Goal: Task Accomplishment & Management: Manage account settings

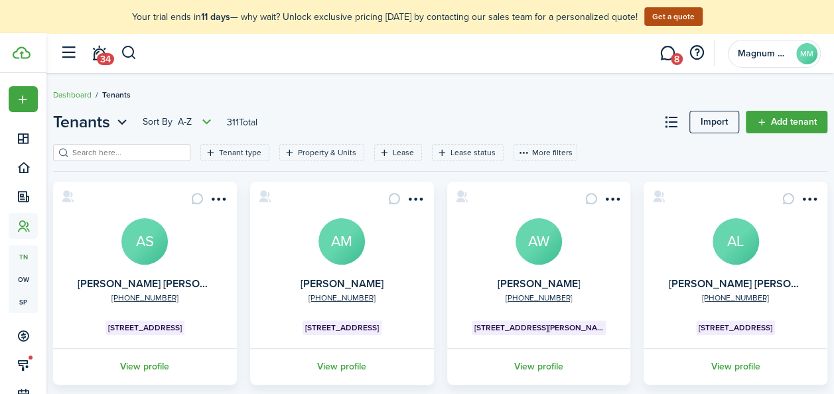
scroll to position [97, 0]
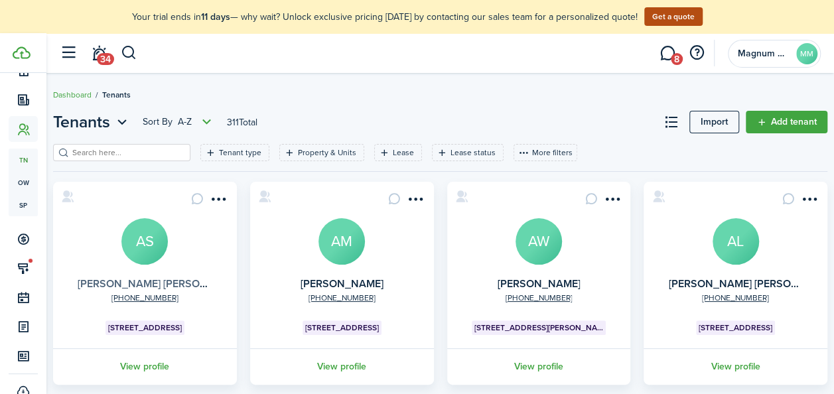
click at [207, 284] on link "[PERSON_NAME] [PERSON_NAME] Costa" at bounding box center [177, 283] width 199 height 15
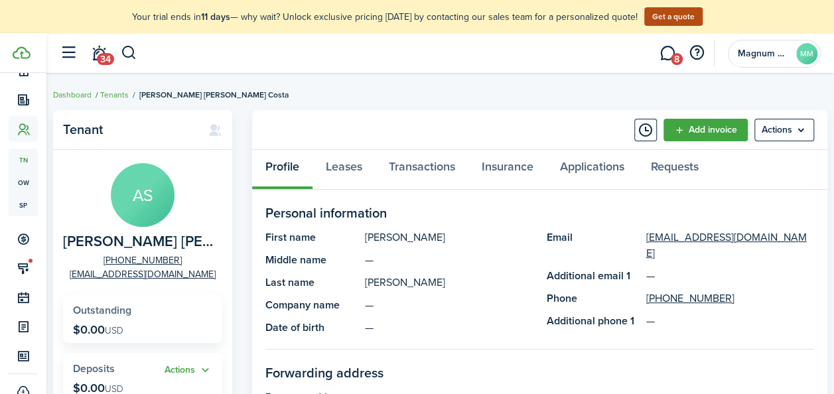
click at [138, 242] on span "[PERSON_NAME] [PERSON_NAME] Costa" at bounding box center [139, 241] width 153 height 17
copy span "[PERSON_NAME] [PERSON_NAME] Costa"
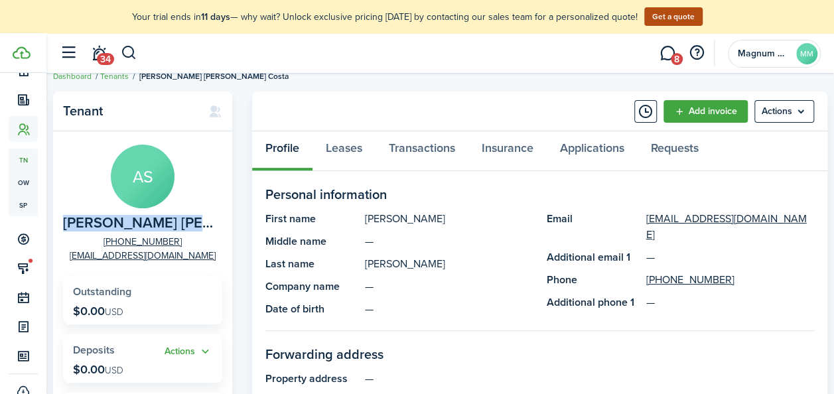
scroll to position [12, 0]
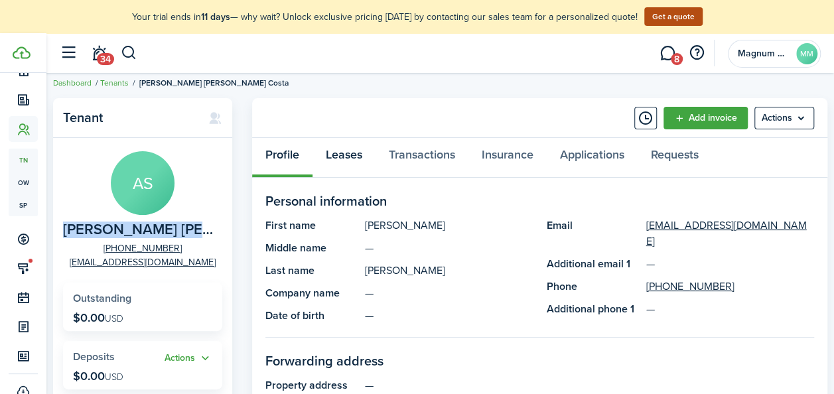
click at [345, 155] on link "Leases" at bounding box center [343, 158] width 63 height 40
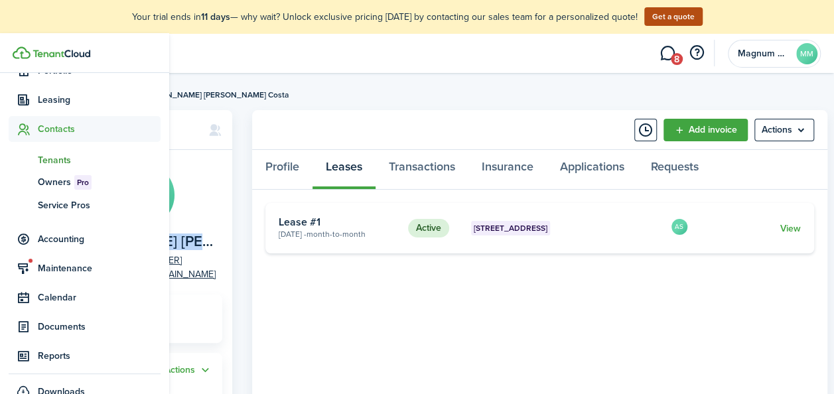
click at [46, 159] on span "Tenants" at bounding box center [99, 160] width 123 height 14
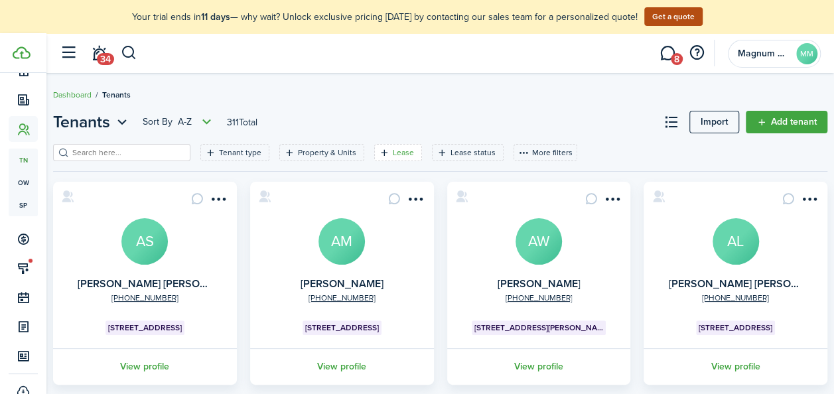
click at [393, 150] on filter-tag-label "Lease" at bounding box center [403, 153] width 21 height 12
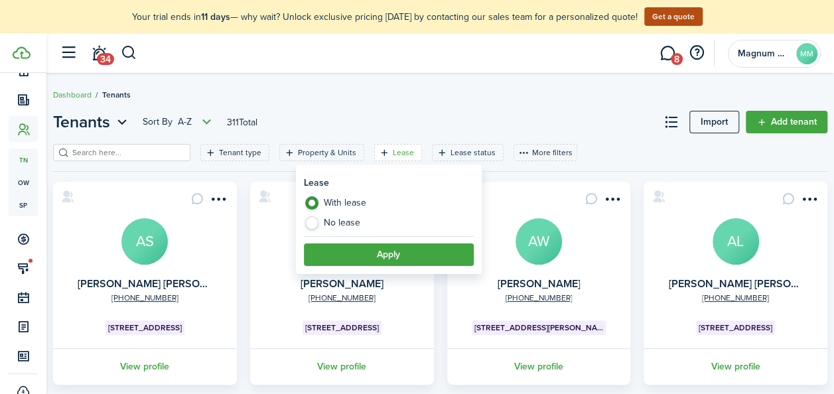
click at [330, 218] on label "No lease" at bounding box center [389, 222] width 170 height 13
radio input "false"
radio input "true"
click at [367, 249] on button "Apply" at bounding box center [389, 254] width 170 height 23
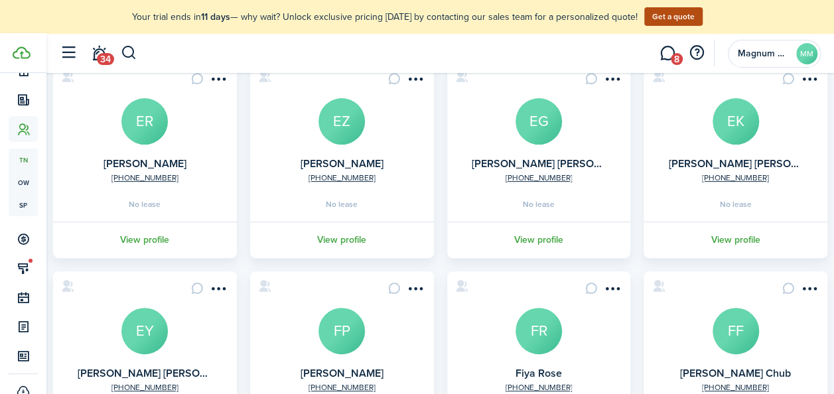
scroll to position [127, 0]
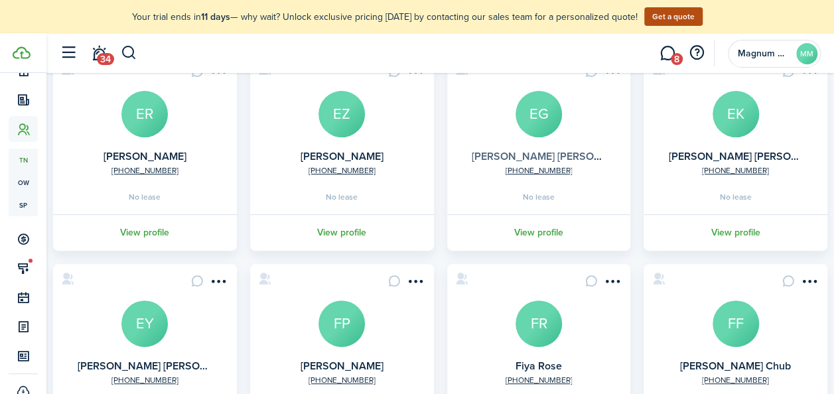
click at [521, 158] on link "[PERSON_NAME] [PERSON_NAME]" at bounding box center [556, 156] width 168 height 15
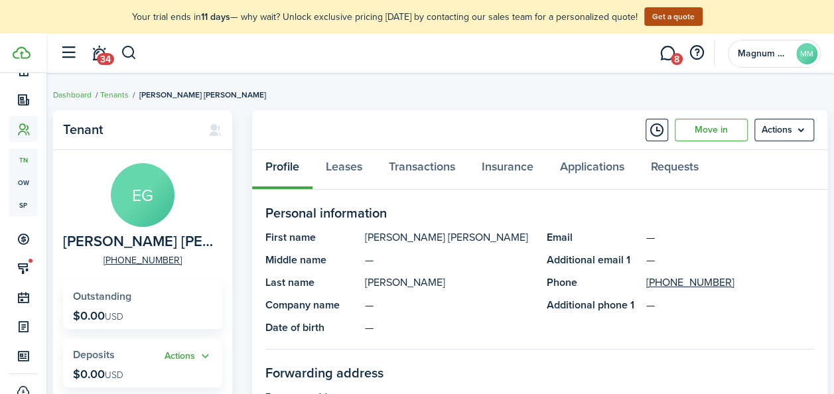
click at [167, 242] on span "[PERSON_NAME] [PERSON_NAME]" at bounding box center [139, 241] width 153 height 17
copy span "[PERSON_NAME] [PERSON_NAME]"
click at [151, 209] on avatar-text "EG" at bounding box center [143, 195] width 64 height 64
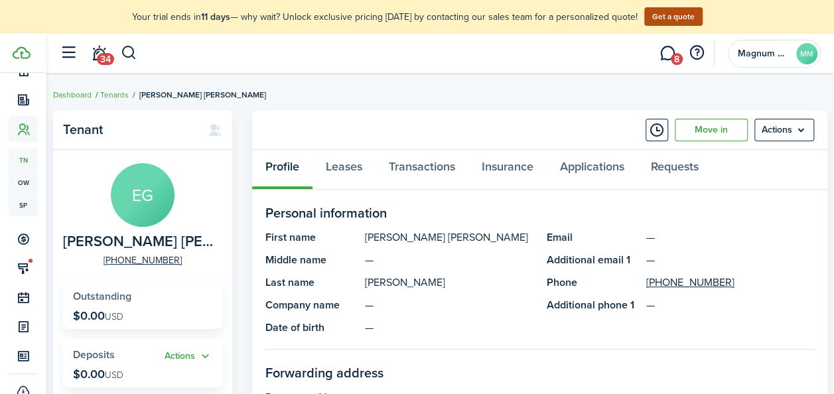
click at [146, 214] on avatar-text "EG" at bounding box center [143, 195] width 64 height 64
click at [708, 136] on link "Move in" at bounding box center [711, 130] width 73 height 23
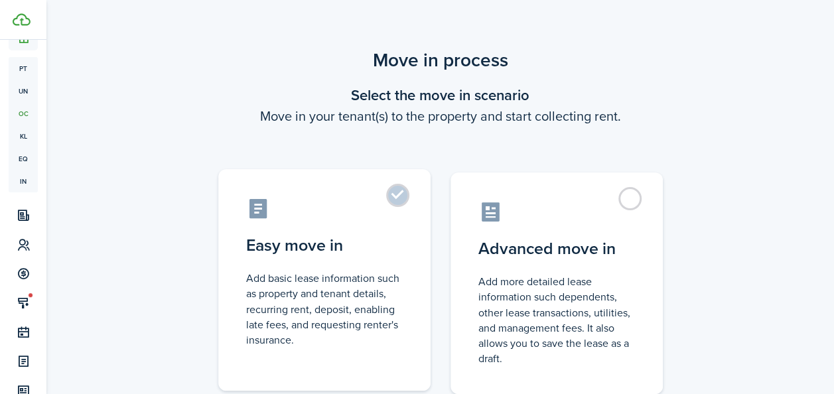
click at [389, 194] on label "Easy move in Add basic lease information such as property and tenant details, r…" at bounding box center [324, 280] width 212 height 222
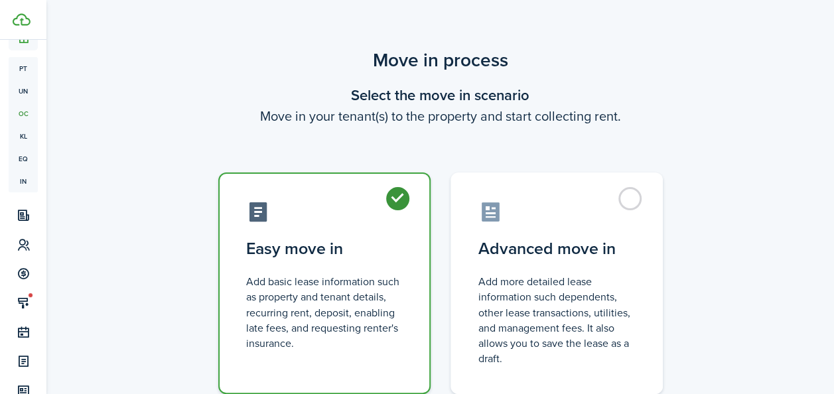
radio input "true"
drag, startPoint x: 841, startPoint y: 224, endPoint x: 841, endPoint y: 270, distance: 45.8
click at [833, 270] on html "Create New Dashboard Portfolio pt Properties un Units oc Occupancy Tracker New …" at bounding box center [417, 197] width 834 height 394
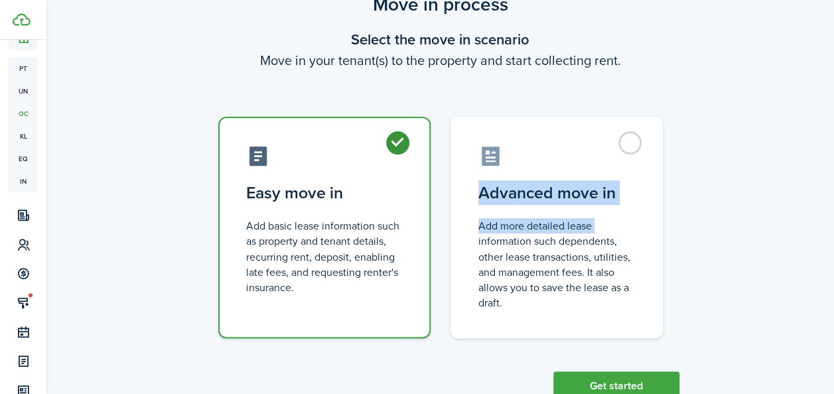
scroll to position [99, 0]
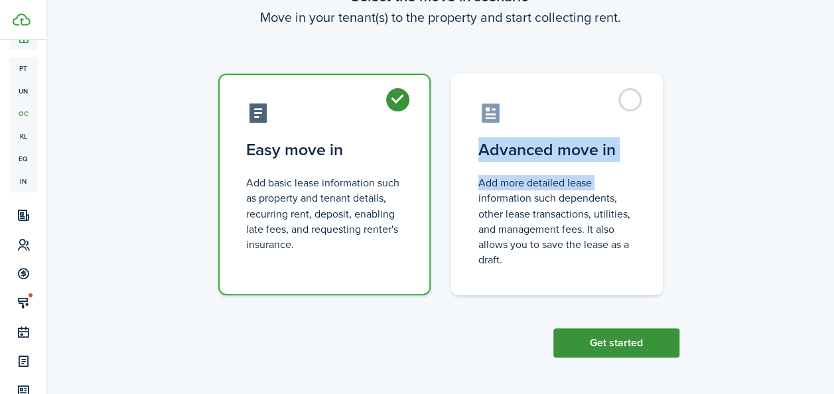
click at [603, 340] on button "Get started" at bounding box center [616, 342] width 126 height 29
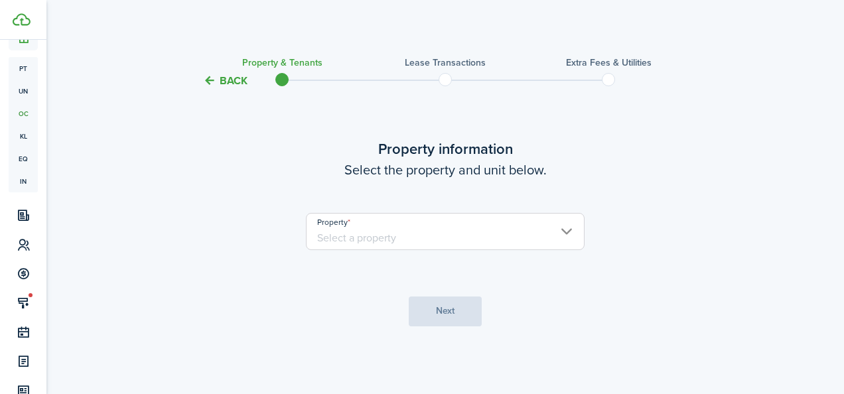
click at [403, 234] on input "Property" at bounding box center [445, 231] width 279 height 37
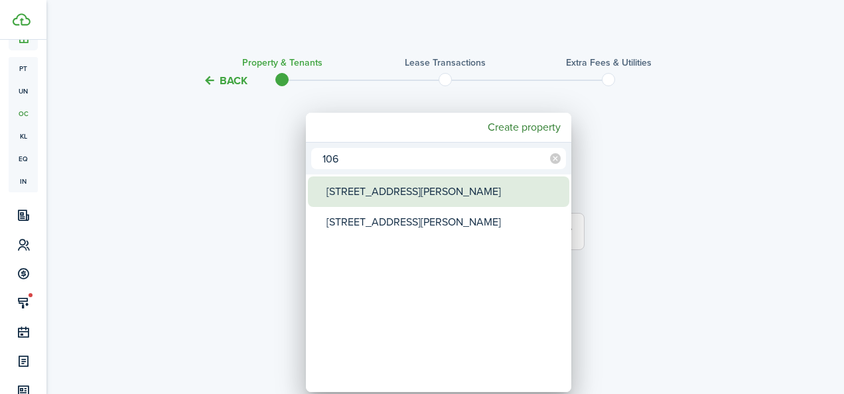
type input "106"
click at [381, 196] on div "[STREET_ADDRESS][PERSON_NAME]" at bounding box center [443, 191] width 235 height 31
type input "[STREET_ADDRESS][PERSON_NAME]"
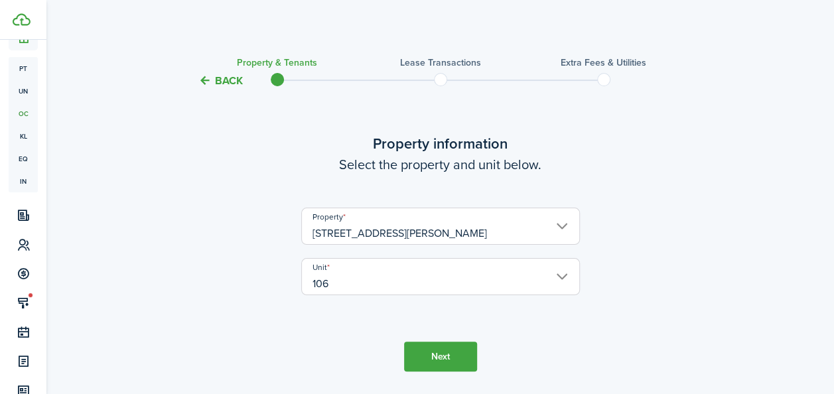
click at [443, 359] on button "Next" at bounding box center [440, 357] width 73 height 30
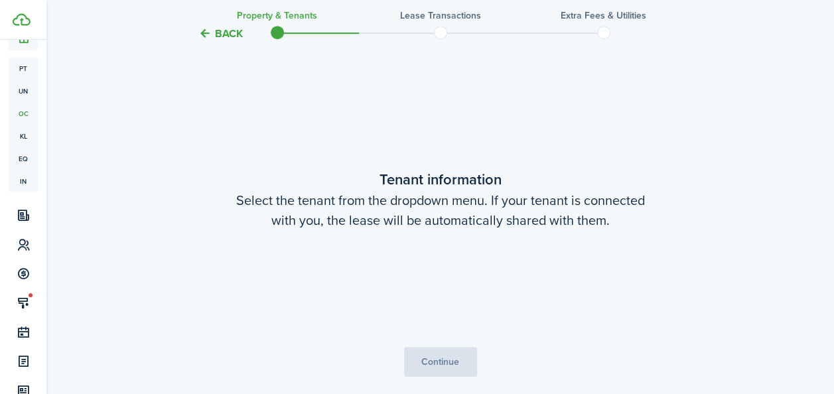
scroll to position [346, 0]
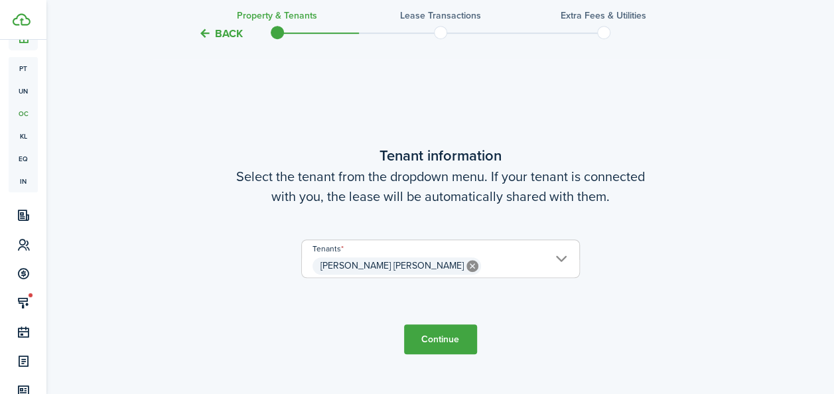
click at [442, 336] on button "Continue" at bounding box center [440, 339] width 73 height 30
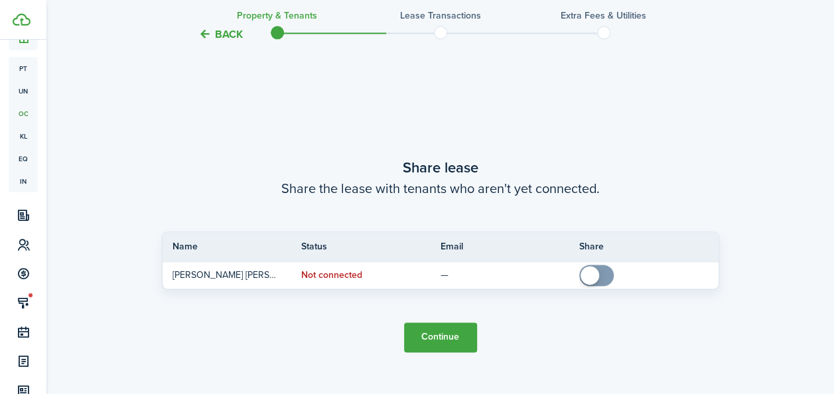
scroll to position [740, 0]
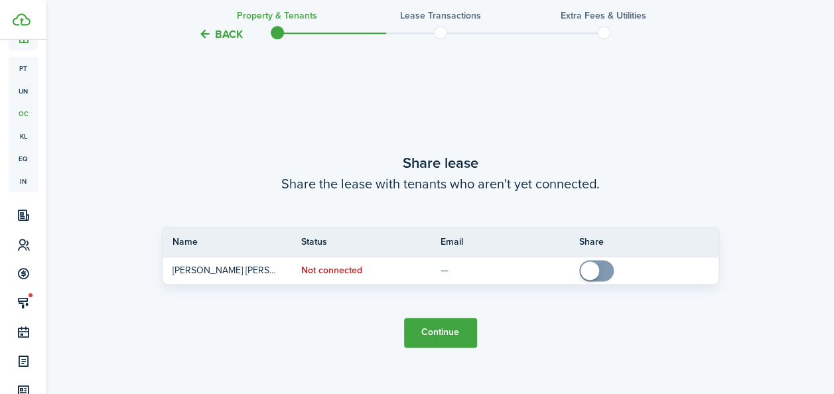
click at [432, 325] on button "Continue" at bounding box center [440, 333] width 73 height 30
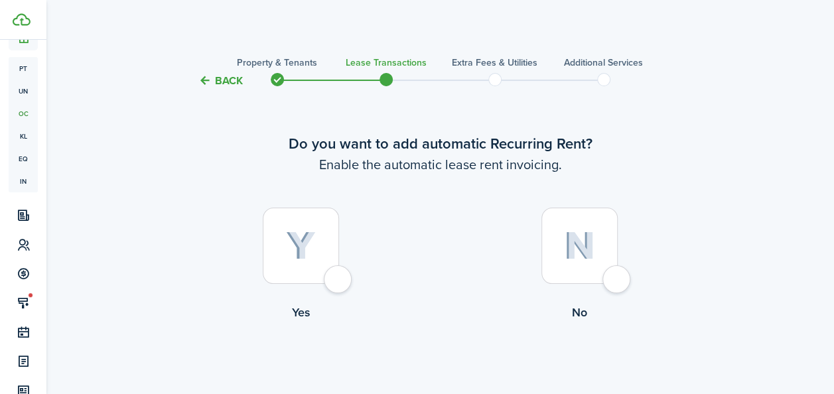
click at [239, 76] on button "Back" at bounding box center [220, 81] width 44 height 14
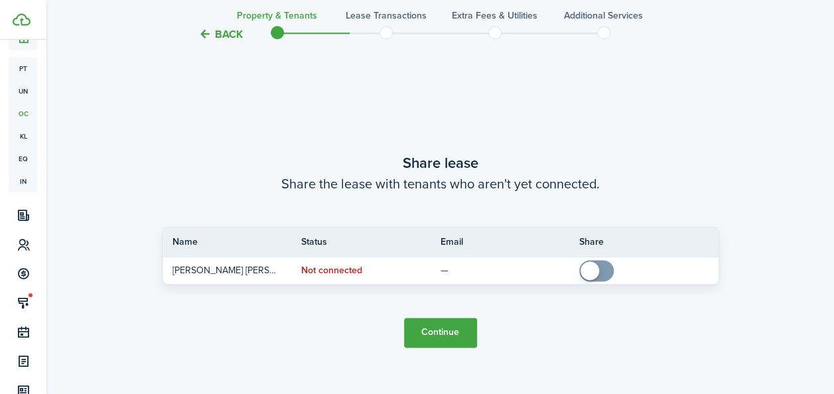
scroll to position [739, 0]
click at [214, 38] on button "Back" at bounding box center [220, 34] width 44 height 14
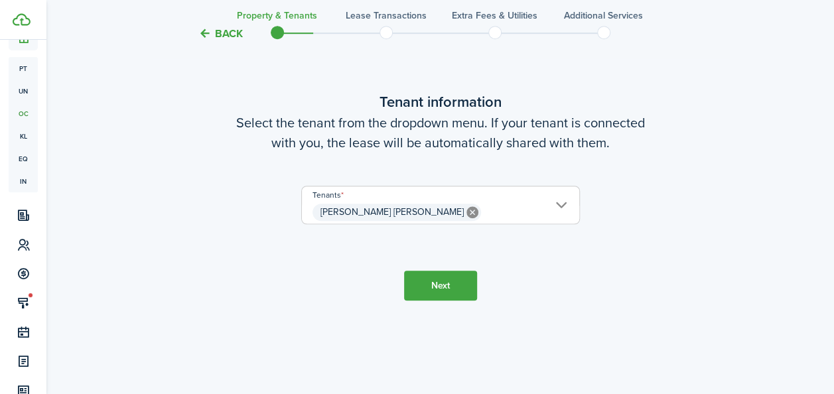
scroll to position [345, 0]
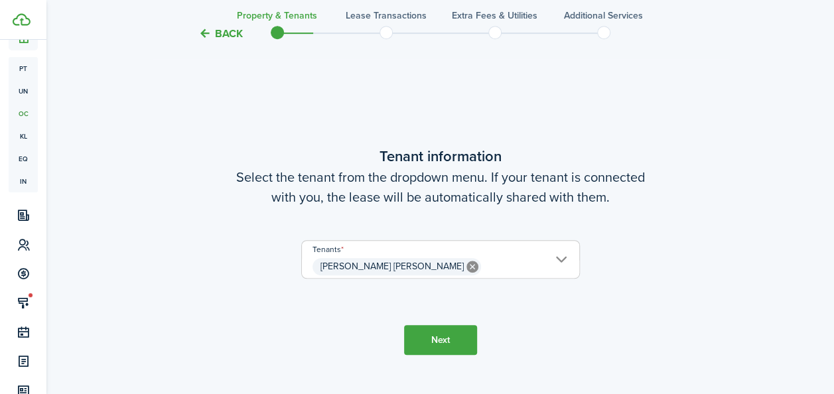
click at [214, 38] on button "Back" at bounding box center [220, 34] width 44 height 14
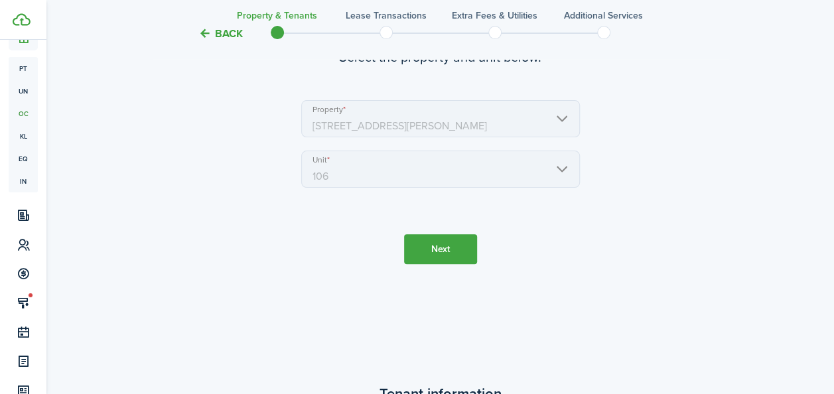
scroll to position [0, 0]
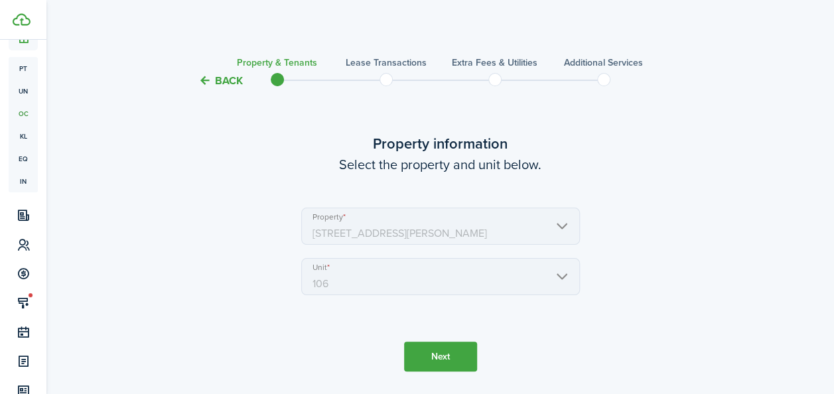
click at [450, 351] on button "Next" at bounding box center [440, 357] width 73 height 30
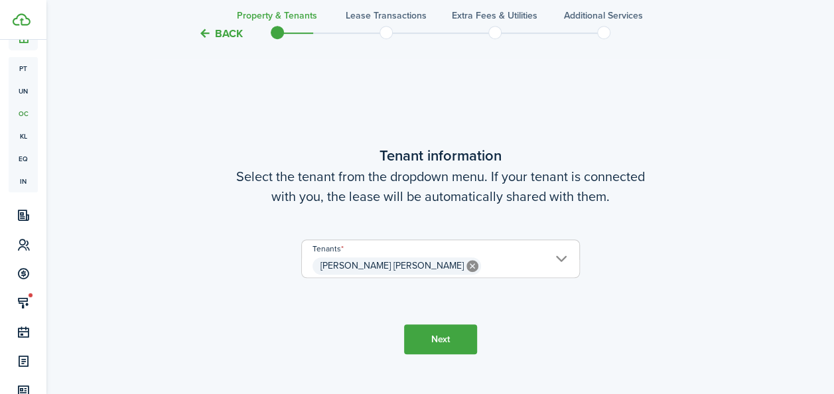
click at [454, 331] on button "Next" at bounding box center [440, 339] width 73 height 30
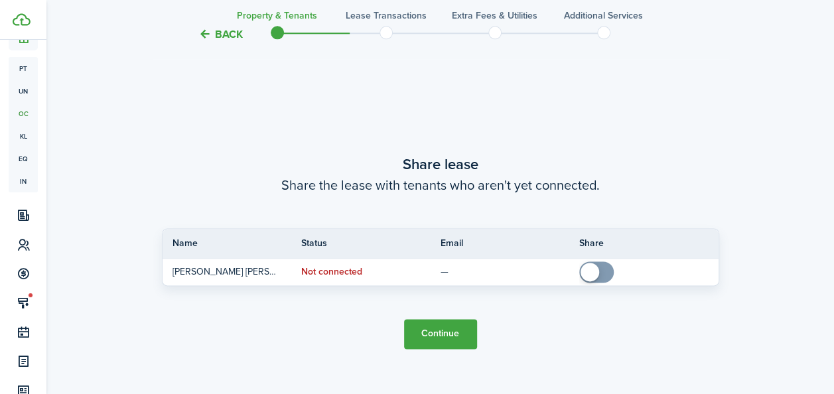
scroll to position [740, 0]
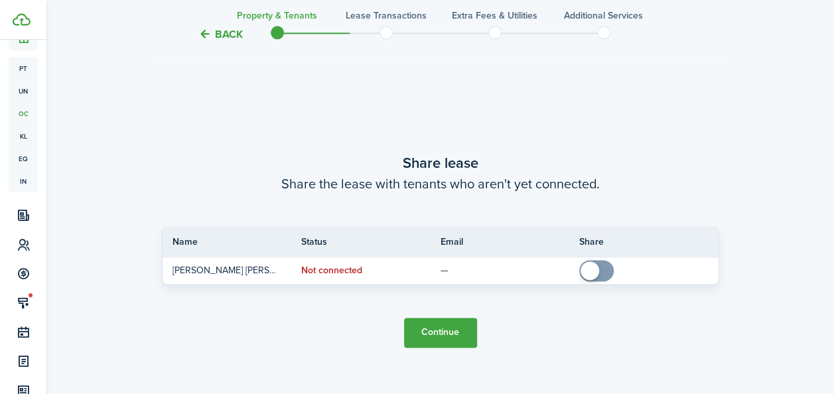
click at [444, 337] on button "Continue" at bounding box center [440, 333] width 73 height 30
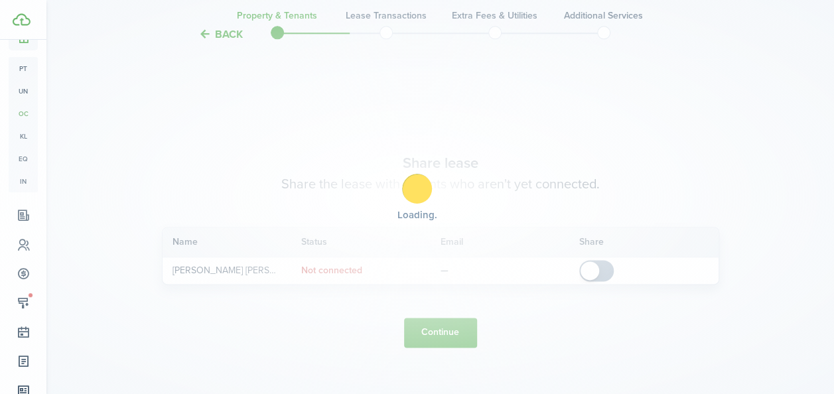
scroll to position [0, 0]
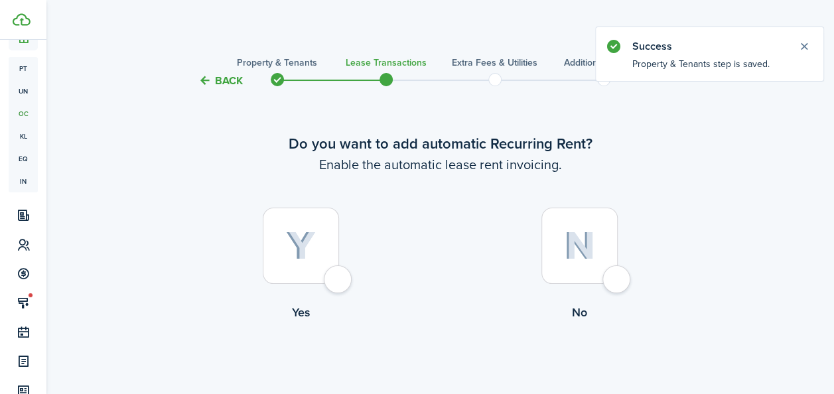
click at [298, 260] on img at bounding box center [301, 245] width 30 height 29
radio input "true"
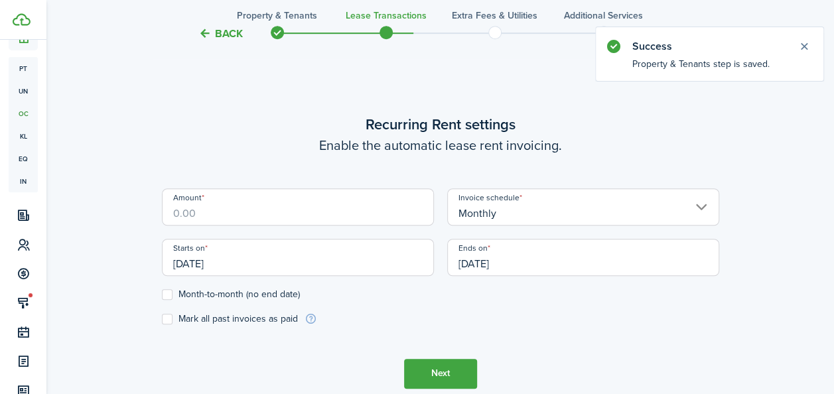
scroll to position [365, 0]
click at [253, 210] on input "Amount" at bounding box center [298, 205] width 272 height 37
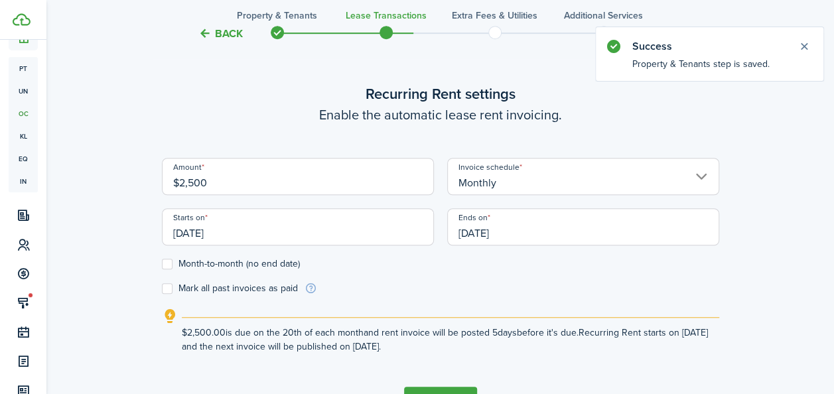
click at [219, 243] on input "[DATE]" at bounding box center [298, 226] width 272 height 37
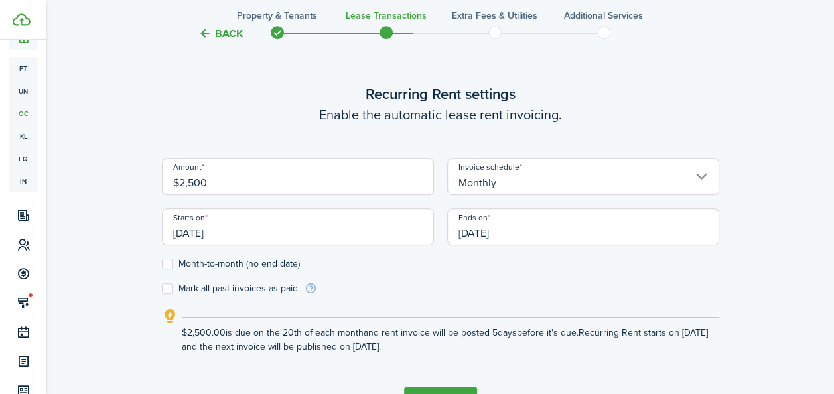
type input "$2,500.00"
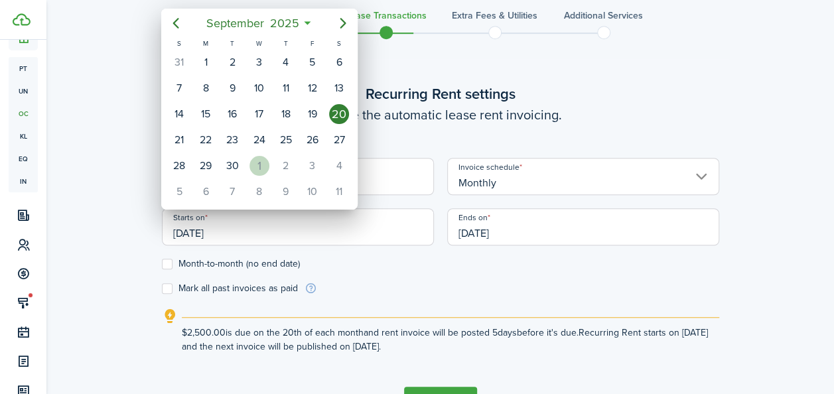
click at [255, 163] on div "1" at bounding box center [259, 166] width 20 height 20
type input "[DATE]"
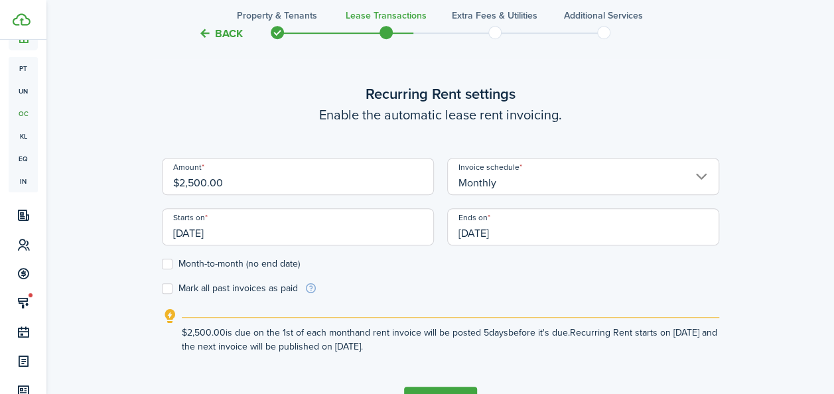
scroll to position [0, 0]
click at [167, 265] on label "Month-to-month (no end date)" at bounding box center [231, 264] width 138 height 11
click at [162, 264] on input "Month-to-month (no end date)" at bounding box center [161, 263] width 1 height 1
checkbox input "true"
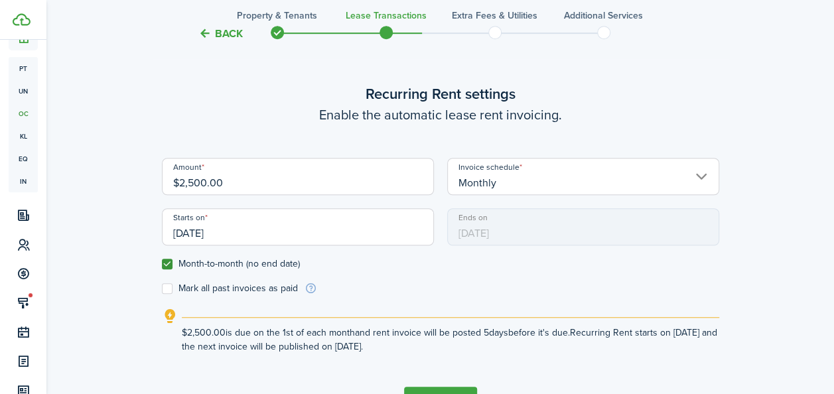
scroll to position [454, 0]
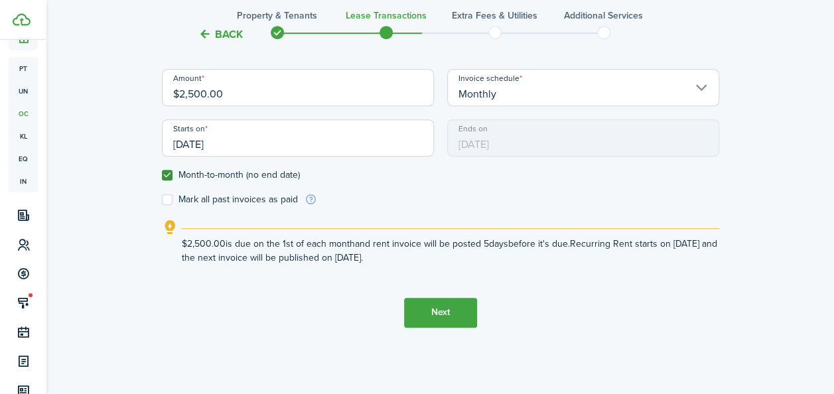
click at [421, 316] on button "Next" at bounding box center [440, 313] width 73 height 30
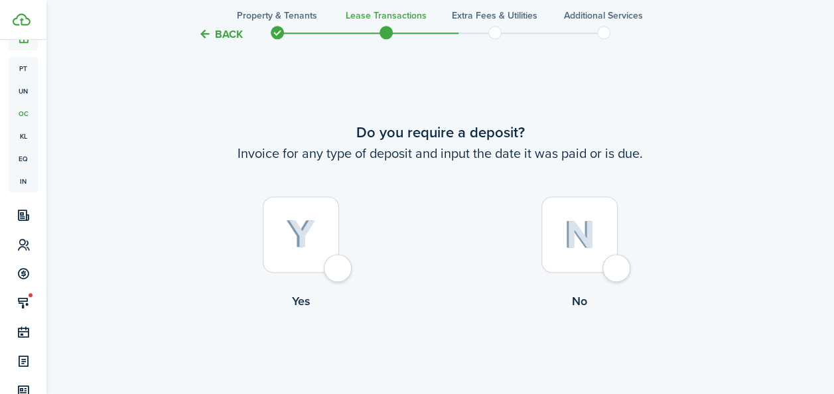
scroll to position [759, 0]
click at [614, 249] on div at bounding box center [579, 234] width 76 height 76
radio input "true"
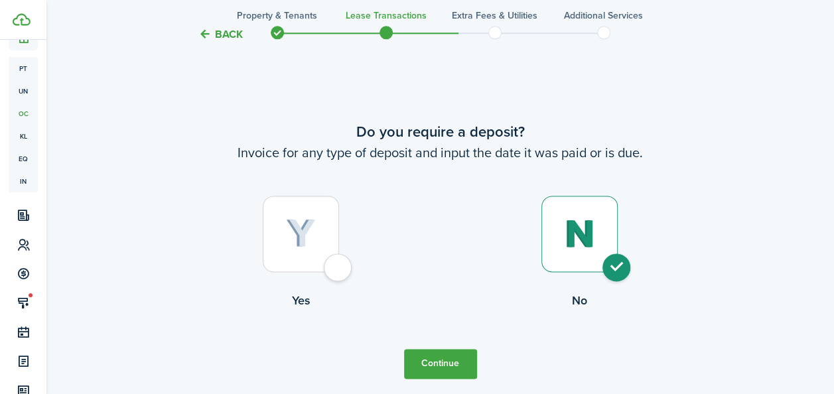
click at [472, 356] on button "Continue" at bounding box center [440, 364] width 73 height 30
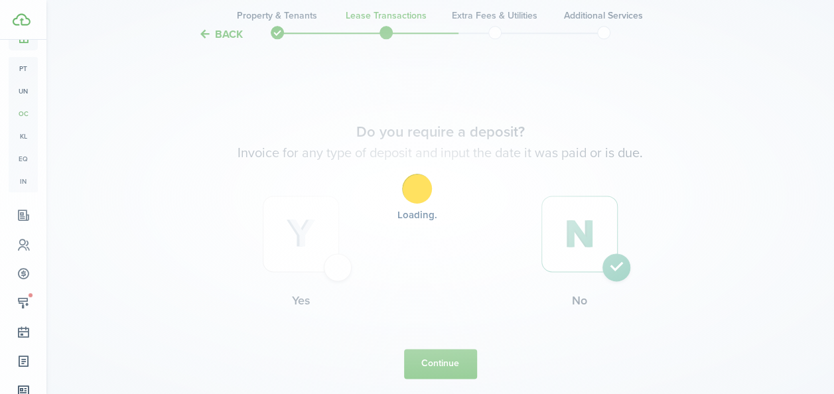
scroll to position [0, 0]
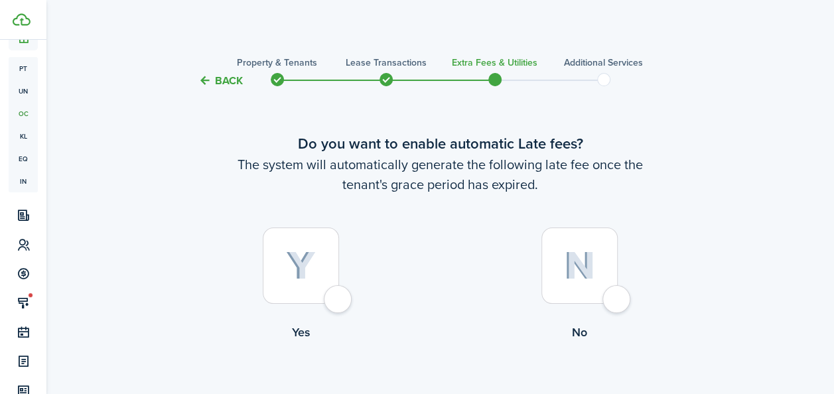
click at [298, 263] on img at bounding box center [301, 265] width 30 height 29
radio input "true"
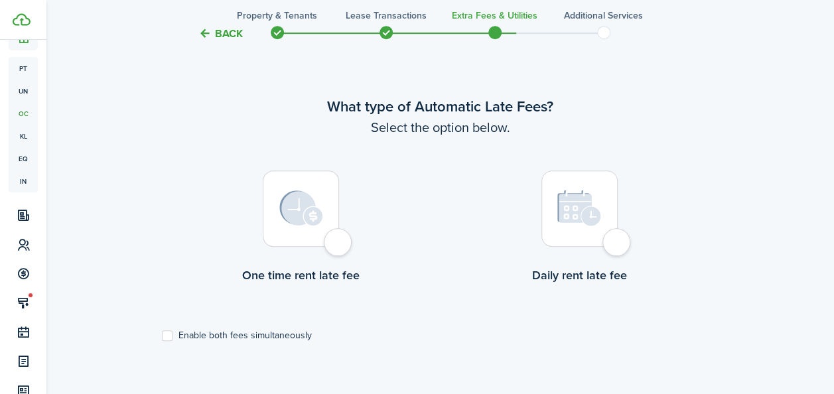
click at [317, 215] on img at bounding box center [301, 208] width 44 height 36
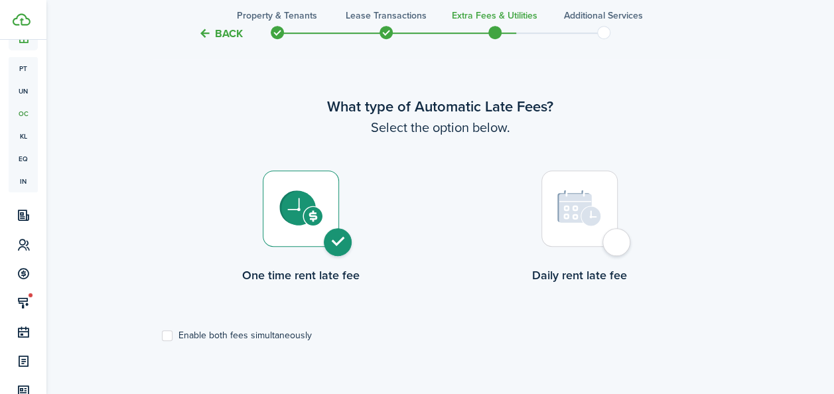
radio input "true"
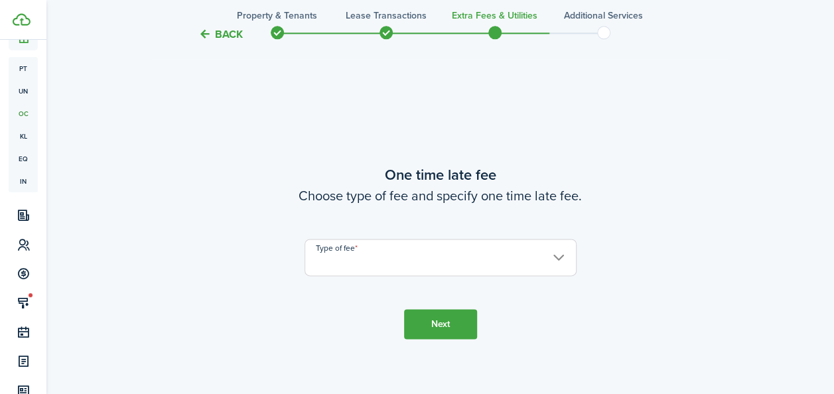
scroll to position [779, 0]
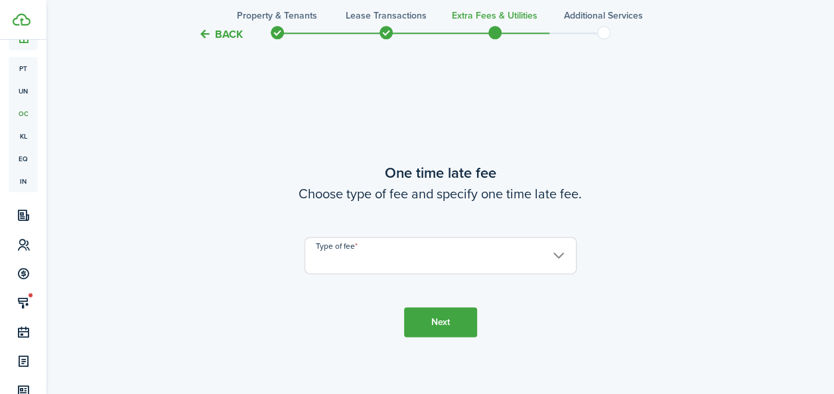
click at [564, 256] on input "Type of fee" at bounding box center [440, 255] width 272 height 37
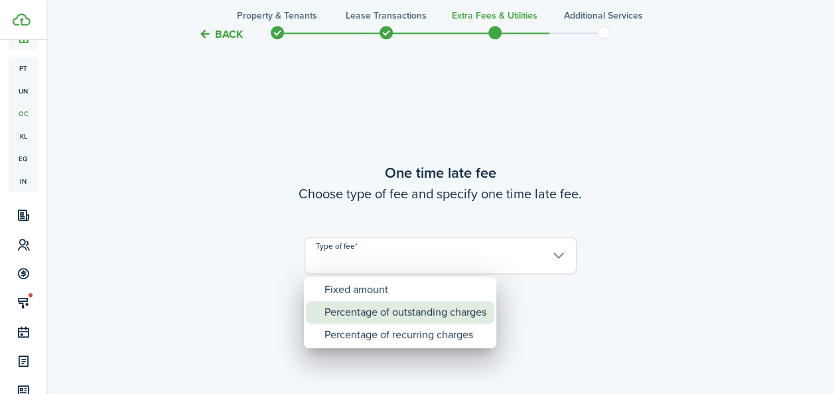
click at [423, 306] on div "Percentage of outstanding charges" at bounding box center [405, 312] width 162 height 23
type input "Percentage of outstanding charges"
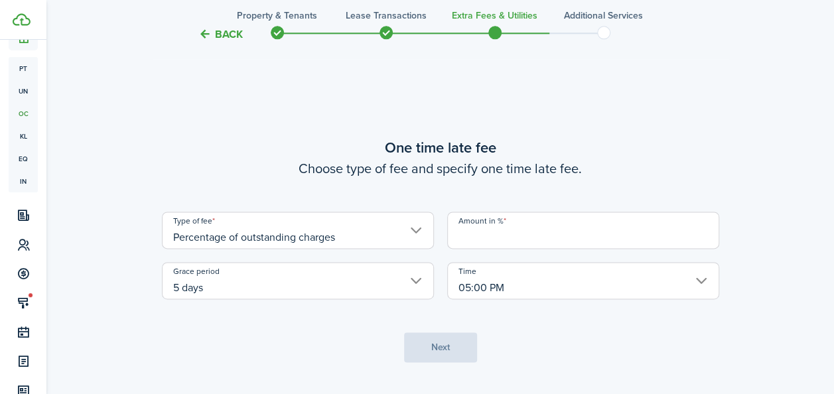
click at [527, 234] on input "Amount in %" at bounding box center [583, 230] width 272 height 37
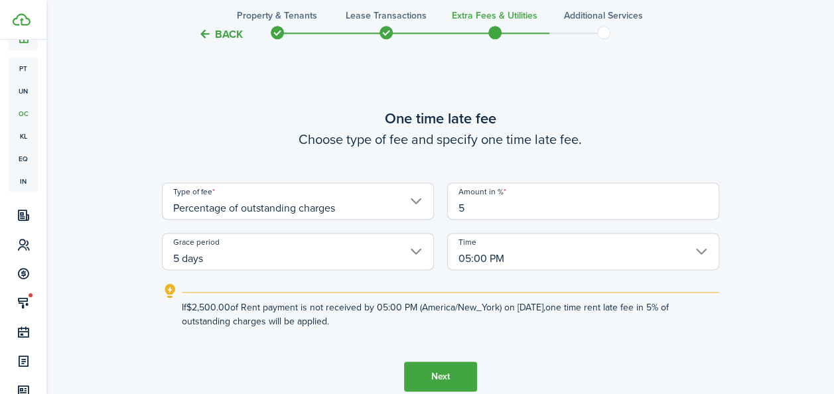
click at [421, 257] on input "5 days" at bounding box center [298, 251] width 272 height 37
type input "5"
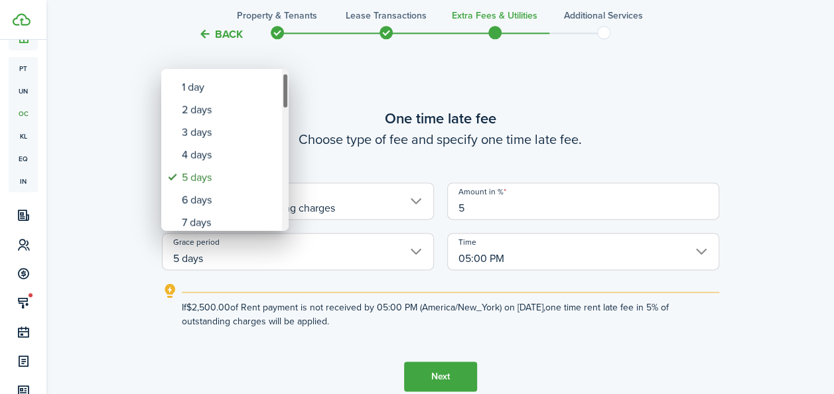
drag, startPoint x: 286, startPoint y: 92, endPoint x: 288, endPoint y: 107, distance: 15.4
click at [288, 107] on div "Grace period" at bounding box center [285, 91] width 7 height 36
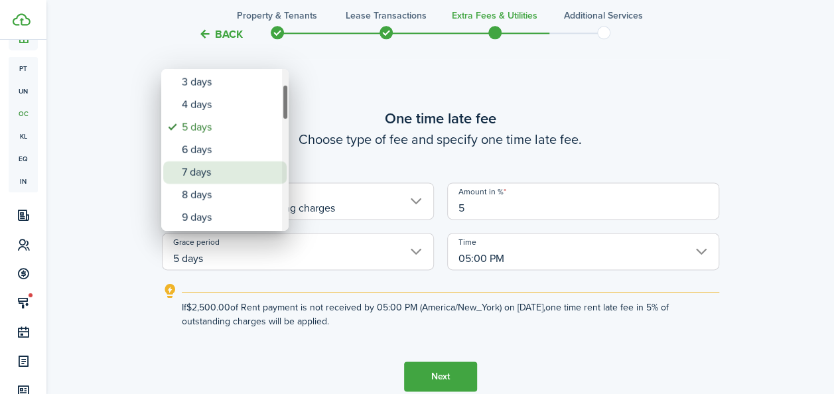
click at [215, 166] on div "7 days" at bounding box center [230, 172] width 97 height 23
type input "7 days"
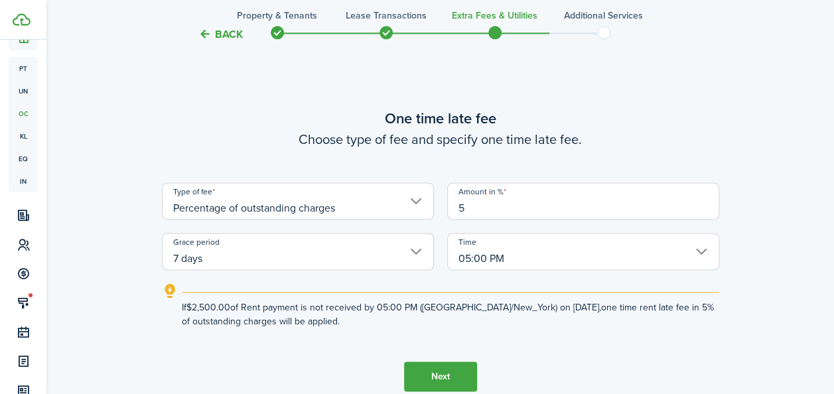
click at [456, 377] on button "Next" at bounding box center [440, 377] width 73 height 30
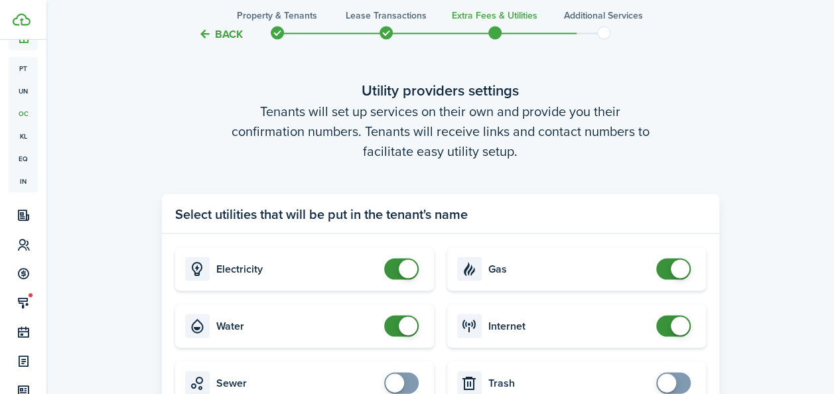
scroll to position [1323, 0]
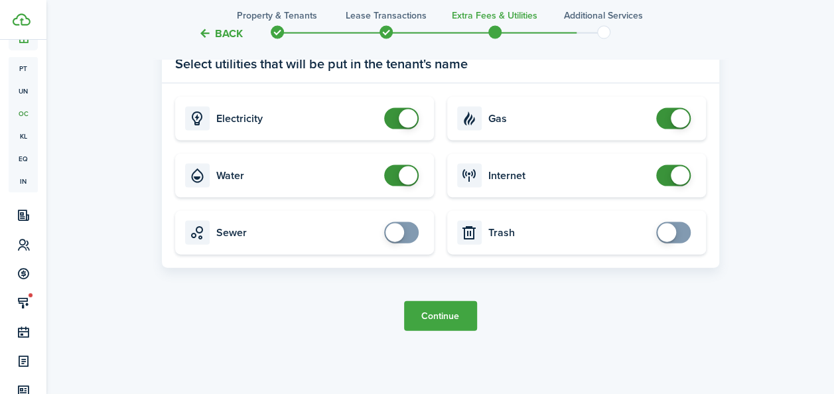
click at [458, 321] on button "Continue" at bounding box center [440, 316] width 73 height 30
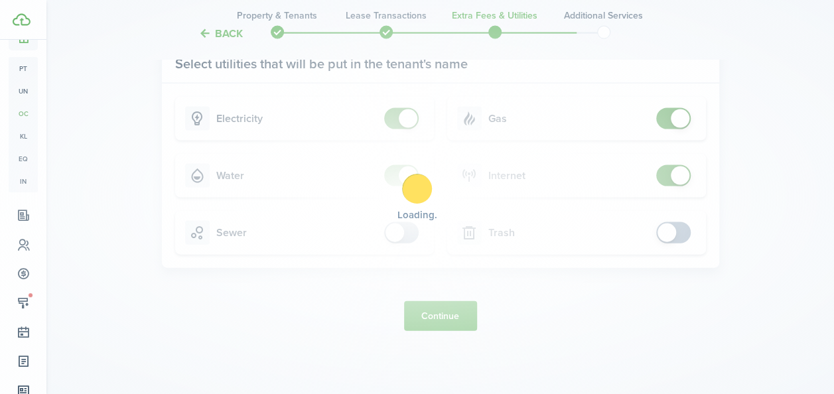
scroll to position [0, 0]
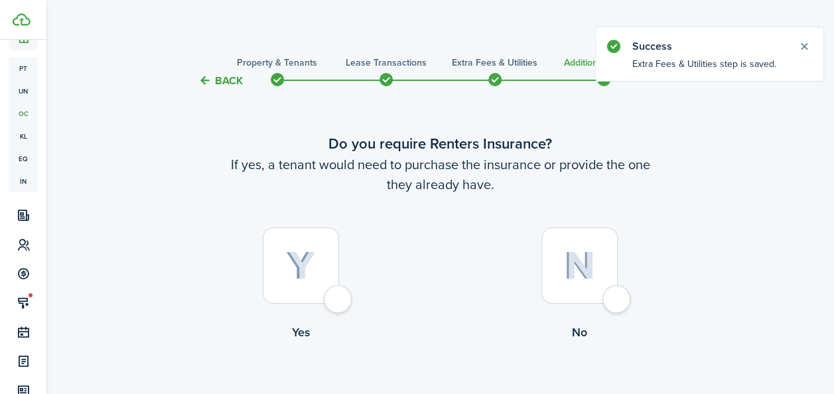
click at [302, 271] on img at bounding box center [301, 265] width 30 height 29
radio input "true"
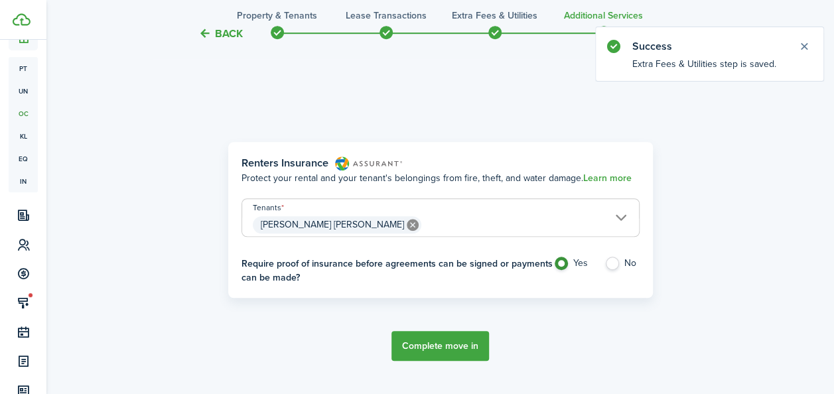
scroll to position [385, 0]
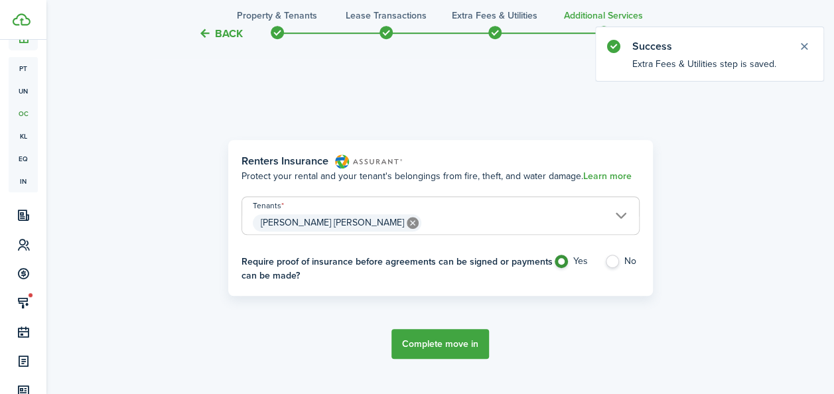
click at [431, 344] on button "Complete move in" at bounding box center [440, 344] width 98 height 30
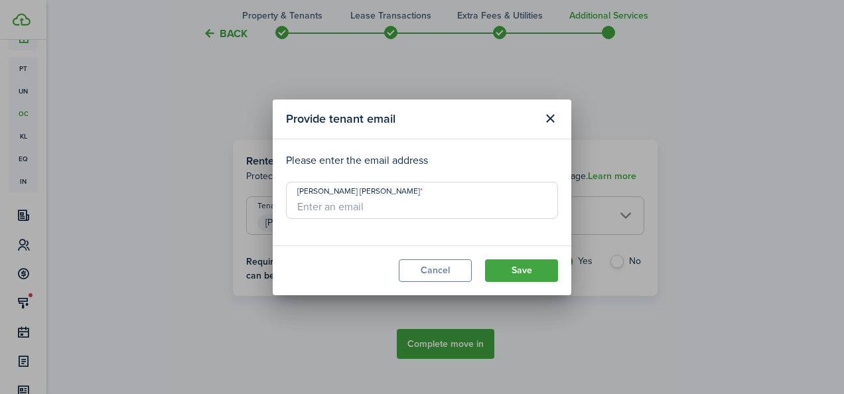
click at [407, 214] on input "[PERSON_NAME] [PERSON_NAME]" at bounding box center [422, 200] width 272 height 37
click at [829, 84] on div "Provide tenant email Please enter the email address [PERSON_NAME] [PERSON_NAME]…" at bounding box center [422, 197] width 844 height 394
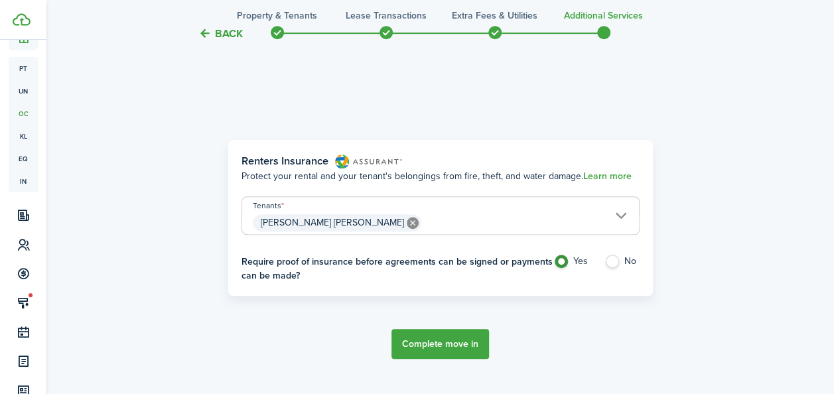
click at [439, 345] on button "Complete move in" at bounding box center [440, 344] width 98 height 30
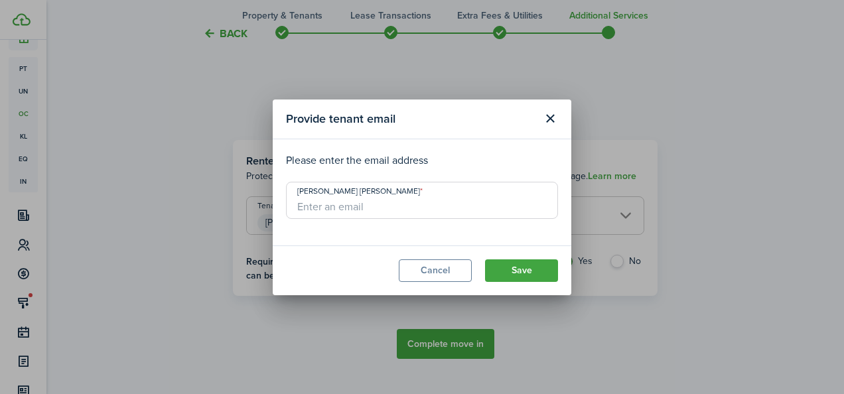
click at [352, 195] on input "[PERSON_NAME] [PERSON_NAME]" at bounding box center [422, 200] width 272 height 37
type input "[EMAIL_ADDRESS][DOMAIN_NAME]"
click at [523, 264] on button "Save" at bounding box center [521, 270] width 73 height 23
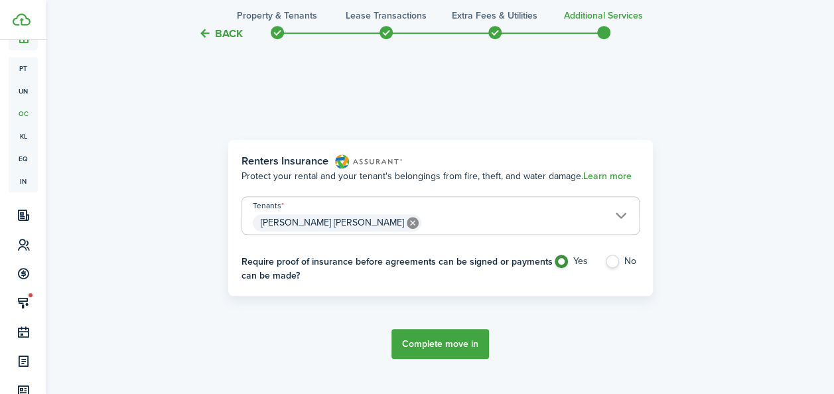
click at [432, 348] on button "Complete move in" at bounding box center [440, 344] width 98 height 30
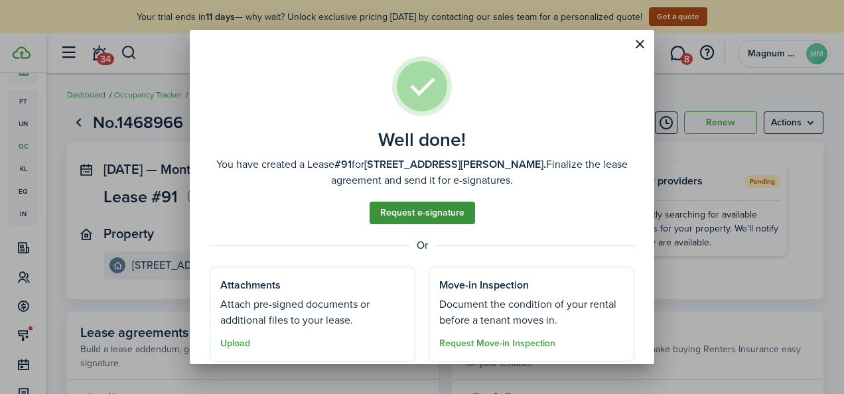
click at [430, 215] on link "Request e-signature" at bounding box center [421, 213] width 105 height 23
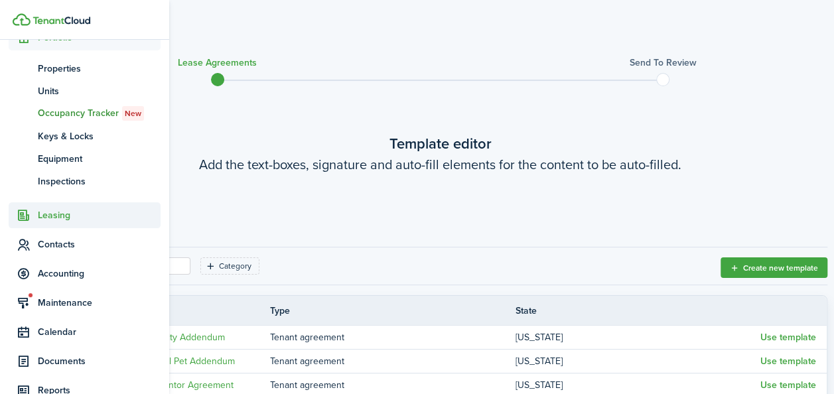
click at [51, 216] on span "Leasing" at bounding box center [99, 215] width 123 height 14
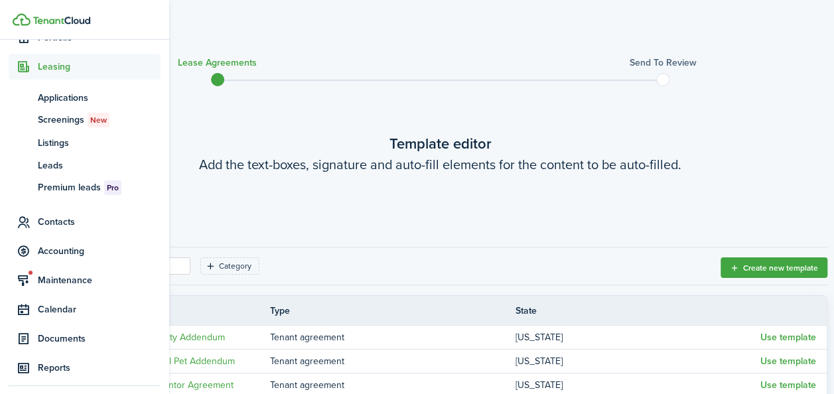
click at [59, 63] on span "Leasing" at bounding box center [99, 67] width 123 height 14
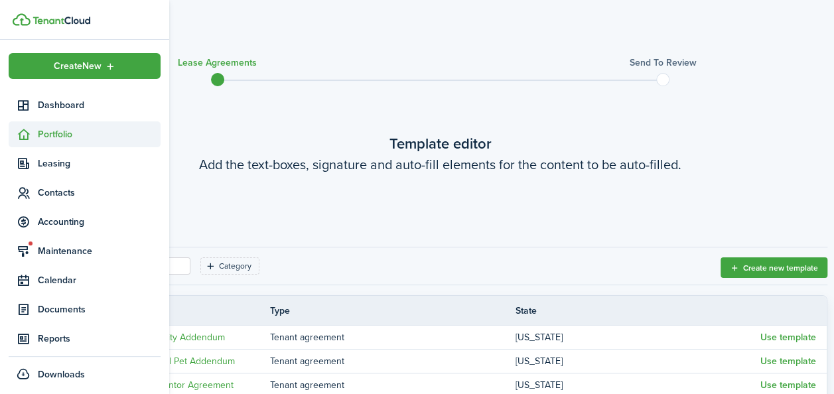
click at [57, 131] on span "Portfolio" at bounding box center [99, 134] width 123 height 14
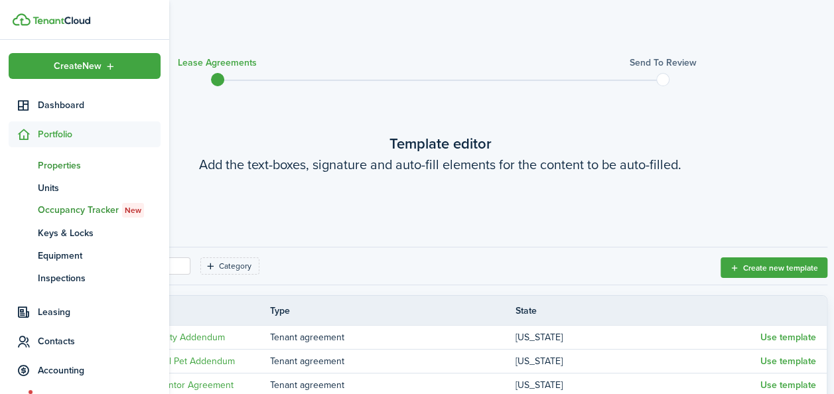
click at [47, 164] on span "Properties" at bounding box center [99, 166] width 123 height 14
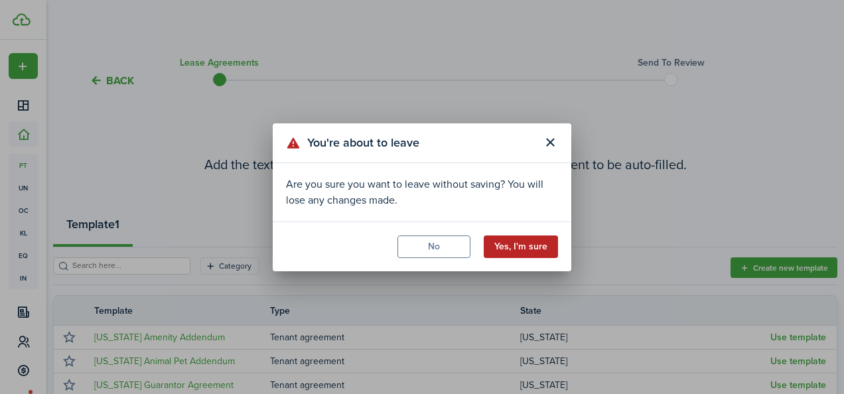
click at [533, 247] on button "Yes, I'm sure" at bounding box center [521, 246] width 74 height 23
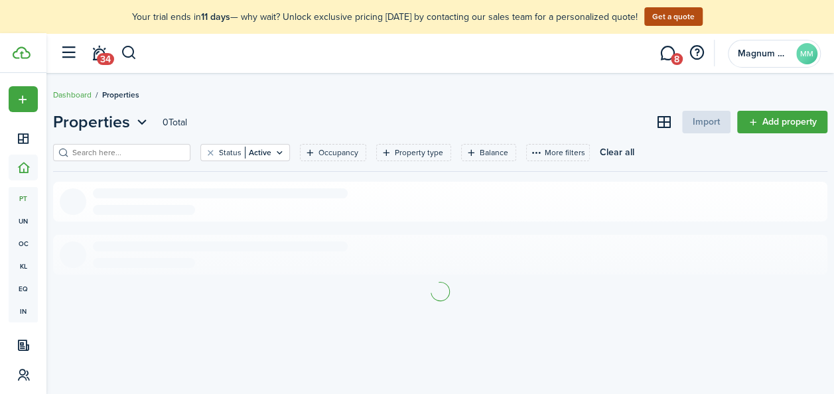
click at [149, 157] on input "search" at bounding box center [127, 153] width 117 height 13
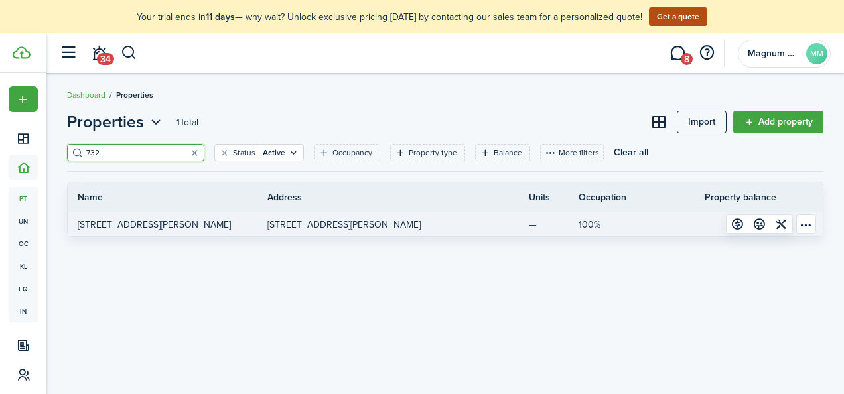
type input "732"
click at [141, 223] on link "[STREET_ADDRESS][PERSON_NAME]" at bounding box center [168, 224] width 200 height 24
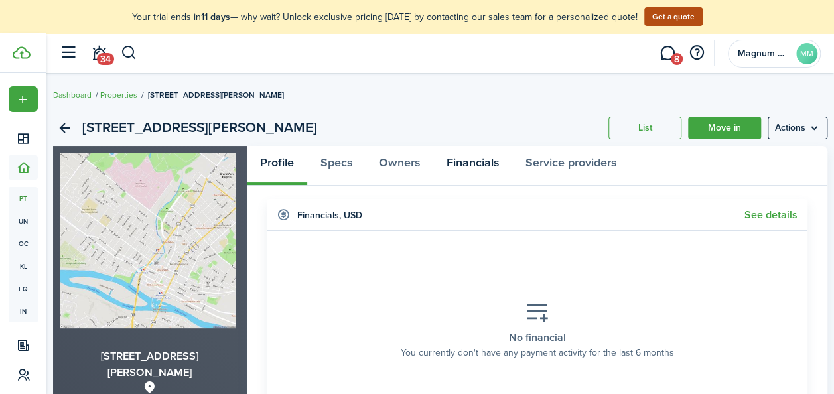
click at [474, 162] on link "Financials" at bounding box center [472, 166] width 79 height 40
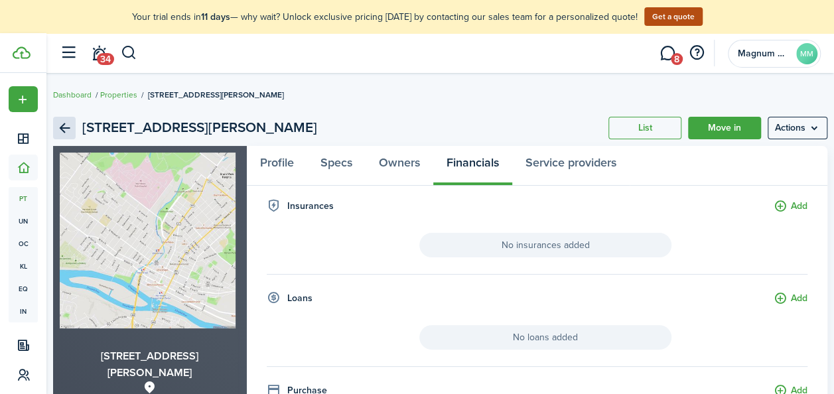
click at [69, 125] on link "Back" at bounding box center [64, 128] width 23 height 23
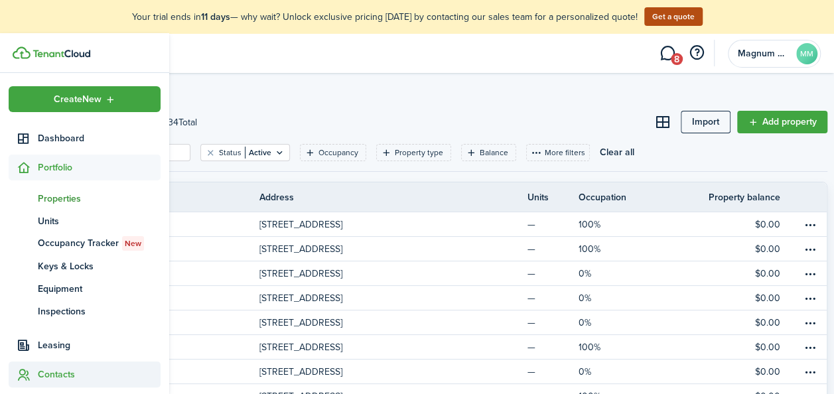
click at [49, 371] on span "Contacts" at bounding box center [99, 374] width 123 height 14
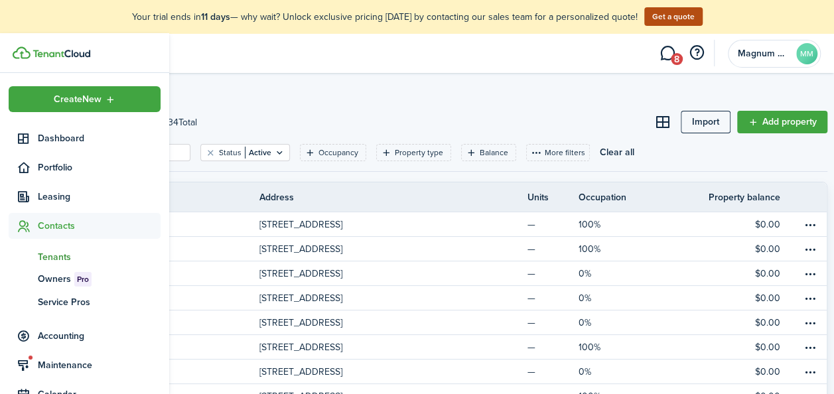
click at [53, 251] on span "Tenants" at bounding box center [99, 257] width 123 height 14
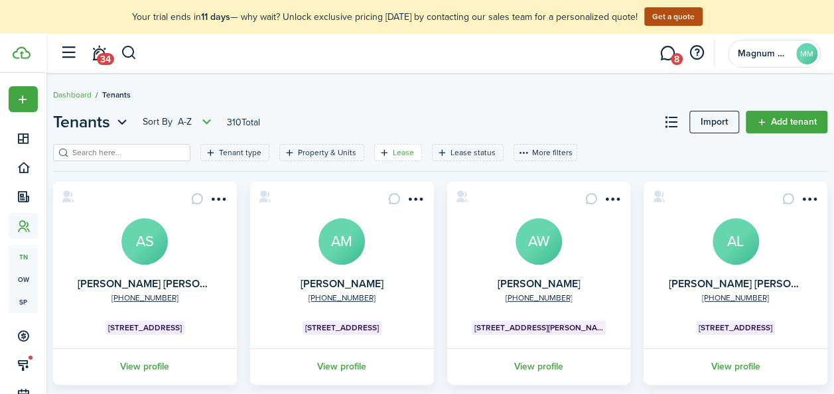
click at [397, 155] on filter-tag-label "Lease" at bounding box center [403, 153] width 21 height 12
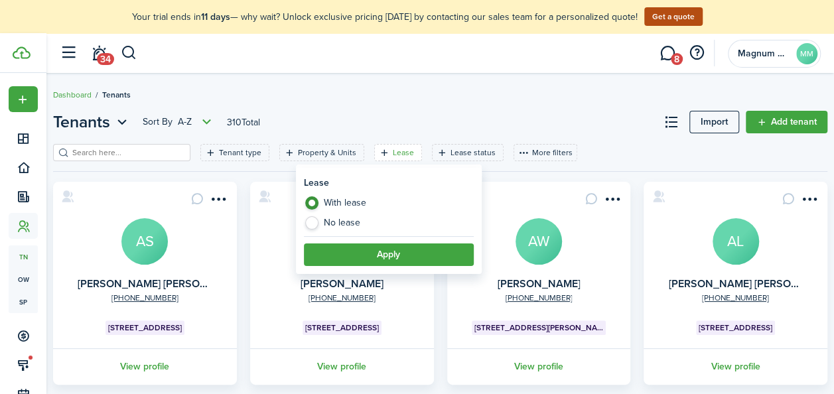
click at [383, 220] on label "No lease" at bounding box center [389, 222] width 170 height 13
radio input "false"
radio input "true"
click at [394, 255] on button "Apply" at bounding box center [389, 254] width 170 height 23
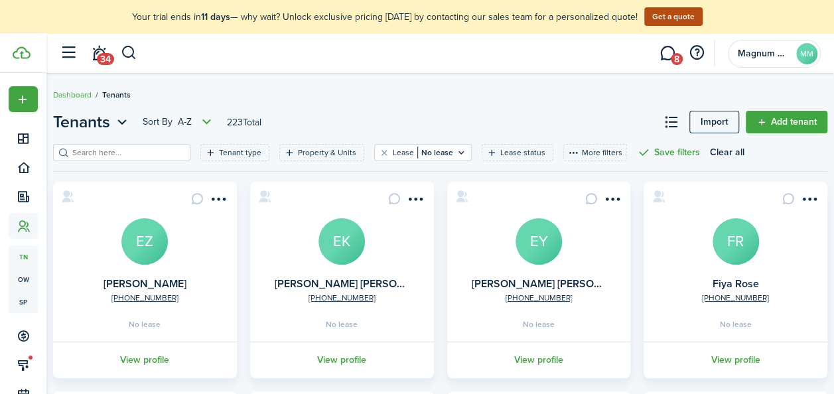
scroll to position [151, 0]
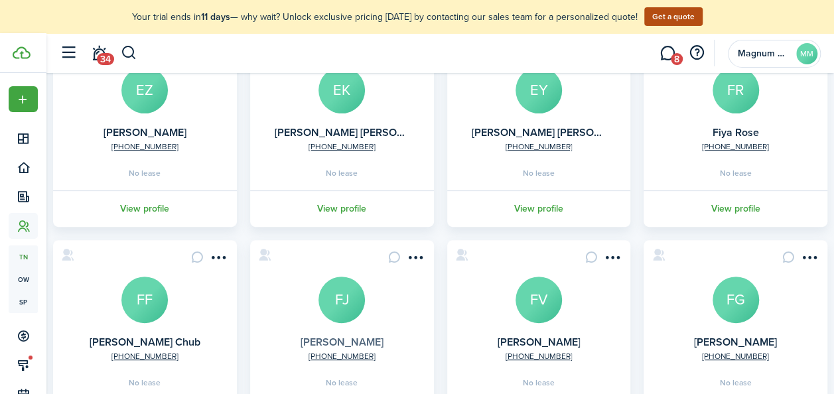
click at [342, 343] on link "[PERSON_NAME]" at bounding box center [341, 341] width 83 height 15
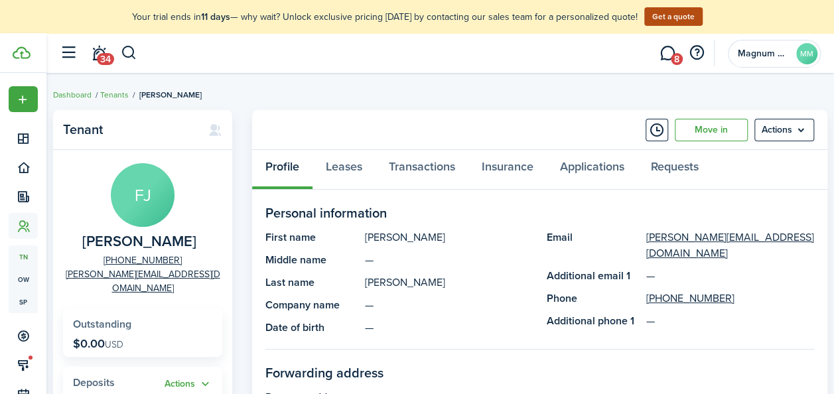
click at [141, 241] on span "[PERSON_NAME]" at bounding box center [139, 241] width 114 height 17
copy span "[PERSON_NAME]"
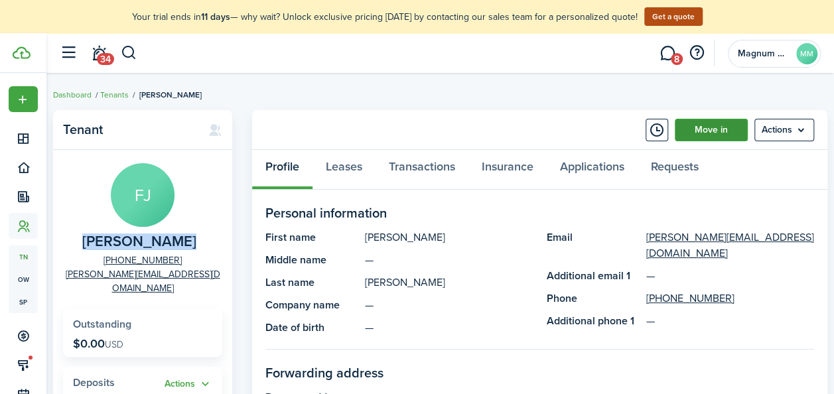
click at [718, 126] on link "Move in" at bounding box center [711, 130] width 73 height 23
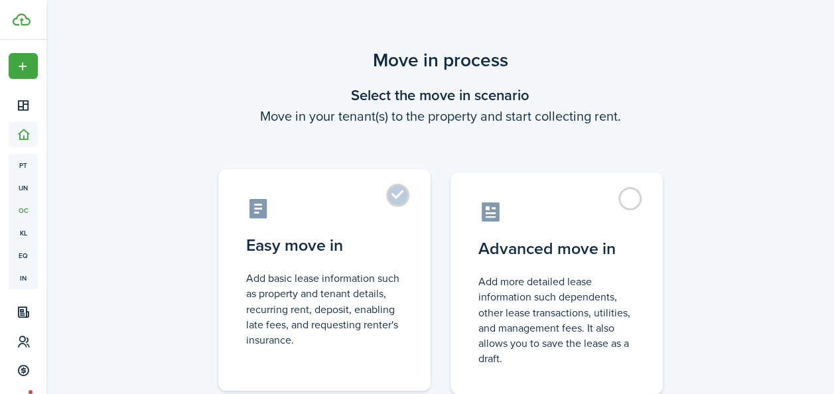
click at [397, 195] on label "Easy move in Add basic lease information such as property and tenant details, r…" at bounding box center [324, 280] width 212 height 222
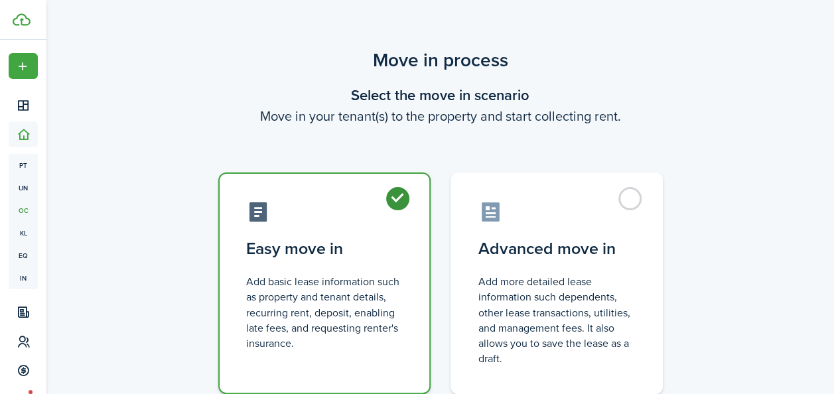
radio input "true"
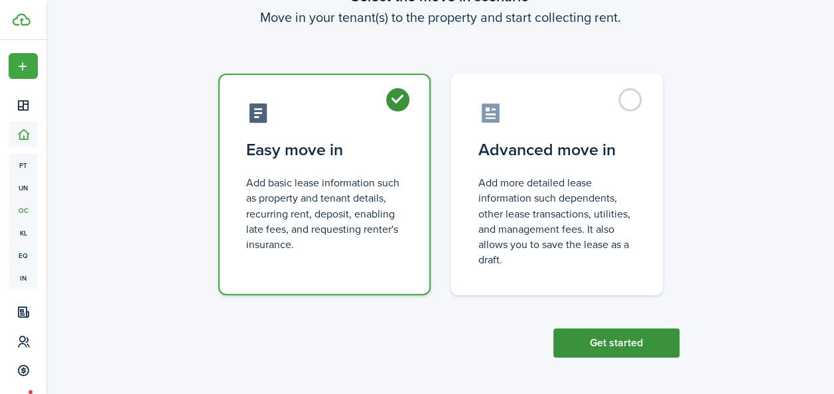
click at [593, 339] on button "Get started" at bounding box center [616, 342] width 126 height 29
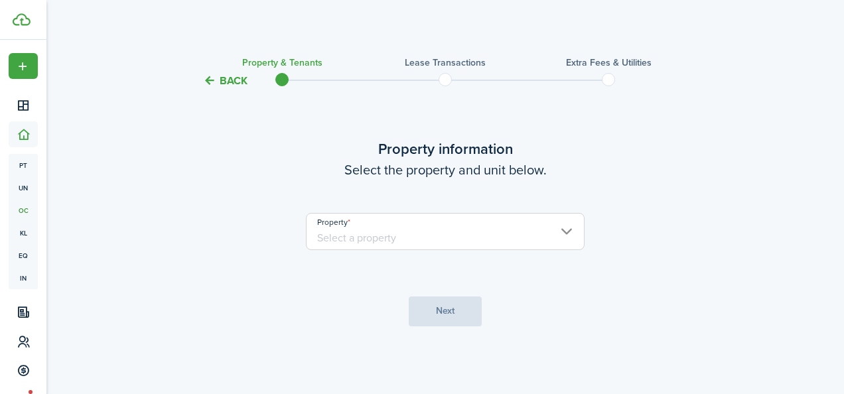
click at [389, 239] on input "Property" at bounding box center [445, 231] width 279 height 37
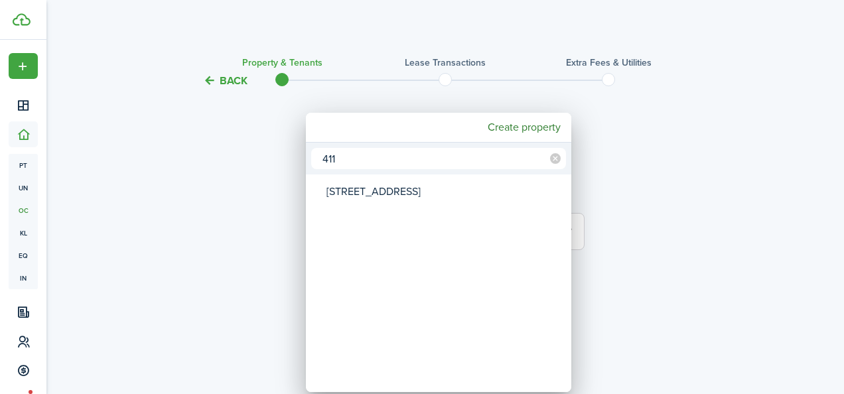
type input "411"
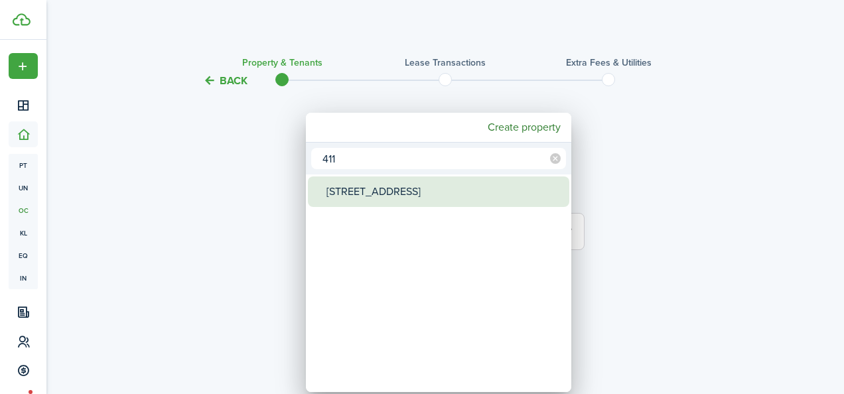
click at [378, 201] on div "[STREET_ADDRESS]" at bounding box center [443, 191] width 235 height 31
type input "[STREET_ADDRESS]"
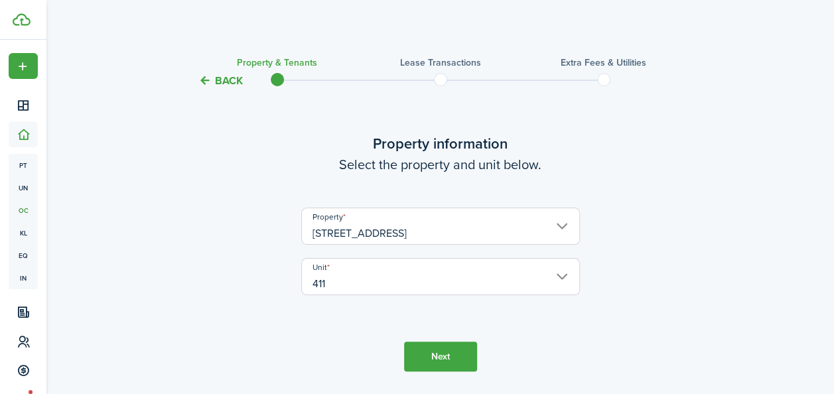
click at [440, 346] on button "Next" at bounding box center [440, 357] width 73 height 30
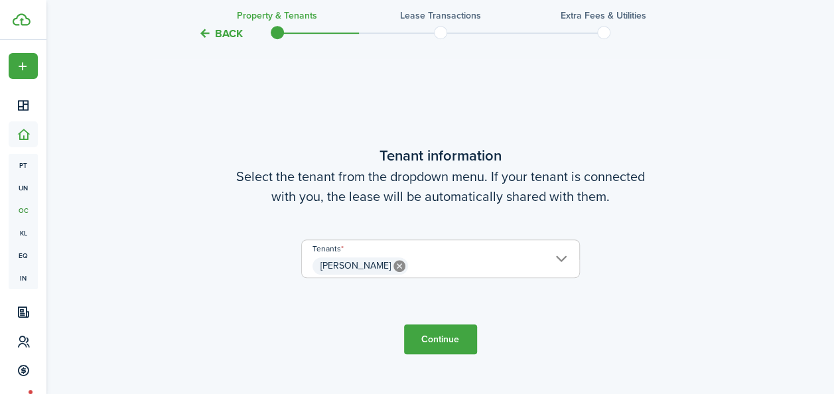
click at [443, 335] on button "Continue" at bounding box center [440, 339] width 73 height 30
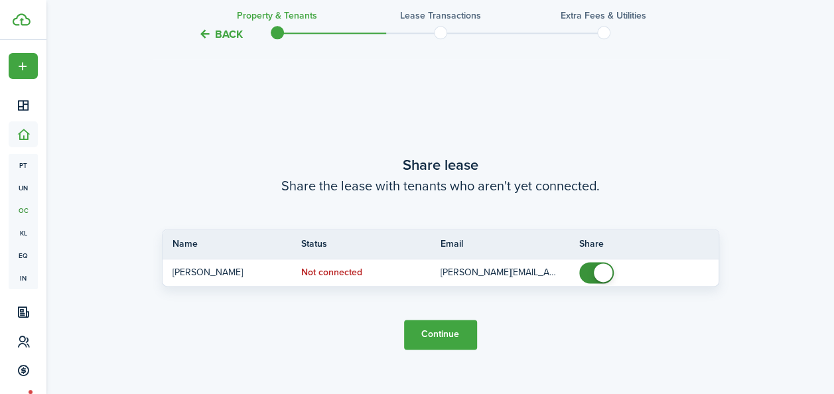
scroll to position [740, 0]
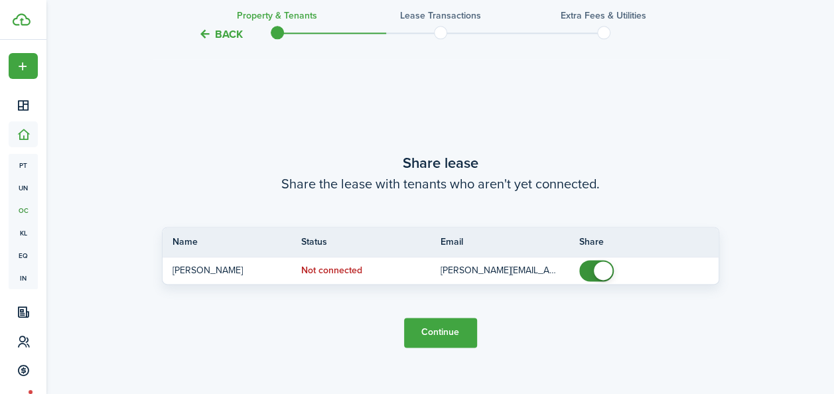
click at [444, 339] on button "Continue" at bounding box center [440, 333] width 73 height 30
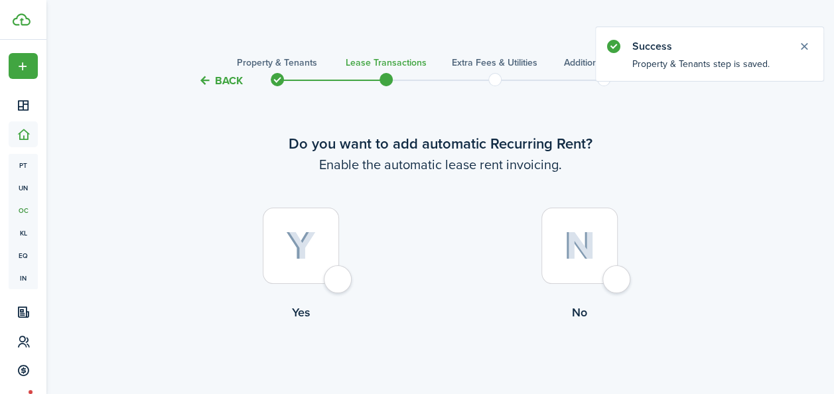
click at [318, 252] on div at bounding box center [301, 246] width 76 height 76
radio input "true"
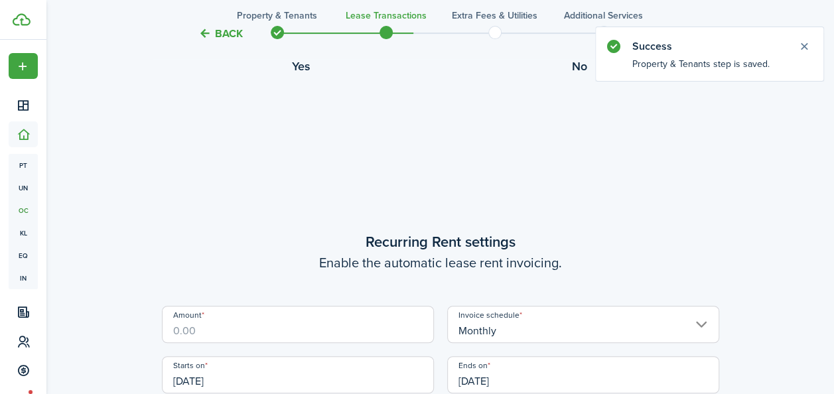
scroll to position [365, 0]
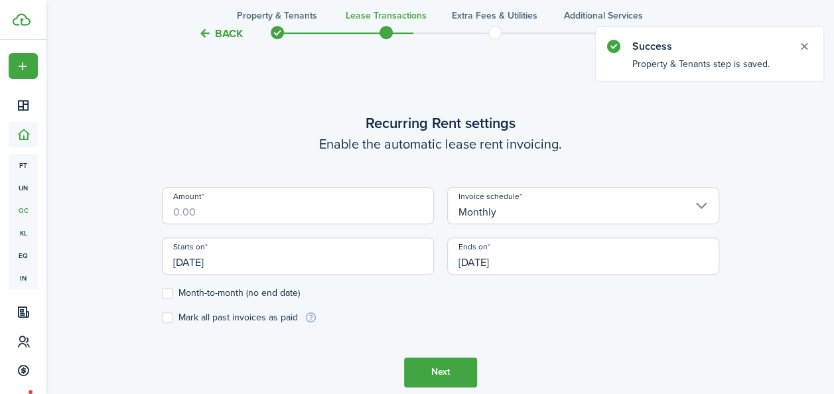
click at [273, 227] on div "Amount" at bounding box center [297, 212] width 285 height 50
click at [271, 220] on input "Amount" at bounding box center [298, 205] width 272 height 37
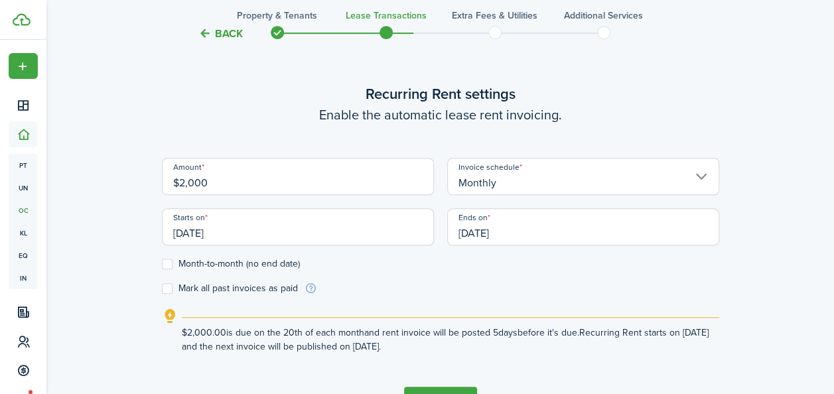
type input "$2,000.00"
click at [174, 261] on label "Month-to-month (no end date)" at bounding box center [231, 264] width 138 height 11
click at [162, 263] on input "Month-to-month (no end date)" at bounding box center [161, 263] width 1 height 1
checkbox input "true"
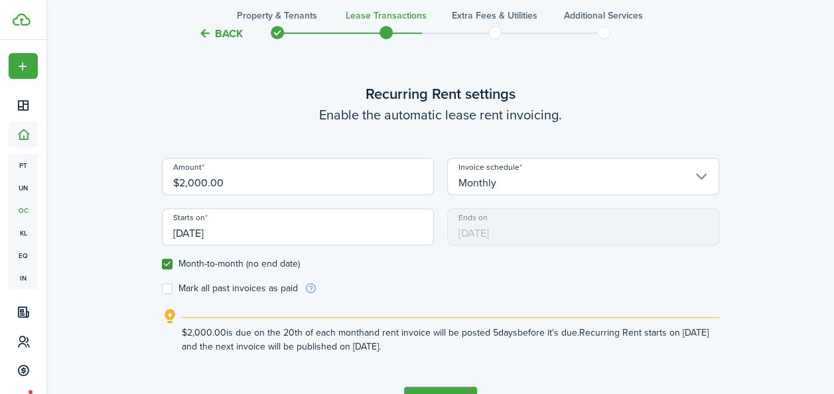
click at [338, 221] on input "[DATE]" at bounding box center [298, 226] width 272 height 37
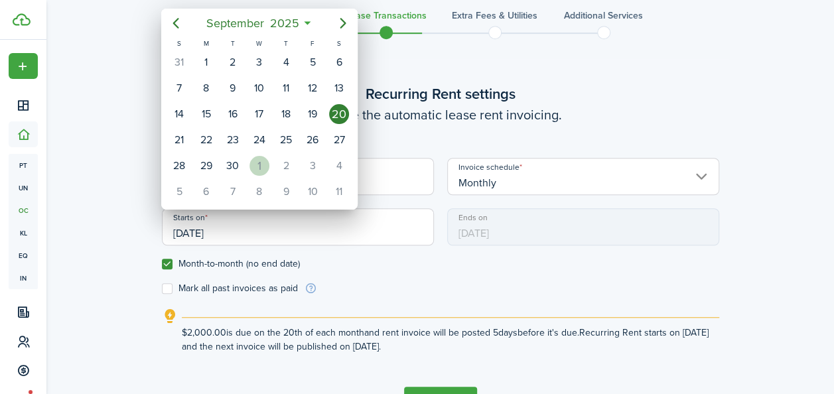
click at [263, 163] on div "1" at bounding box center [259, 166] width 20 height 20
type input "[DATE]"
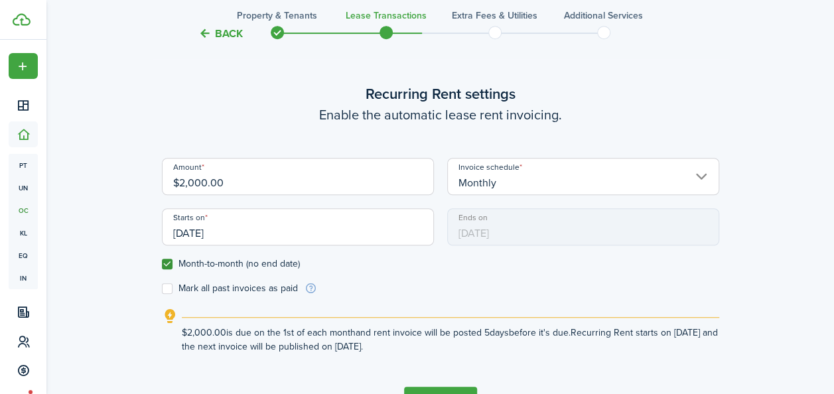
scroll to position [454, 0]
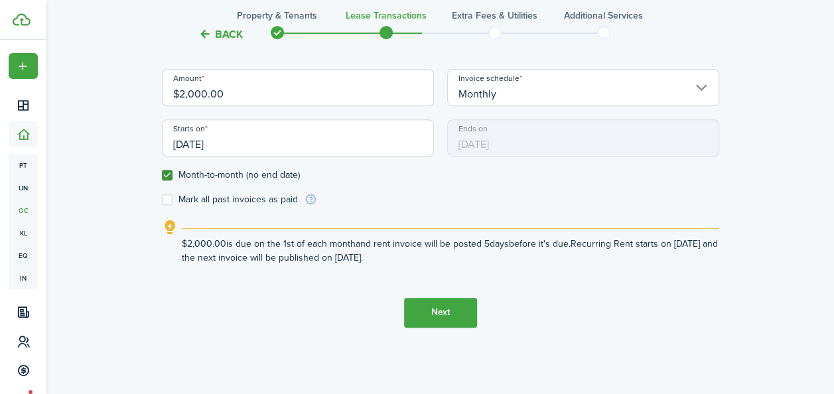
click at [436, 310] on button "Next" at bounding box center [440, 313] width 73 height 30
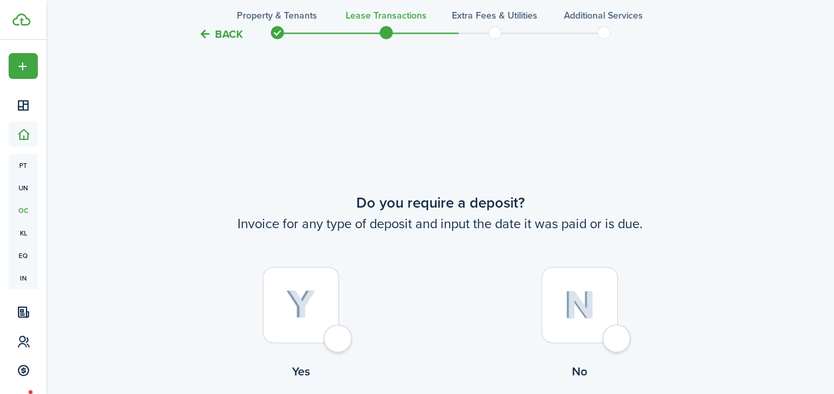
scroll to position [759, 0]
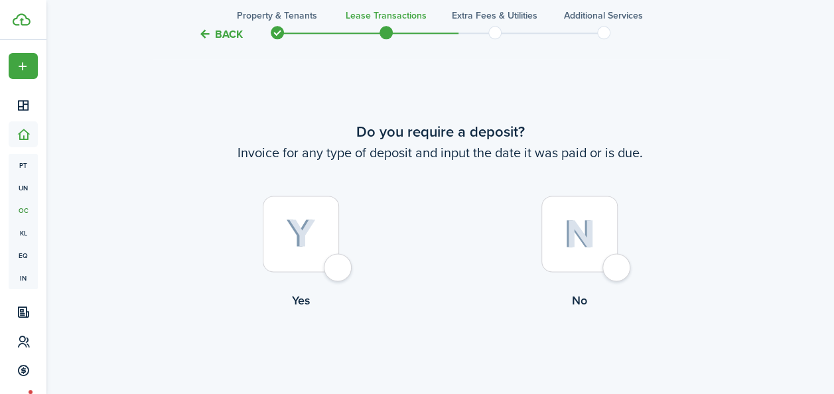
click at [609, 243] on div at bounding box center [579, 234] width 76 height 76
radio input "true"
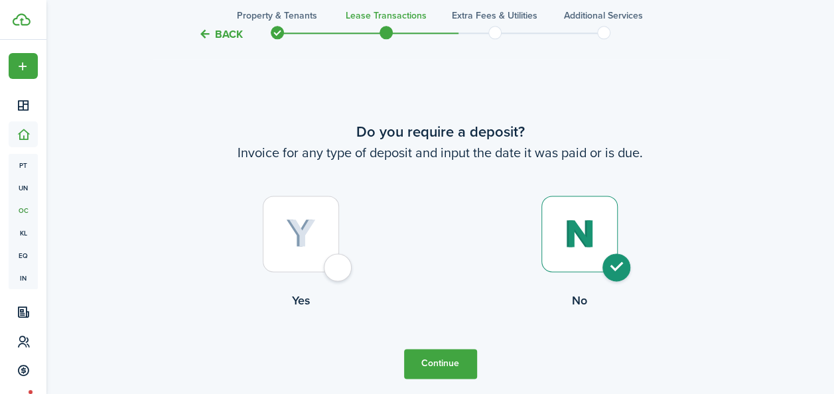
click at [440, 362] on button "Continue" at bounding box center [440, 364] width 73 height 30
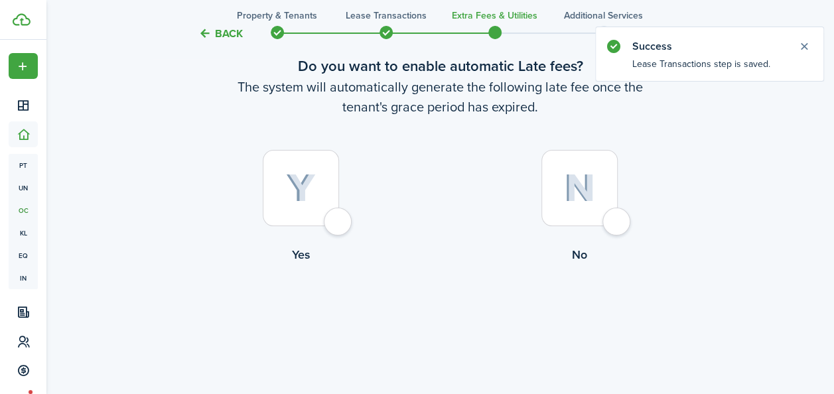
scroll to position [80, 0]
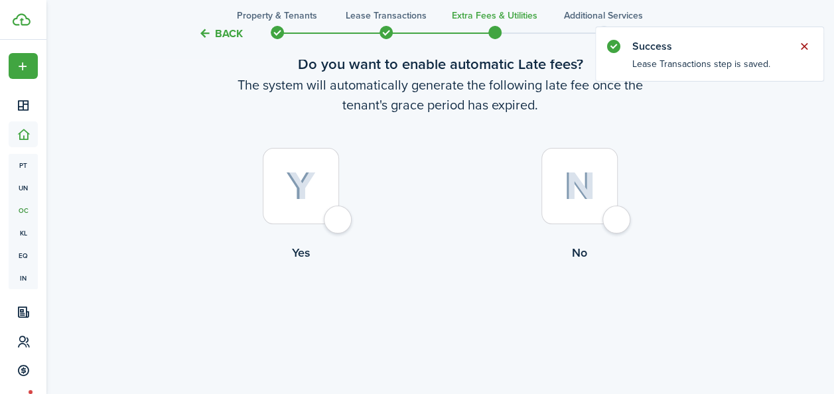
click at [804, 44] on button "Close notify" at bounding box center [804, 46] width 19 height 19
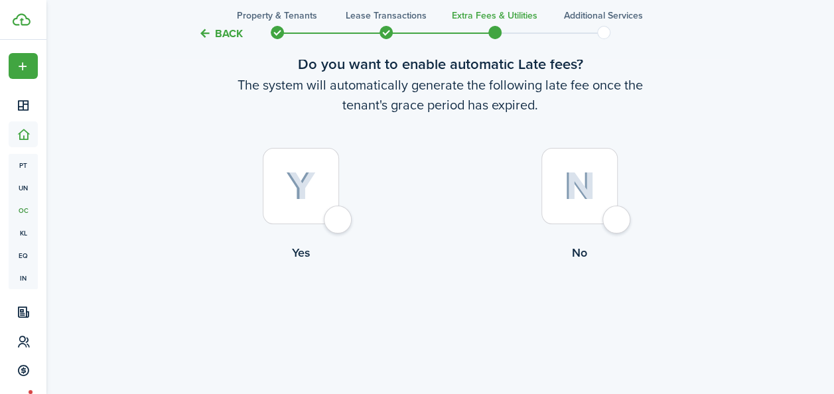
click at [306, 169] on div at bounding box center [301, 186] width 76 height 76
radio input "true"
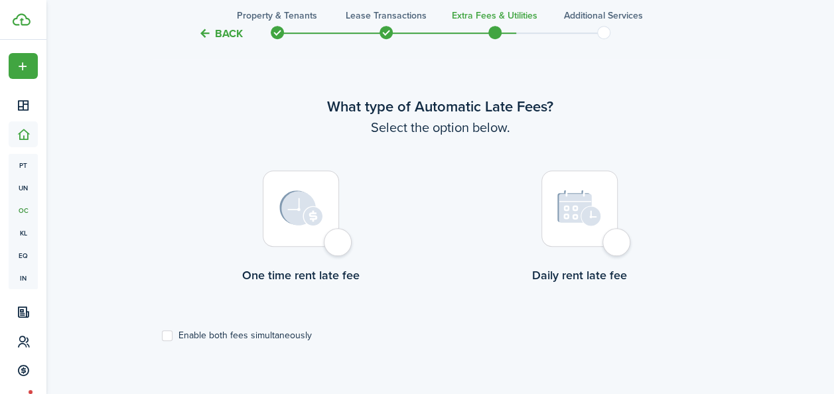
click at [320, 218] on img at bounding box center [301, 208] width 44 height 36
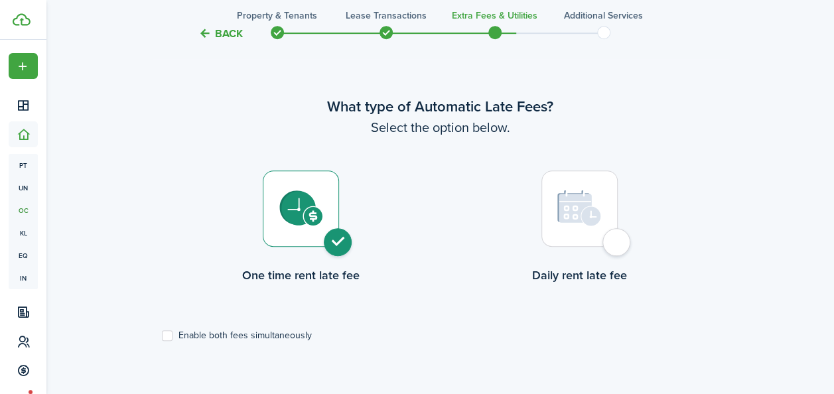
radio input "true"
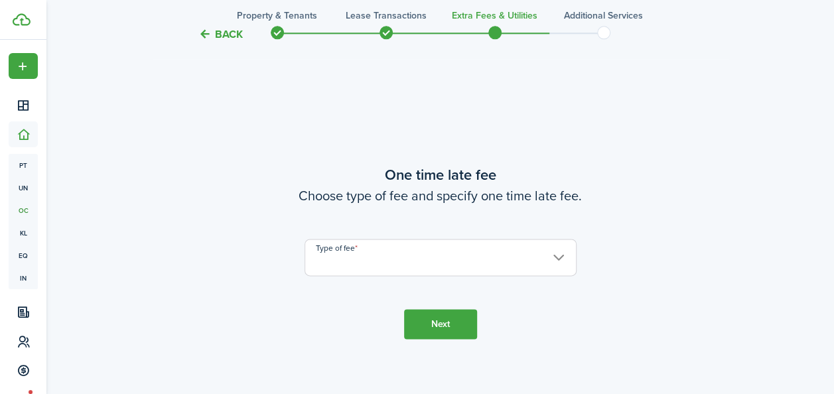
scroll to position [779, 0]
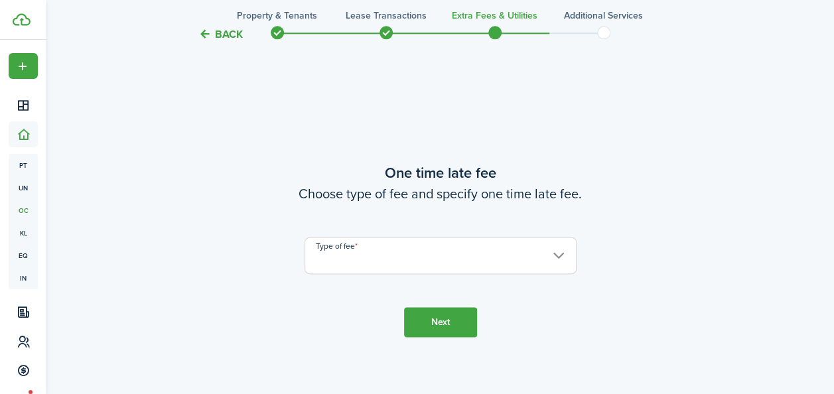
click at [560, 256] on input "Type of fee" at bounding box center [440, 255] width 272 height 37
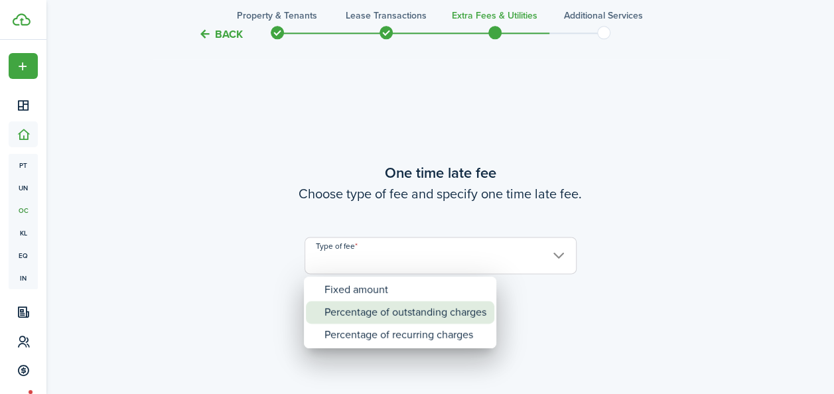
click at [407, 312] on div "Percentage of outstanding charges" at bounding box center [405, 312] width 162 height 23
type input "Percentage of outstanding charges"
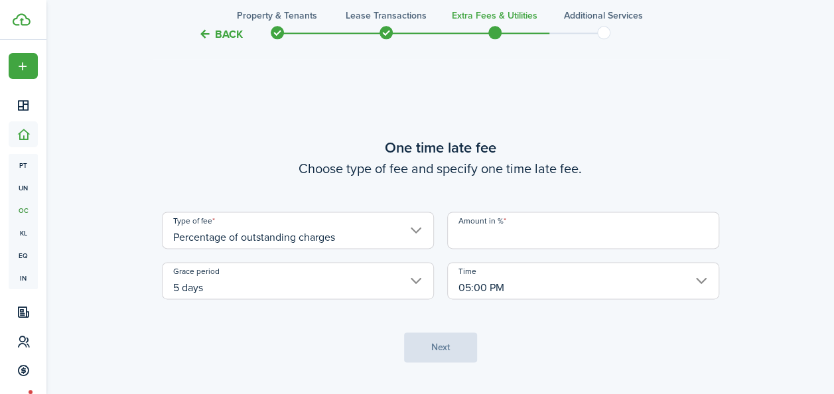
click at [501, 233] on input "Amount in %" at bounding box center [583, 230] width 272 height 37
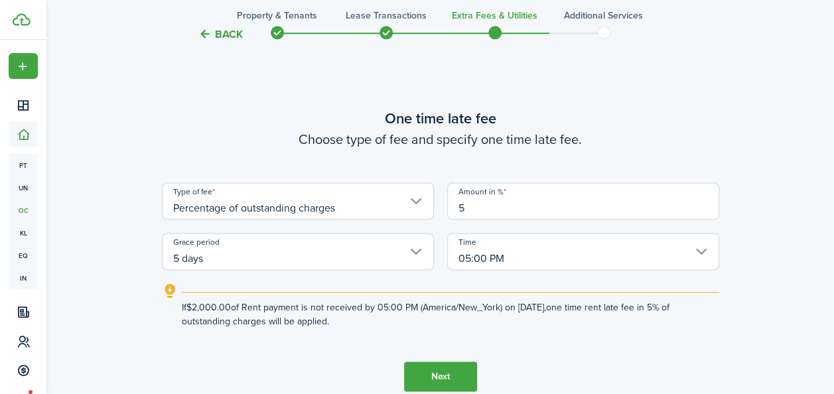
click at [406, 257] on input "5 days" at bounding box center [298, 251] width 272 height 37
type input "5"
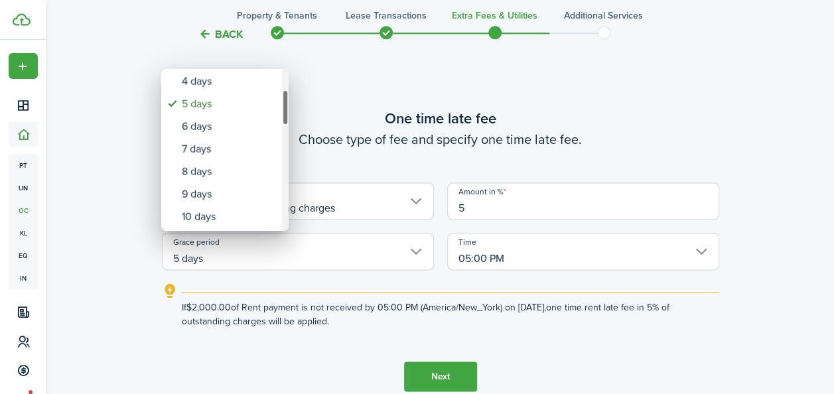
drag, startPoint x: 285, startPoint y: 90, endPoint x: 287, endPoint y: 111, distance: 21.3
click at [287, 111] on div "Grace period" at bounding box center [285, 108] width 7 height 36
click at [245, 146] on div "7 days" at bounding box center [230, 150] width 97 height 23
type input "7 days"
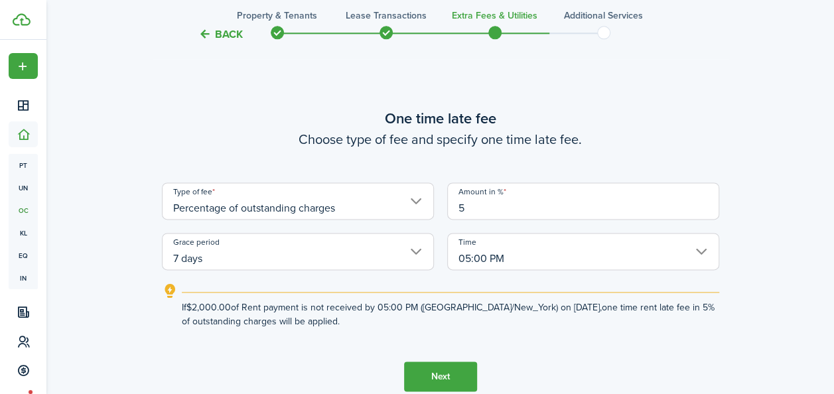
click at [446, 371] on button "Next" at bounding box center [440, 377] width 73 height 30
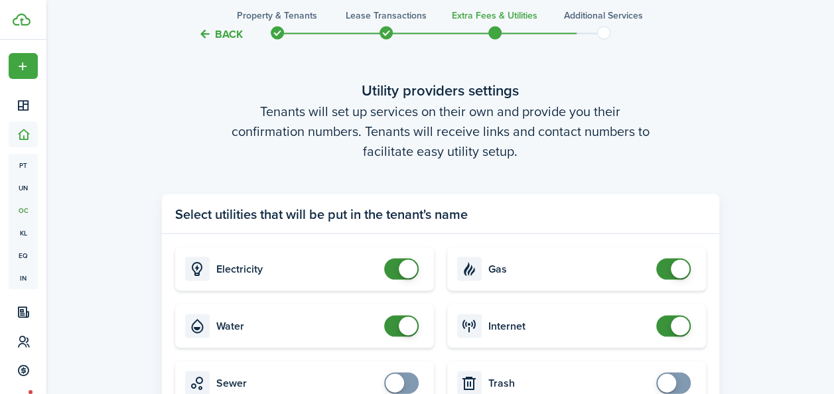
scroll to position [1323, 0]
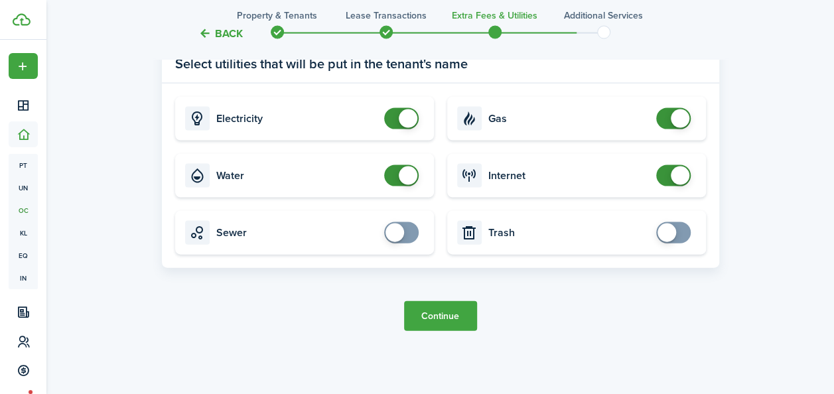
click at [436, 323] on button "Continue" at bounding box center [440, 316] width 73 height 30
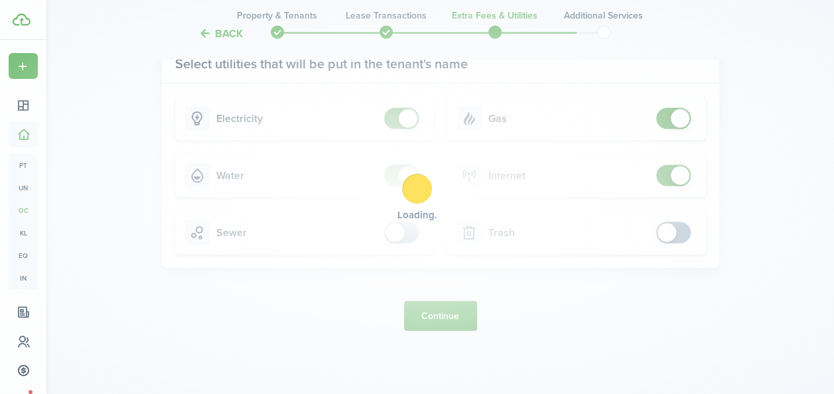
scroll to position [0, 0]
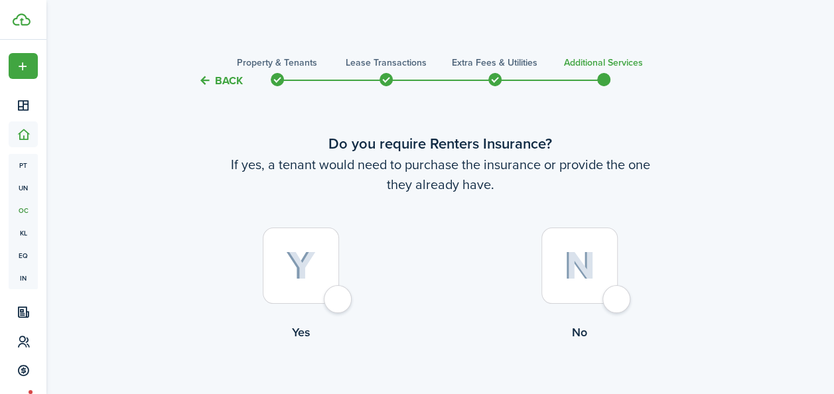
click at [328, 291] on div at bounding box center [301, 266] width 76 height 76
radio input "true"
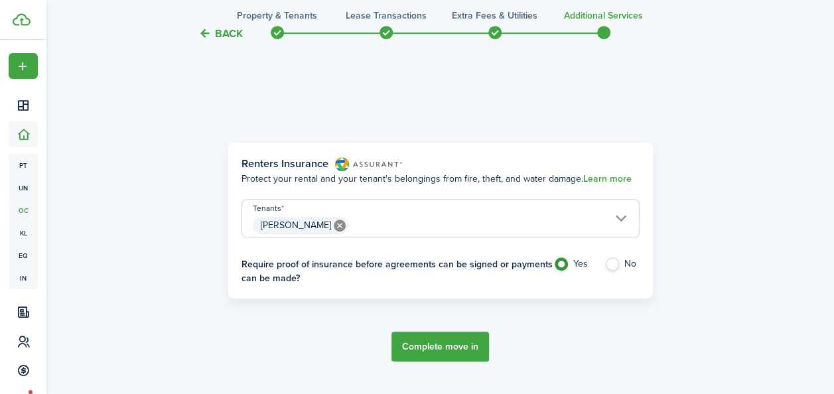
scroll to position [385, 0]
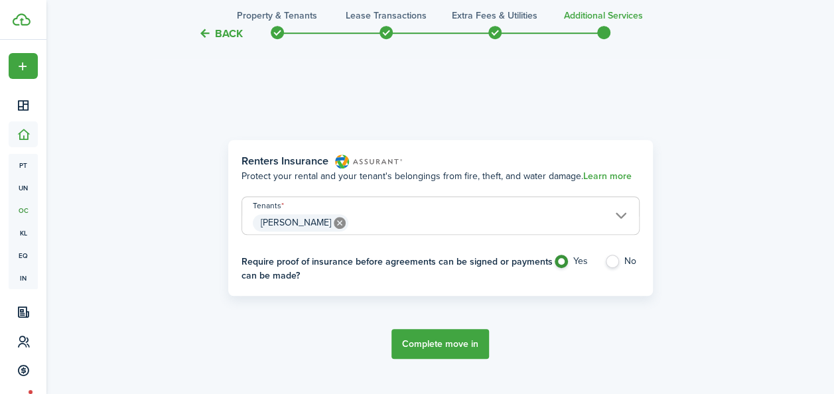
click at [421, 342] on button "Complete move in" at bounding box center [440, 344] width 98 height 30
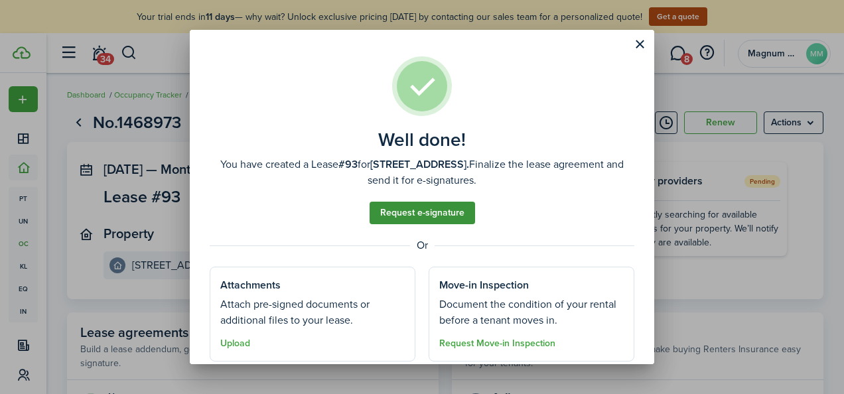
click at [433, 220] on link "Request e-signature" at bounding box center [421, 213] width 105 height 23
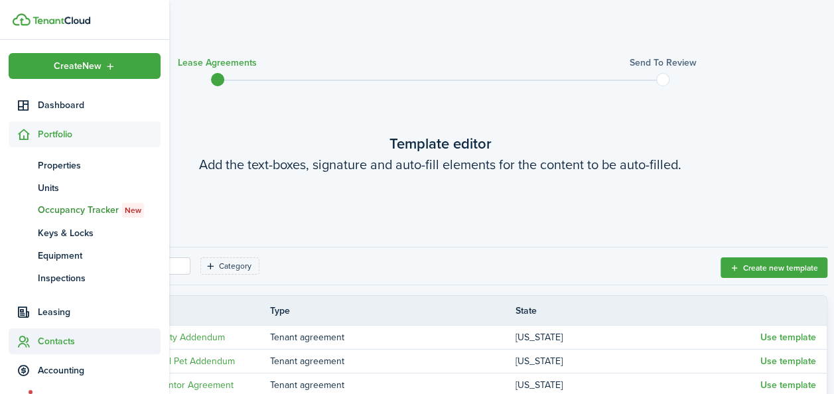
click at [50, 340] on span "Contacts" at bounding box center [99, 341] width 123 height 14
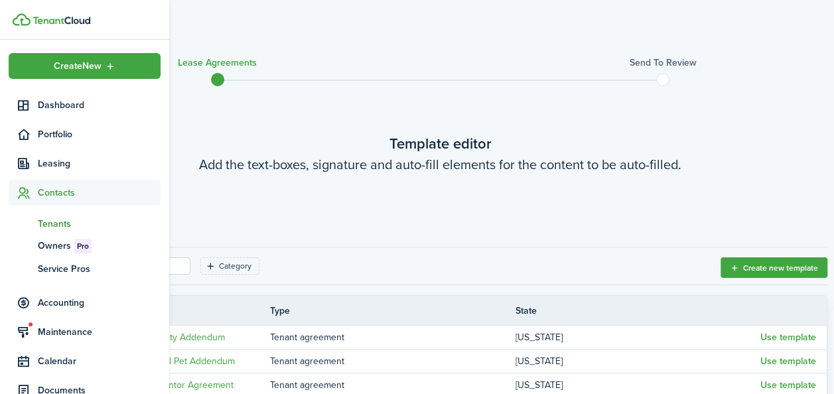
click at [58, 223] on span "Tenants" at bounding box center [99, 224] width 123 height 14
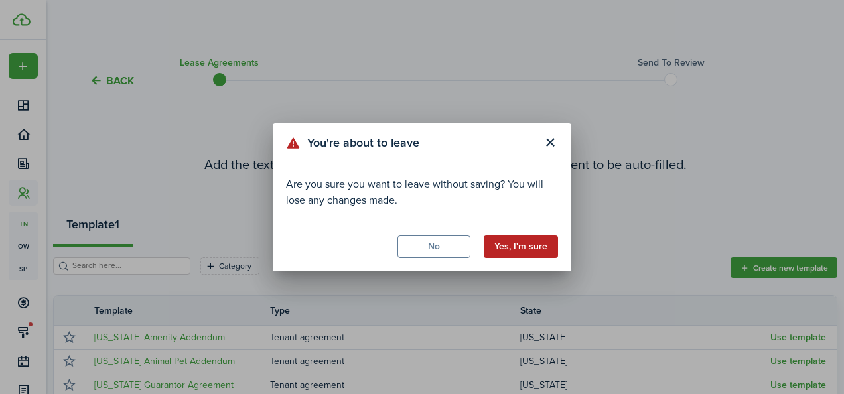
click at [513, 243] on button "Yes, I'm sure" at bounding box center [521, 246] width 74 height 23
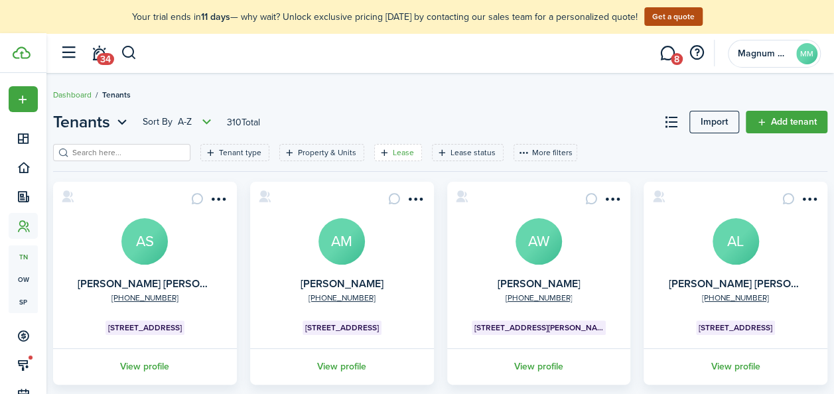
click at [399, 157] on filter-tag-label "Lease" at bounding box center [403, 153] width 21 height 12
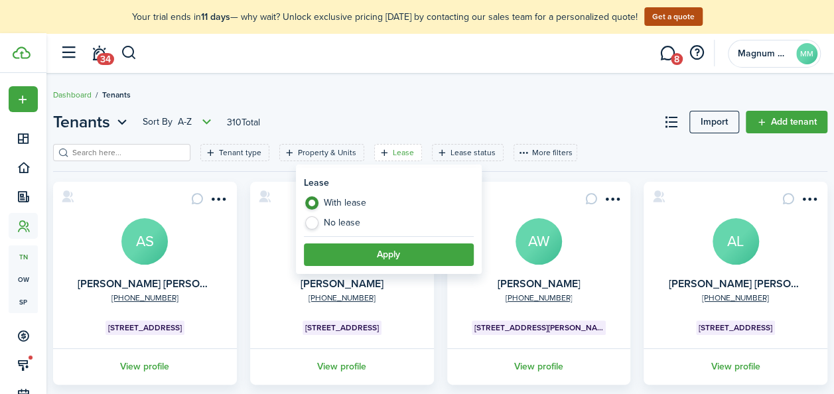
click at [370, 220] on label "No lease" at bounding box center [389, 222] width 170 height 13
radio input "false"
radio input "true"
click at [378, 251] on button "Apply" at bounding box center [389, 254] width 170 height 23
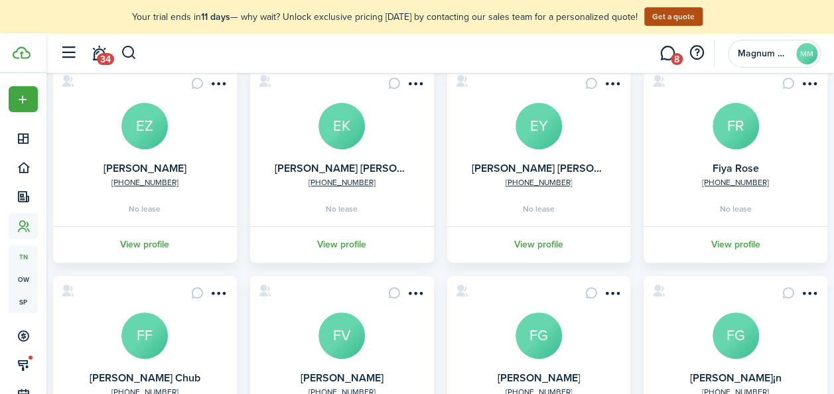
scroll to position [115, 0]
click at [733, 131] on avatar-text "FR" at bounding box center [735, 126] width 46 height 46
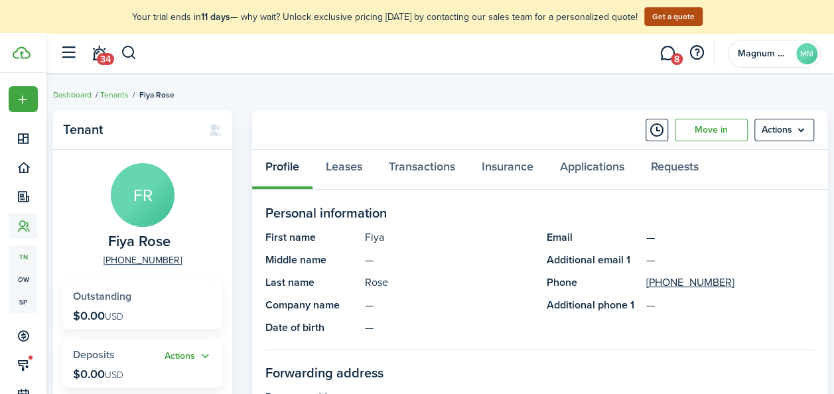
click at [154, 244] on span "Fiya Rose" at bounding box center [139, 241] width 62 height 17
copy span "Fiya Rose"
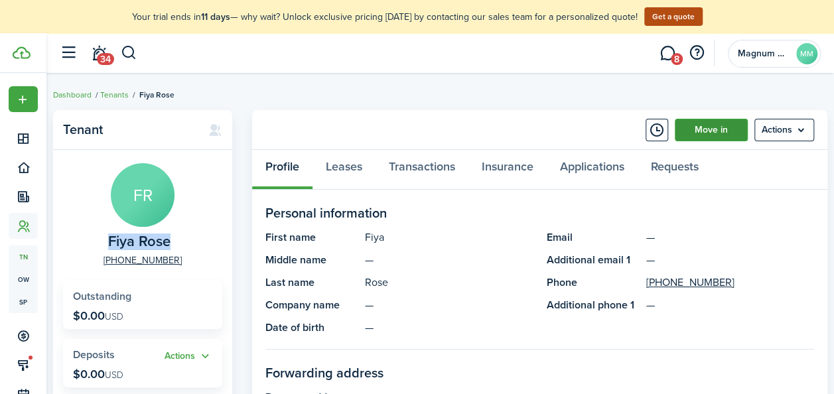
click at [714, 133] on link "Move in" at bounding box center [711, 130] width 73 height 23
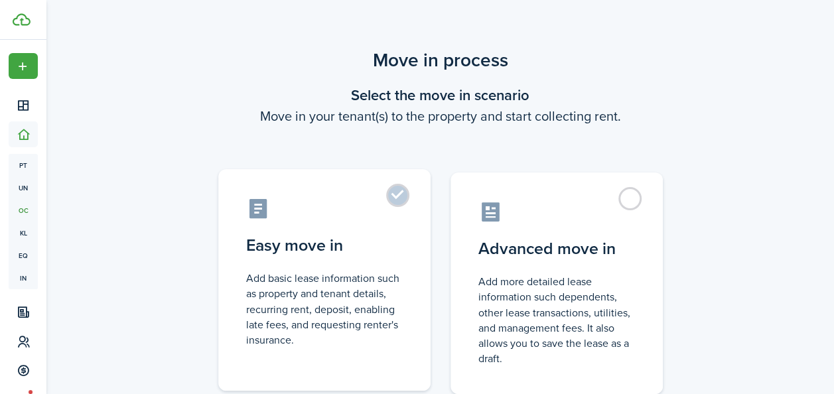
click at [403, 195] on label "Easy move in Add basic lease information such as property and tenant details, r…" at bounding box center [324, 280] width 212 height 222
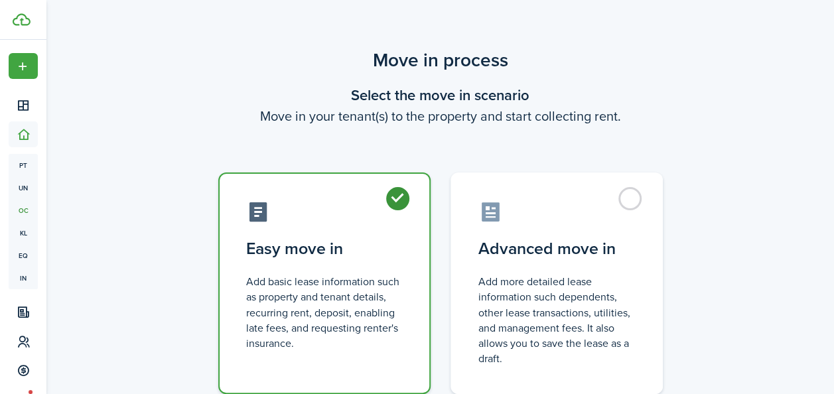
radio input "true"
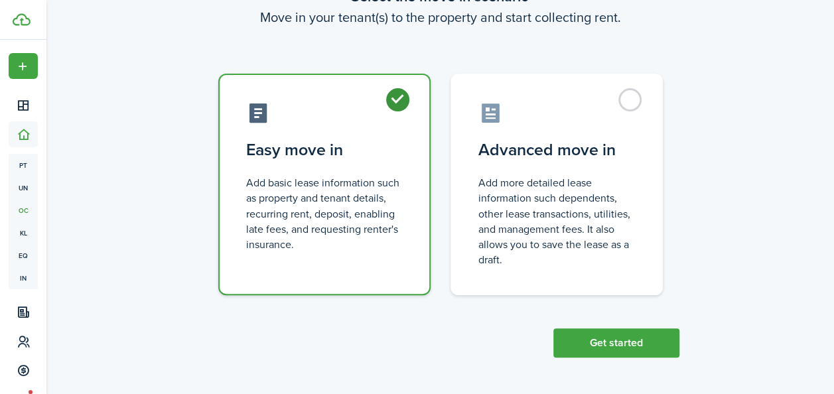
click at [586, 358] on div "Move in process Select the move in scenario Move in your tenant(s) to the prope…" at bounding box center [439, 152] width 787 height 423
click at [602, 334] on button "Get started" at bounding box center [616, 342] width 126 height 29
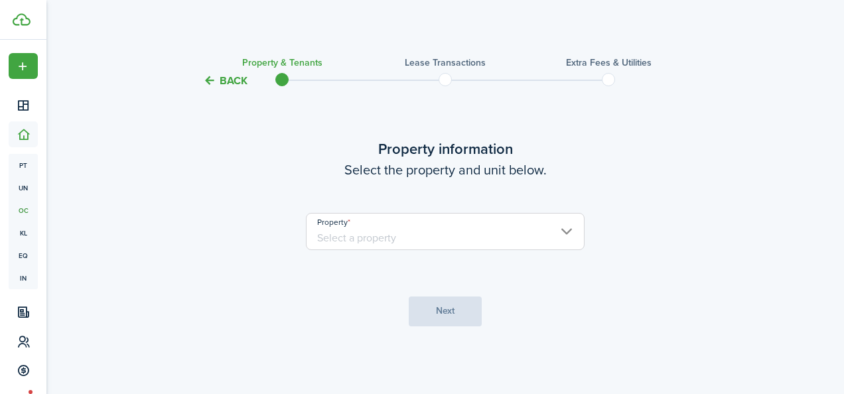
click at [430, 230] on input "Property" at bounding box center [445, 231] width 279 height 37
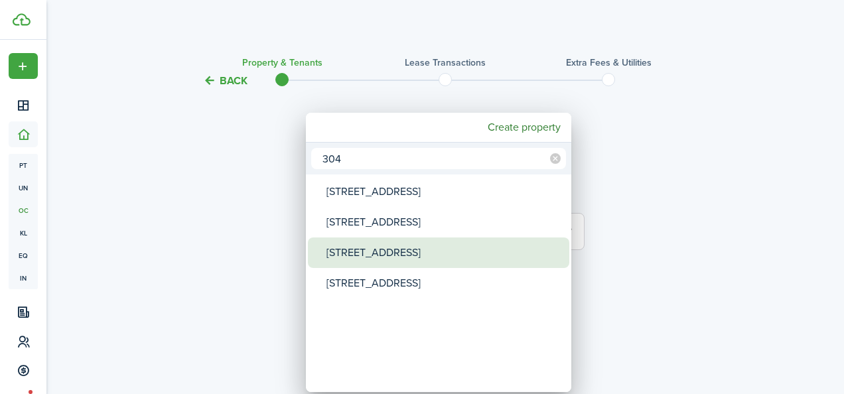
type input "304"
click at [391, 248] on div "[STREET_ADDRESS]" at bounding box center [443, 252] width 235 height 31
type input "[STREET_ADDRESS]"
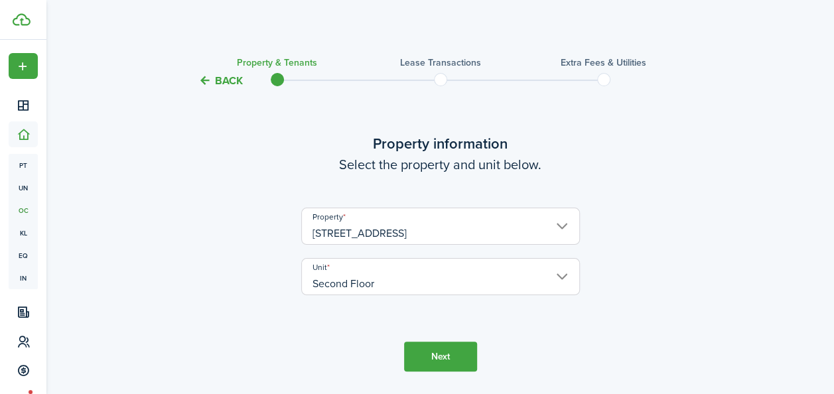
click at [419, 350] on button "Next" at bounding box center [440, 357] width 73 height 30
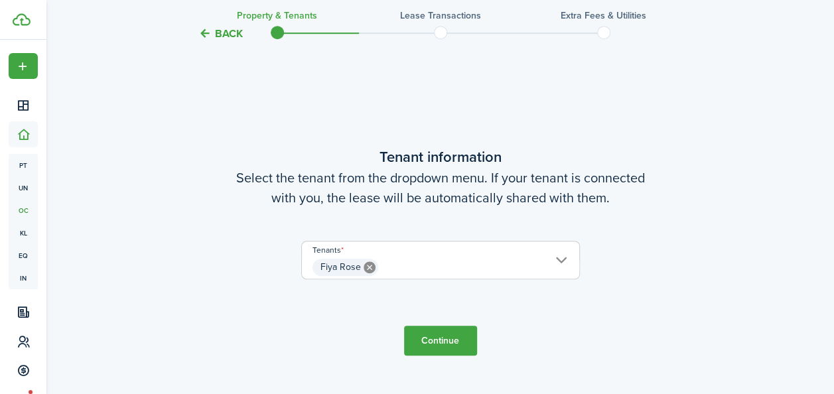
scroll to position [346, 0]
click at [425, 334] on button "Continue" at bounding box center [440, 339] width 73 height 30
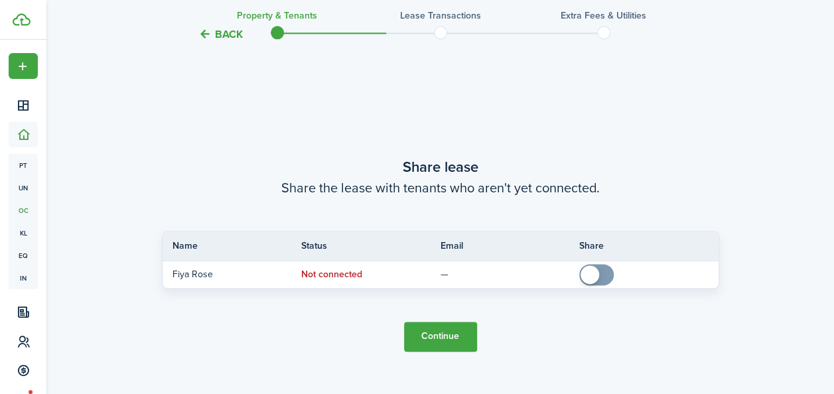
scroll to position [740, 0]
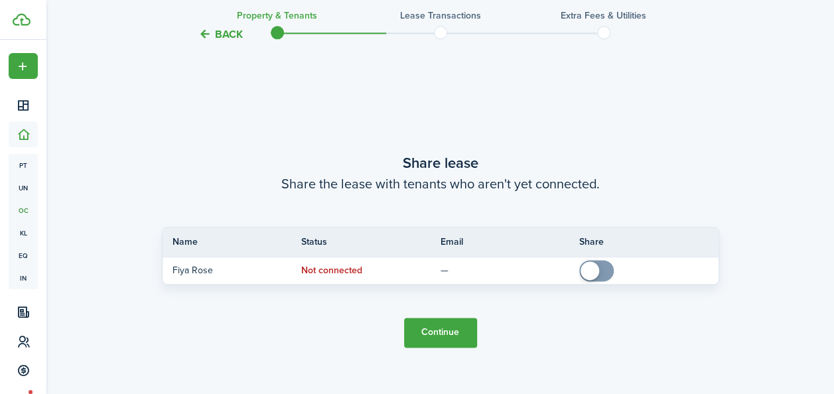
click at [439, 320] on button "Continue" at bounding box center [440, 333] width 73 height 30
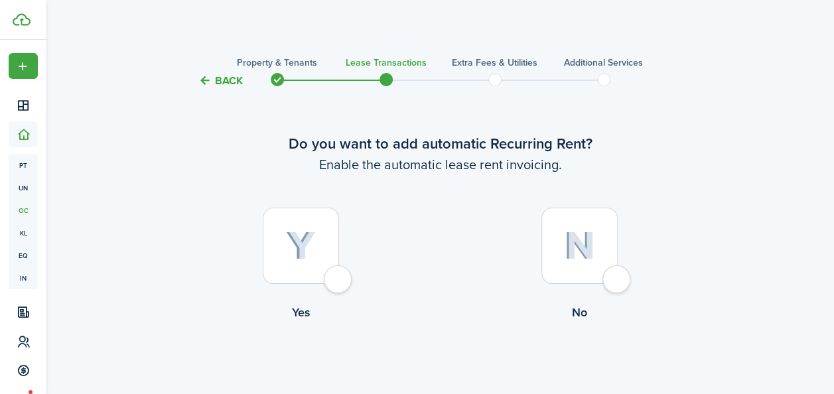
click at [318, 257] on div at bounding box center [301, 246] width 76 height 76
radio input "true"
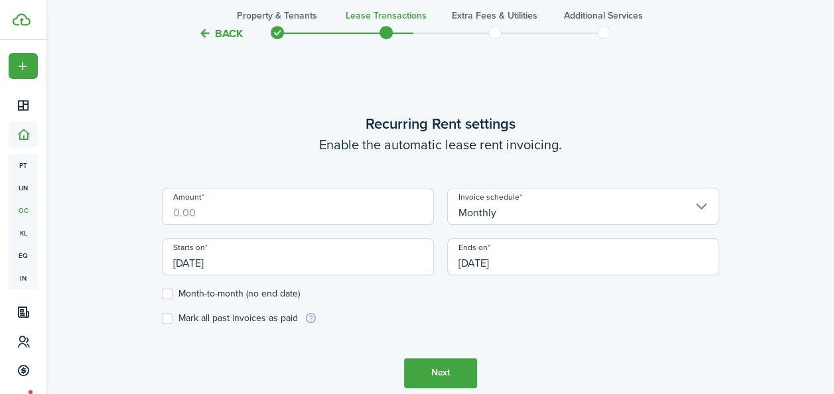
scroll to position [365, 0]
click at [257, 211] on input "Amount" at bounding box center [298, 205] width 272 height 37
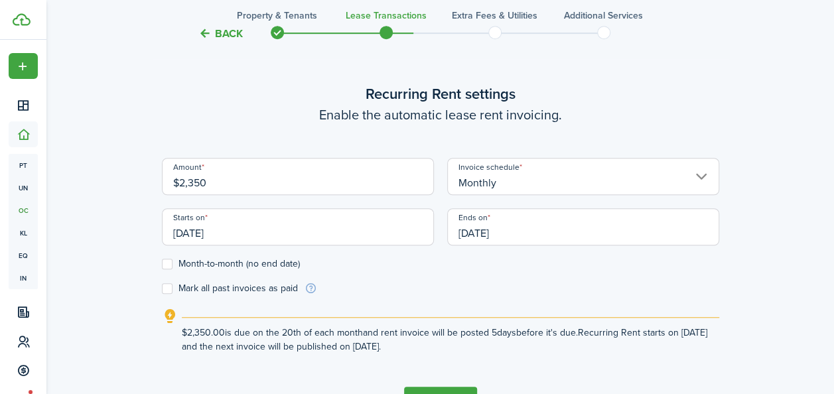
click at [234, 233] on input "[DATE]" at bounding box center [298, 226] width 272 height 37
type input "$2,350.00"
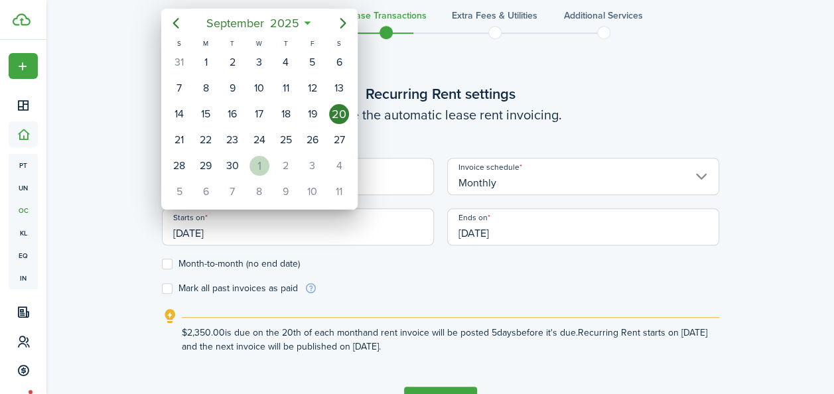
click at [269, 164] on div "[DATE]" at bounding box center [259, 165] width 27 height 25
type input "[DATE]"
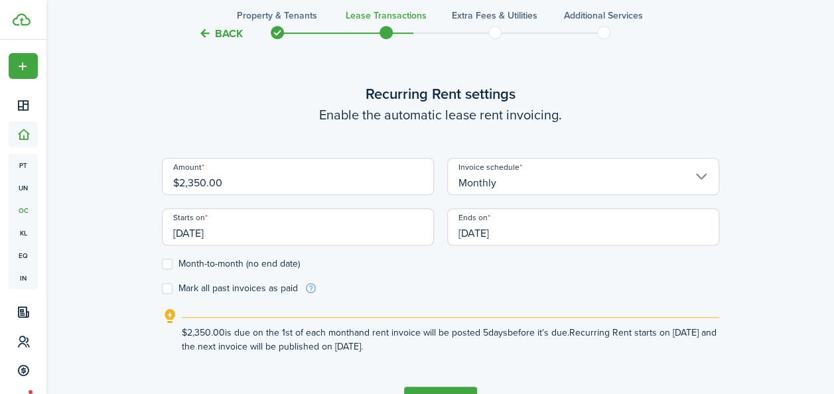
click at [168, 265] on label "Month-to-month (no end date)" at bounding box center [231, 264] width 138 height 11
click at [162, 264] on input "Month-to-month (no end date)" at bounding box center [161, 263] width 1 height 1
checkbox input "true"
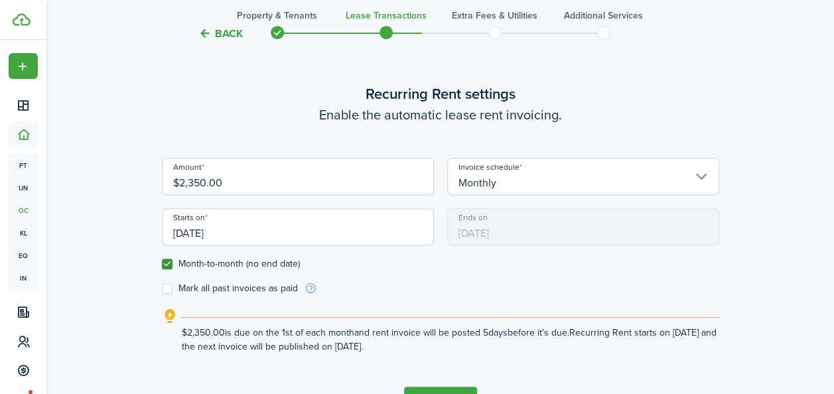
scroll to position [454, 0]
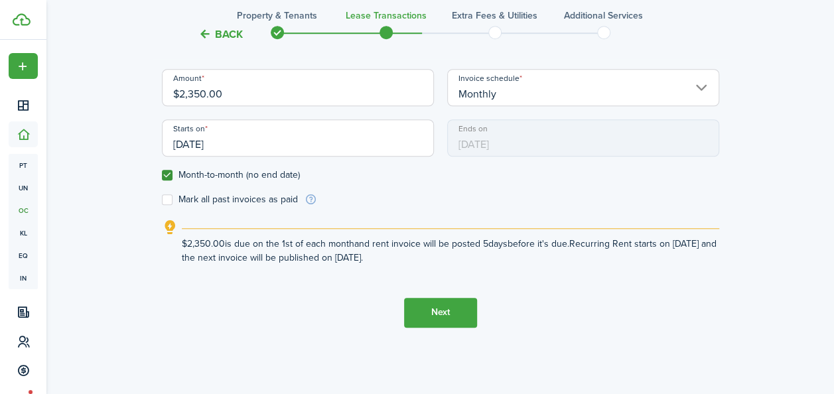
click at [427, 314] on button "Next" at bounding box center [440, 313] width 73 height 30
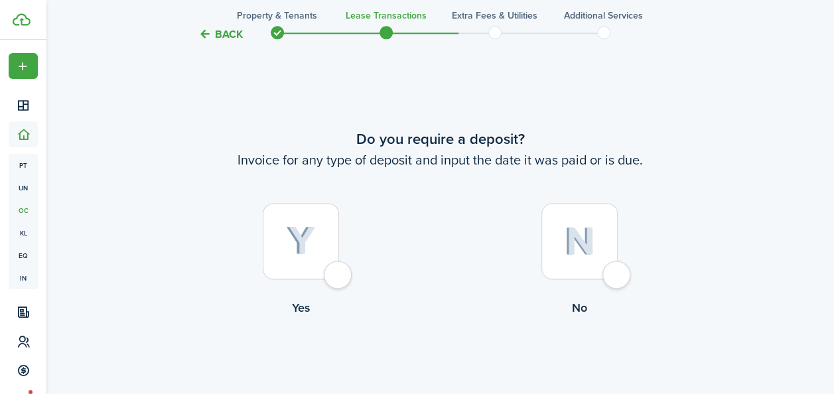
scroll to position [759, 0]
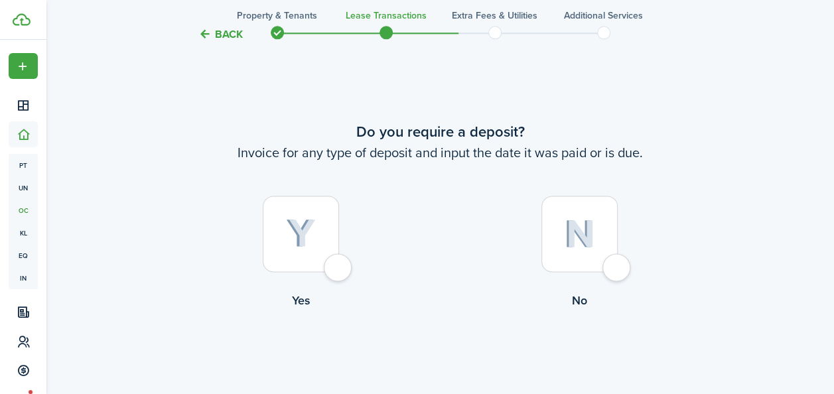
click at [309, 235] on img at bounding box center [301, 233] width 30 height 29
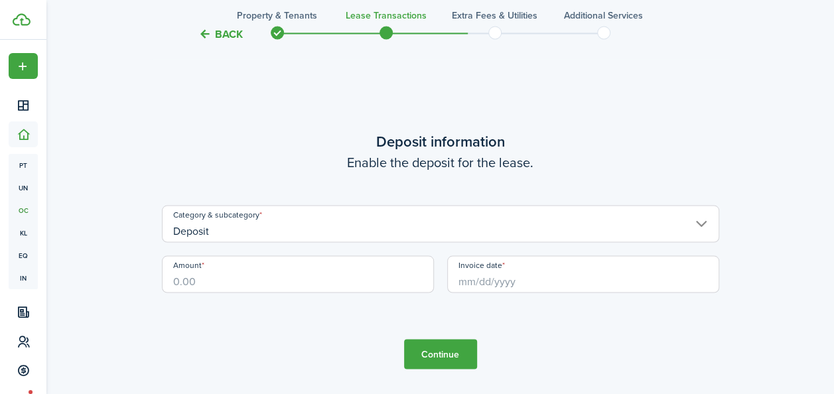
scroll to position [808, 0]
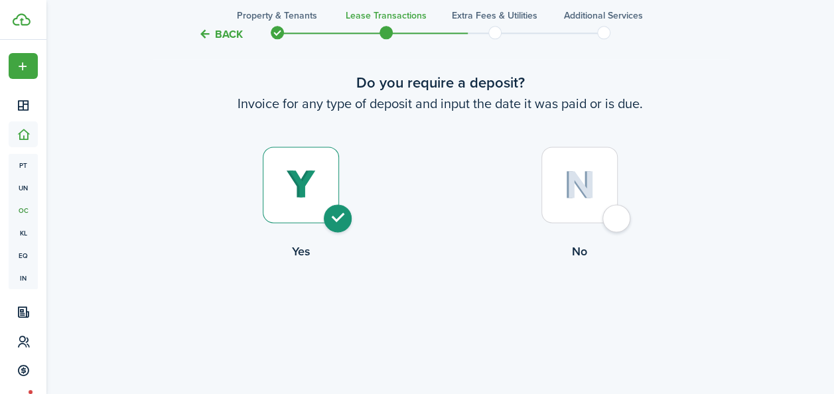
click at [564, 188] on img at bounding box center [579, 184] width 31 height 29
radio input "false"
radio input "true"
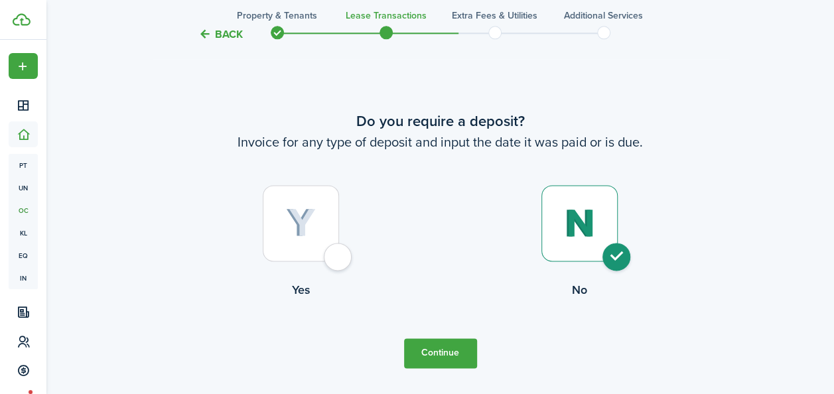
scroll to position [759, 0]
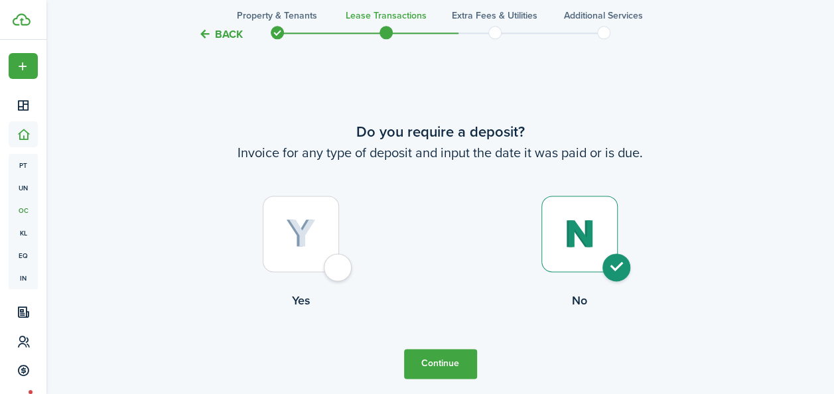
click at [440, 371] on button "Continue" at bounding box center [440, 364] width 73 height 30
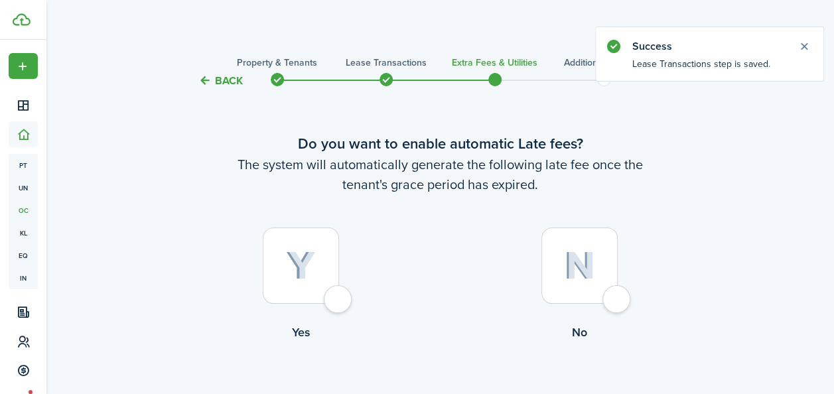
scroll to position [80, 0]
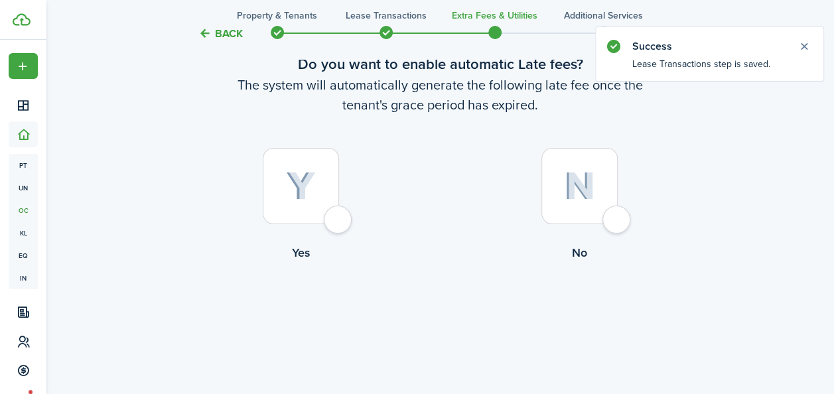
click at [308, 175] on img at bounding box center [301, 186] width 30 height 29
radio input "true"
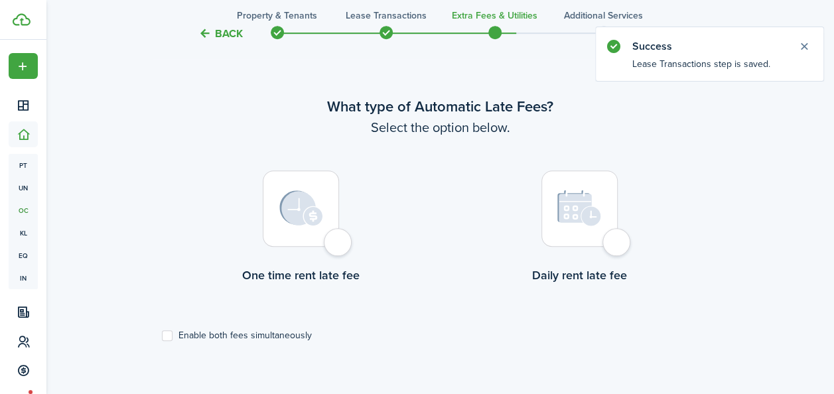
click at [320, 222] on img at bounding box center [301, 208] width 44 height 36
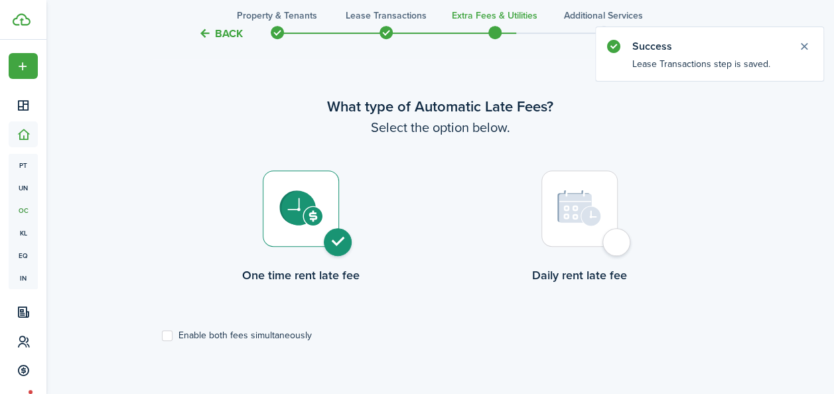
radio input "true"
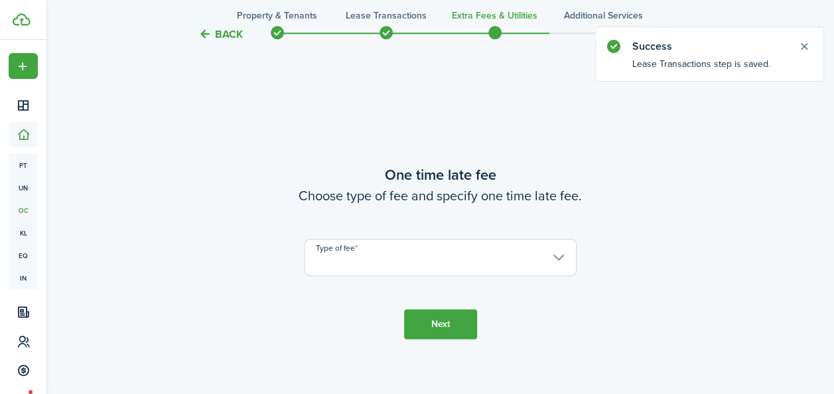
scroll to position [779, 0]
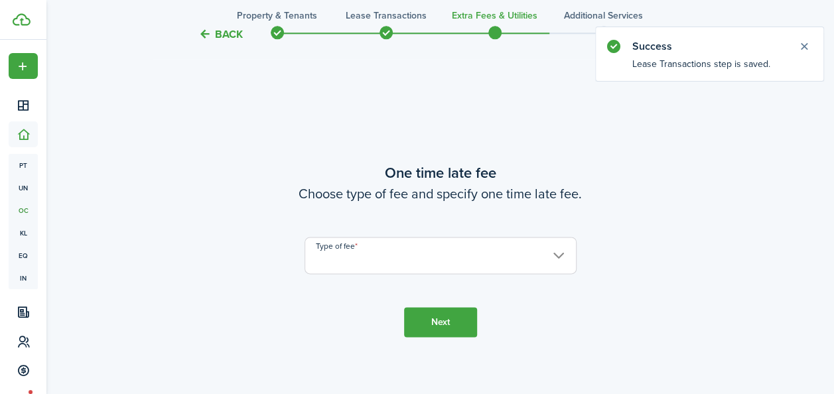
click at [375, 263] on input "Type of fee" at bounding box center [440, 255] width 272 height 37
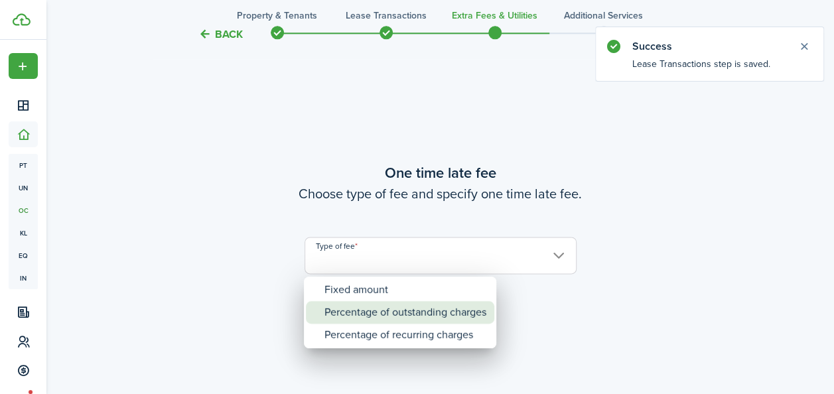
click at [366, 304] on div "Percentage of outstanding charges" at bounding box center [405, 312] width 162 height 23
type input "Percentage of outstanding charges"
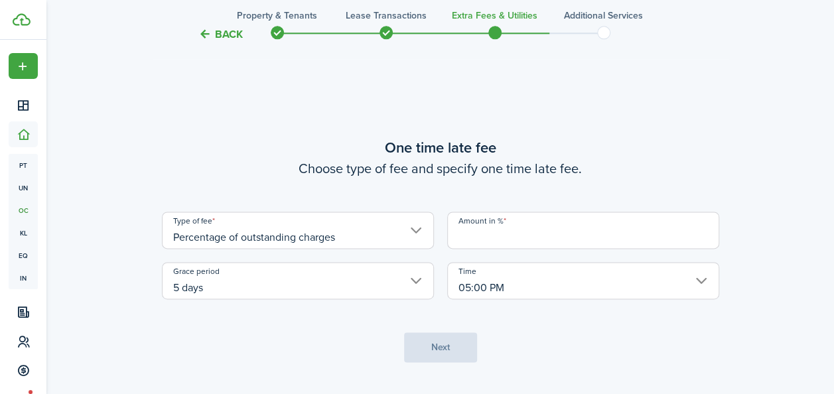
click at [488, 240] on input "Amount in %" at bounding box center [583, 230] width 272 height 37
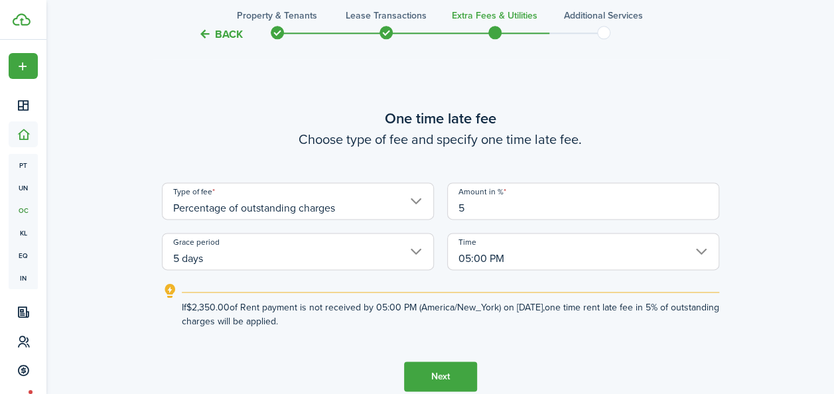
click at [415, 259] on input "5 days" at bounding box center [298, 251] width 272 height 37
type input "5"
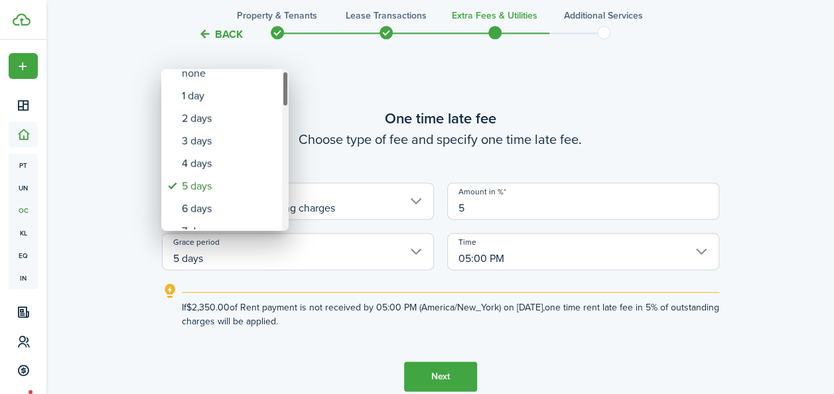
drag, startPoint x: 283, startPoint y: 102, endPoint x: 284, endPoint y: 113, distance: 11.3
click at [284, 107] on div "Grace period" at bounding box center [285, 89] width 7 height 36
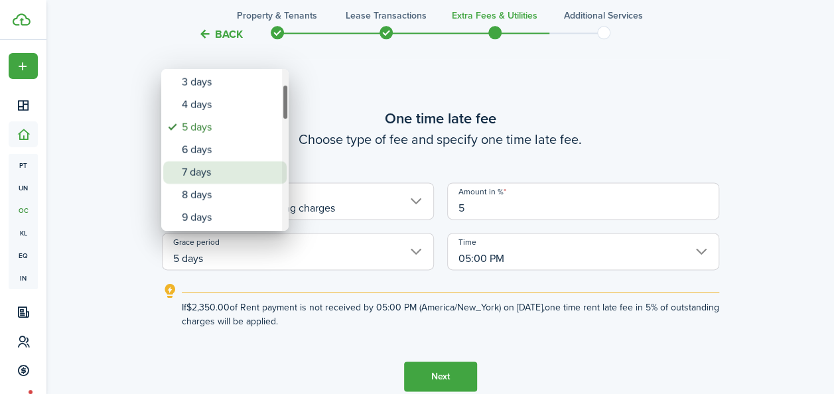
click at [218, 167] on div "7 days" at bounding box center [230, 172] width 97 height 23
type input "7 days"
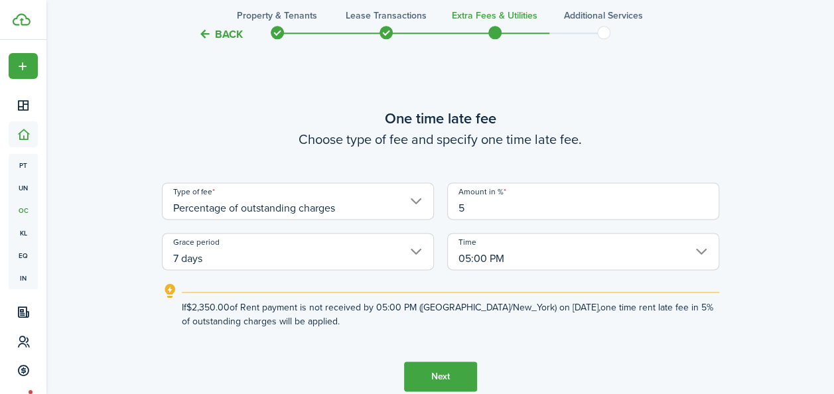
click at [448, 371] on button "Next" at bounding box center [440, 377] width 73 height 30
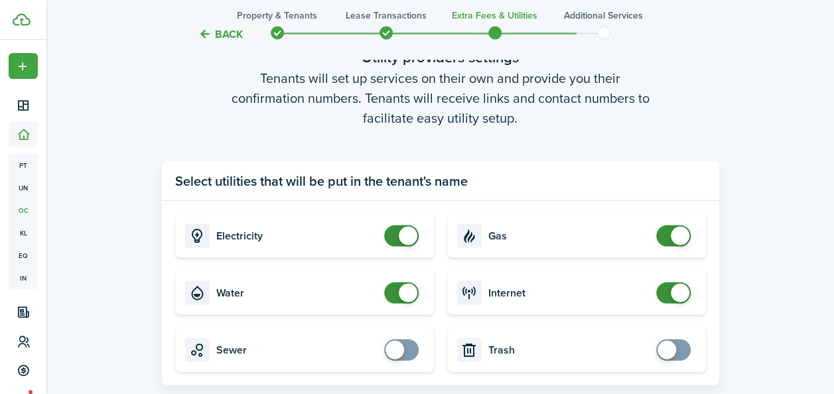
scroll to position [1323, 0]
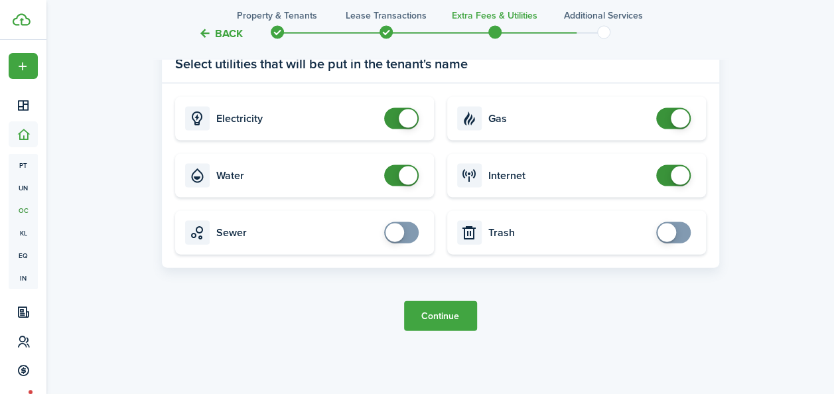
click at [450, 312] on button "Continue" at bounding box center [440, 316] width 73 height 30
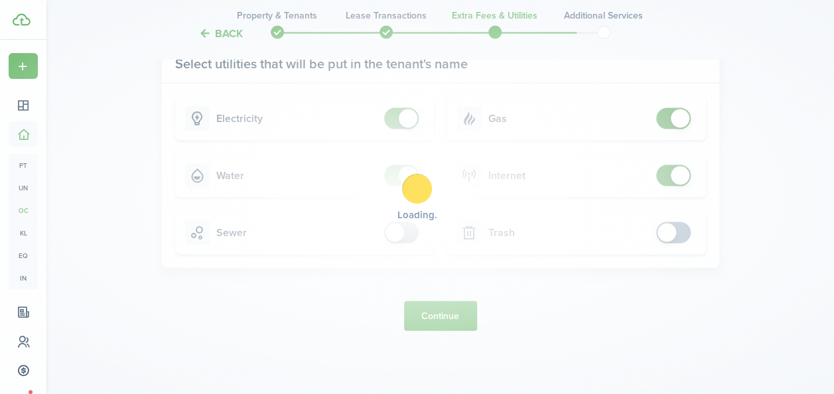
scroll to position [0, 0]
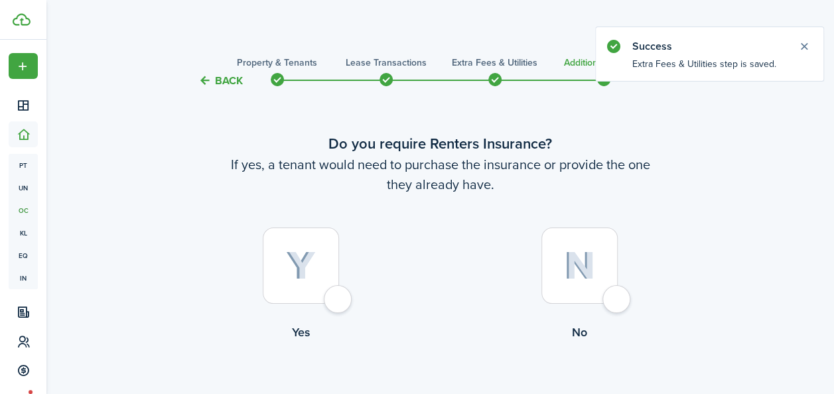
click at [308, 261] on img at bounding box center [301, 265] width 30 height 29
radio input "true"
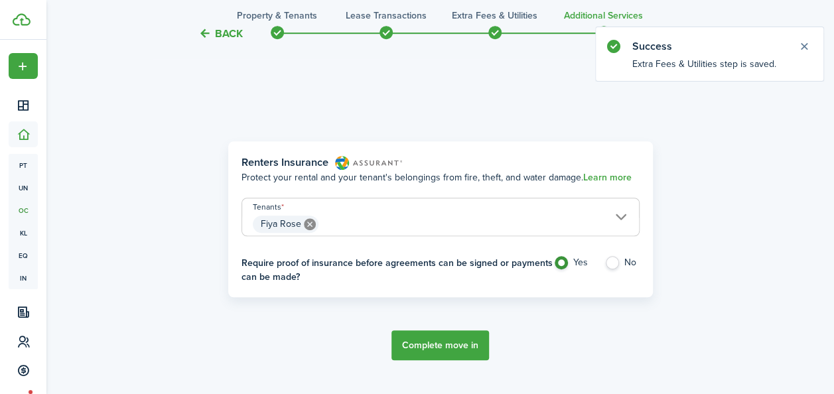
scroll to position [385, 0]
click at [472, 356] on button "Complete move in" at bounding box center [440, 344] width 98 height 30
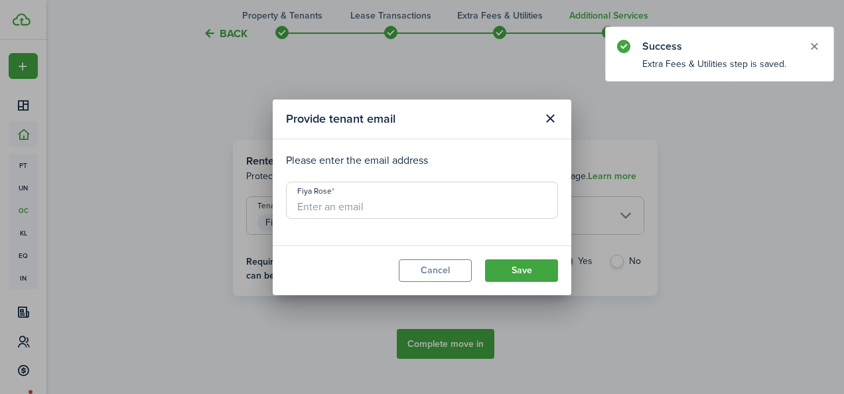
click at [378, 210] on input "Fiya Rose" at bounding box center [422, 200] width 272 height 37
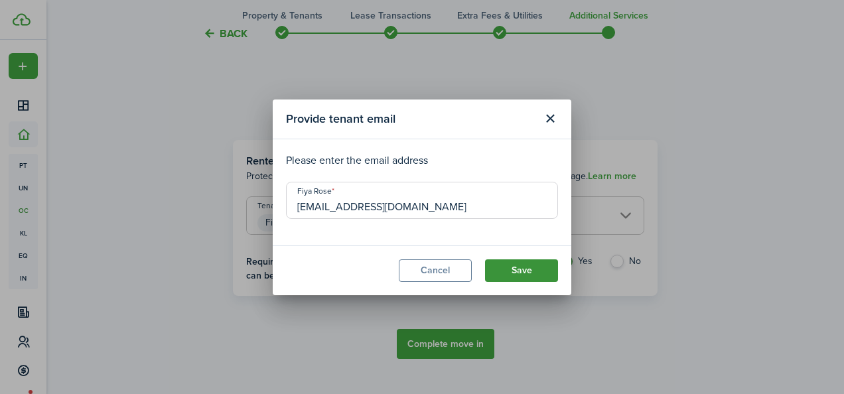
type input "[EMAIL_ADDRESS][DOMAIN_NAME]"
click at [522, 269] on button "Save" at bounding box center [521, 270] width 73 height 23
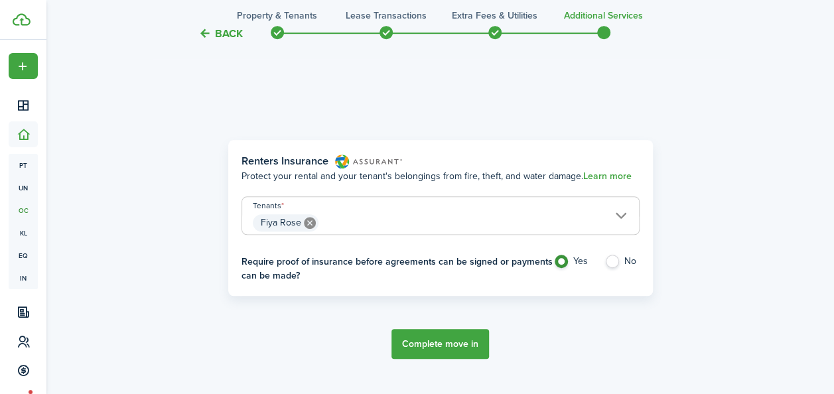
click at [446, 344] on button "Complete move in" at bounding box center [440, 344] width 98 height 30
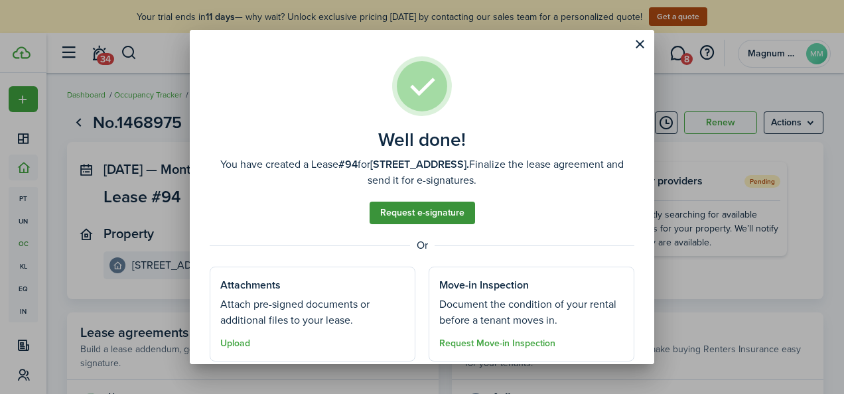
click at [411, 211] on link "Request e-signature" at bounding box center [421, 213] width 105 height 23
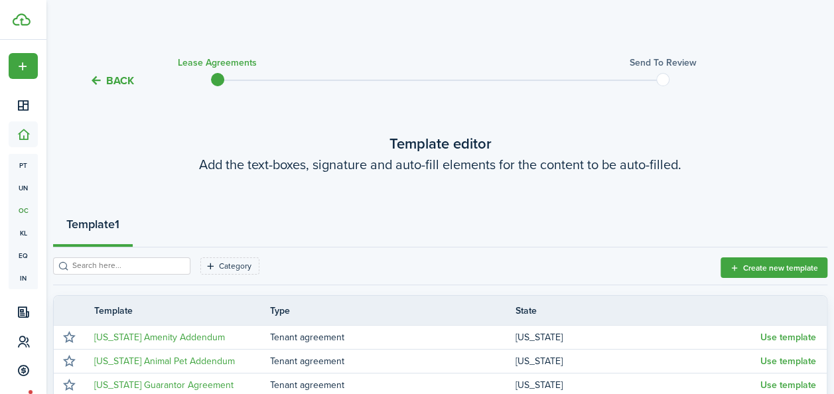
click at [106, 82] on button "Back" at bounding box center [112, 81] width 44 height 14
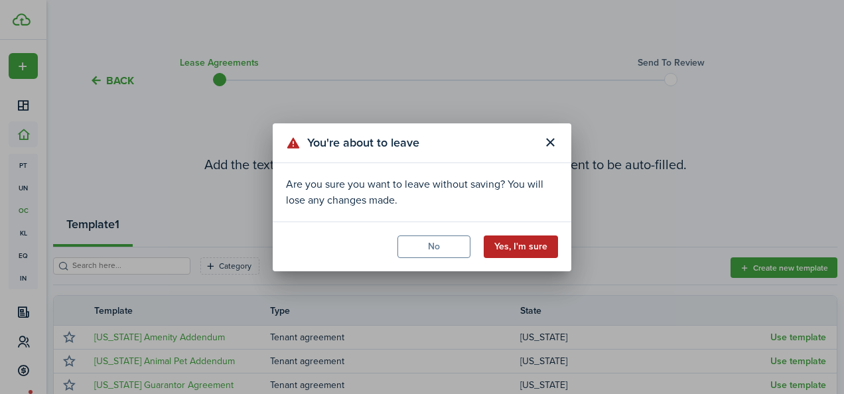
click at [535, 249] on button "Yes, I'm sure" at bounding box center [521, 246] width 74 height 23
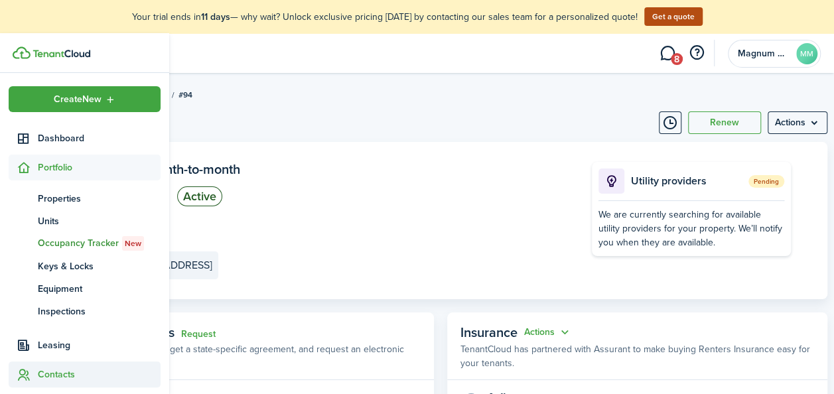
click at [45, 367] on span "Contacts" at bounding box center [99, 374] width 123 height 14
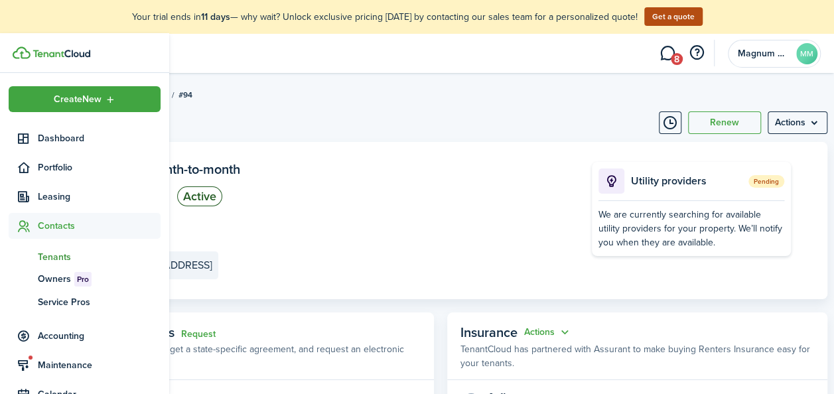
click at [44, 257] on span "Tenants" at bounding box center [99, 257] width 123 height 14
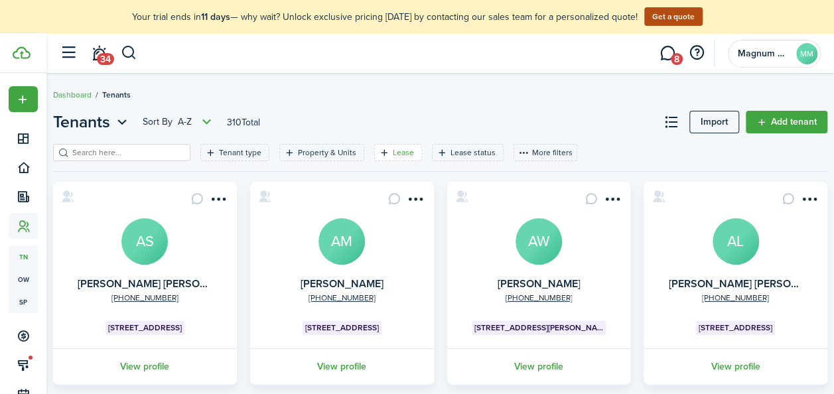
click at [395, 154] on filter-tag-label "Lease" at bounding box center [403, 153] width 21 height 12
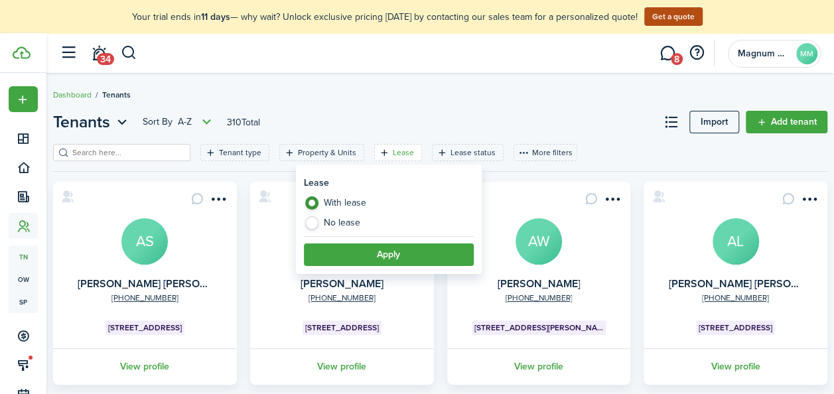
click at [346, 231] on div "With lease No lease" at bounding box center [389, 216] width 170 height 40
click at [344, 225] on label "No lease" at bounding box center [389, 222] width 170 height 13
radio input "false"
radio input "true"
click at [354, 247] on button "Apply" at bounding box center [389, 254] width 170 height 23
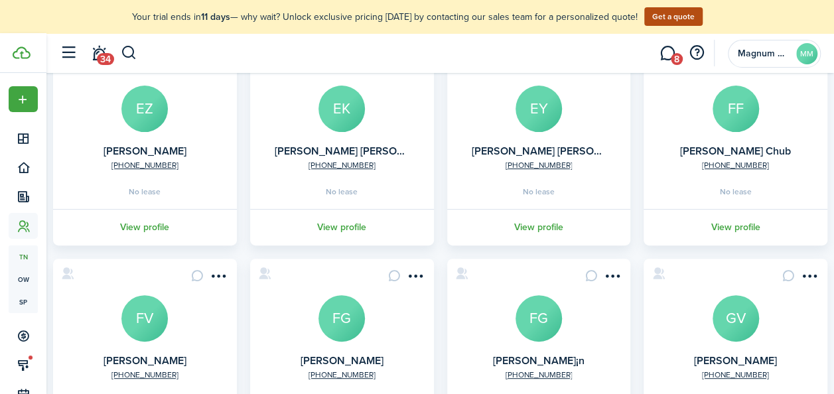
scroll to position [130, 0]
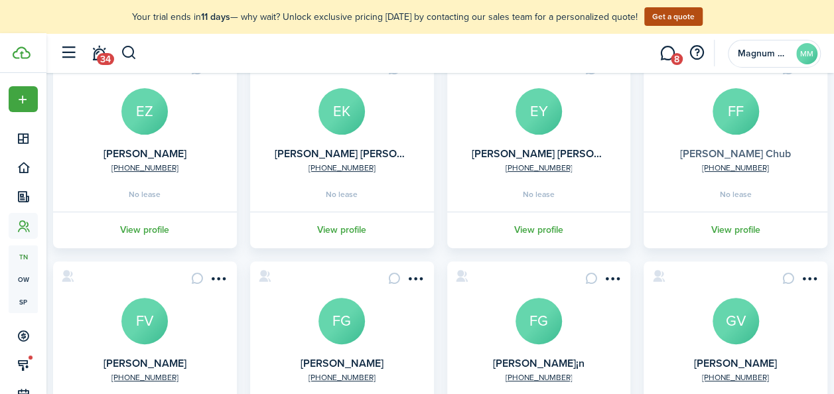
click at [735, 148] on link "[PERSON_NAME] Chub" at bounding box center [735, 153] width 111 height 15
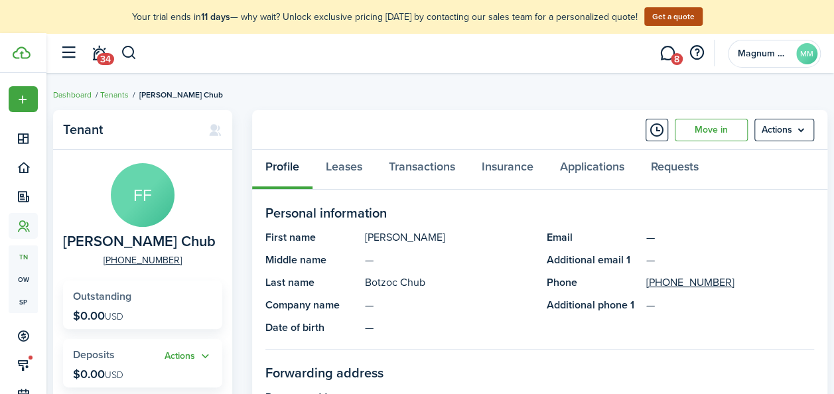
click at [183, 243] on span "[PERSON_NAME] Chub" at bounding box center [139, 241] width 153 height 17
copy span "[PERSON_NAME] Chub"
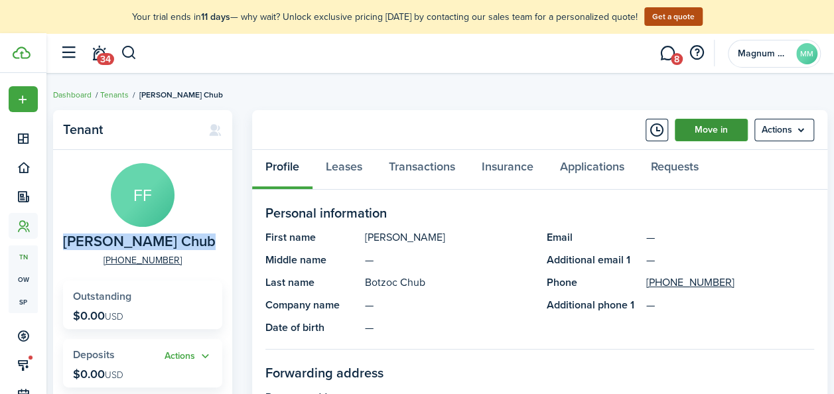
click at [714, 127] on link "Move in" at bounding box center [711, 130] width 73 height 23
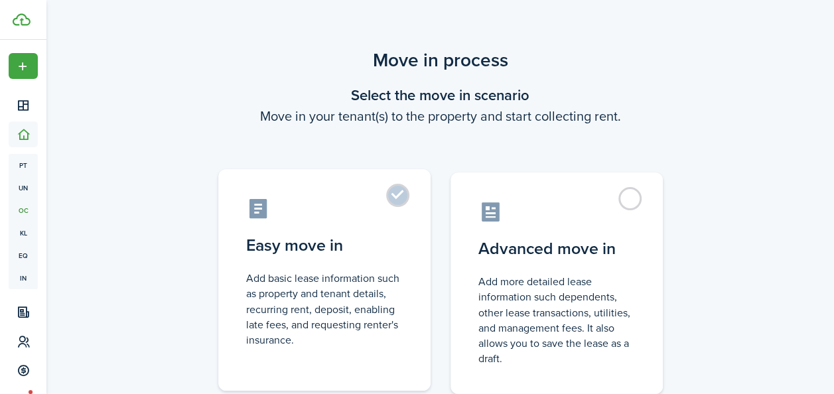
click at [405, 194] on label "Easy move in Add basic lease information such as property and tenant details, r…" at bounding box center [324, 280] width 212 height 222
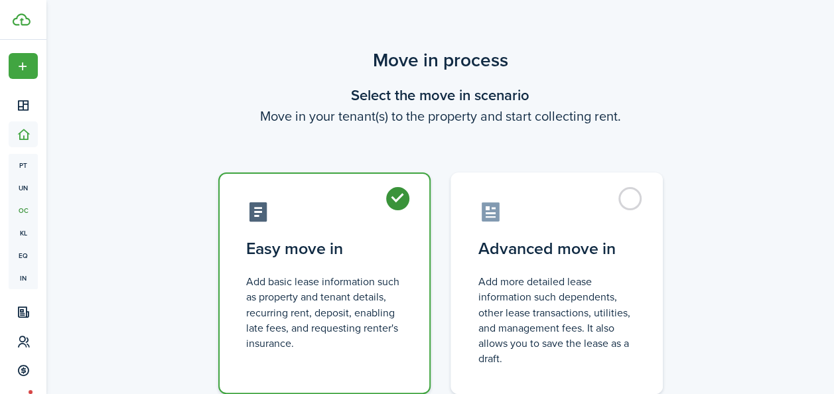
radio input "true"
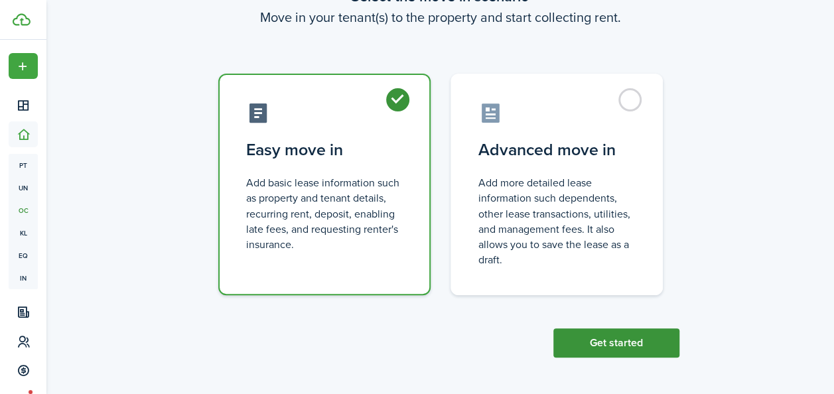
click at [618, 337] on button "Get started" at bounding box center [616, 342] width 126 height 29
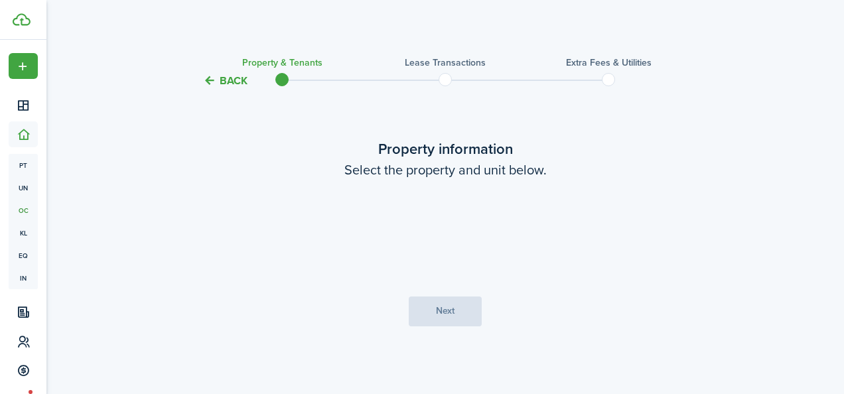
click at [430, 232] on loading-skeleton at bounding box center [445, 231] width 279 height 37
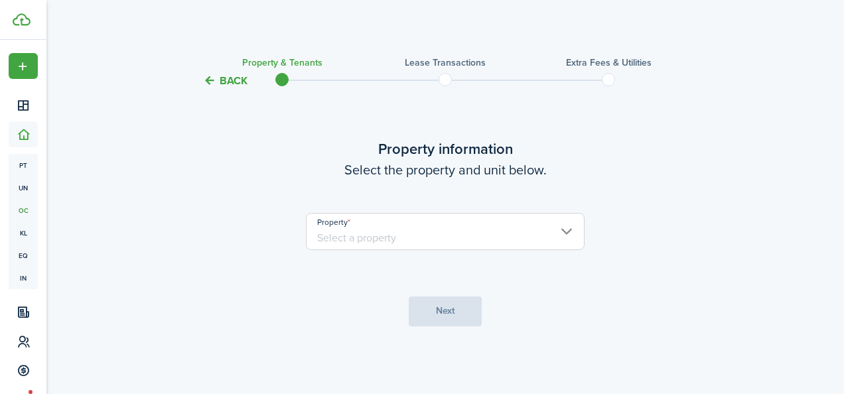
click at [428, 230] on input "Property" at bounding box center [445, 231] width 279 height 37
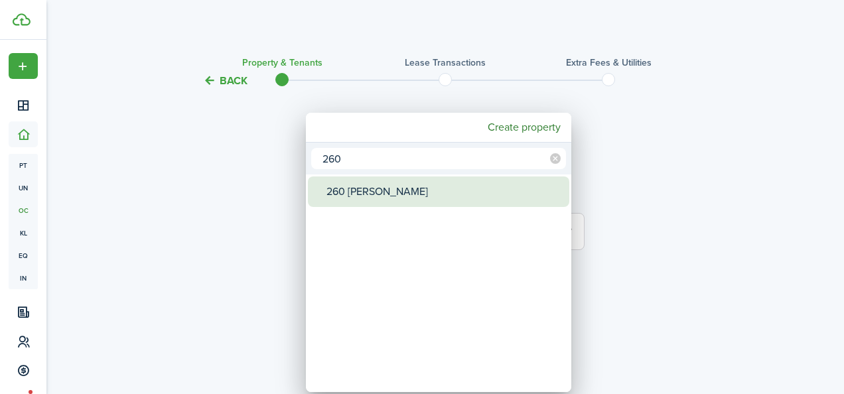
type input "260"
click at [383, 194] on div "260 [PERSON_NAME]" at bounding box center [443, 191] width 235 height 31
type input "260 [PERSON_NAME]"
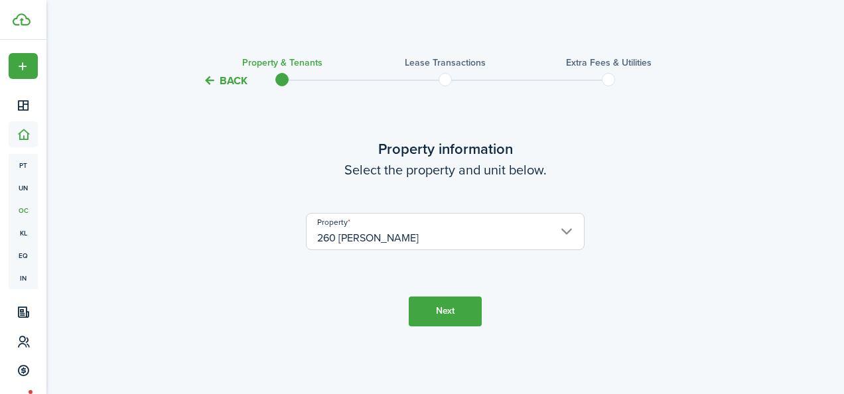
click at [440, 304] on button "Next" at bounding box center [445, 312] width 73 height 30
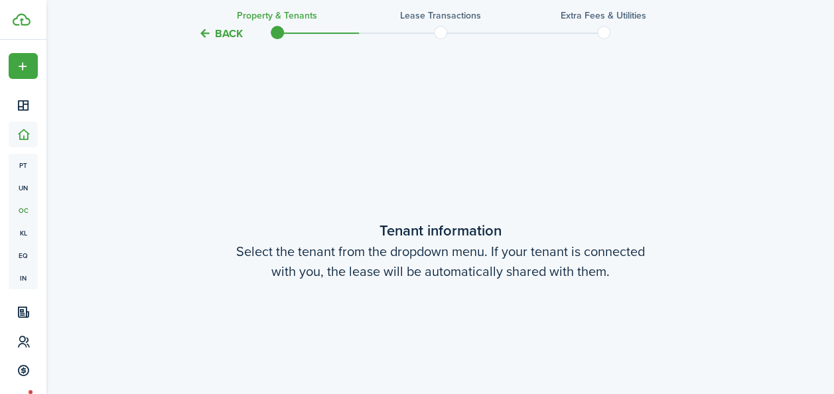
scroll to position [305, 0]
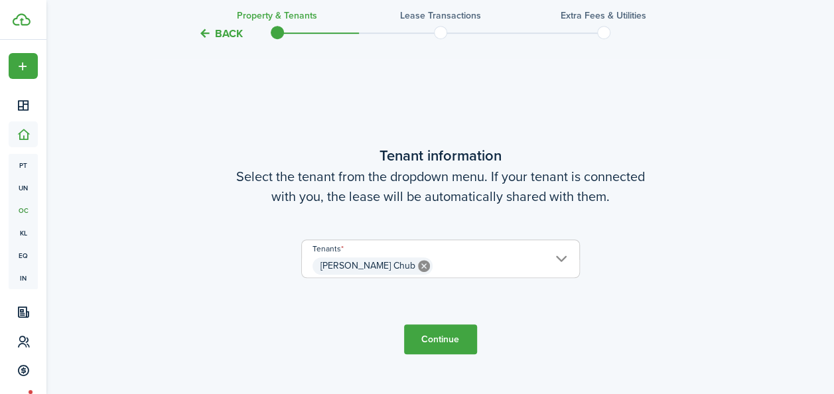
click at [426, 341] on button "Continue" at bounding box center [440, 339] width 73 height 30
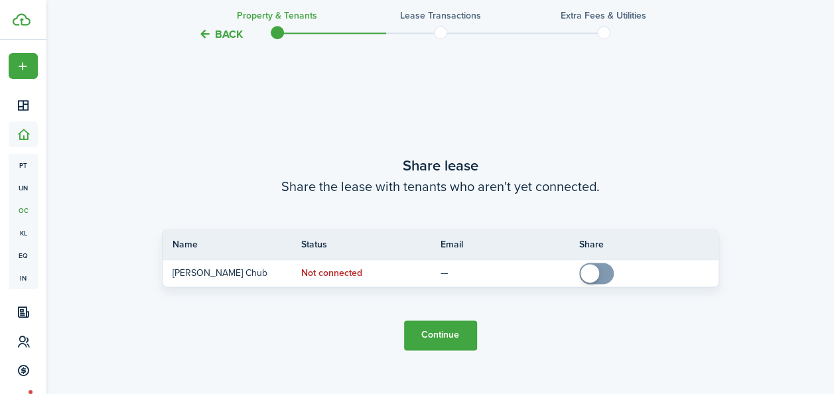
scroll to position [699, 0]
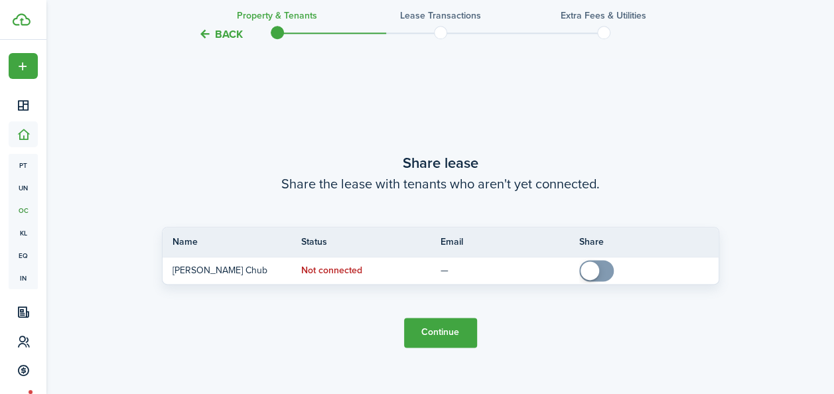
click at [449, 327] on button "Continue" at bounding box center [440, 333] width 73 height 30
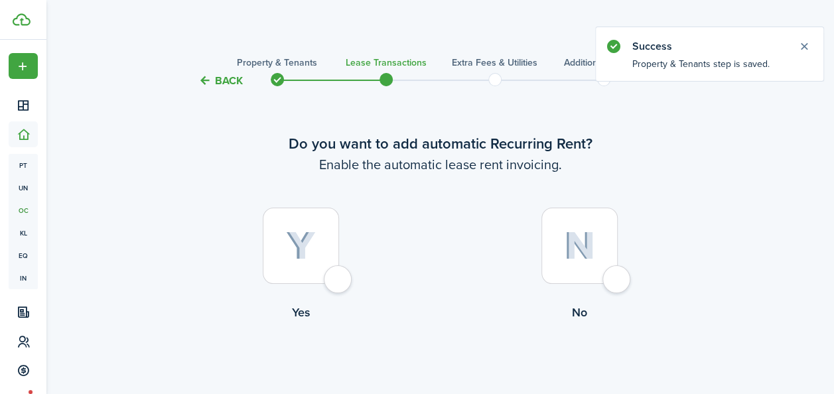
click at [292, 247] on img at bounding box center [301, 245] width 30 height 29
radio input "true"
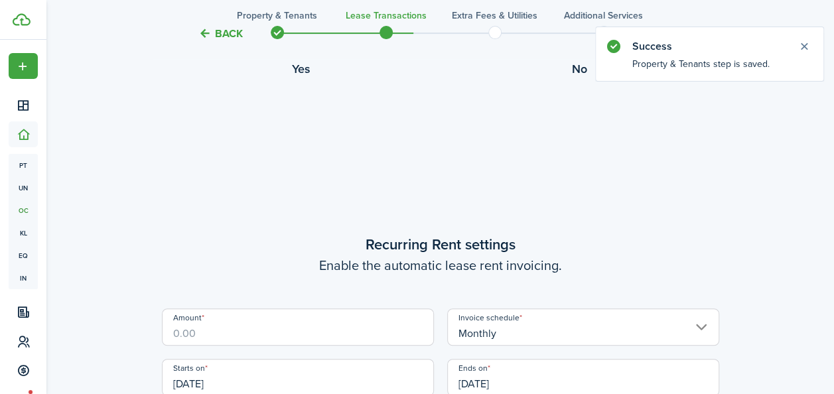
scroll to position [365, 0]
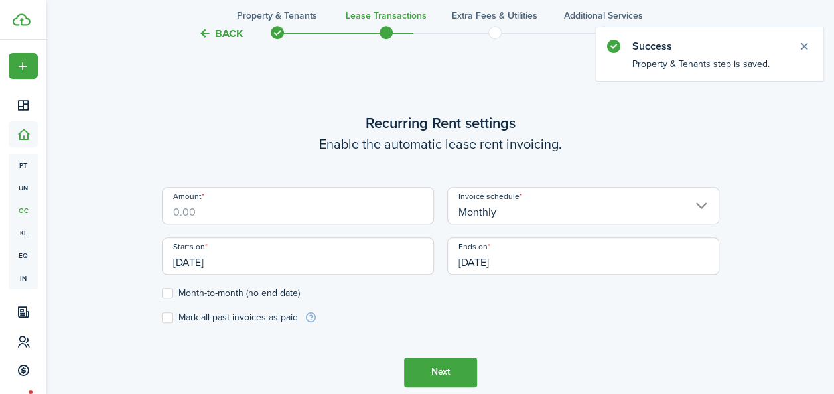
click at [239, 213] on input "Amount" at bounding box center [298, 205] width 272 height 37
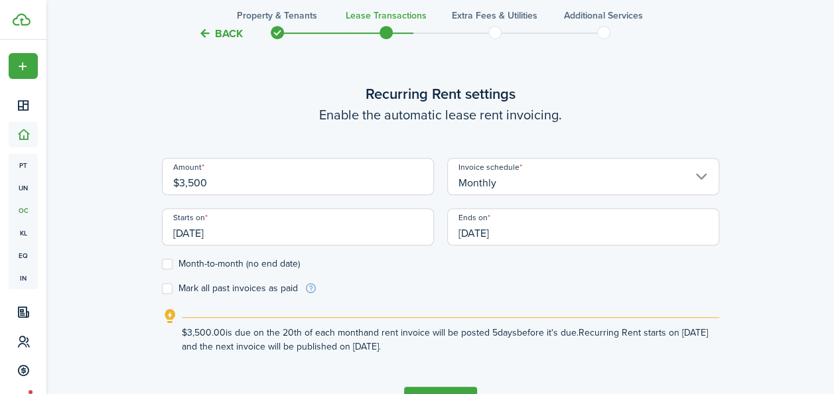
click at [226, 237] on input "[DATE]" at bounding box center [298, 226] width 272 height 37
type input "$3,500.00"
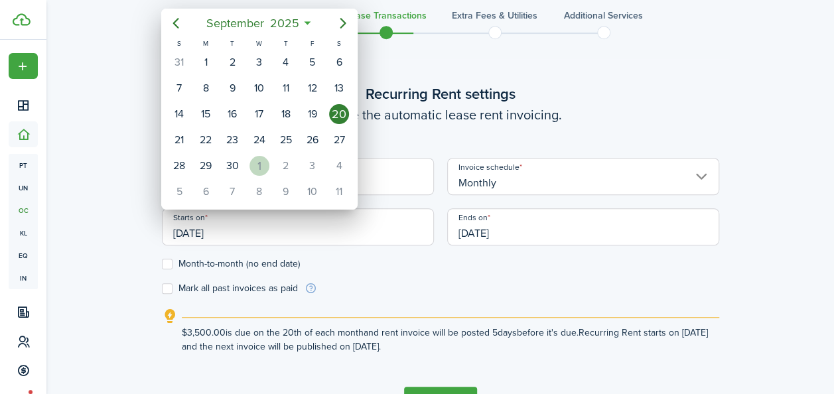
click at [257, 159] on div "1" at bounding box center [259, 166] width 20 height 20
type input "[DATE]"
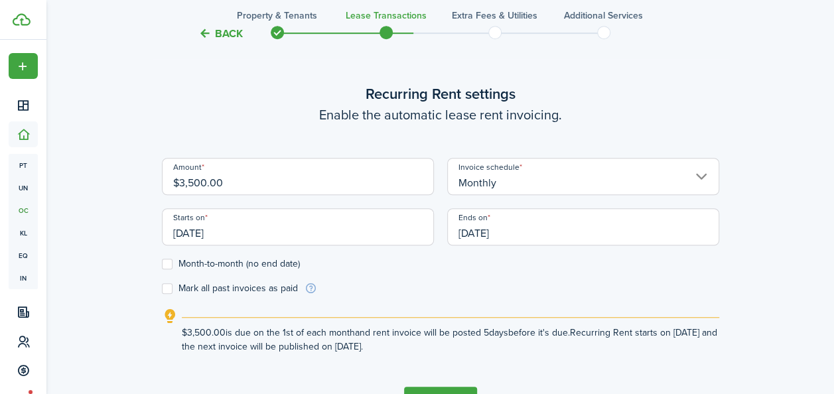
click at [188, 265] on label "Month-to-month (no end date)" at bounding box center [231, 264] width 138 height 11
click at [162, 264] on input "Month-to-month (no end date)" at bounding box center [161, 263] width 1 height 1
checkbox input "true"
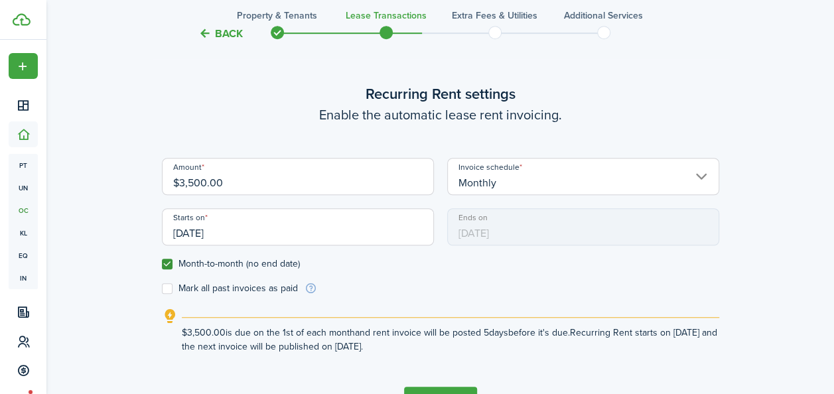
scroll to position [454, 0]
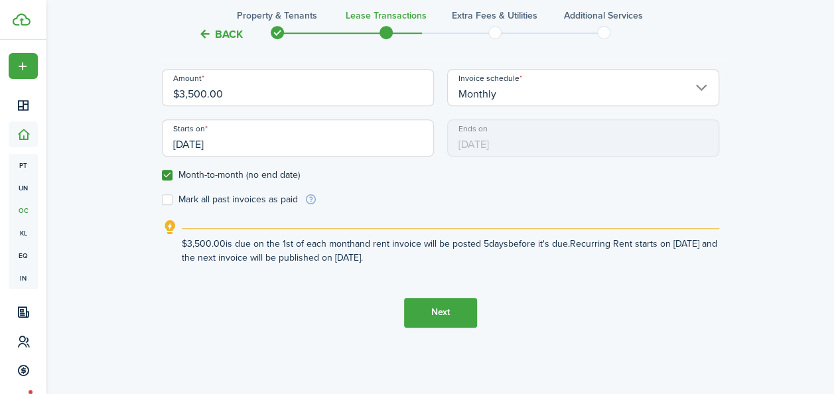
click at [438, 312] on button "Next" at bounding box center [440, 313] width 73 height 30
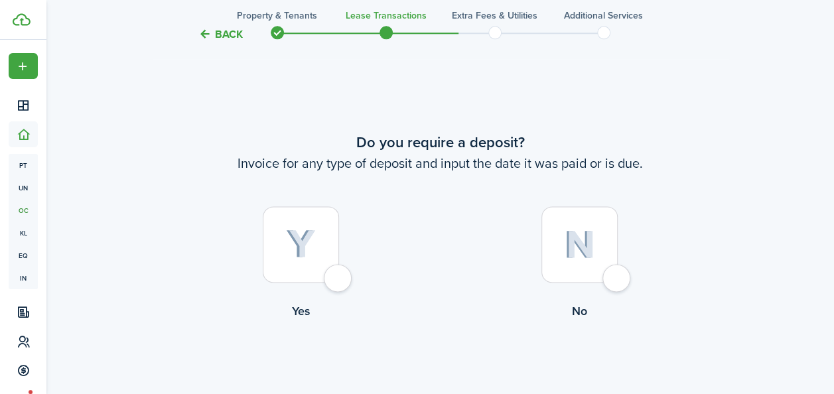
scroll to position [759, 0]
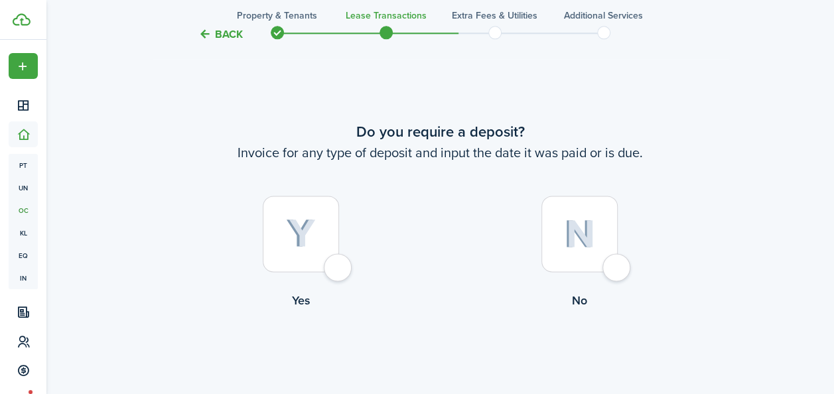
click at [601, 245] on div at bounding box center [579, 234] width 76 height 76
radio input "true"
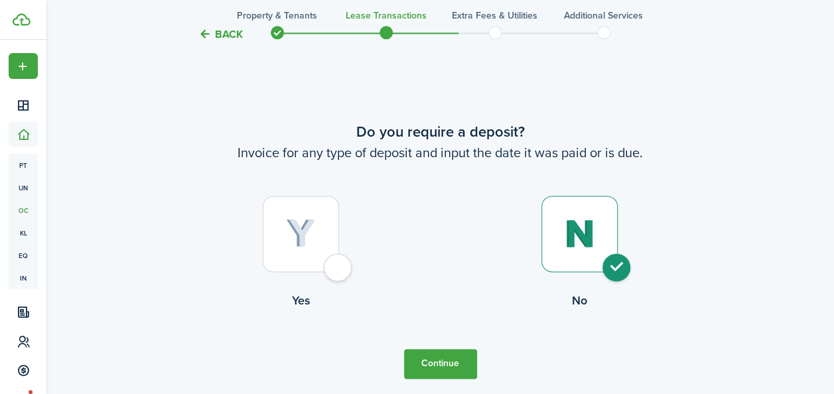
click at [447, 353] on button "Continue" at bounding box center [440, 364] width 73 height 30
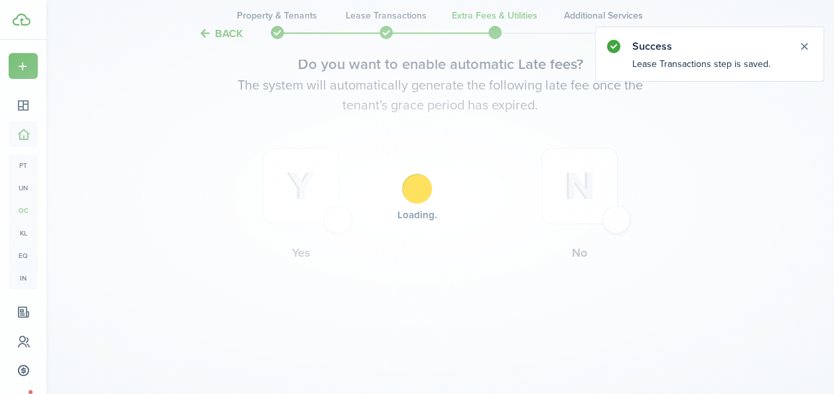
scroll to position [0, 0]
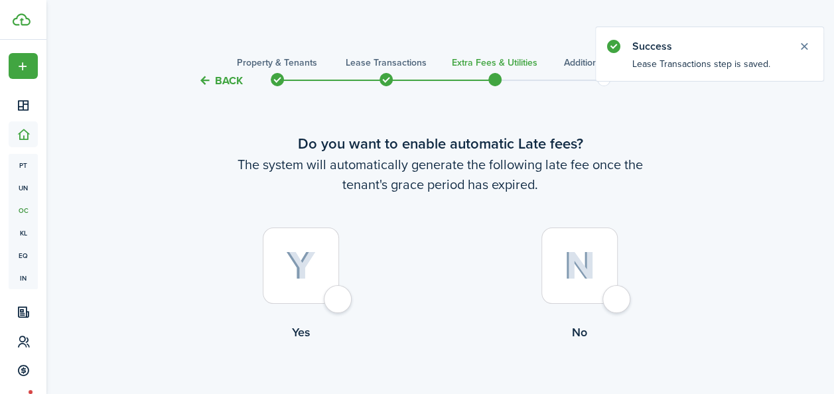
click at [333, 260] on div at bounding box center [301, 266] width 76 height 76
radio input "true"
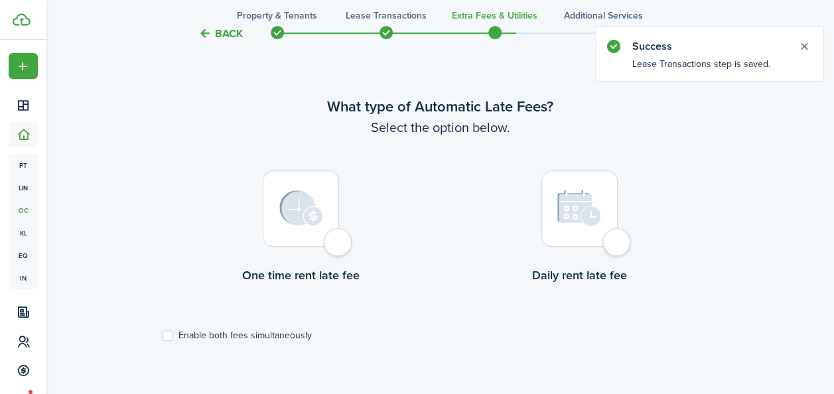
click at [314, 218] on img at bounding box center [301, 208] width 44 height 36
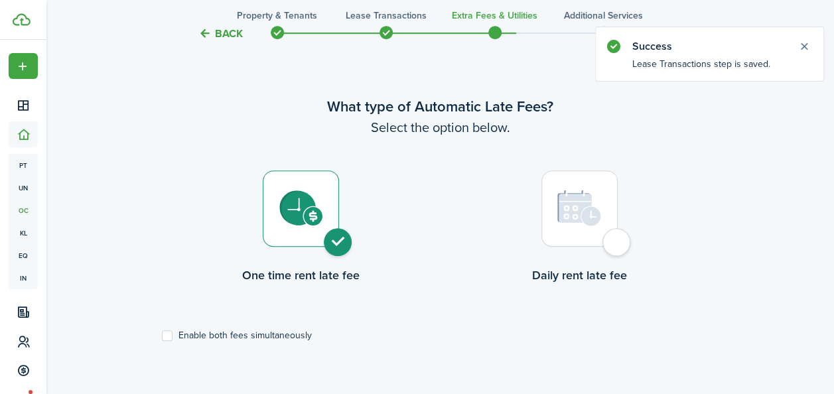
radio input "true"
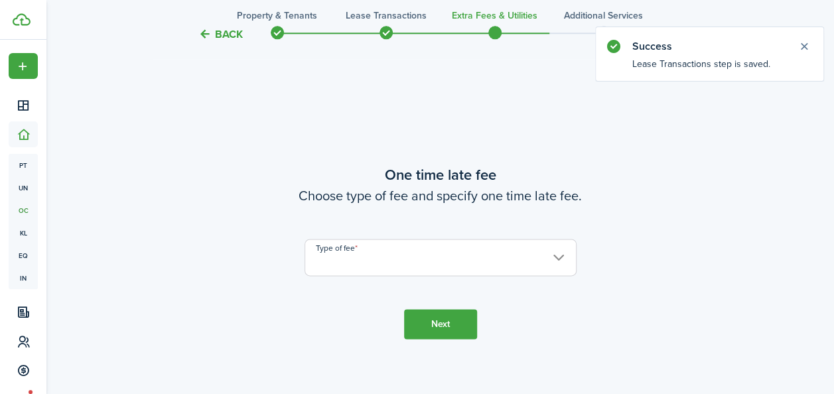
scroll to position [779, 0]
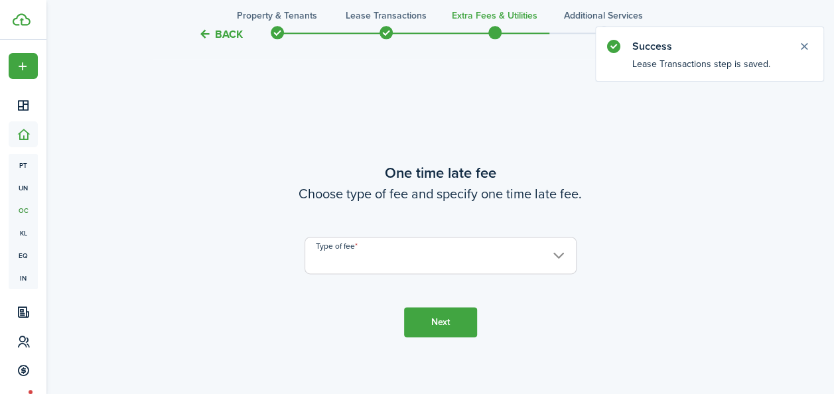
click at [361, 248] on input "Type of fee" at bounding box center [440, 255] width 272 height 37
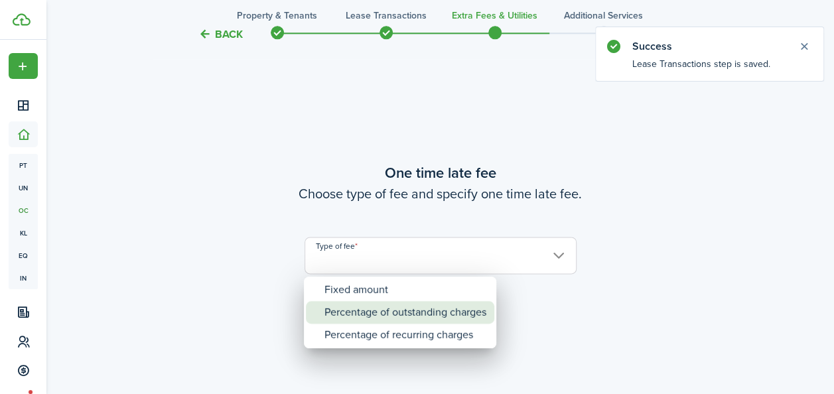
click at [358, 312] on div "Percentage of outstanding charges" at bounding box center [405, 312] width 162 height 23
type input "Percentage of outstanding charges"
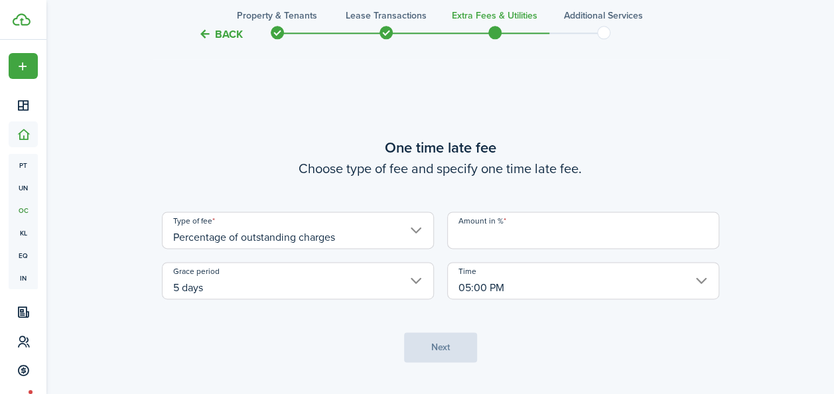
click at [486, 237] on input "Amount in %" at bounding box center [583, 230] width 272 height 37
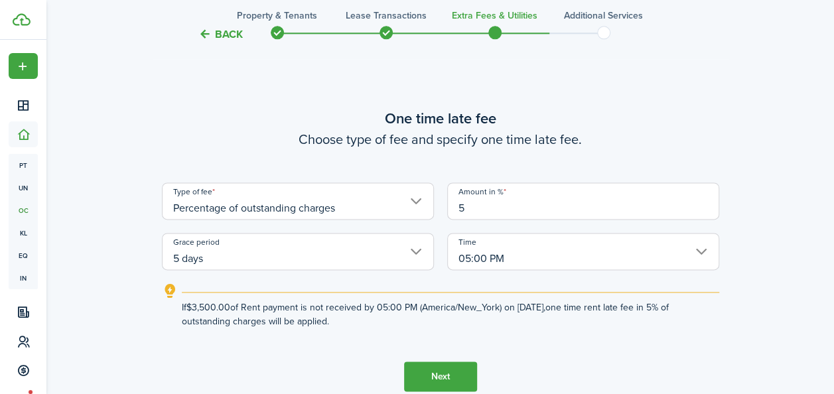
click at [415, 253] on input "5 days" at bounding box center [298, 251] width 272 height 37
type input "5"
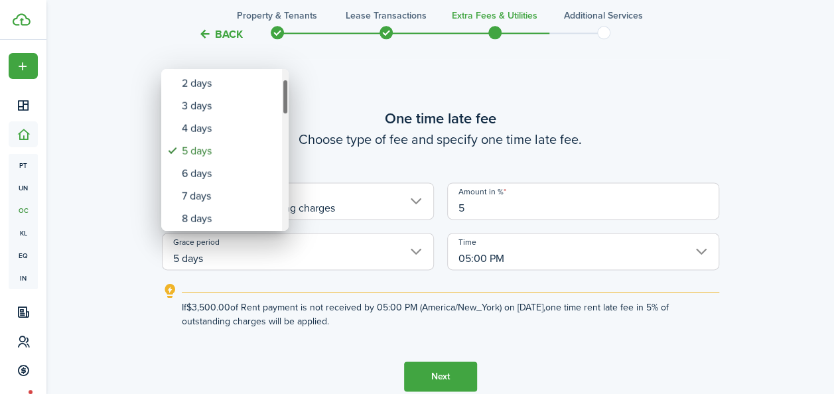
drag, startPoint x: 283, startPoint y: 98, endPoint x: 285, endPoint y: 107, distance: 9.5
click at [285, 107] on div "Grace period" at bounding box center [285, 97] width 7 height 36
click at [222, 188] on div "7 days" at bounding box center [230, 195] width 97 height 23
type input "7 days"
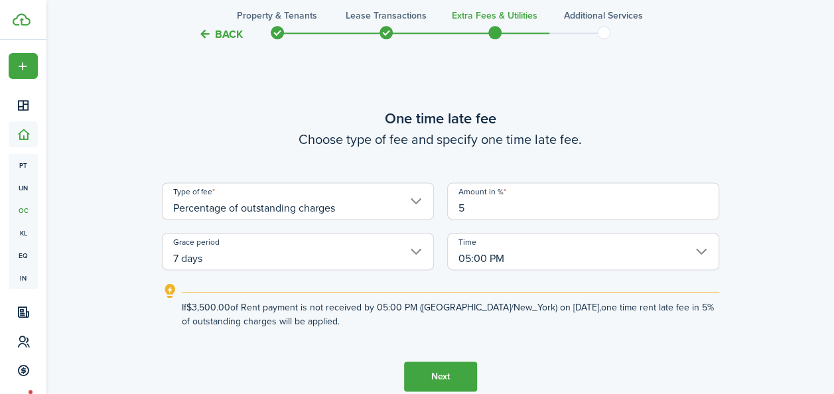
click at [433, 375] on button "Next" at bounding box center [440, 377] width 73 height 30
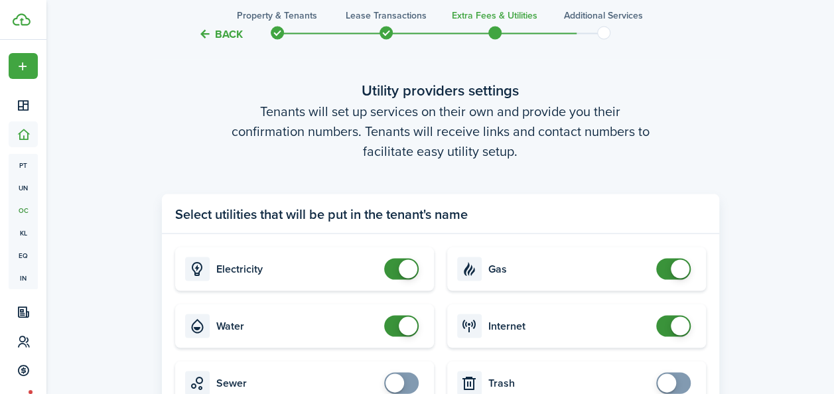
scroll to position [1323, 0]
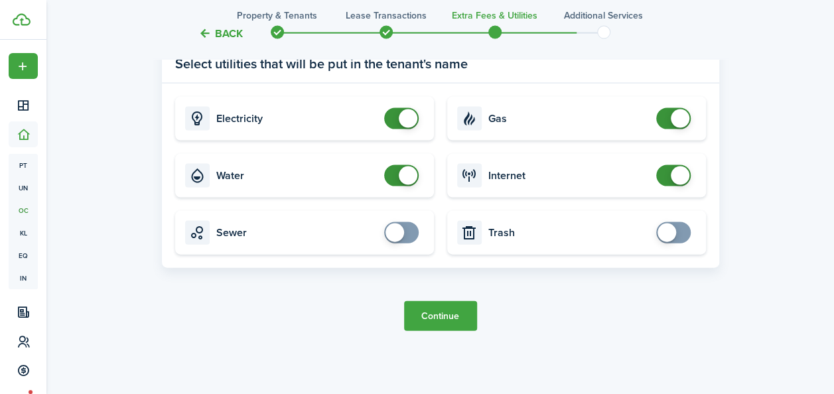
click at [452, 309] on button "Continue" at bounding box center [440, 316] width 73 height 30
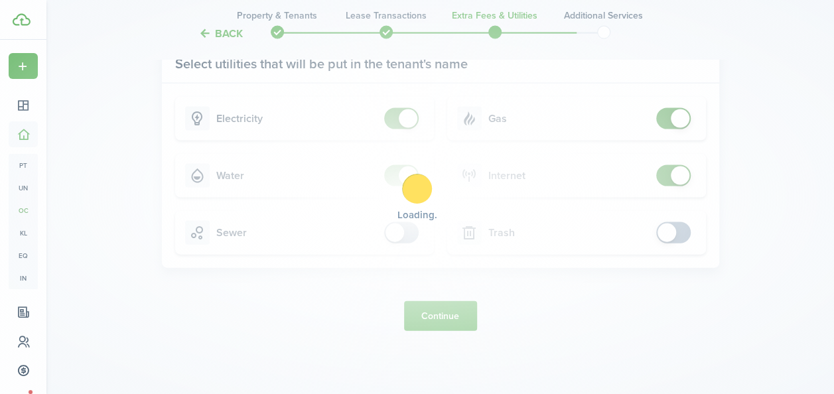
scroll to position [0, 0]
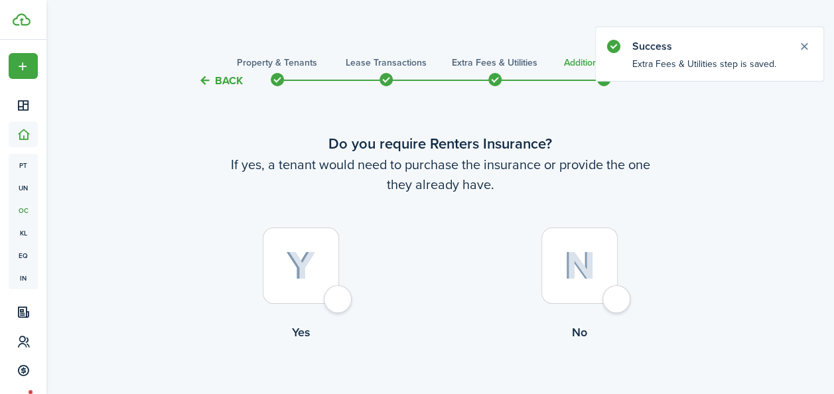
click at [352, 274] on label "Yes" at bounding box center [301, 288] width 279 height 120
radio input "true"
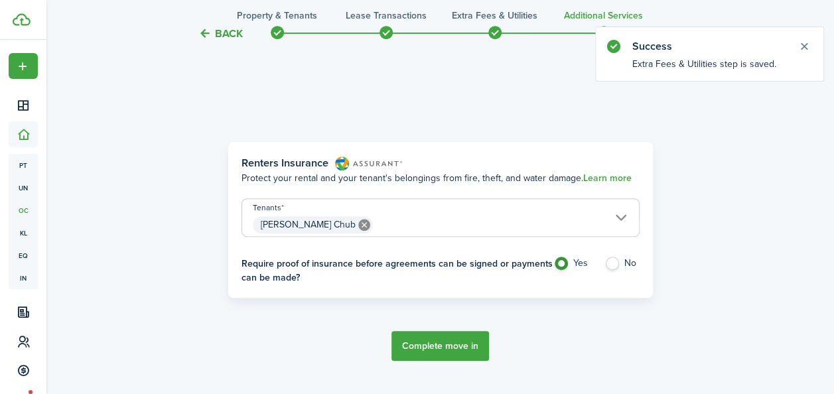
scroll to position [385, 0]
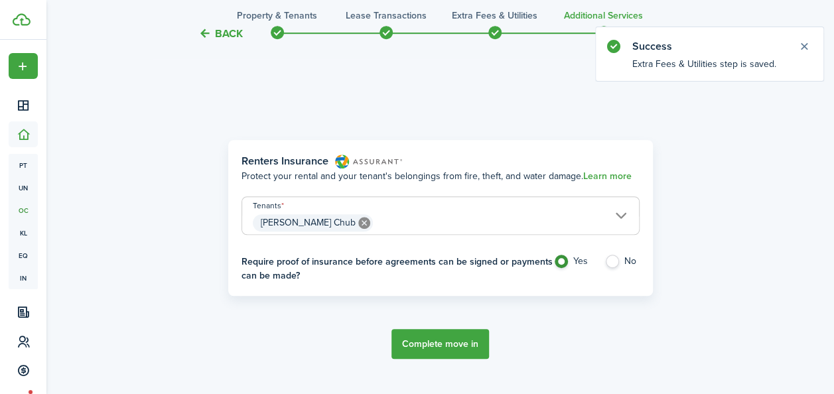
click at [466, 336] on button "Complete move in" at bounding box center [440, 344] width 98 height 30
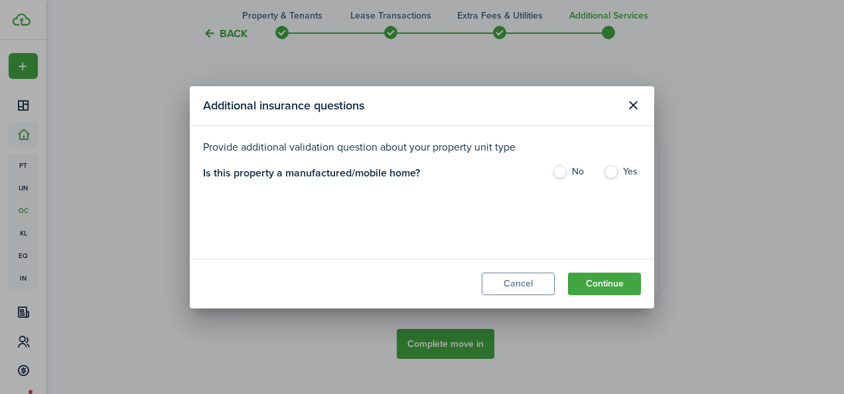
click at [561, 171] on label "No" at bounding box center [571, 175] width 38 height 20
radio input "true"
click at [601, 280] on button "Continue" at bounding box center [604, 284] width 73 height 23
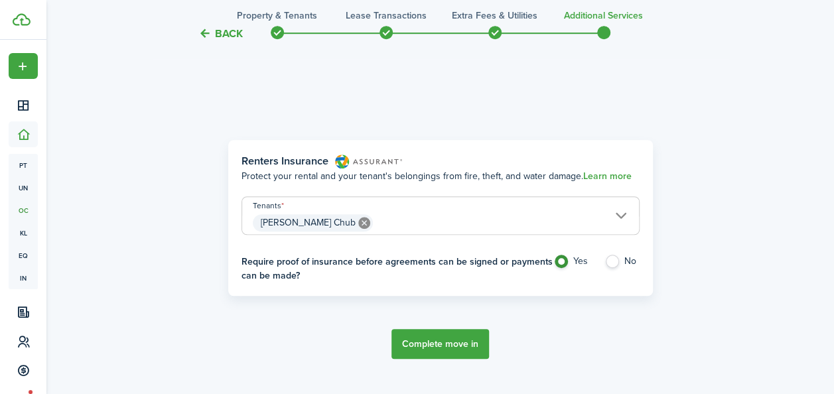
click at [417, 341] on button "Complete move in" at bounding box center [440, 344] width 98 height 30
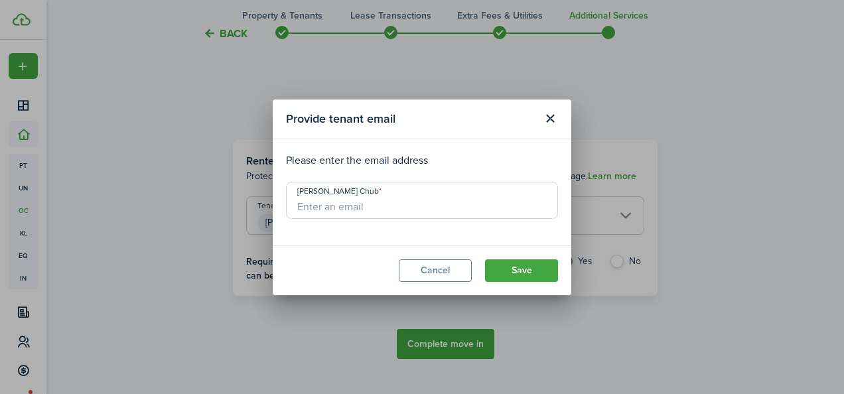
click at [361, 204] on input "[PERSON_NAME] Chub" at bounding box center [422, 200] width 272 height 37
type input "[EMAIL_ADDRESS][DOMAIN_NAME]"
click at [515, 268] on button "Save" at bounding box center [521, 270] width 73 height 23
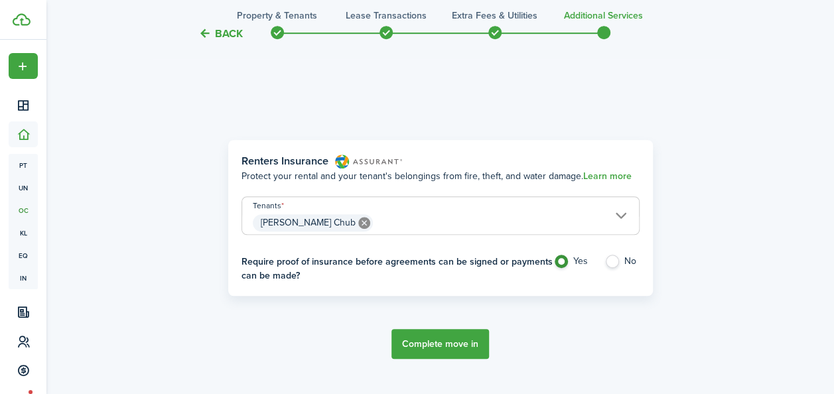
click at [437, 346] on button "Complete move in" at bounding box center [440, 344] width 98 height 30
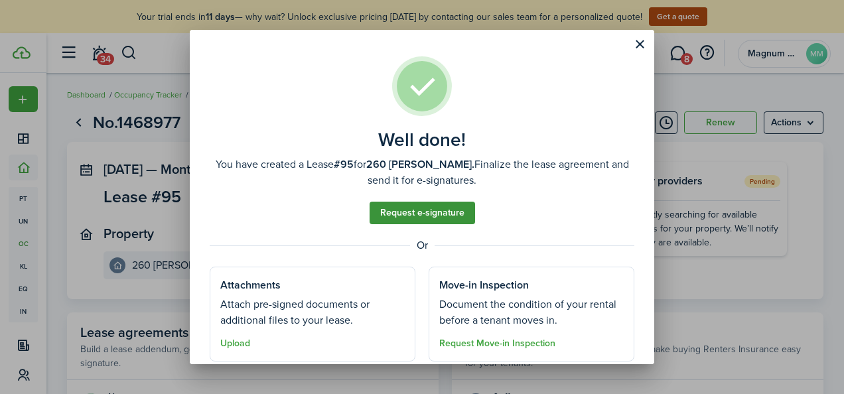
click at [411, 220] on link "Request e-signature" at bounding box center [421, 213] width 105 height 23
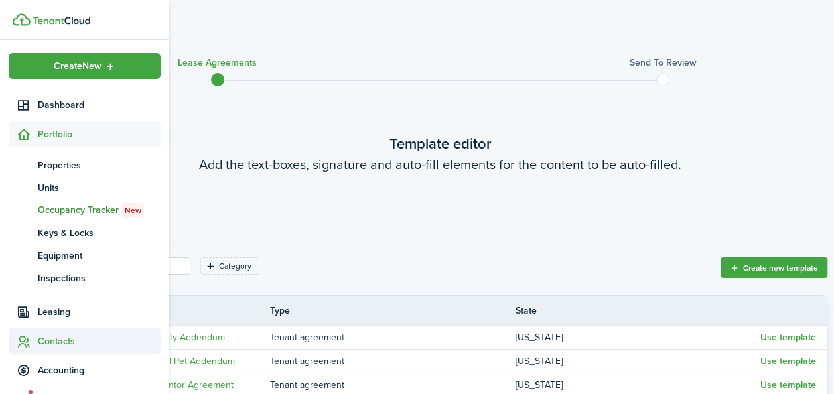
click at [50, 343] on span "Contacts" at bounding box center [99, 341] width 123 height 14
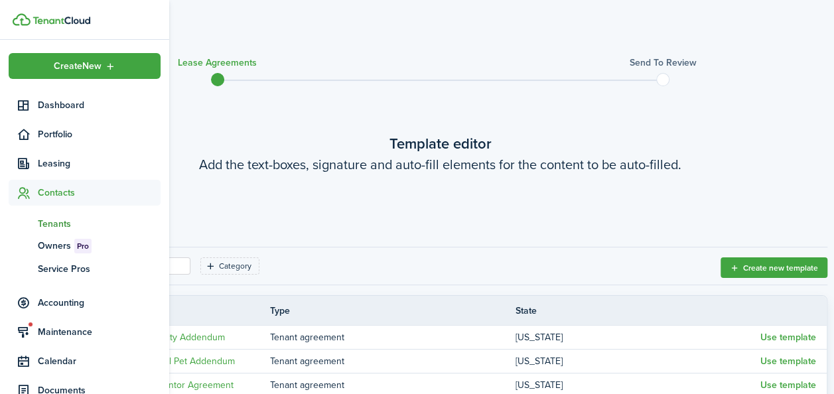
click at [53, 226] on span "Tenants" at bounding box center [99, 224] width 123 height 14
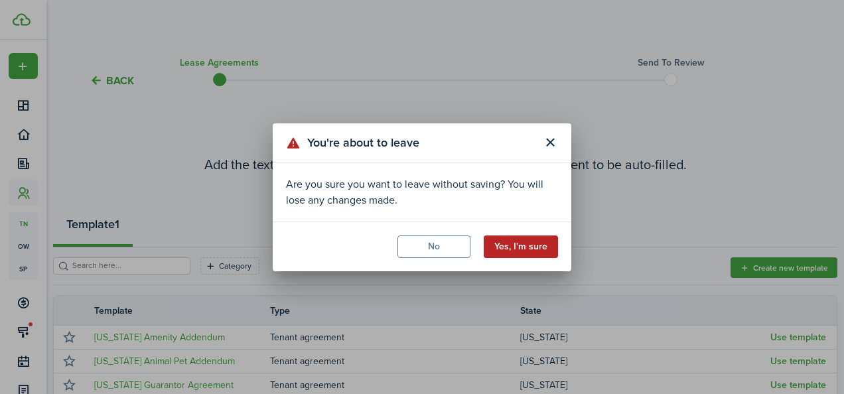
click at [533, 249] on button "Yes, I'm sure" at bounding box center [521, 246] width 74 height 23
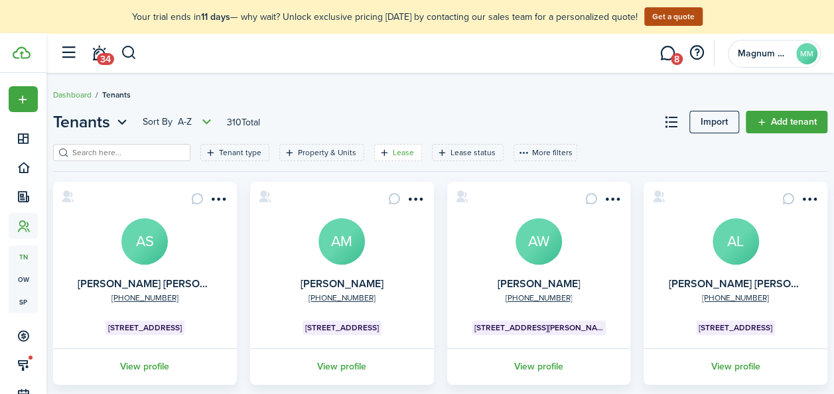
click at [395, 154] on filter-tag-label "Lease" at bounding box center [403, 153] width 21 height 12
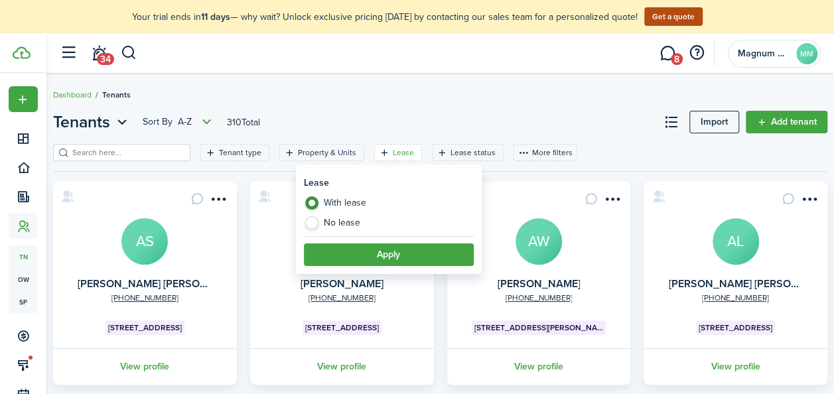
click at [369, 220] on label "No lease" at bounding box center [389, 222] width 170 height 13
radio input "false"
radio input "true"
click at [379, 247] on button "Apply" at bounding box center [389, 254] width 170 height 23
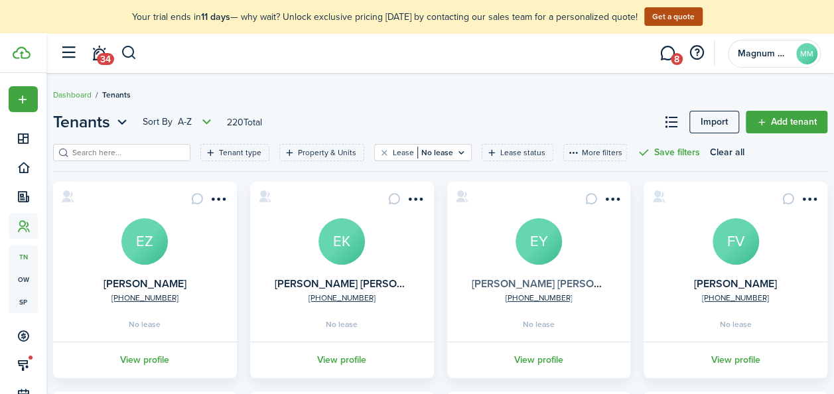
click at [532, 283] on link "[PERSON_NAME] [PERSON_NAME]" at bounding box center [556, 283] width 168 height 15
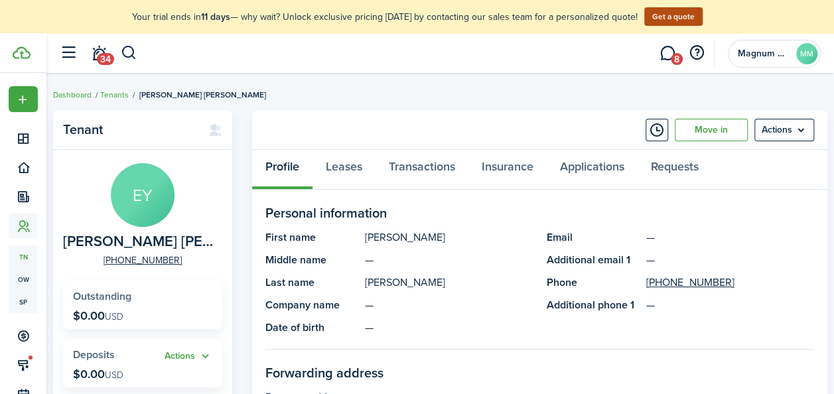
click at [137, 245] on span "[PERSON_NAME] [PERSON_NAME]" at bounding box center [139, 241] width 153 height 17
copy span "[PERSON_NAME] [PERSON_NAME]"
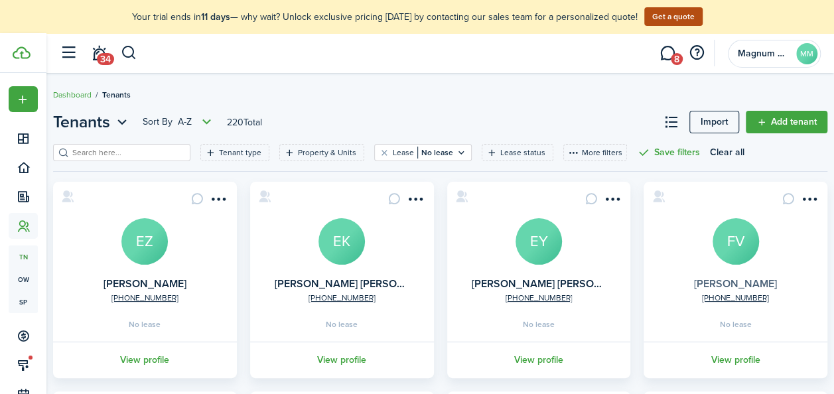
click at [745, 285] on link "[PERSON_NAME]" at bounding box center [735, 283] width 83 height 15
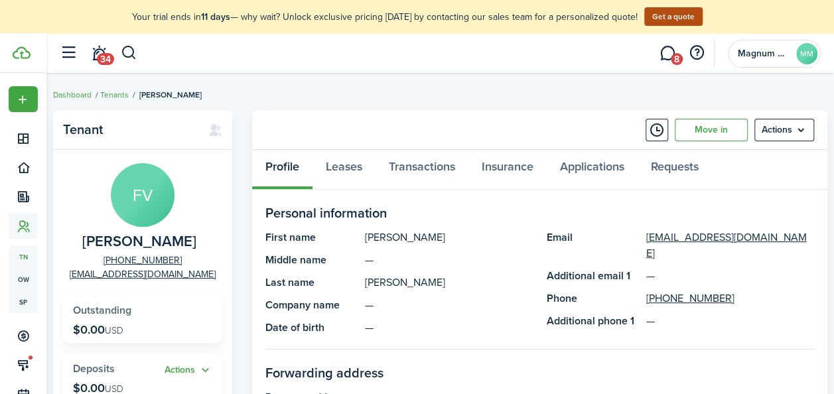
click at [174, 241] on span "[PERSON_NAME]" at bounding box center [139, 241] width 114 height 17
copy span "[PERSON_NAME]"
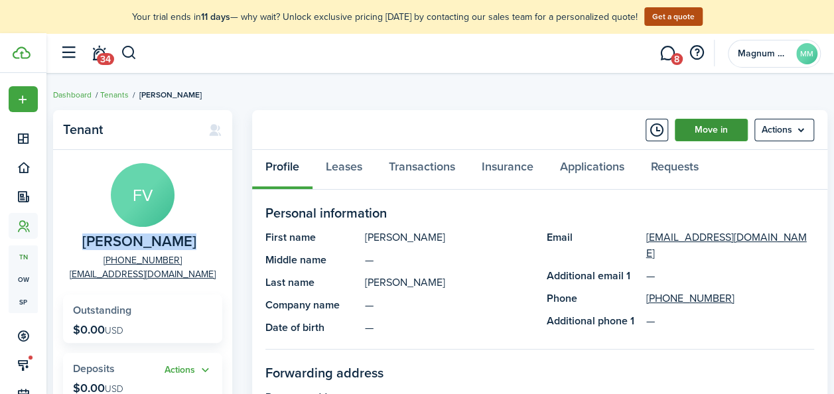
click at [724, 130] on link "Move in" at bounding box center [711, 130] width 73 height 23
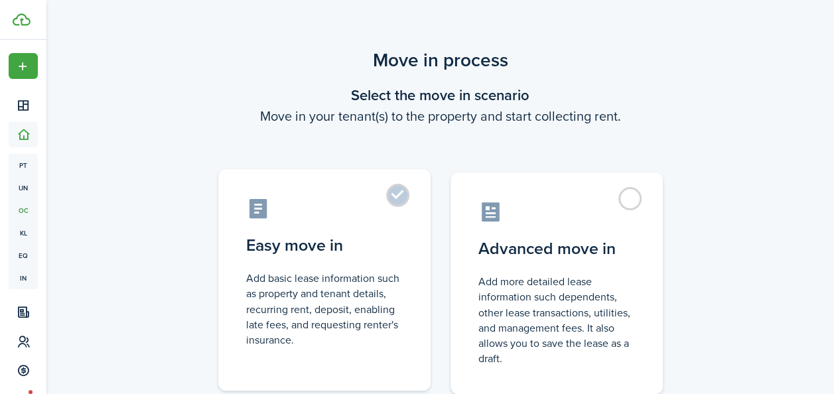
click at [395, 191] on label "Easy move in Add basic lease information such as property and tenant details, r…" at bounding box center [324, 280] width 212 height 222
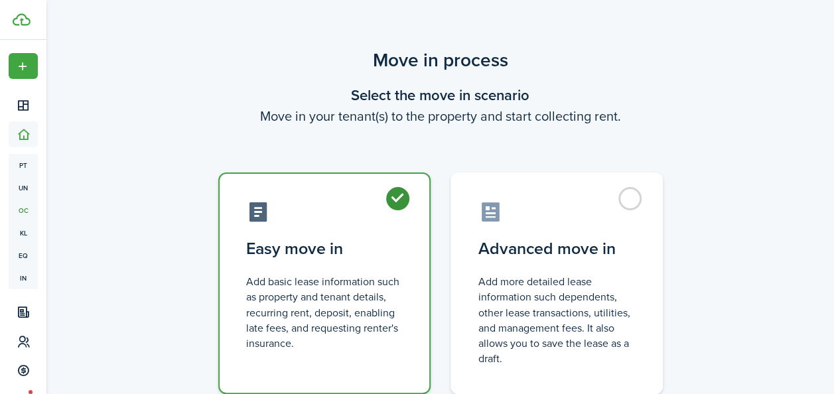
radio input "true"
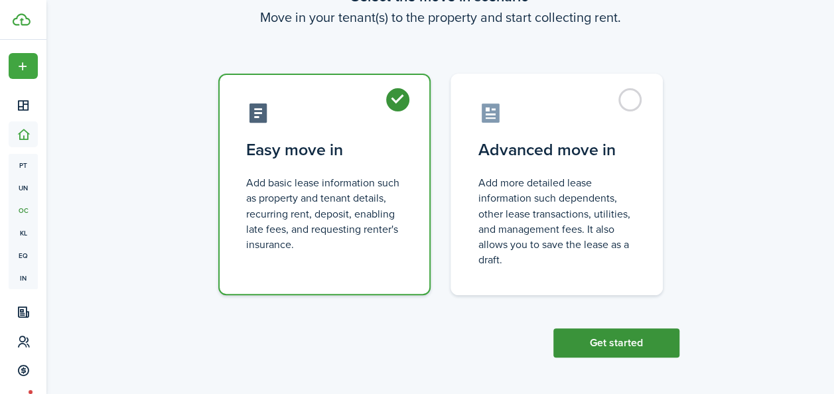
click at [612, 338] on button "Get started" at bounding box center [616, 342] width 126 height 29
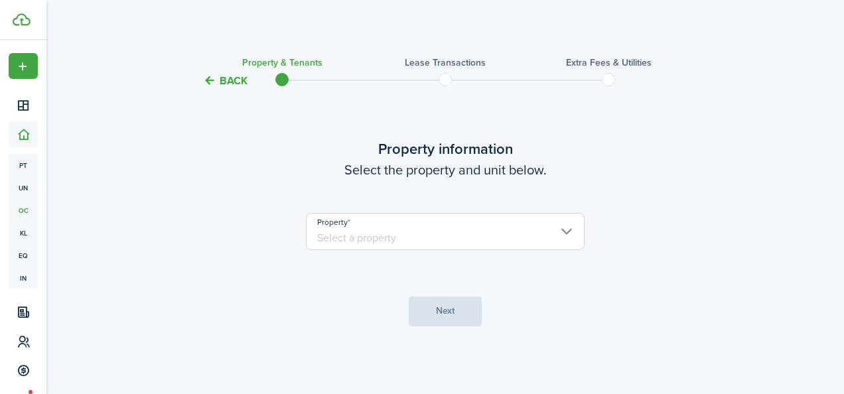
click at [373, 237] on input "Property" at bounding box center [445, 231] width 279 height 37
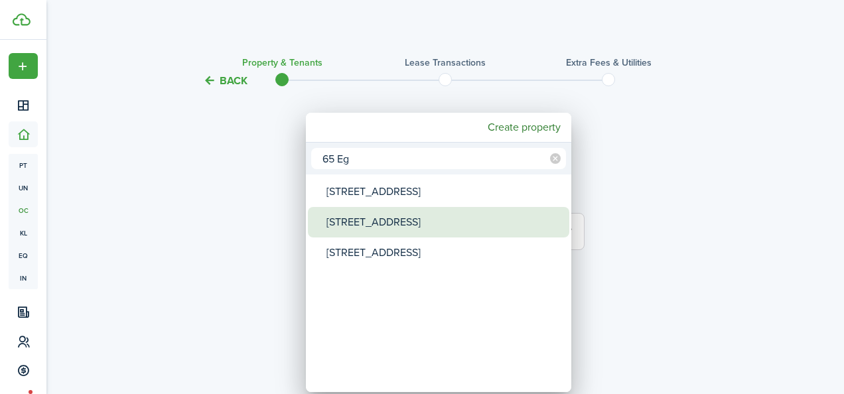
type input "65 Eg"
click at [379, 222] on div "[STREET_ADDRESS]" at bounding box center [443, 222] width 235 height 31
type input "[STREET_ADDRESS]"
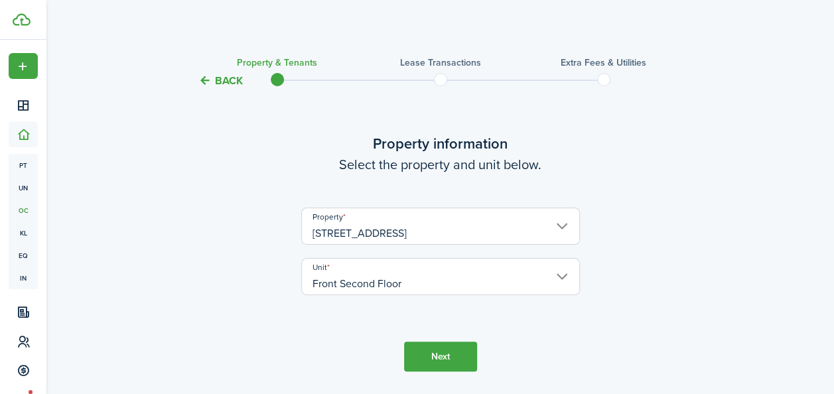
click at [435, 355] on button "Next" at bounding box center [440, 357] width 73 height 30
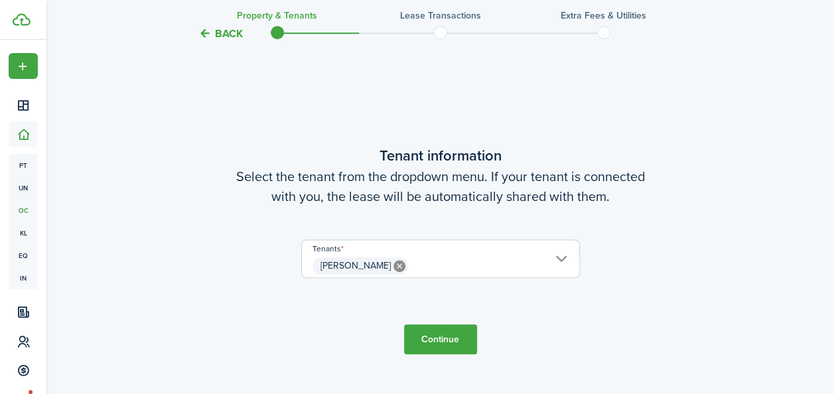
click at [442, 347] on button "Continue" at bounding box center [440, 339] width 73 height 30
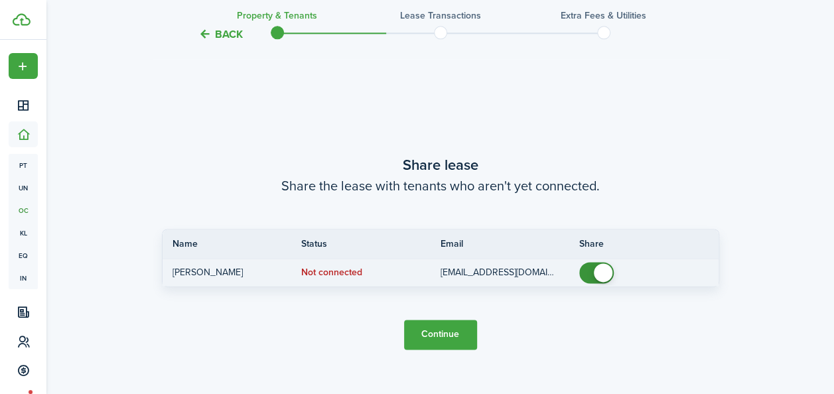
scroll to position [740, 0]
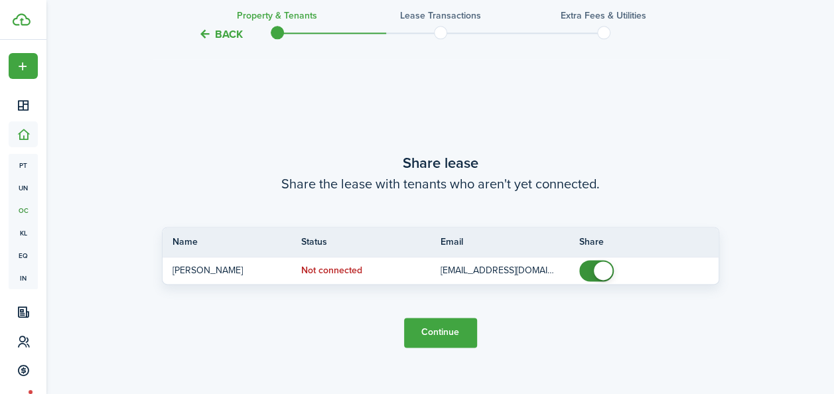
click at [438, 327] on button "Continue" at bounding box center [440, 333] width 73 height 30
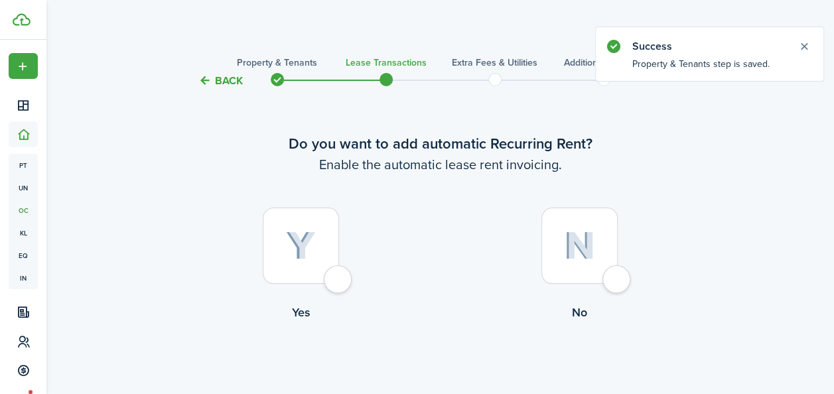
click at [316, 252] on div at bounding box center [301, 246] width 76 height 76
radio input "true"
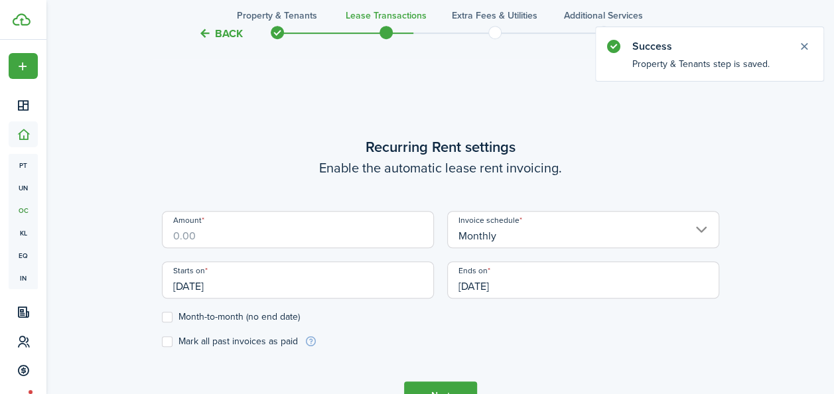
scroll to position [365, 0]
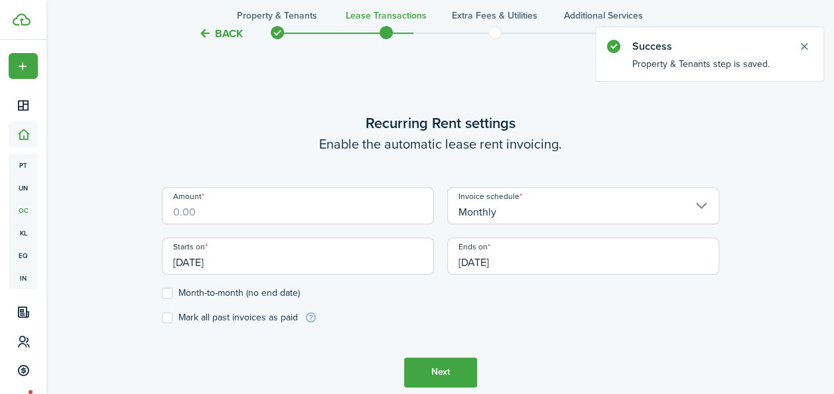
click at [279, 212] on input "Amount" at bounding box center [298, 205] width 272 height 37
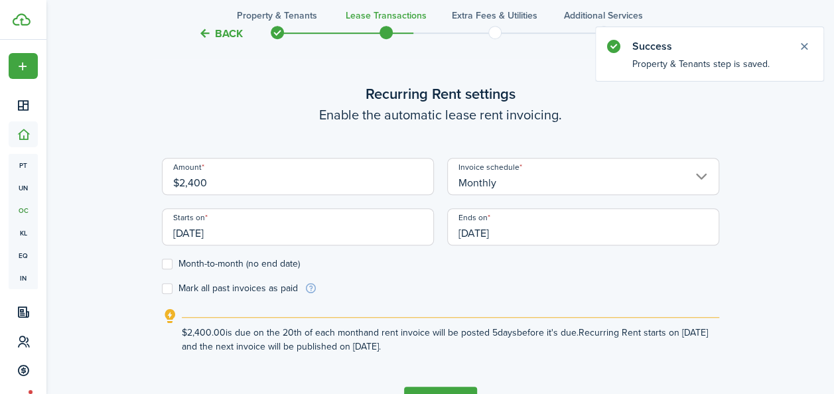
click at [214, 231] on input "[DATE]" at bounding box center [298, 226] width 272 height 37
type input "$2,400.00"
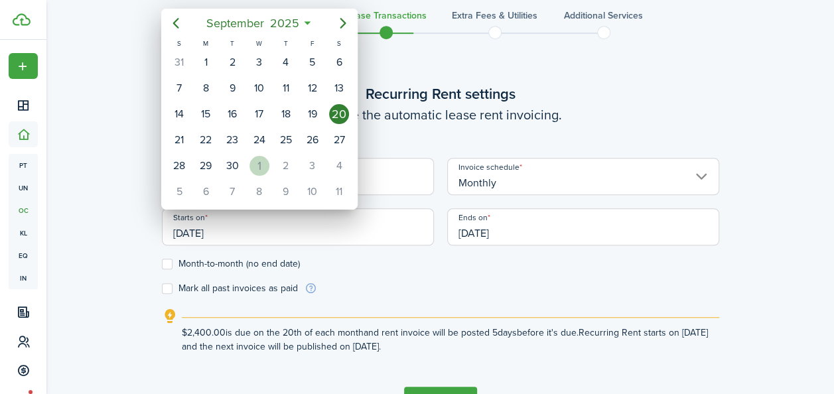
click at [257, 156] on div "1" at bounding box center [259, 166] width 20 height 20
type input "[DATE]"
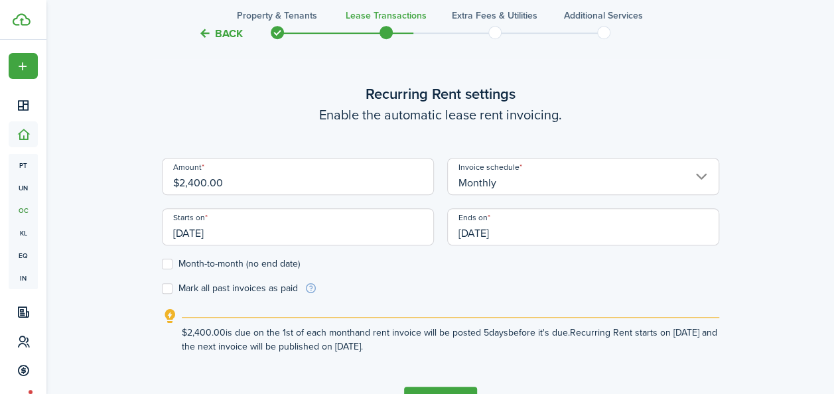
scroll to position [0, 0]
click at [188, 259] on label "Month-to-month (no end date)" at bounding box center [231, 264] width 138 height 11
click at [162, 263] on input "Month-to-month (no end date)" at bounding box center [161, 263] width 1 height 1
checkbox input "true"
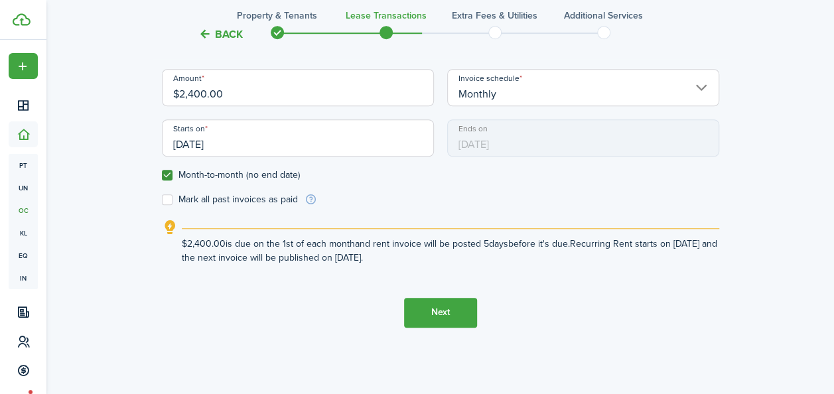
click at [446, 310] on button "Next" at bounding box center [440, 313] width 73 height 30
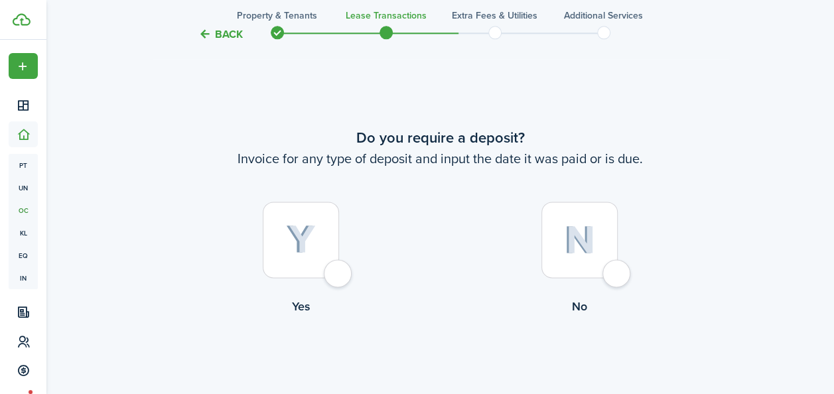
scroll to position [759, 0]
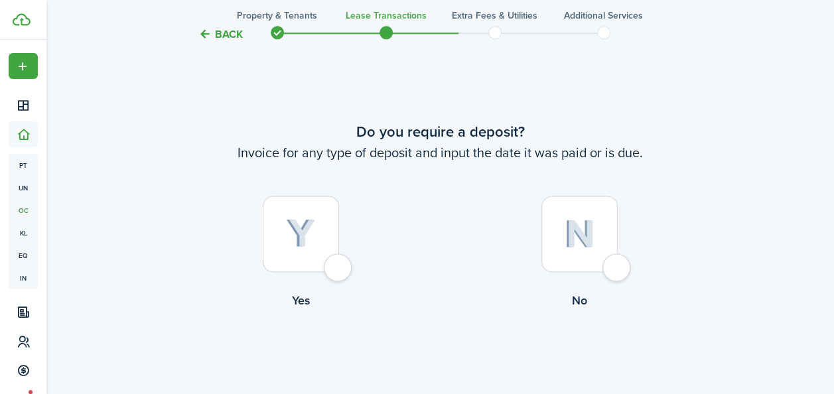
click at [585, 231] on img at bounding box center [579, 234] width 31 height 29
radio input "true"
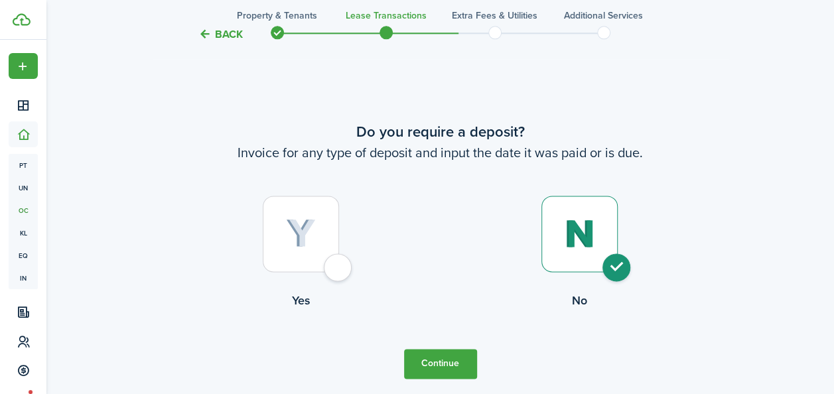
click at [448, 371] on button "Continue" at bounding box center [440, 364] width 73 height 30
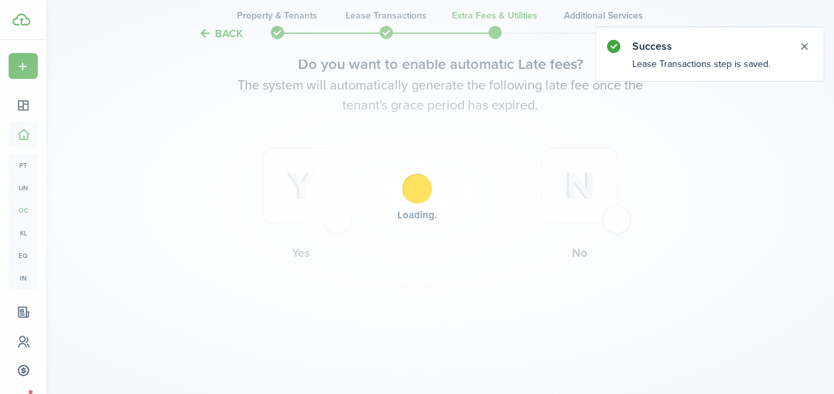
scroll to position [0, 0]
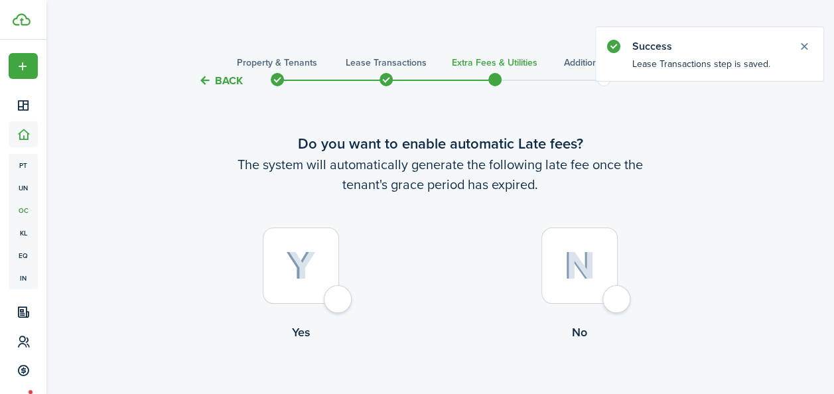
click at [306, 268] on img at bounding box center [301, 265] width 30 height 29
radio input "true"
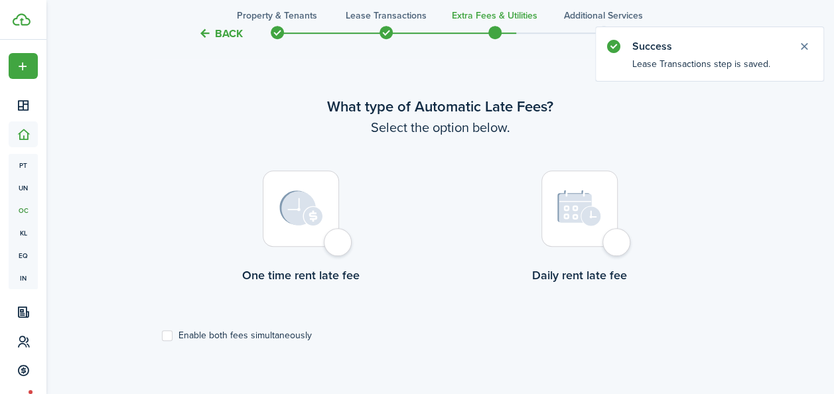
click at [298, 226] on div at bounding box center [301, 208] width 76 height 76
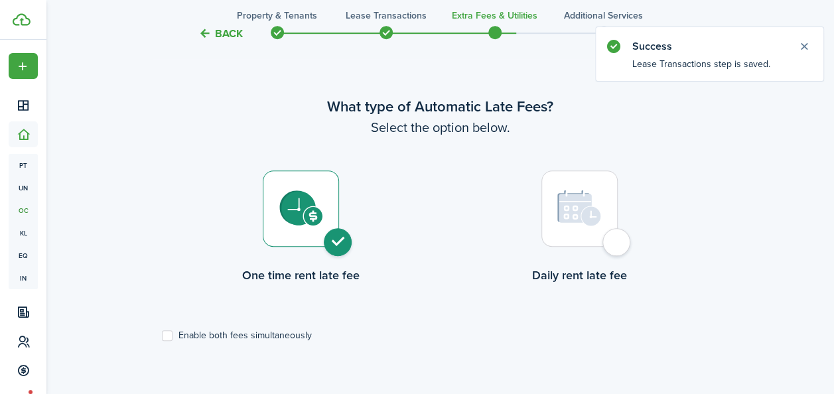
radio input "true"
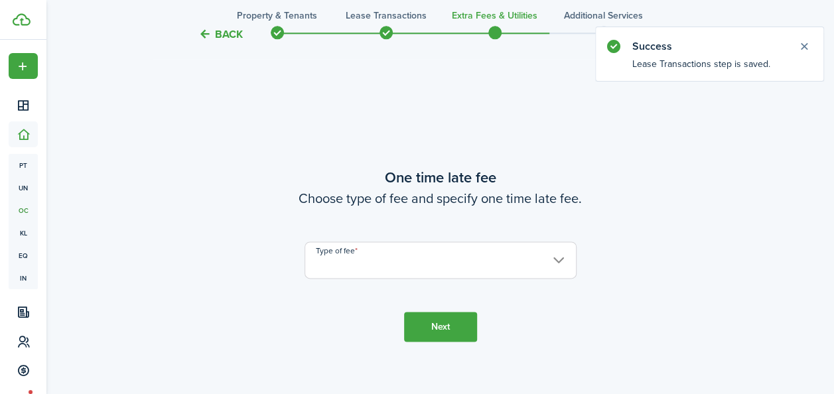
scroll to position [779, 0]
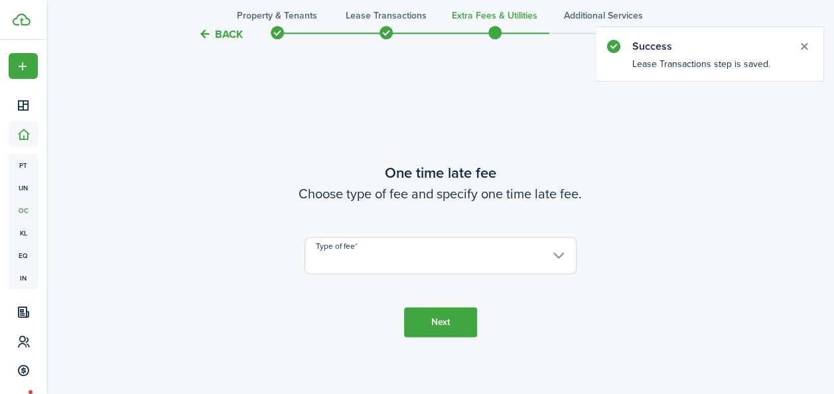
click at [390, 261] on input "Type of fee" at bounding box center [440, 255] width 272 height 37
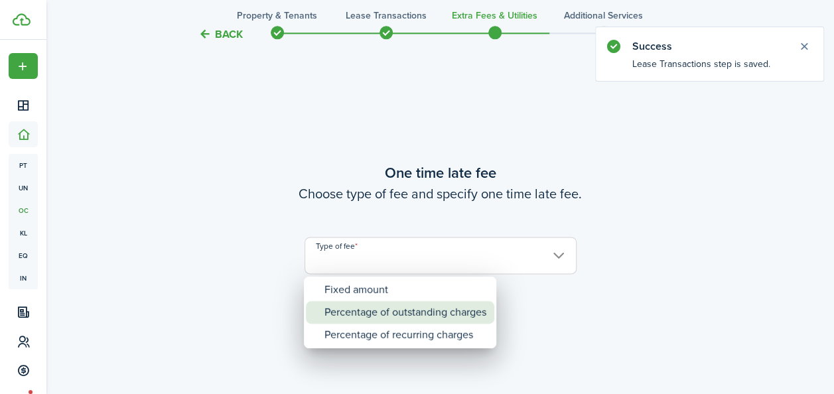
click at [390, 302] on div "Percentage of outstanding charges" at bounding box center [405, 312] width 162 height 23
type input "Percentage of outstanding charges"
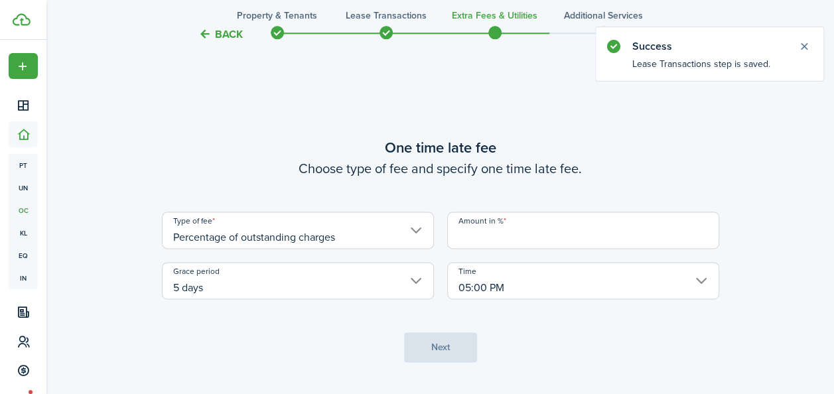
click at [553, 243] on input "Amount in %" at bounding box center [583, 230] width 272 height 37
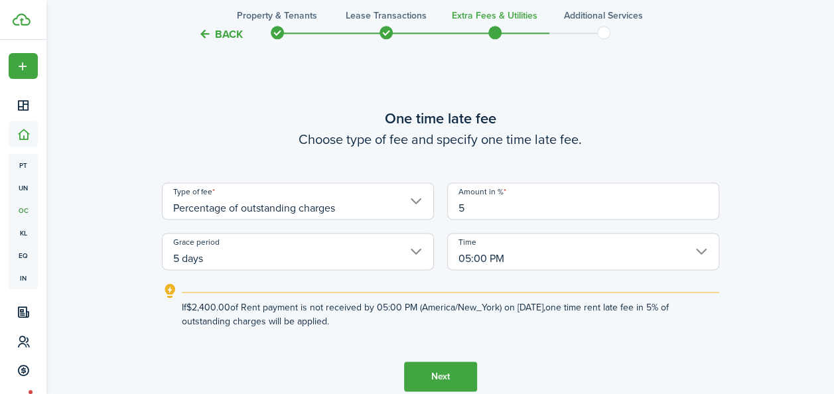
click at [417, 259] on input "5 days" at bounding box center [298, 251] width 272 height 37
type input "5"
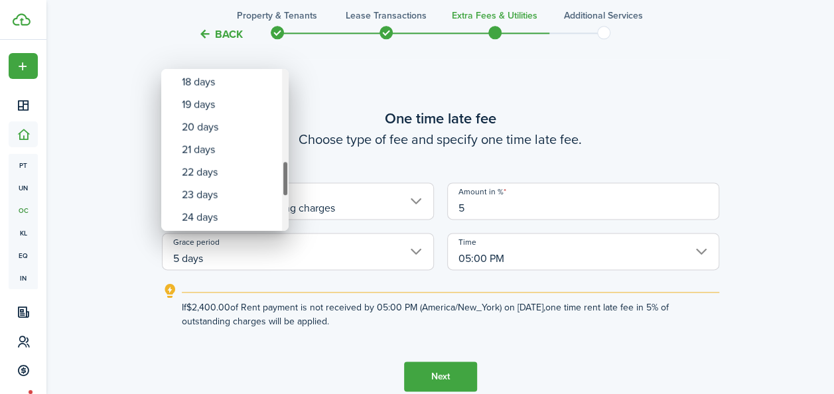
click at [288, 187] on div "Grace period" at bounding box center [285, 150] width 7 height 162
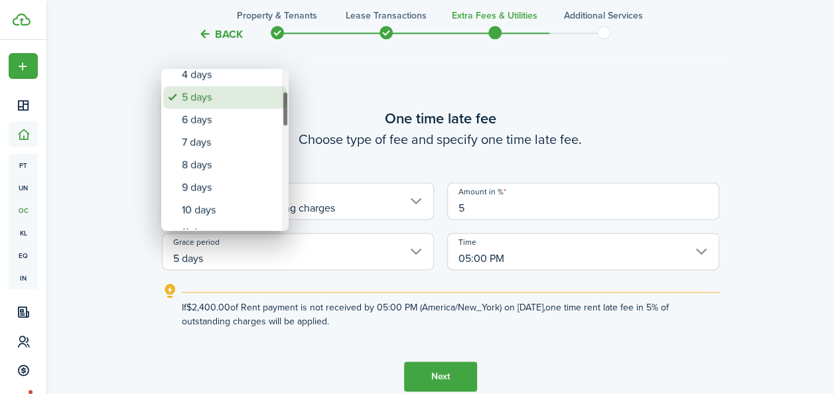
drag, startPoint x: 285, startPoint y: 166, endPoint x: 281, endPoint y: 97, distance: 69.8
click at [281, 97] on mbsc-scrollview-base "none 1 day 2 days 3 days 4 days 5 days 6 days 7 days 8 days 9 days 10 days 11 d…" at bounding box center [224, 149] width 127 height 159
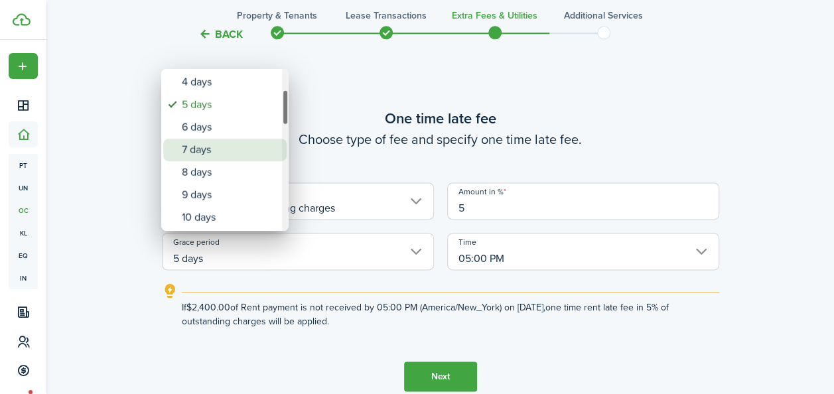
click at [197, 146] on div "7 days" at bounding box center [230, 150] width 97 height 23
type input "7 days"
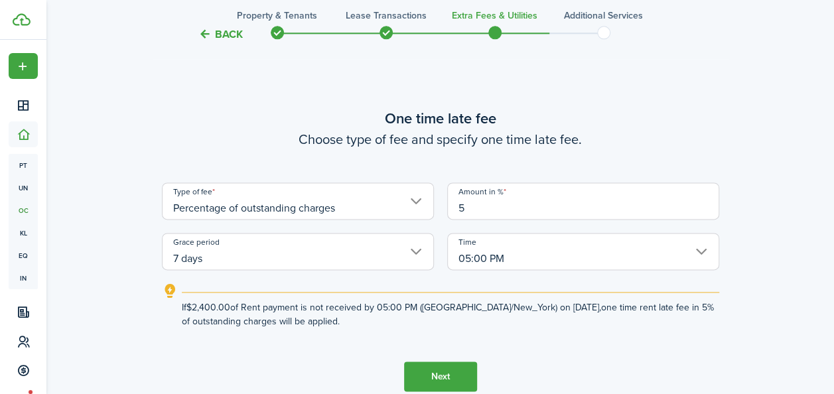
click at [430, 371] on button "Next" at bounding box center [440, 377] width 73 height 30
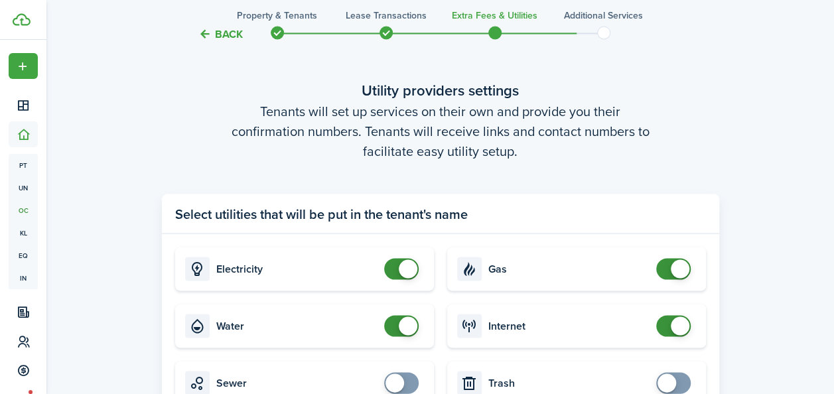
scroll to position [1323, 0]
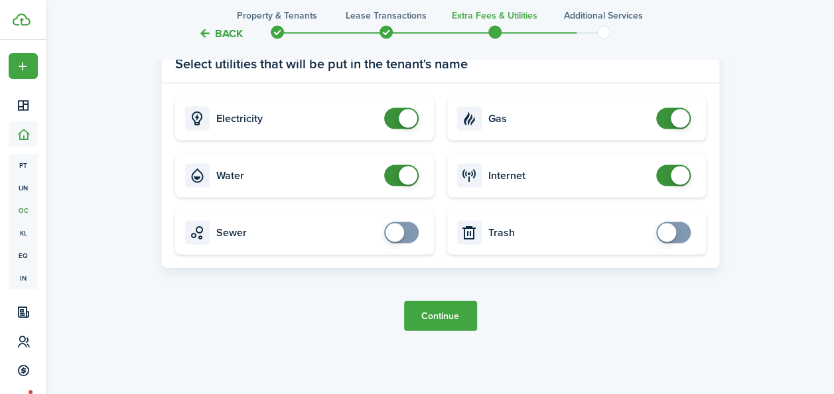
click at [460, 317] on button "Continue" at bounding box center [440, 316] width 73 height 30
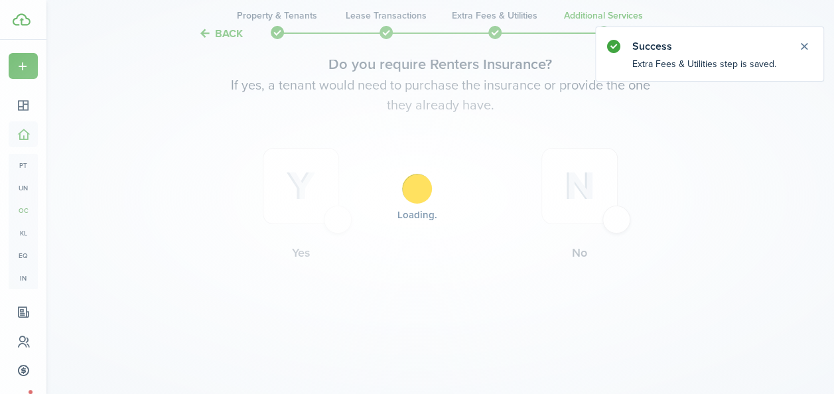
scroll to position [0, 0]
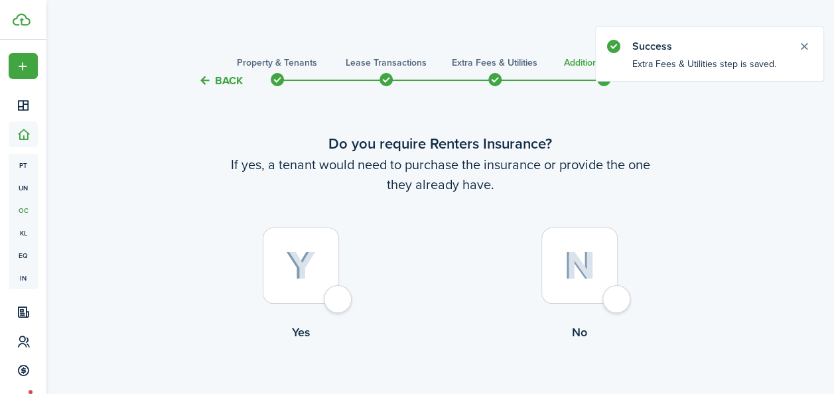
click at [319, 251] on div at bounding box center [301, 266] width 76 height 76
radio input "true"
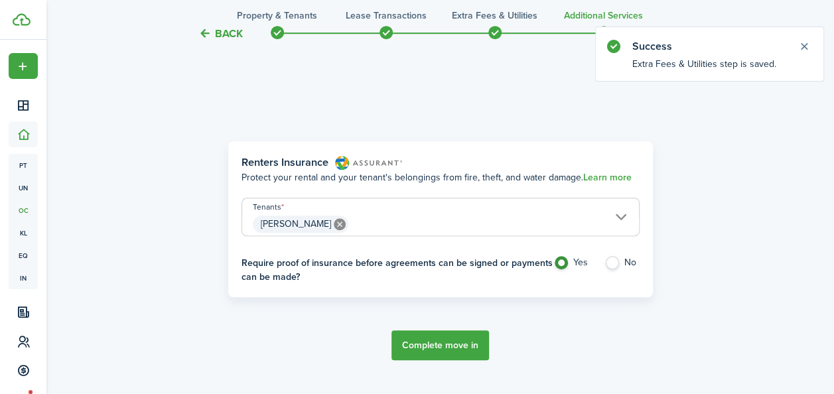
scroll to position [385, 0]
click at [438, 334] on button "Complete move in" at bounding box center [440, 344] width 98 height 30
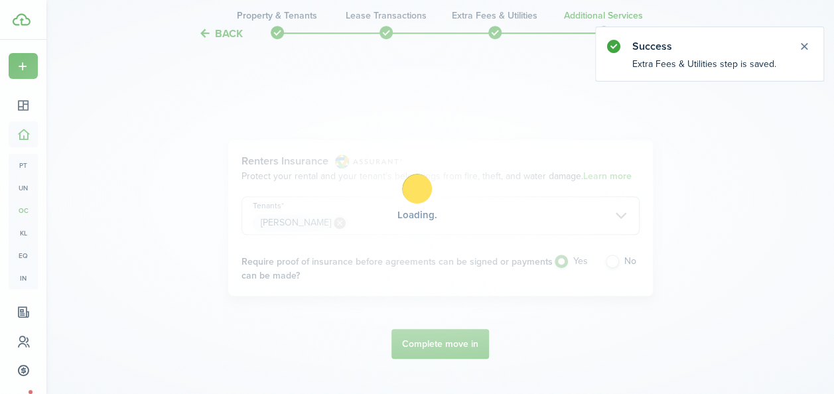
click at [423, 346] on div "Loading" at bounding box center [417, 197] width 834 height 394
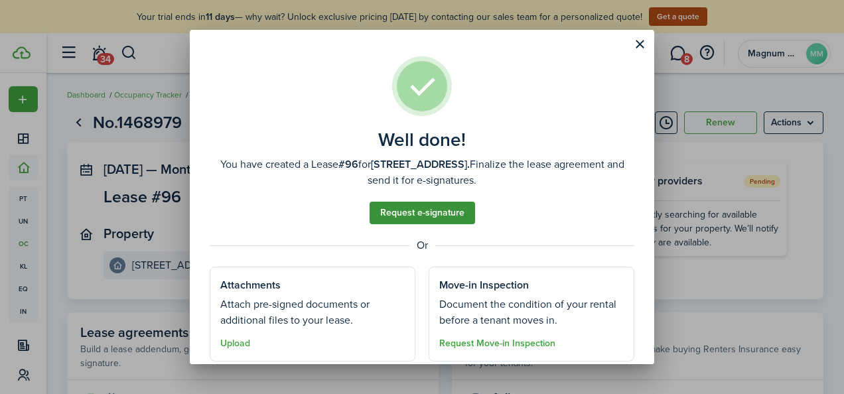
click at [389, 216] on link "Request e-signature" at bounding box center [421, 213] width 105 height 23
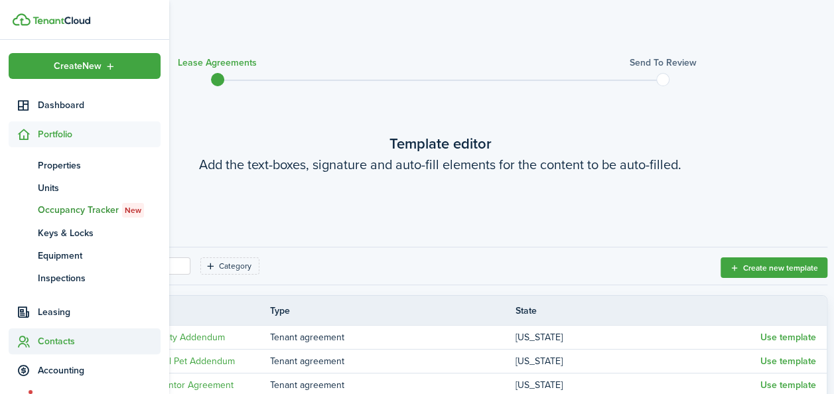
click at [45, 337] on span "Contacts" at bounding box center [99, 341] width 123 height 14
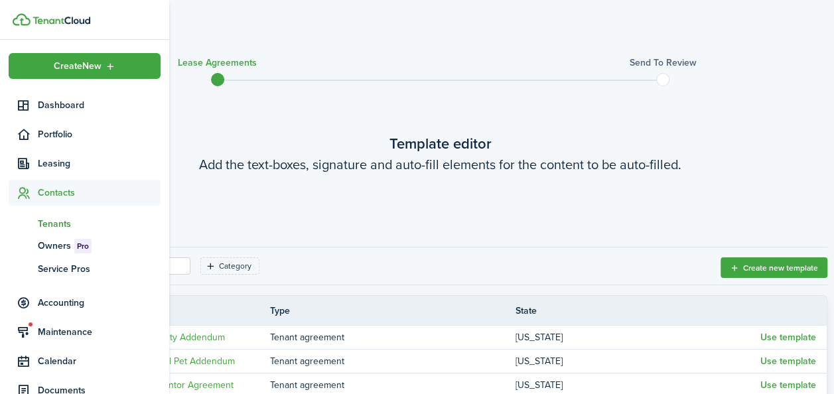
click at [52, 222] on span "Tenants" at bounding box center [99, 224] width 123 height 14
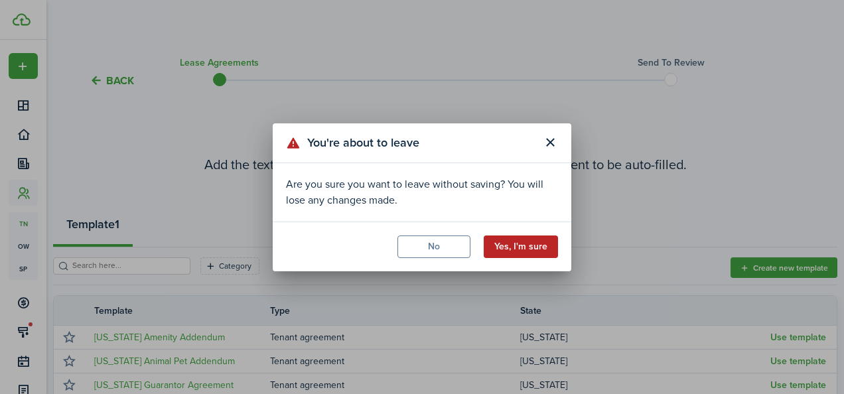
click at [532, 247] on button "Yes, I'm sure" at bounding box center [521, 246] width 74 height 23
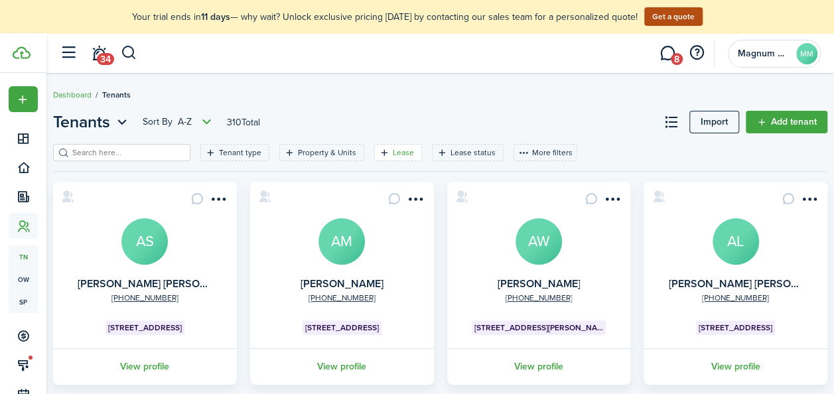
click at [393, 154] on filter-tag-label "Lease" at bounding box center [403, 153] width 21 height 12
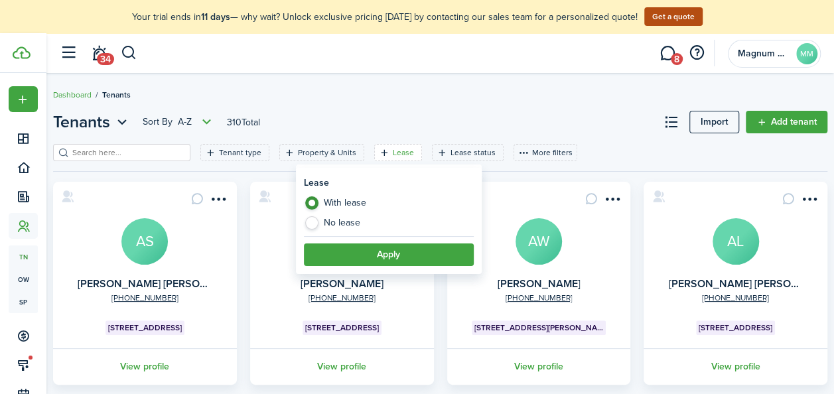
click at [365, 224] on label "No lease" at bounding box center [389, 222] width 170 height 13
radio input "false"
radio input "true"
click at [382, 252] on button "Apply" at bounding box center [389, 254] width 170 height 23
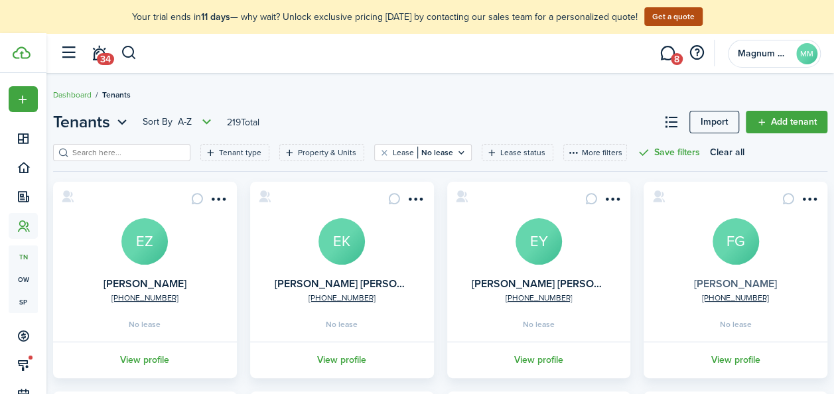
click at [742, 284] on link "[PERSON_NAME]" at bounding box center [735, 283] width 83 height 15
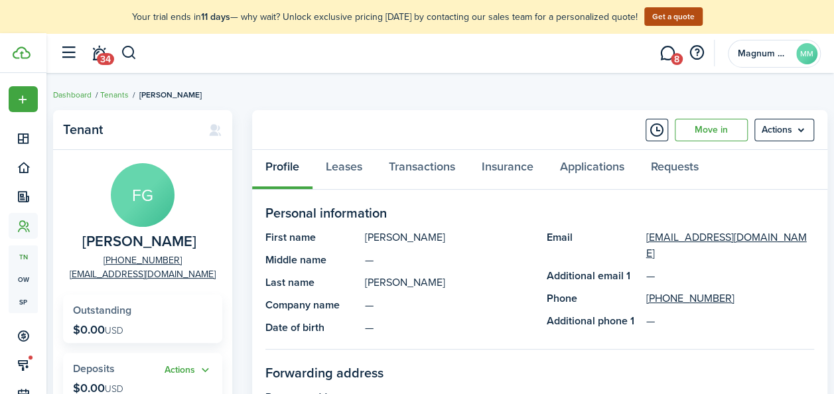
click at [152, 241] on span "[PERSON_NAME]" at bounding box center [139, 241] width 114 height 17
copy span "[PERSON_NAME]"
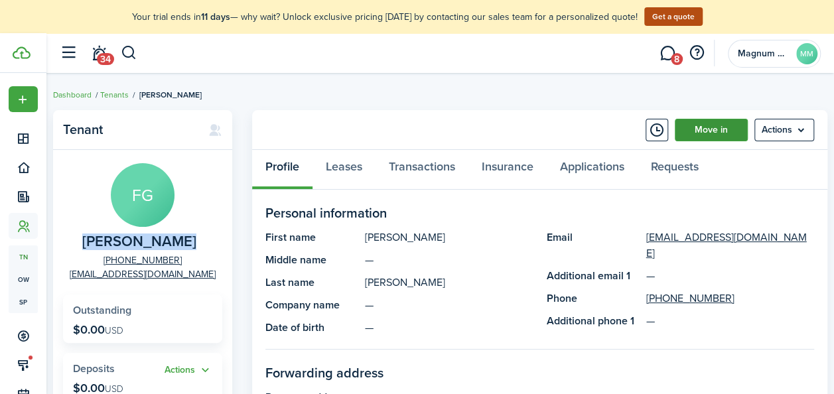
click at [701, 122] on link "Move in" at bounding box center [711, 130] width 73 height 23
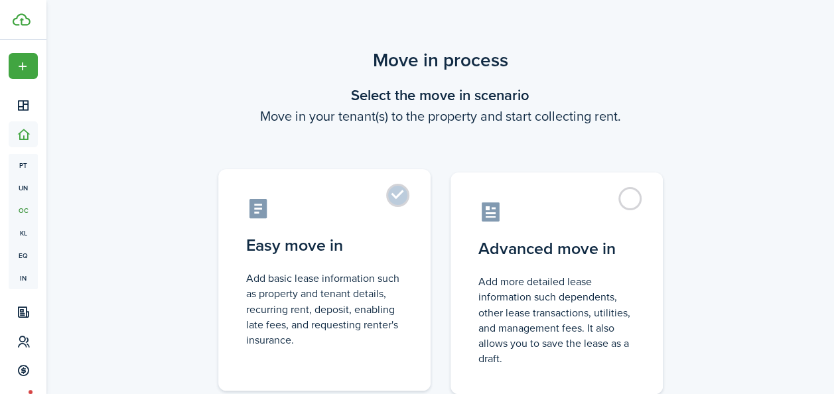
click at [389, 198] on label "Easy move in Add basic lease information such as property and tenant details, r…" at bounding box center [324, 280] width 212 height 222
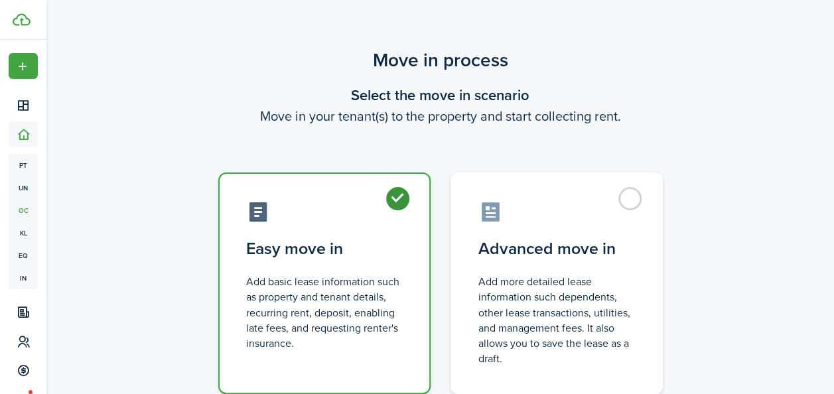
radio input "true"
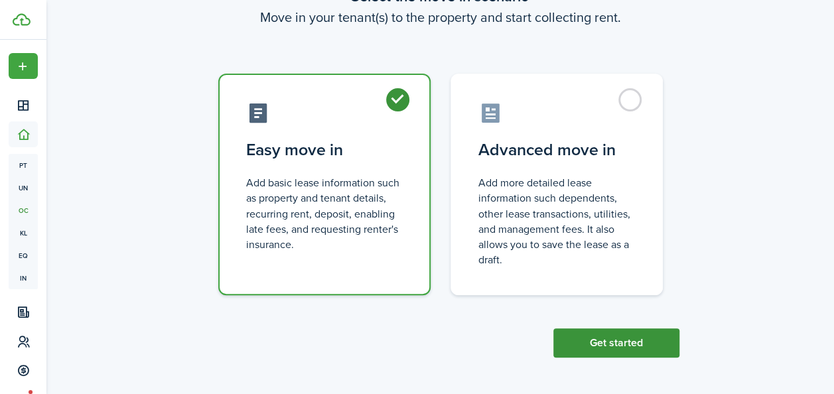
click at [637, 336] on button "Get started" at bounding box center [616, 342] width 126 height 29
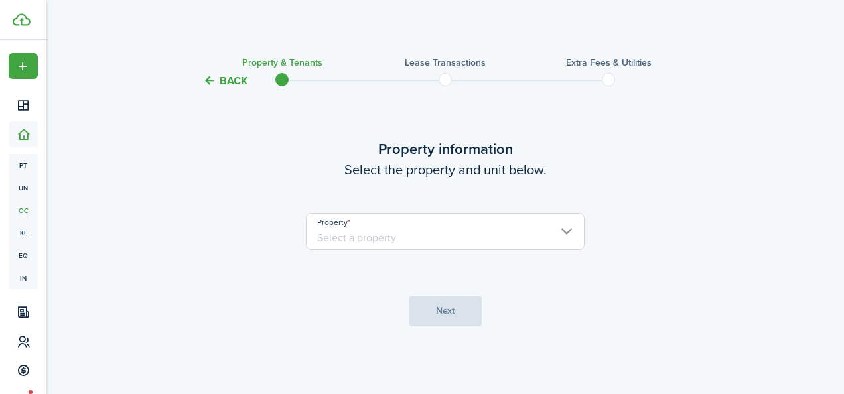
click at [423, 237] on input "Property" at bounding box center [445, 231] width 279 height 37
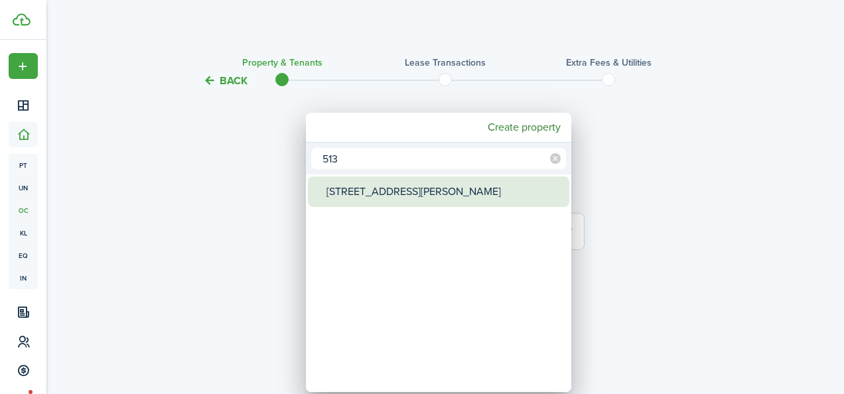
type input "513"
click at [397, 185] on div "[STREET_ADDRESS][PERSON_NAME]" at bounding box center [443, 191] width 235 height 31
type input "[STREET_ADDRESS][PERSON_NAME]"
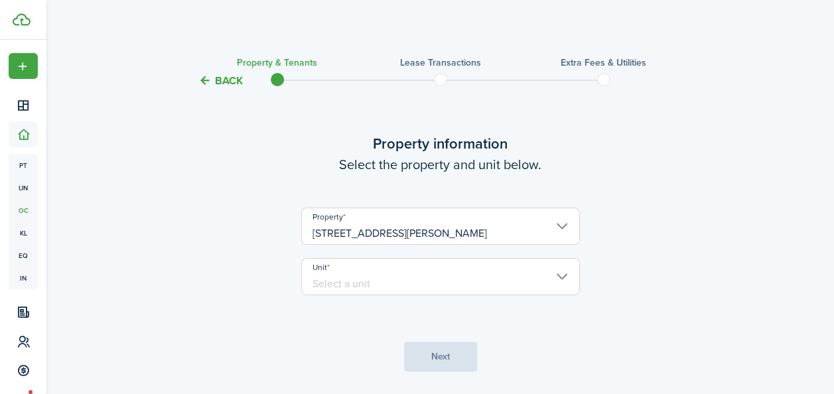
click at [404, 235] on input "[STREET_ADDRESS][PERSON_NAME]" at bounding box center [440, 226] width 279 height 37
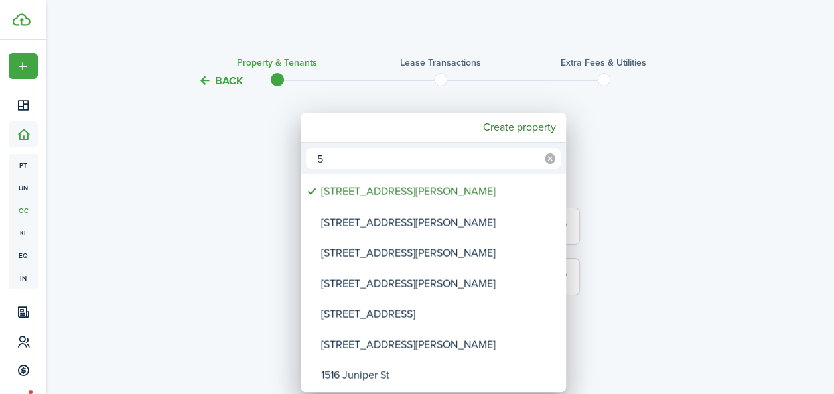
type input "5"
click at [547, 156] on icon at bounding box center [550, 158] width 11 height 11
click at [711, 145] on div at bounding box center [417, 197] width 1046 height 606
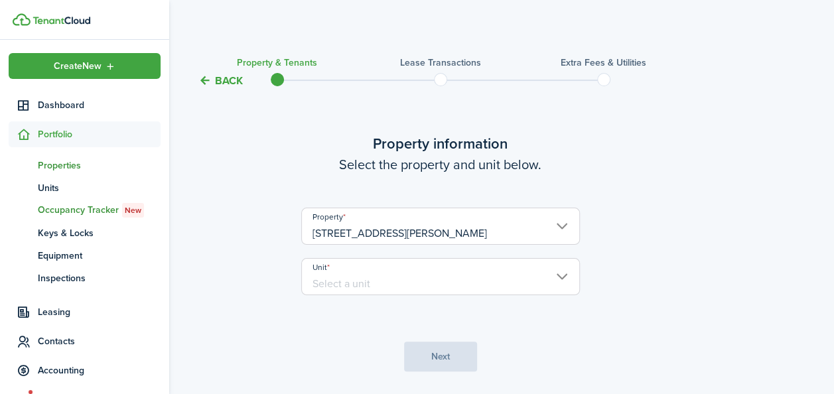
click at [54, 159] on span "Properties" at bounding box center [99, 166] width 123 height 14
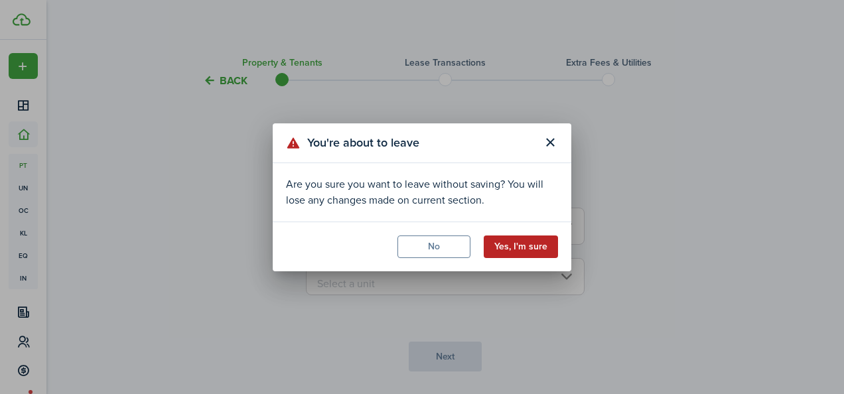
click at [498, 245] on button "Yes, I'm sure" at bounding box center [521, 246] width 74 height 23
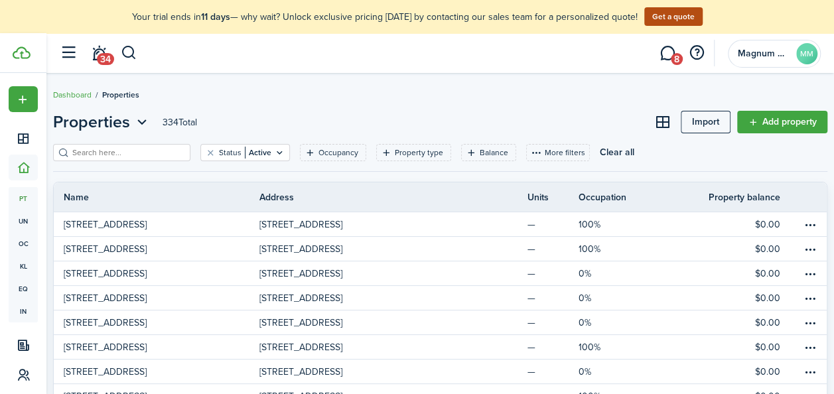
click at [155, 150] on input "search" at bounding box center [127, 153] width 117 height 13
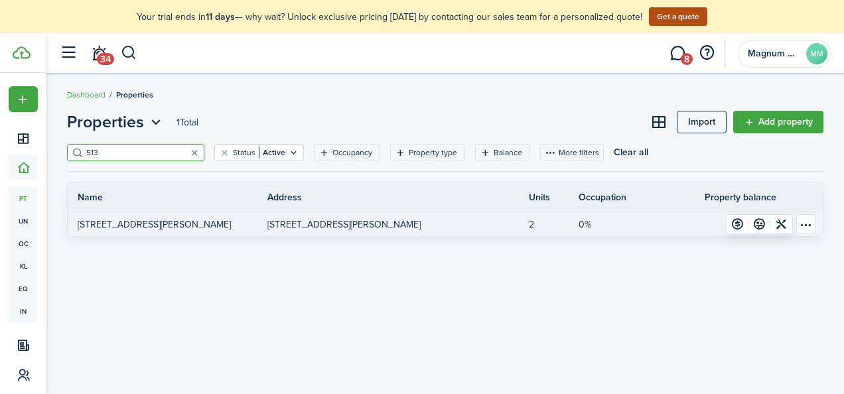
type input "513"
click at [531, 227] on link "2" at bounding box center [554, 224] width 50 height 24
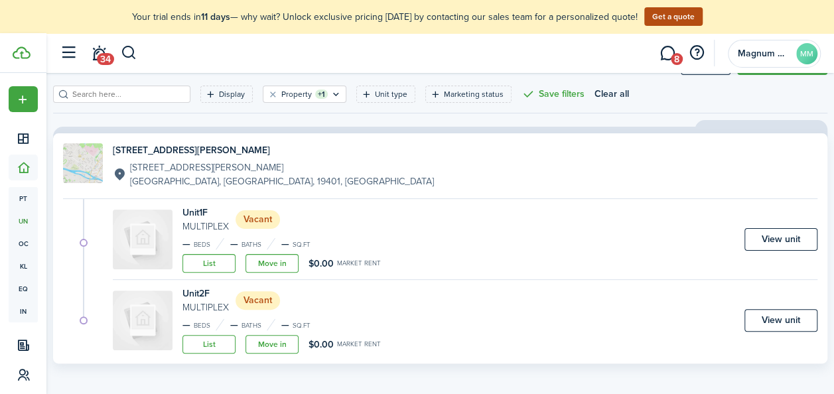
scroll to position [63, 0]
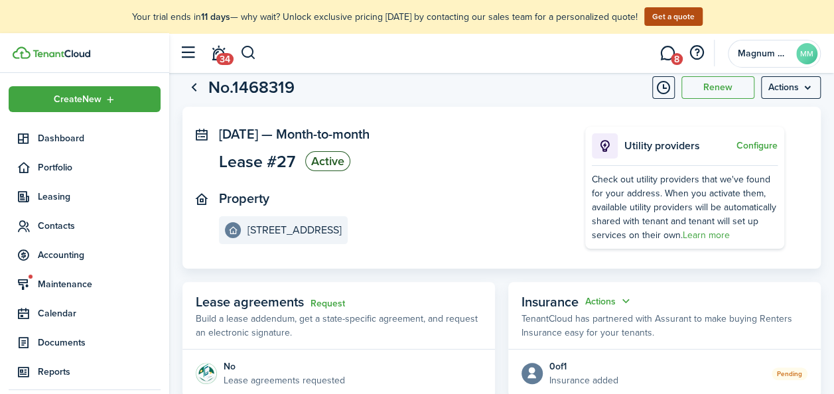
scroll to position [50, 0]
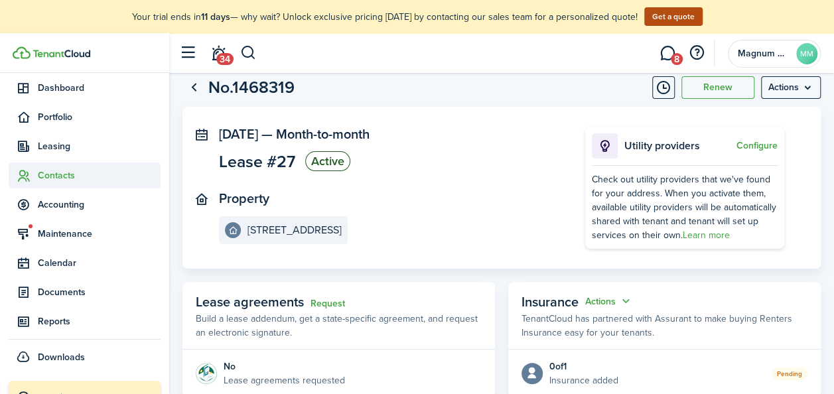
click at [48, 176] on span "Contacts" at bounding box center [99, 175] width 123 height 14
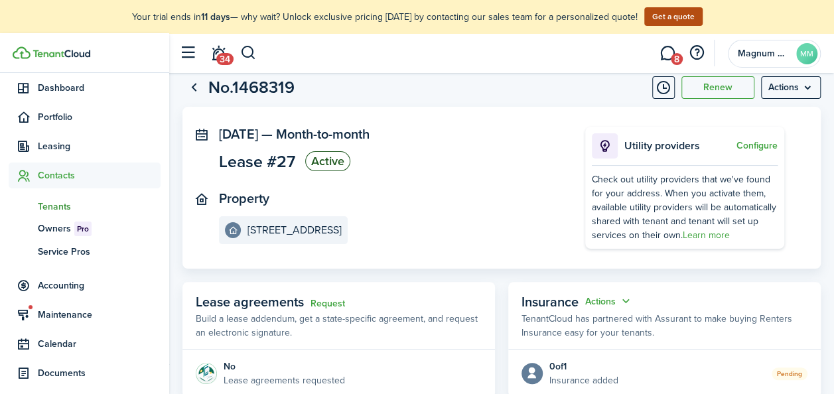
click at [44, 204] on span "Tenants" at bounding box center [99, 207] width 123 height 14
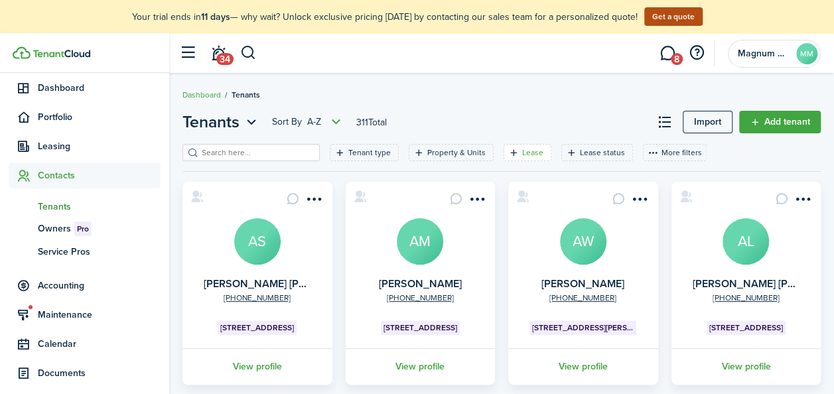
click at [522, 154] on filter-tag-label "Lease" at bounding box center [532, 153] width 21 height 12
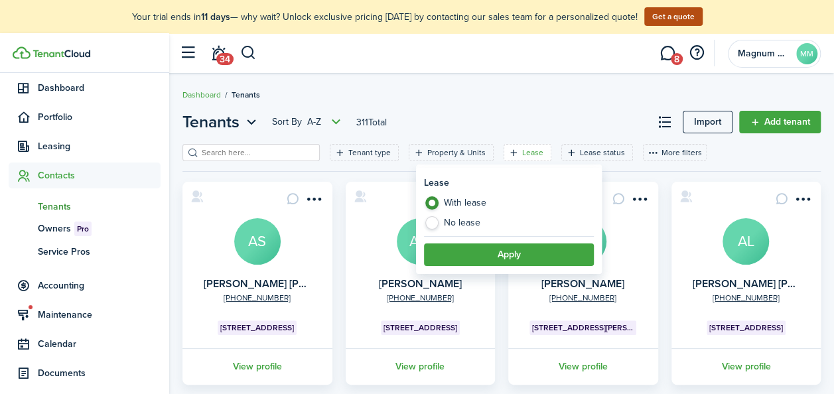
click at [472, 217] on label "No lease" at bounding box center [509, 222] width 170 height 13
radio input "false"
radio input "true"
click at [497, 252] on button "Apply" at bounding box center [509, 254] width 170 height 23
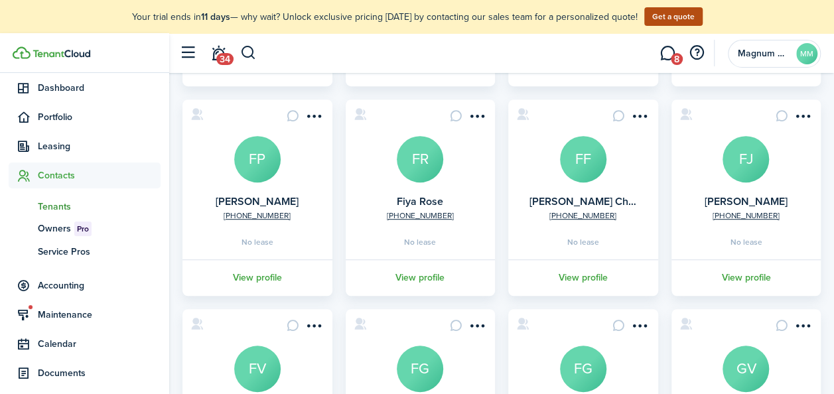
scroll to position [291, 0]
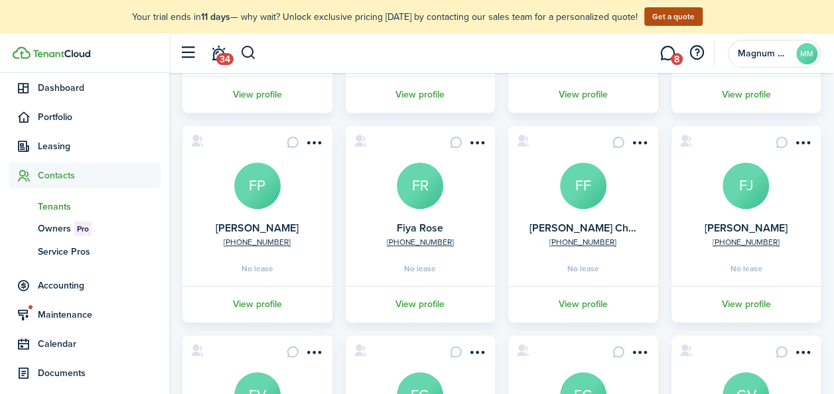
click at [256, 230] on card "+1 484-213-9235 Fernando Pizarro FP No lease View profile" at bounding box center [257, 224] width 150 height 196
click at [255, 224] on link "[PERSON_NAME]" at bounding box center [257, 227] width 83 height 15
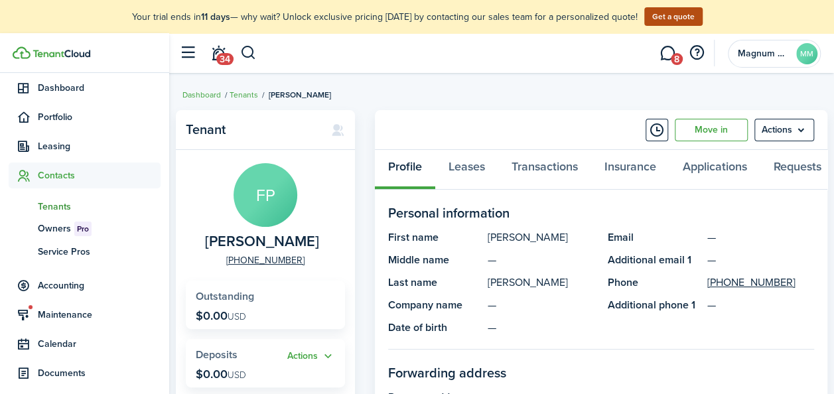
drag, startPoint x: 204, startPoint y: 243, endPoint x: 328, endPoint y: 247, distance: 124.8
click at [206, 243] on panel-main-group "FP Fernando Pizarro +1 484-213-9235" at bounding box center [265, 215] width 159 height 104
click at [336, 247] on panel-main-group "FP Fernando Pizarro +1 484-213-9235" at bounding box center [265, 215] width 159 height 104
click at [295, 243] on span "[PERSON_NAME]" at bounding box center [262, 241] width 114 height 17
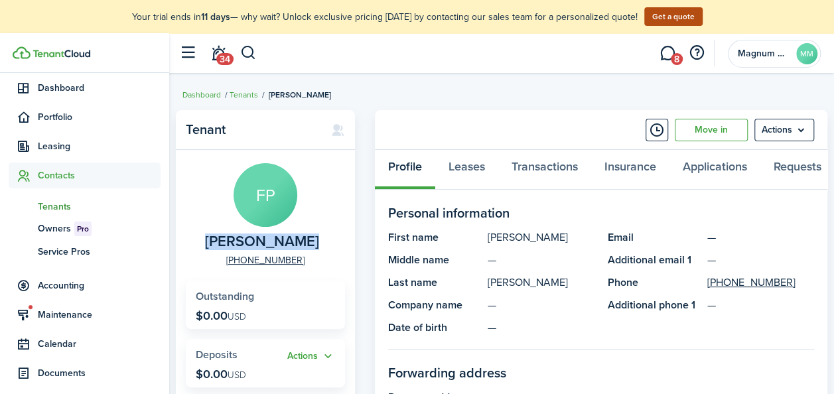
click at [295, 243] on span "[PERSON_NAME]" at bounding box center [262, 241] width 114 height 17
copy span "[PERSON_NAME]"
click at [708, 128] on link "Move in" at bounding box center [711, 130] width 73 height 23
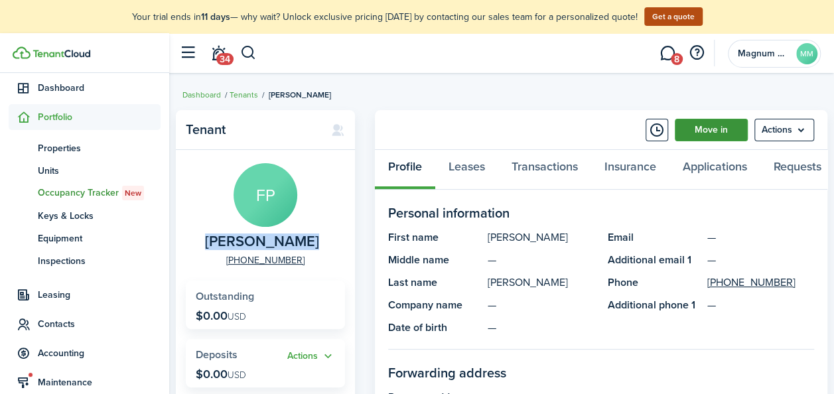
click at [708, 128] on link "Move in" at bounding box center [711, 130] width 73 height 23
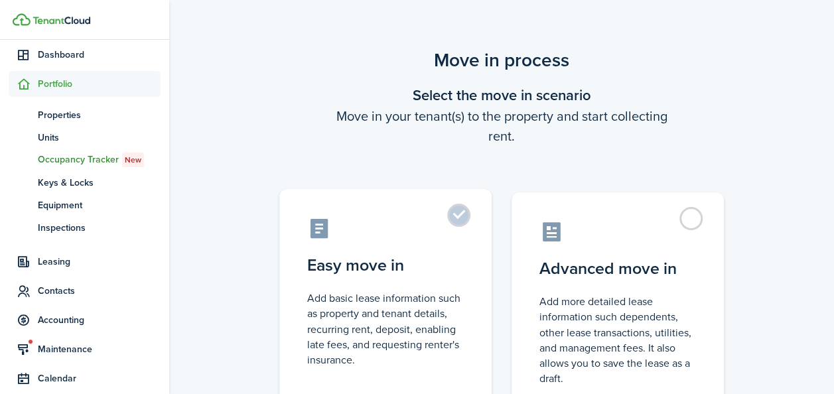
click at [456, 214] on label "Easy move in Add basic lease information such as property and tenant details, r…" at bounding box center [385, 300] width 212 height 222
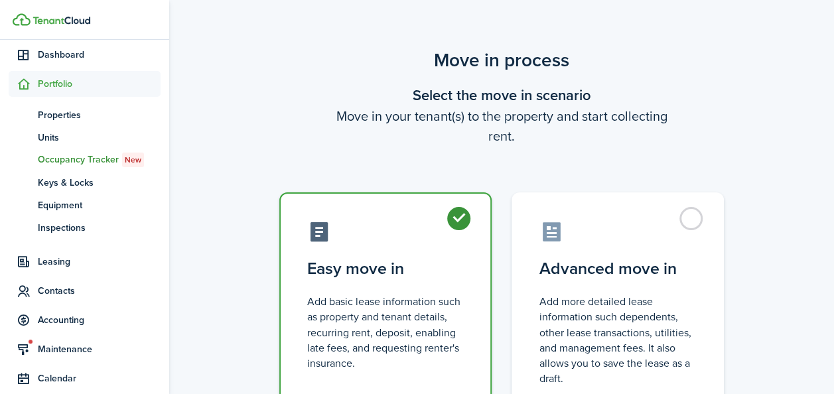
radio input "true"
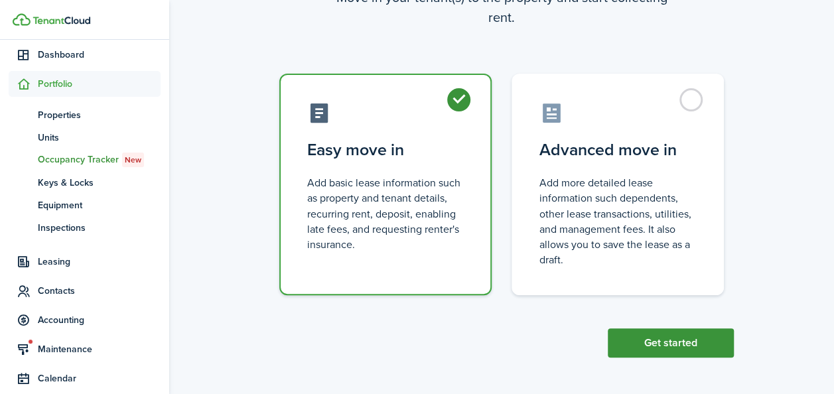
click at [673, 342] on button "Get started" at bounding box center [671, 342] width 126 height 29
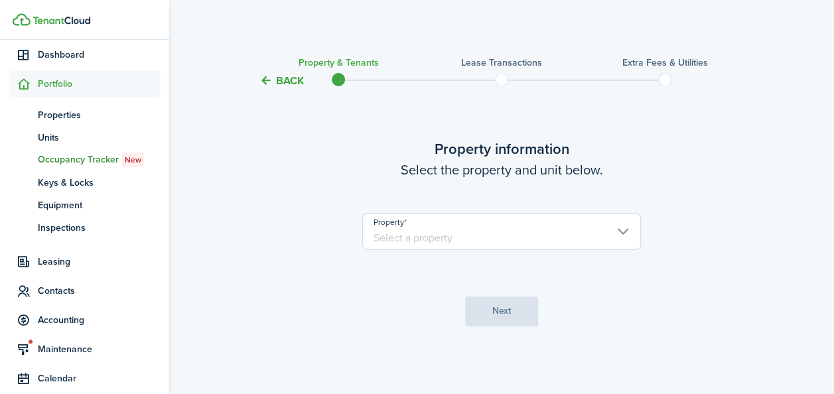
click at [475, 245] on input "Property" at bounding box center [501, 231] width 279 height 37
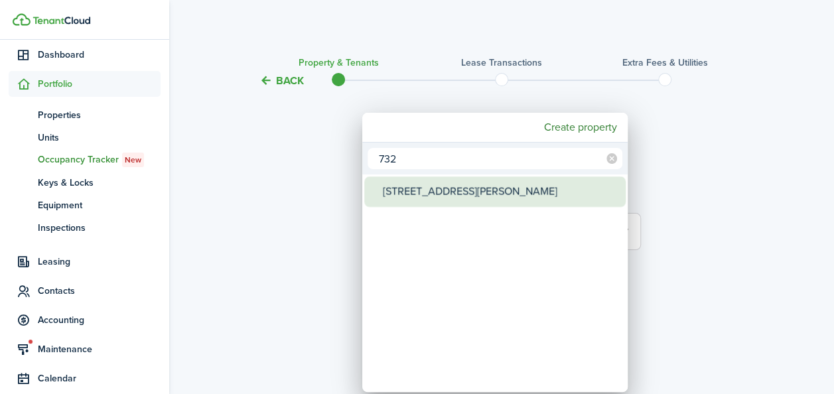
type input "732"
click at [430, 189] on div "[STREET_ADDRESS][PERSON_NAME]" at bounding box center [500, 191] width 235 height 31
type input "[STREET_ADDRESS][PERSON_NAME]"
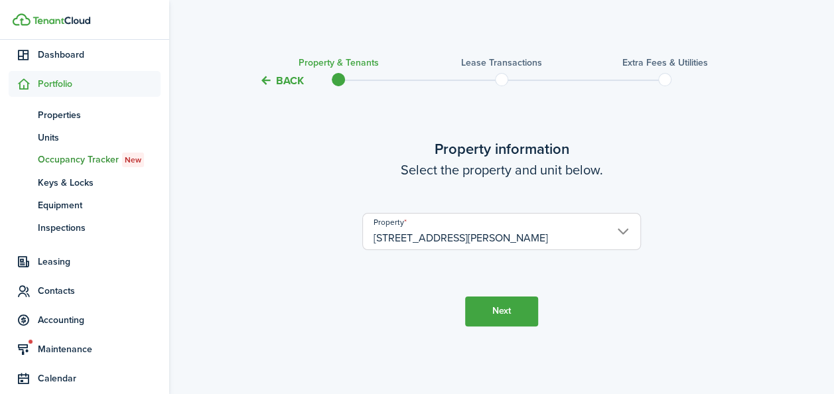
click at [495, 318] on button "Next" at bounding box center [501, 312] width 73 height 30
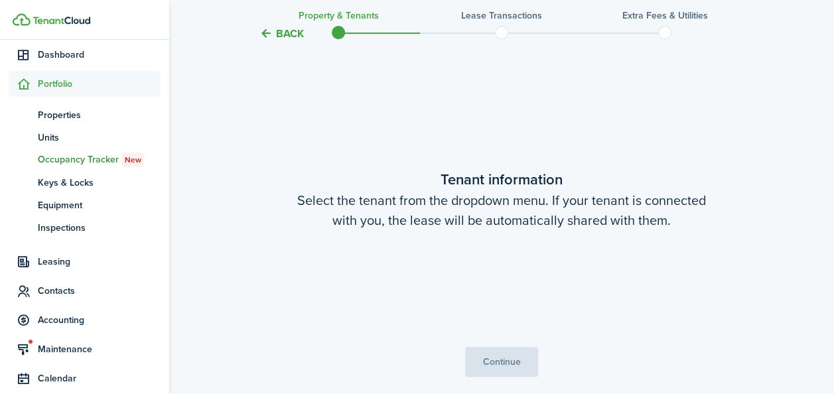
scroll to position [305, 0]
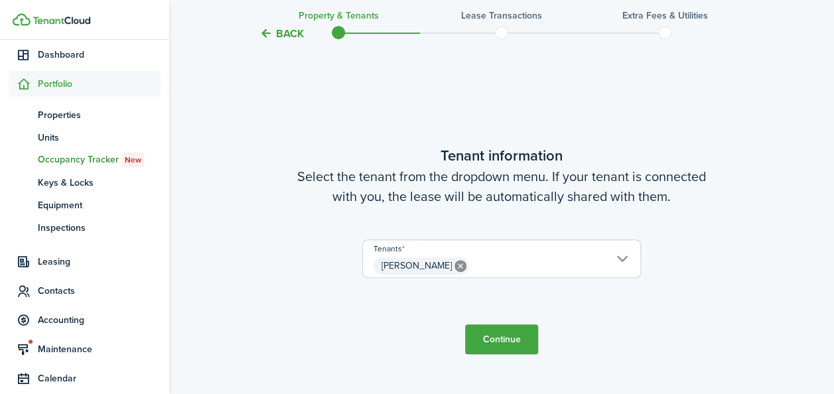
click at [509, 347] on button "Continue" at bounding box center [501, 339] width 73 height 30
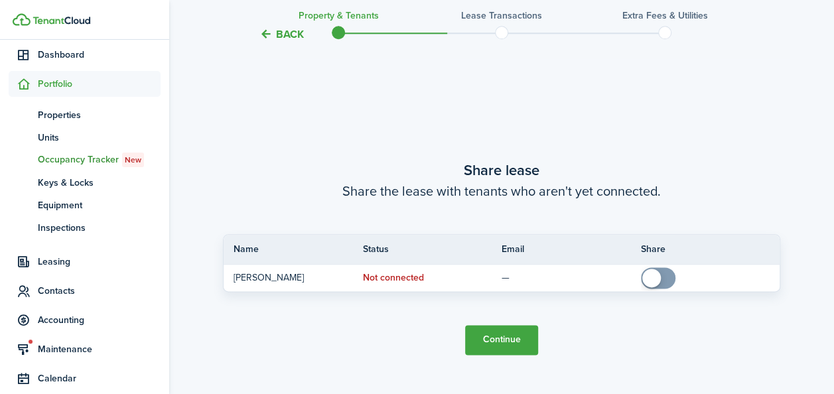
scroll to position [699, 0]
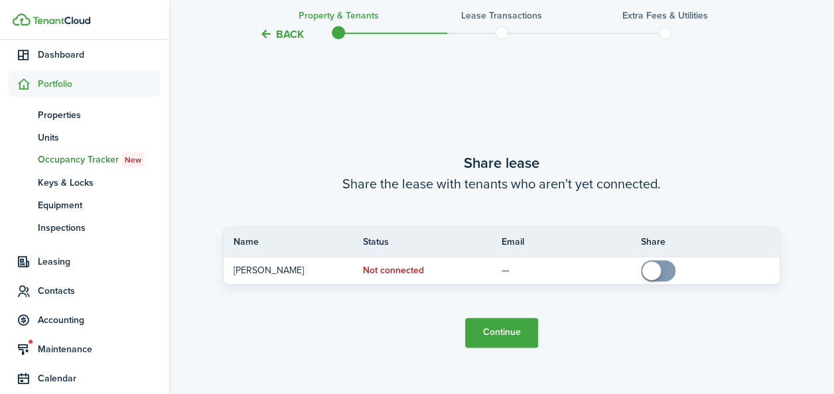
click at [500, 330] on button "Continue" at bounding box center [501, 333] width 73 height 30
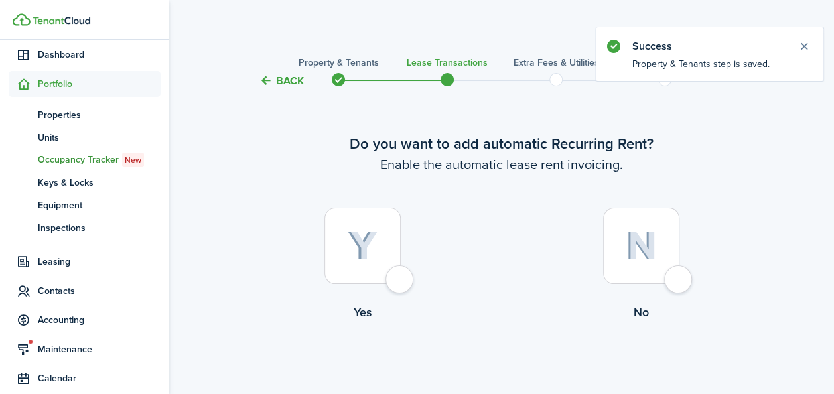
click at [378, 234] on div at bounding box center [362, 246] width 76 height 76
radio input "true"
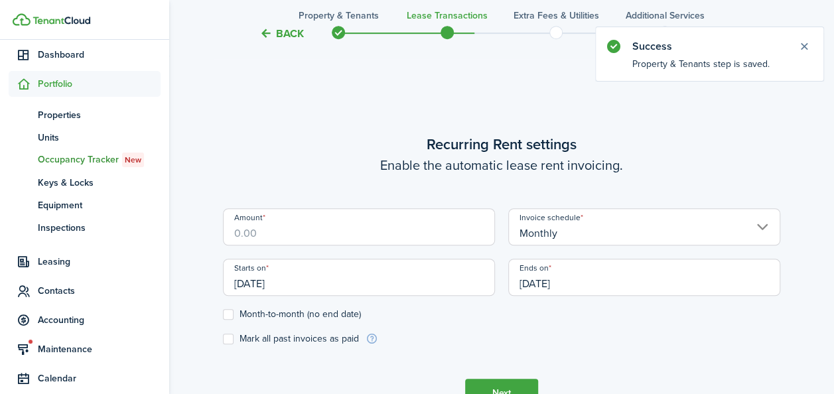
scroll to position [365, 0]
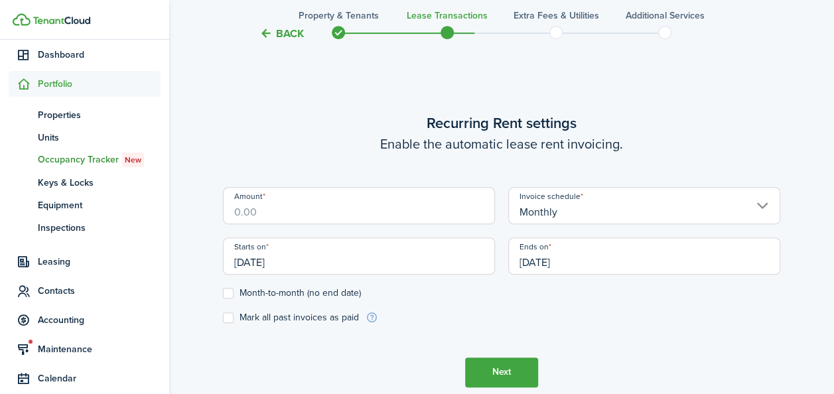
click at [265, 216] on input "Amount" at bounding box center [359, 205] width 272 height 37
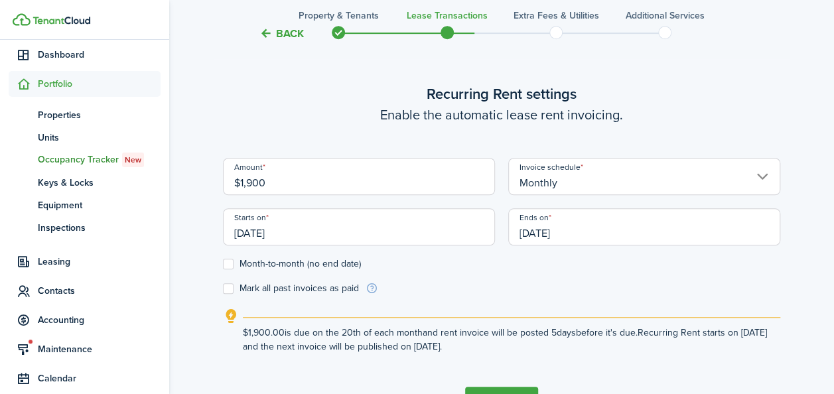
click at [263, 233] on input "[DATE]" at bounding box center [359, 226] width 272 height 37
type input "$1,900.00"
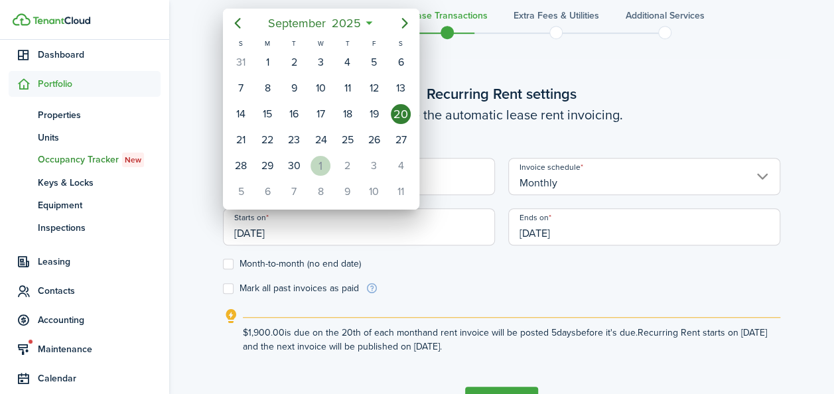
click at [318, 168] on div "1" at bounding box center [320, 166] width 20 height 20
type input "[DATE]"
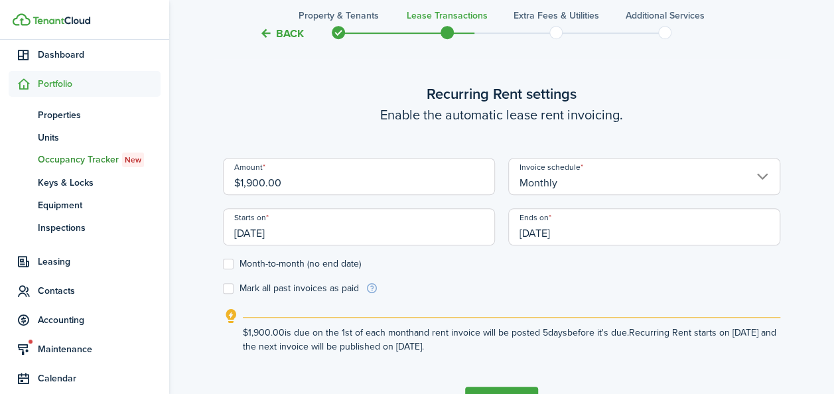
scroll to position [0, 0]
click at [231, 261] on label "Month-to-month (no end date)" at bounding box center [292, 264] width 138 height 11
click at [223, 263] on input "Month-to-month (no end date)" at bounding box center [222, 263] width 1 height 1
checkbox input "true"
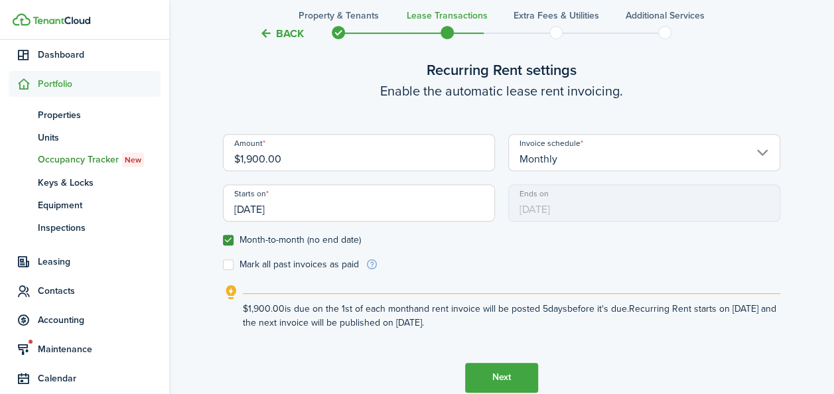
scroll to position [454, 0]
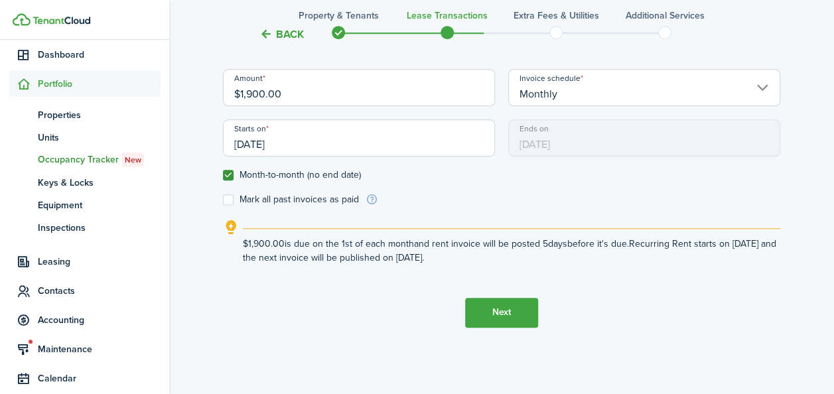
click at [496, 300] on button "Next" at bounding box center [501, 313] width 73 height 30
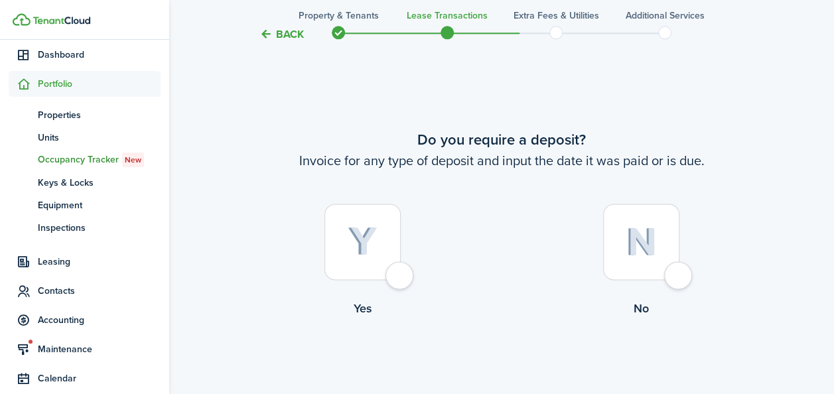
scroll to position [759, 0]
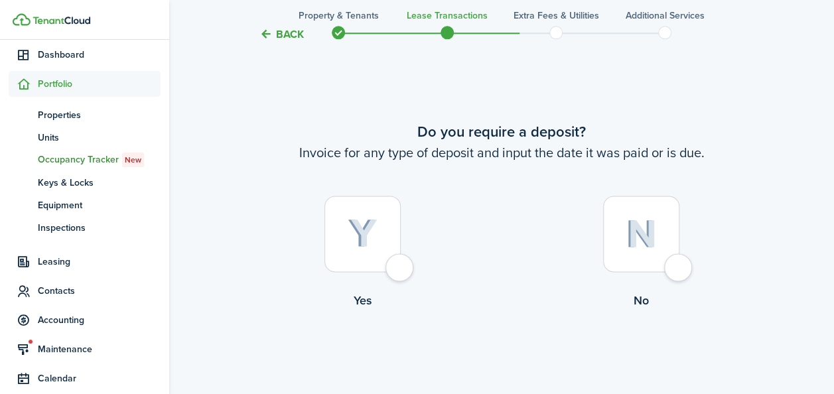
click at [655, 230] on img at bounding box center [641, 234] width 31 height 29
radio input "true"
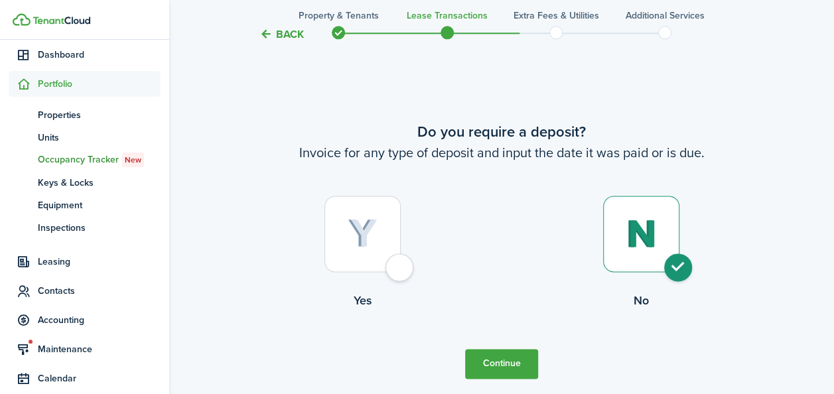
click at [509, 358] on button "Continue" at bounding box center [501, 364] width 73 height 30
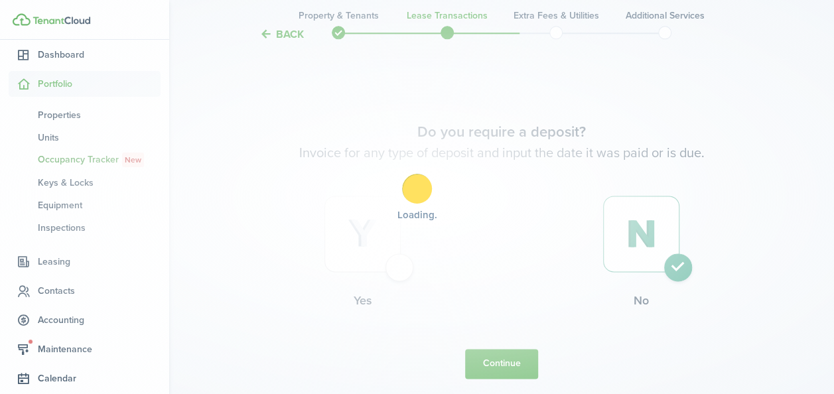
scroll to position [0, 0]
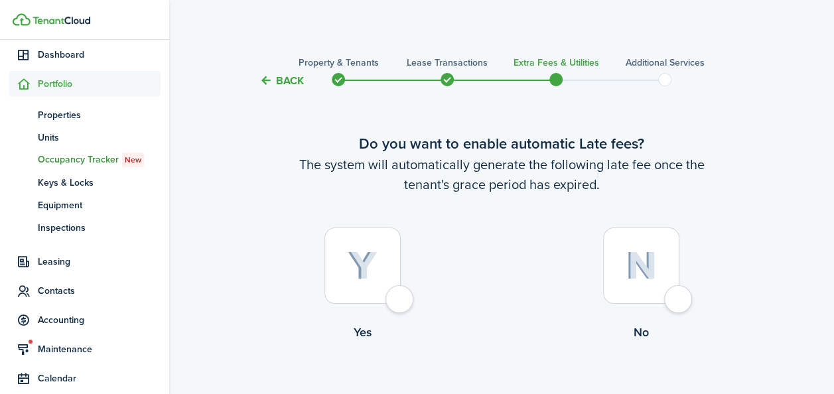
click at [358, 267] on img at bounding box center [363, 265] width 30 height 29
radio input "true"
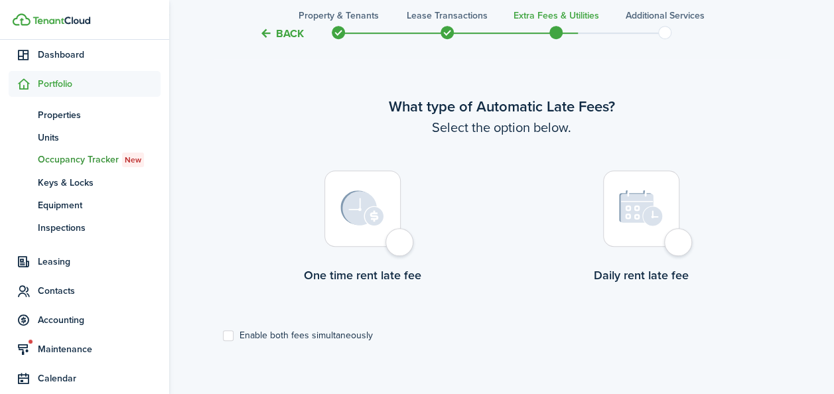
click at [365, 214] on img at bounding box center [362, 208] width 44 height 36
radio input "true"
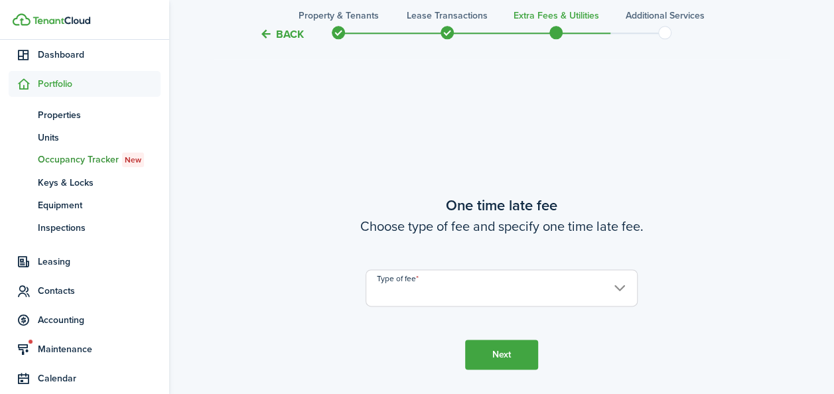
scroll to position [779, 0]
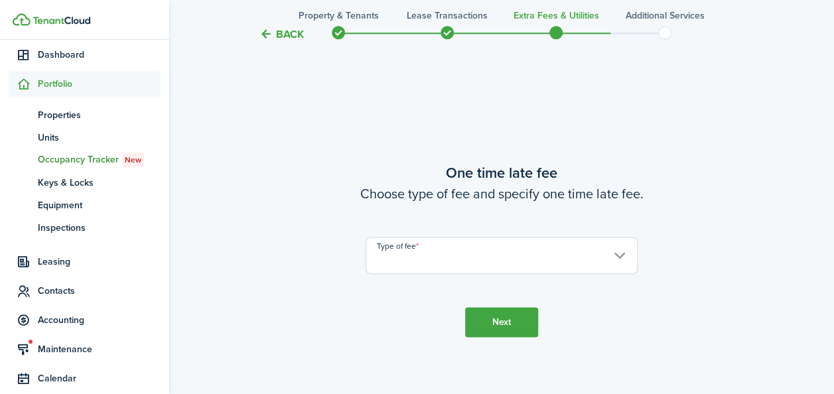
click at [620, 244] on input "Type of fee" at bounding box center [501, 255] width 272 height 37
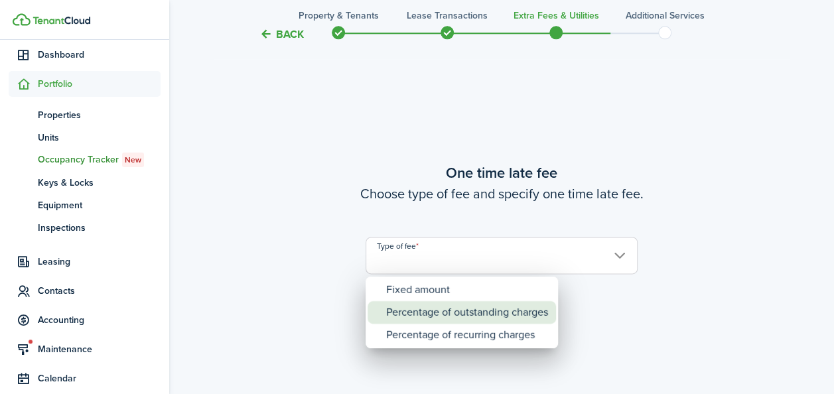
click at [454, 317] on div "Percentage of outstanding charges" at bounding box center [467, 312] width 162 height 23
type input "Percentage of outstanding charges"
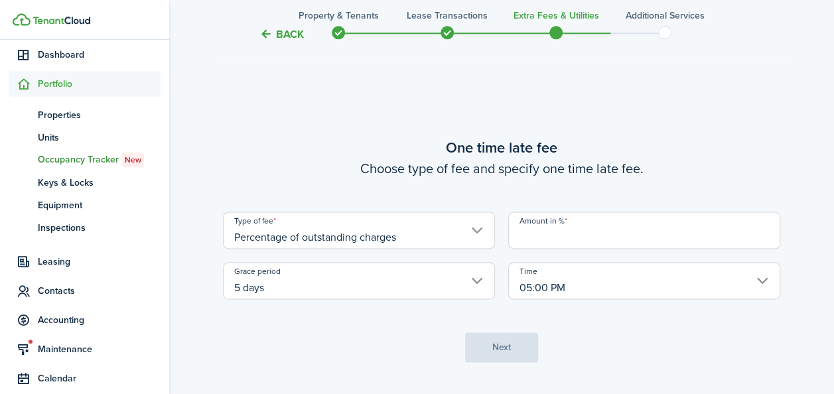
click at [582, 239] on input "Amount in %" at bounding box center [644, 230] width 272 height 37
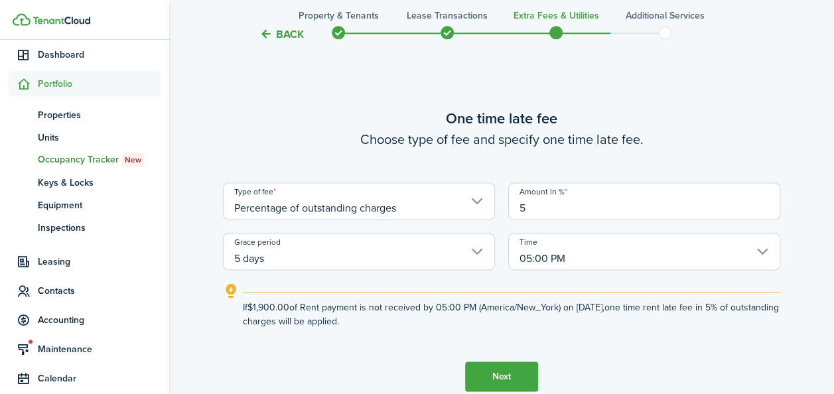
click at [470, 253] on input "5 days" at bounding box center [359, 251] width 272 height 37
type input "5"
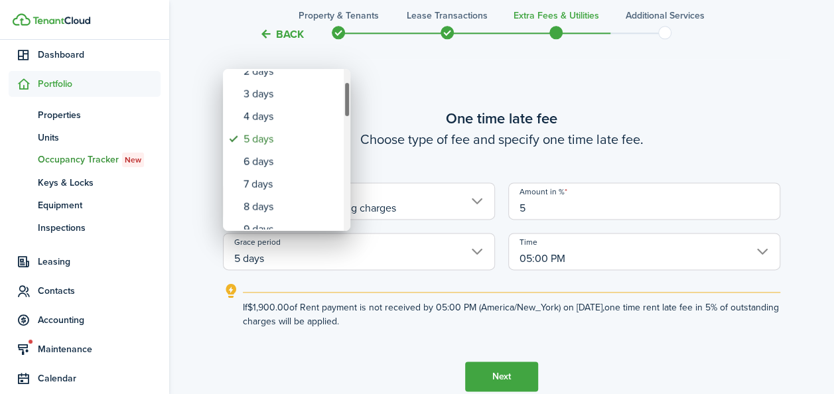
drag, startPoint x: 346, startPoint y: 91, endPoint x: 348, endPoint y: 103, distance: 12.8
click at [348, 103] on div "Grace period" at bounding box center [347, 100] width 7 height 36
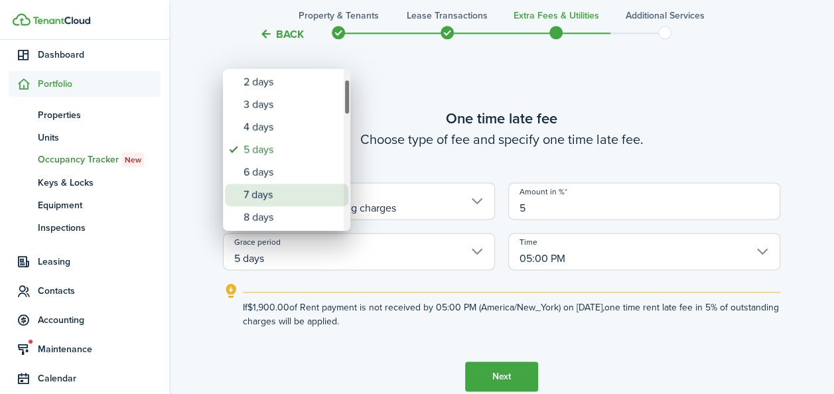
click at [268, 187] on div "7 days" at bounding box center [291, 195] width 97 height 23
type input "7 days"
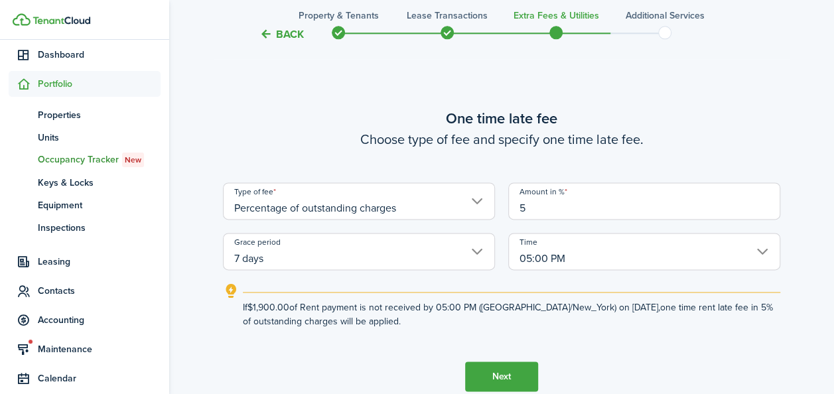
click at [491, 381] on button "Next" at bounding box center [501, 377] width 73 height 30
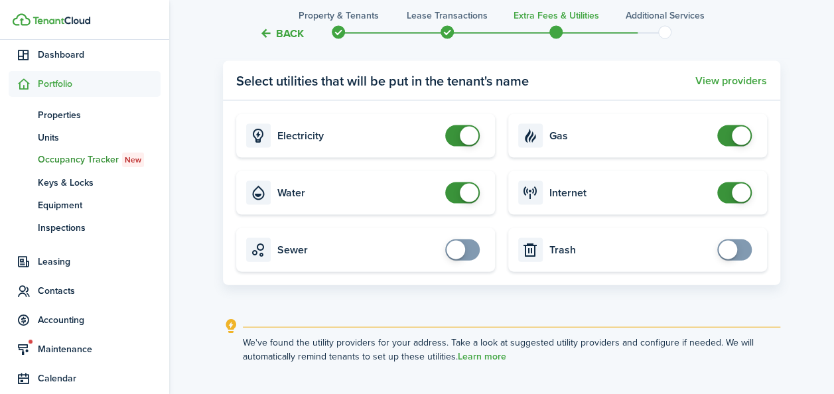
scroll to position [1401, 0]
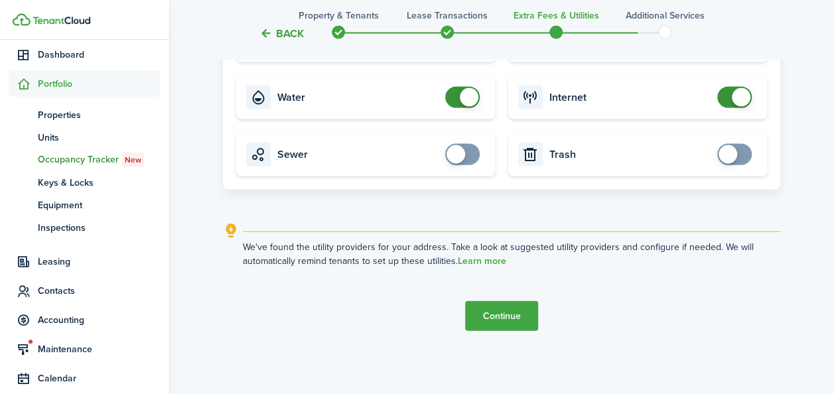
click at [497, 316] on button "Continue" at bounding box center [501, 316] width 73 height 30
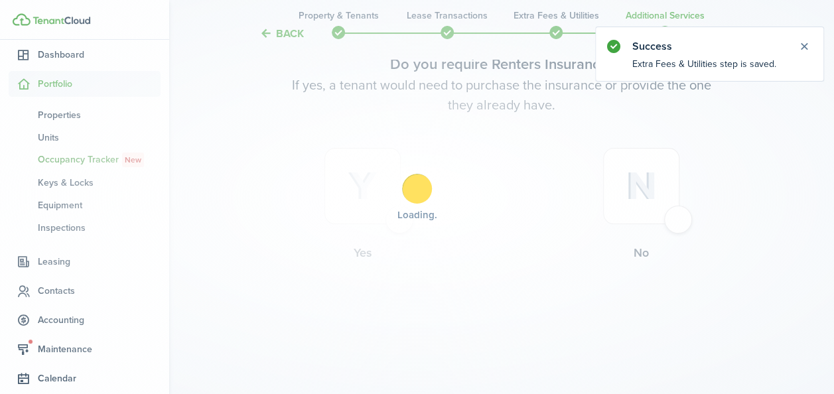
scroll to position [0, 0]
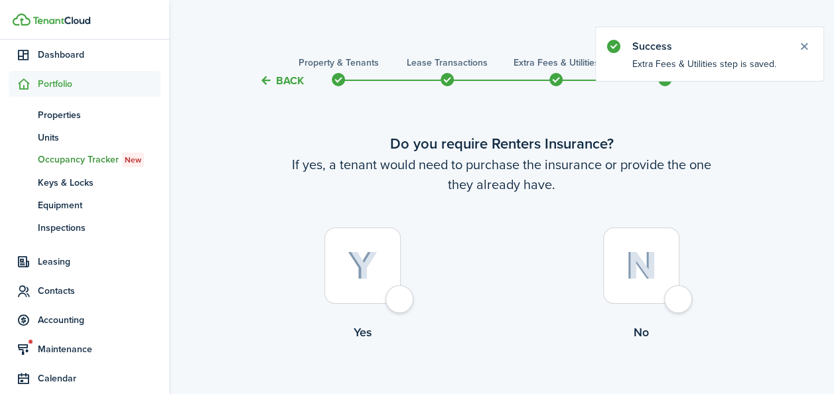
click at [374, 248] on div at bounding box center [362, 266] width 76 height 76
radio input "true"
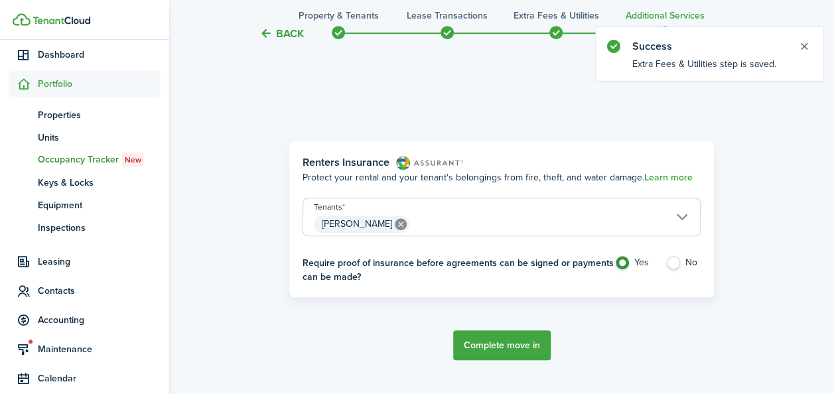
scroll to position [385, 0]
click at [490, 342] on button "Complete move in" at bounding box center [502, 344] width 98 height 30
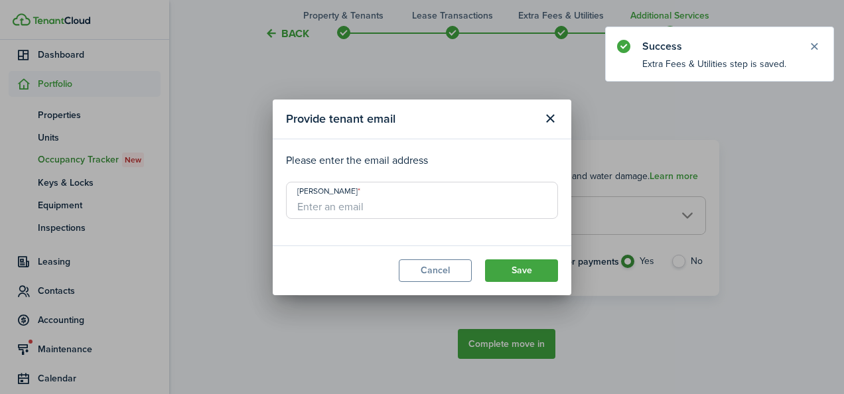
click at [348, 211] on input "[PERSON_NAME]" at bounding box center [422, 200] width 272 height 37
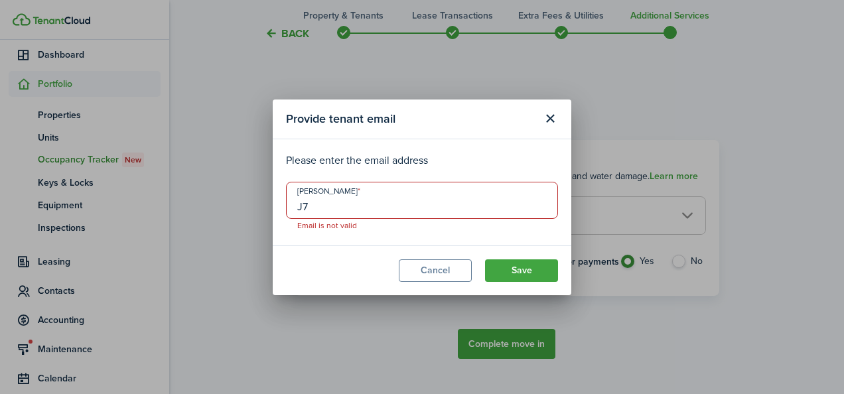
type input "J"
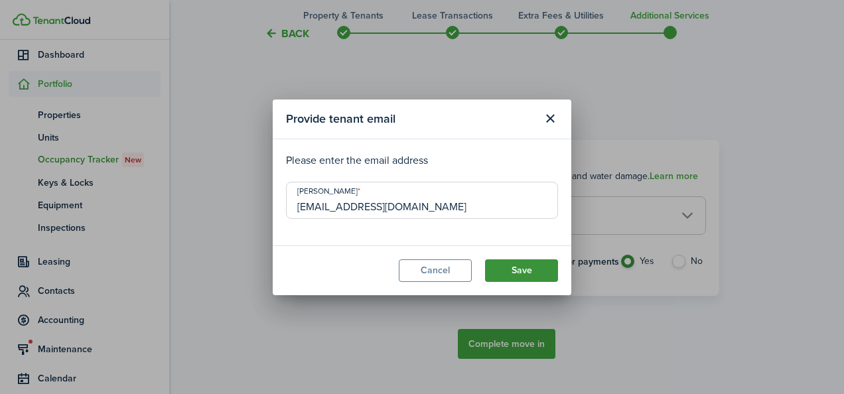
click at [513, 272] on button "Save" at bounding box center [521, 270] width 73 height 23
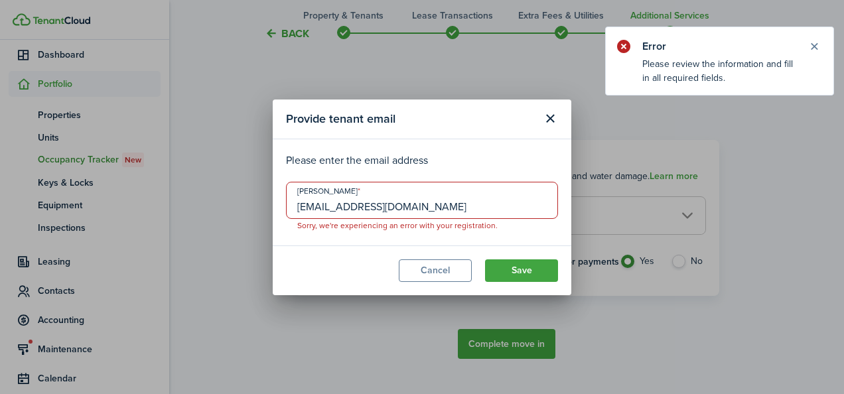
click at [318, 210] on input "H732@live.com" at bounding box center [422, 200] width 272 height 37
click at [322, 208] on input "H732@live.com" at bounding box center [422, 200] width 272 height 37
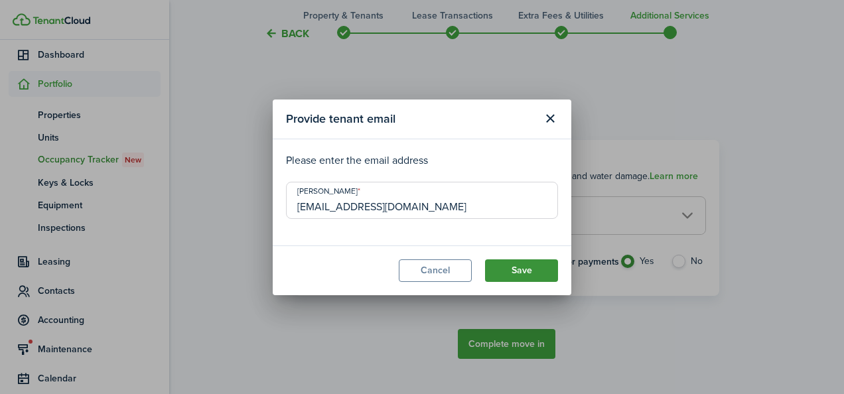
type input "H732a@live.com"
click at [507, 263] on button "Save" at bounding box center [521, 270] width 73 height 23
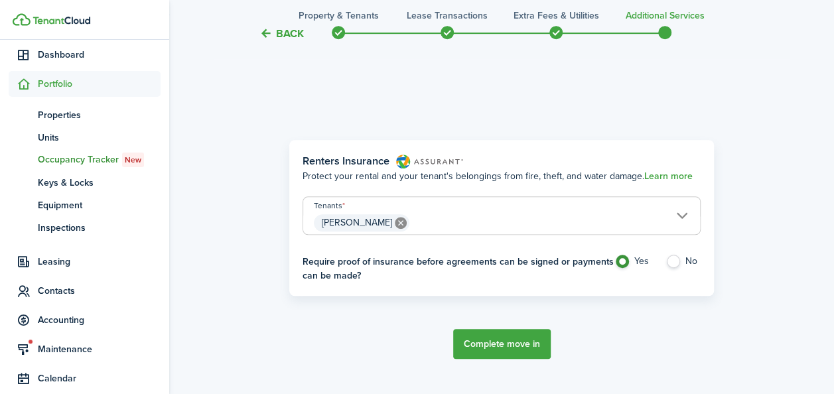
click at [501, 338] on button "Complete move in" at bounding box center [502, 344] width 98 height 30
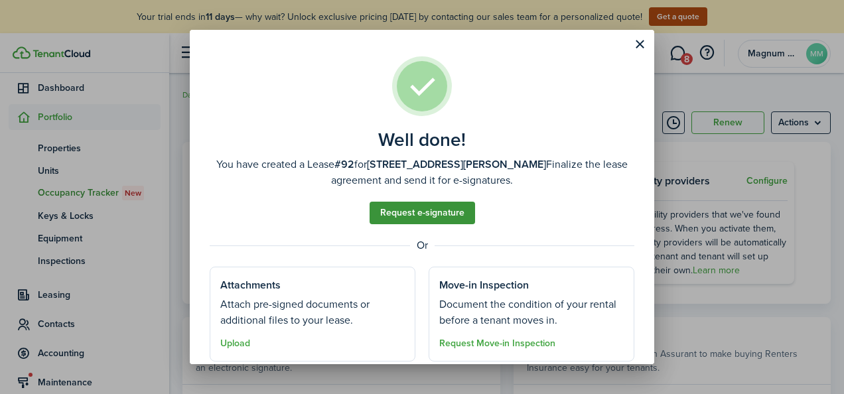
click at [440, 214] on link "Request e-signature" at bounding box center [421, 213] width 105 height 23
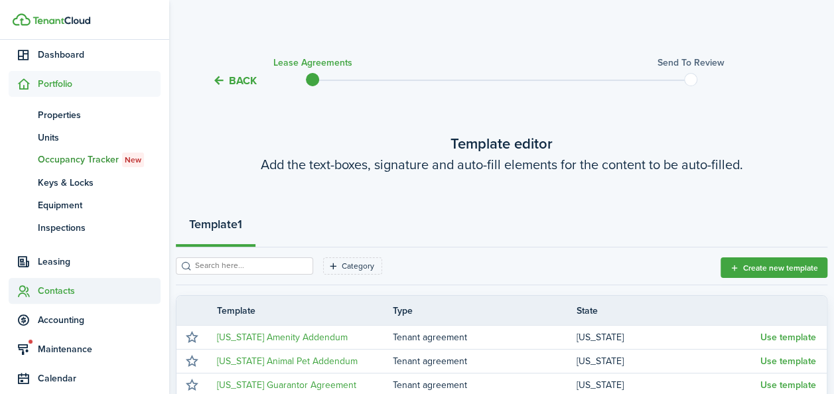
click at [54, 296] on span "Contacts" at bounding box center [99, 291] width 123 height 14
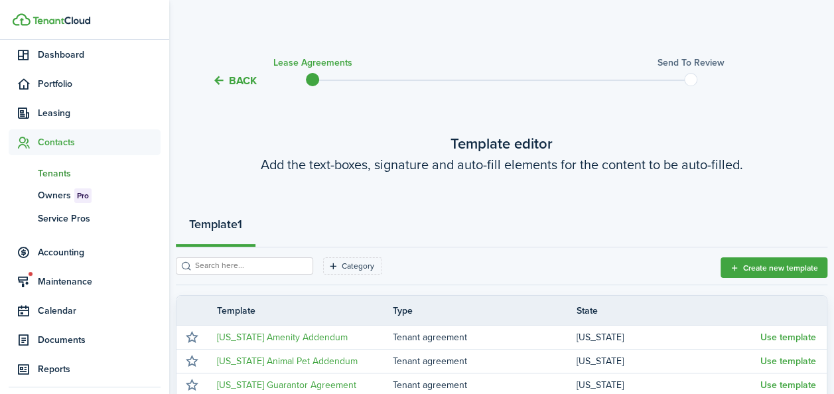
click at [58, 175] on span "Tenants" at bounding box center [99, 173] width 123 height 14
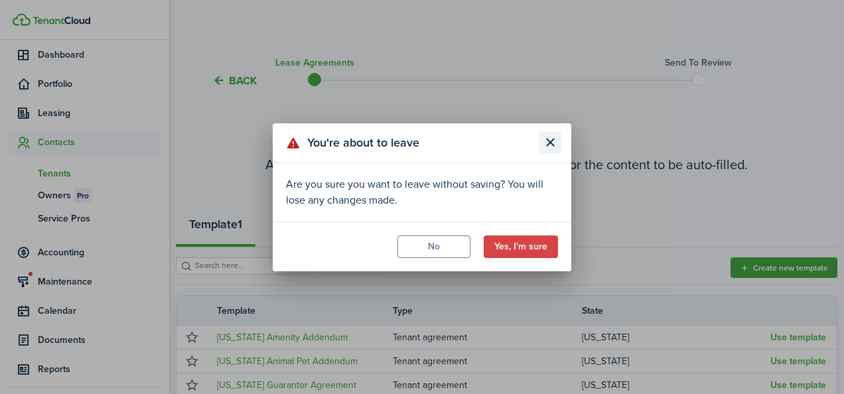
click at [559, 138] on button "Close modal" at bounding box center [550, 142] width 23 height 23
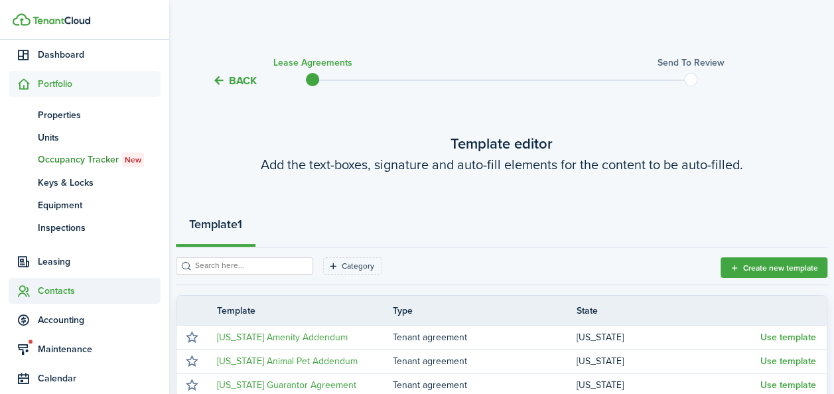
click at [57, 289] on span "Contacts" at bounding box center [99, 291] width 123 height 14
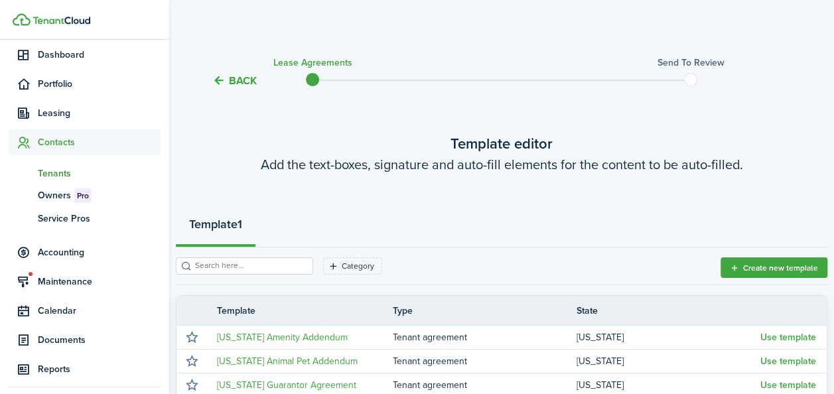
click at [53, 175] on span "Tenants" at bounding box center [99, 173] width 123 height 14
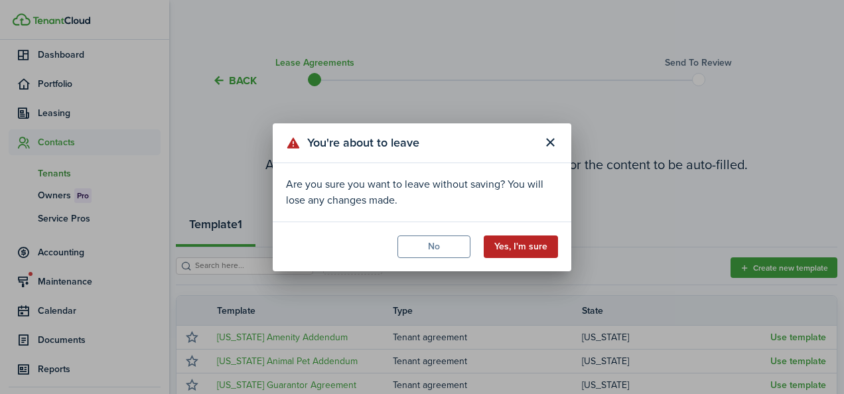
click at [515, 242] on button "Yes, I'm sure" at bounding box center [521, 246] width 74 height 23
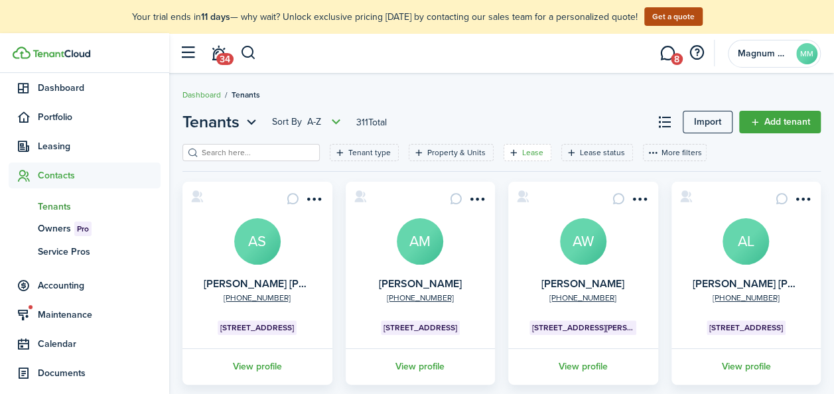
click at [522, 155] on filter-tag-label "Lease" at bounding box center [532, 153] width 21 height 12
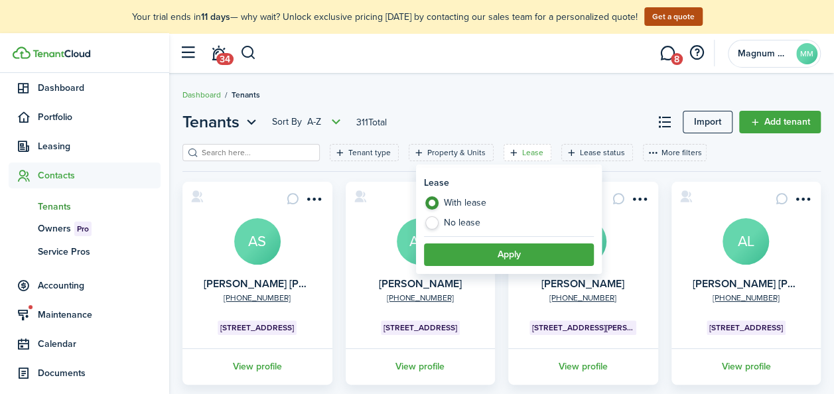
click at [464, 219] on label "No lease" at bounding box center [509, 222] width 170 height 13
radio input "false"
radio input "true"
click at [511, 249] on button "Apply" at bounding box center [509, 254] width 170 height 23
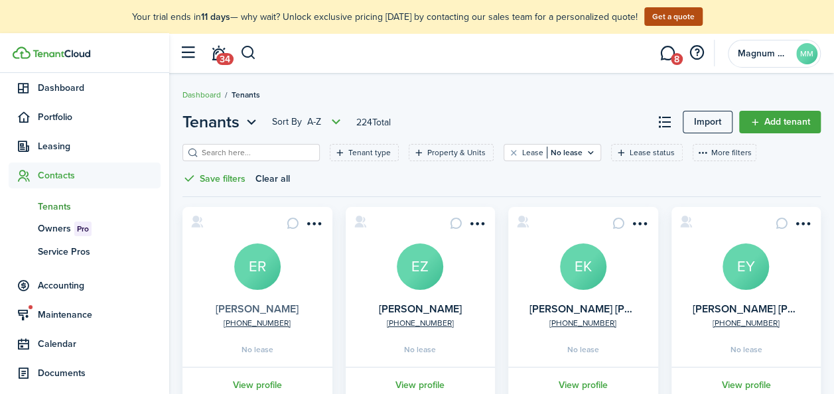
click at [279, 303] on link "[PERSON_NAME]" at bounding box center [257, 308] width 83 height 15
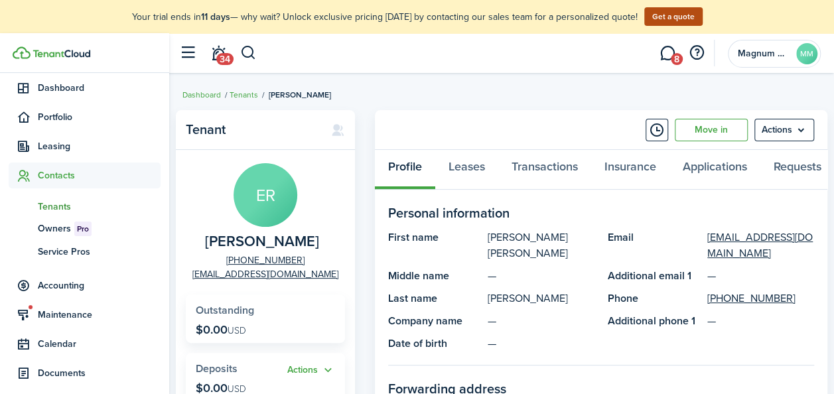
click at [271, 239] on span "[PERSON_NAME]" at bounding box center [262, 241] width 114 height 17
copy span "[PERSON_NAME]"
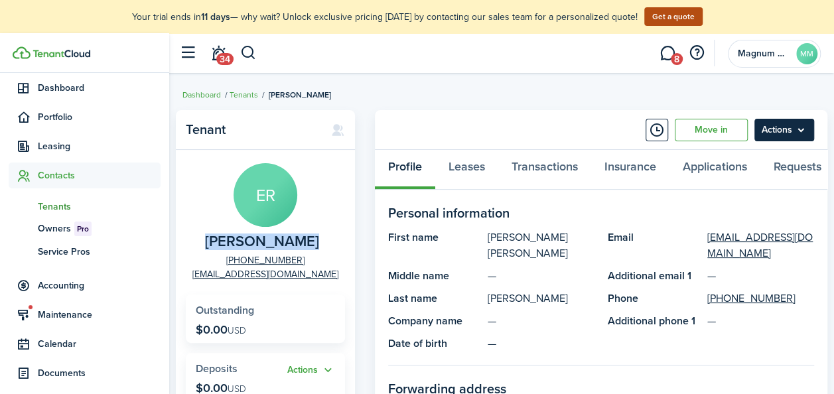
click at [796, 129] on menu-btn "Actions" at bounding box center [784, 130] width 60 height 23
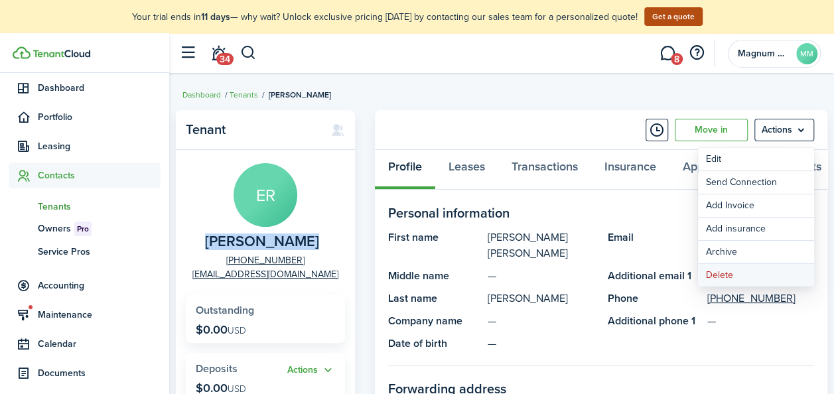
click at [739, 265] on button "Delete" at bounding box center [756, 275] width 116 height 23
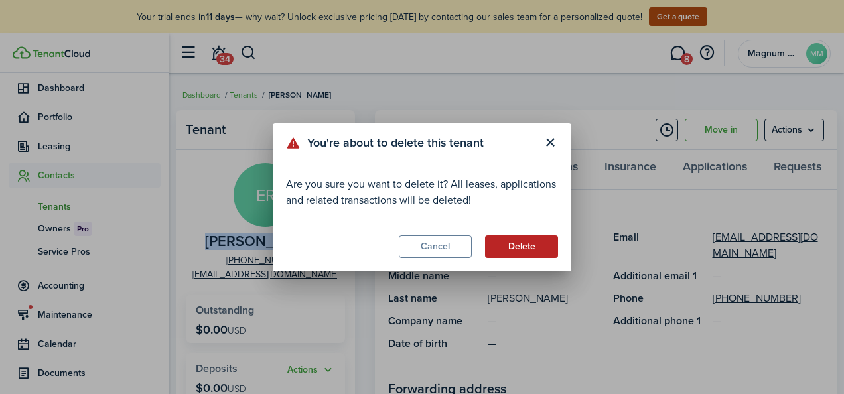
click at [512, 241] on button "Delete" at bounding box center [521, 246] width 73 height 23
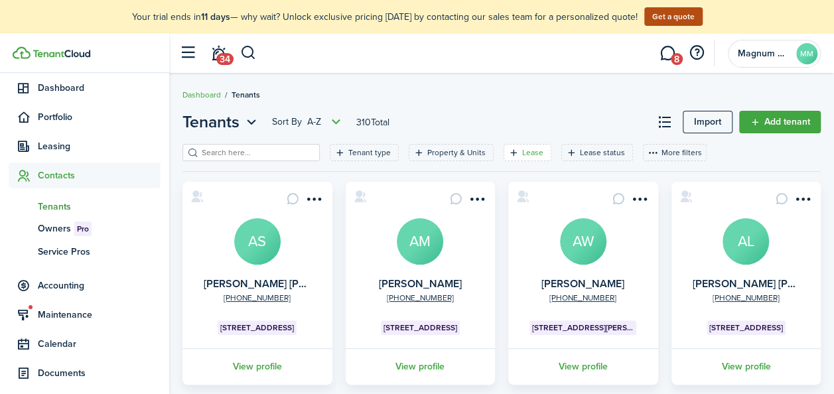
click at [524, 150] on filter-tag-label "Lease" at bounding box center [532, 153] width 21 height 12
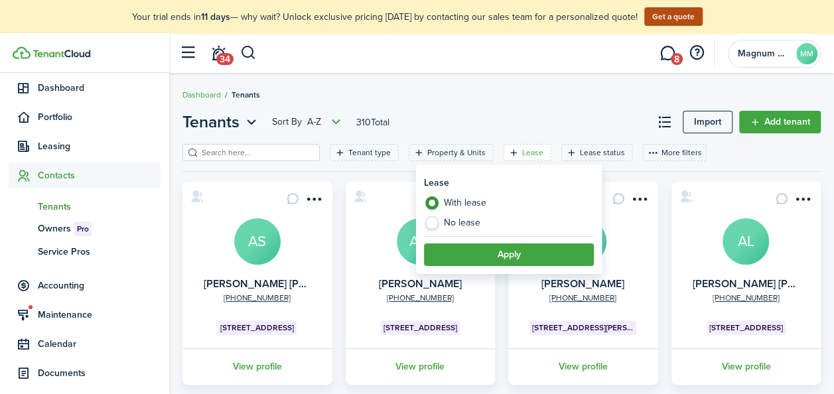
click at [468, 220] on label "No lease" at bounding box center [509, 222] width 170 height 13
radio input "false"
radio input "true"
click at [507, 249] on button "Apply" at bounding box center [509, 254] width 170 height 23
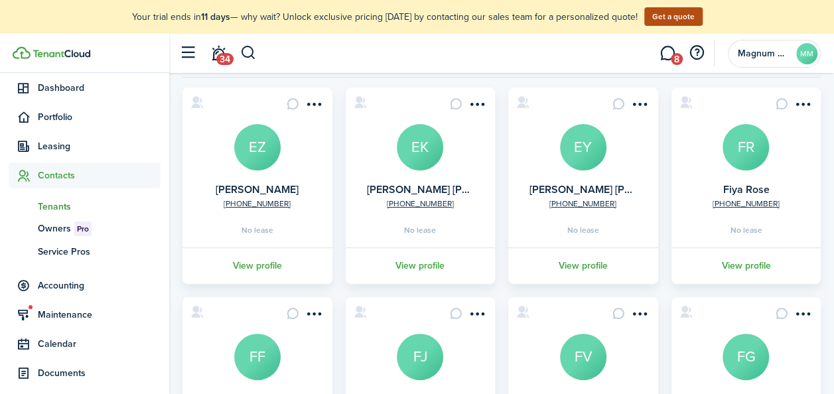
scroll to position [91, 0]
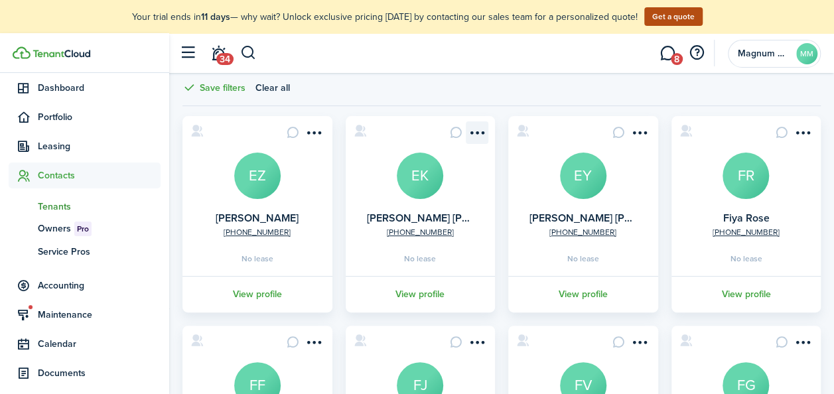
click at [484, 129] on menu-btn-icon "Open menu" at bounding box center [477, 132] width 23 height 23
click at [360, 124] on icon at bounding box center [361, 130] width 14 height 13
click at [411, 176] on avatar-text "EK" at bounding box center [420, 176] width 46 height 46
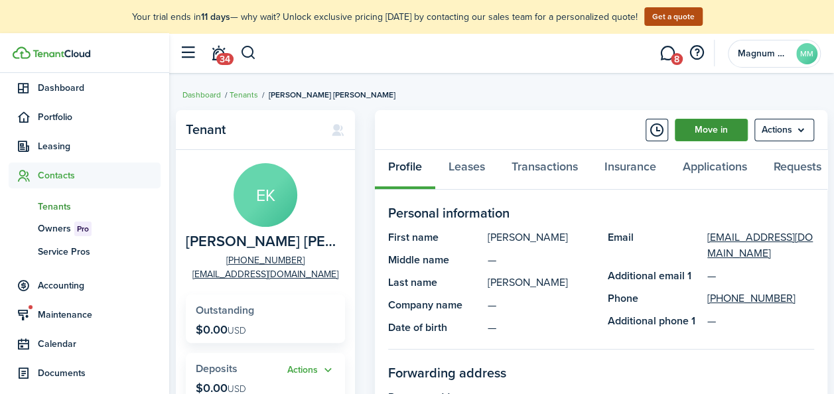
click at [699, 131] on link "Move in" at bounding box center [711, 130] width 73 height 23
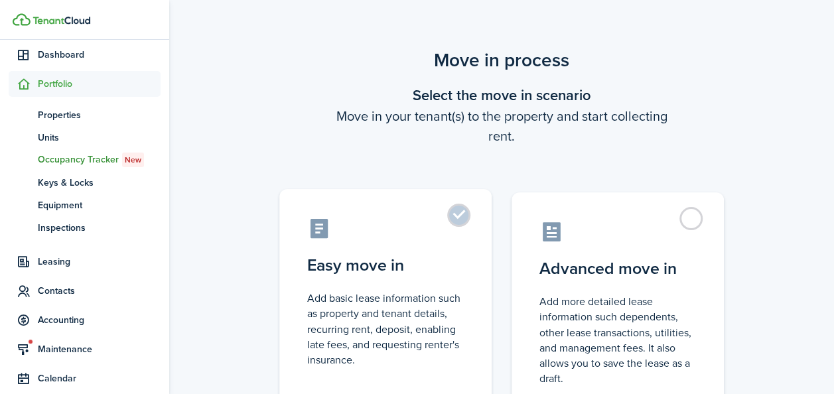
click at [460, 214] on label "Easy move in Add basic lease information such as property and tenant details, r…" at bounding box center [385, 300] width 212 height 222
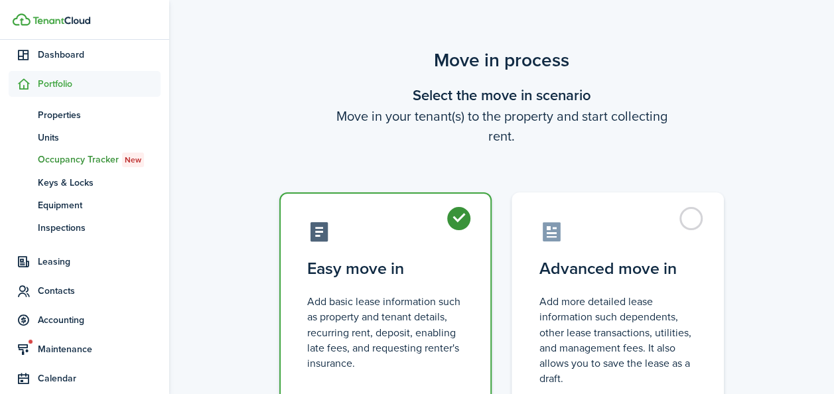
radio input "true"
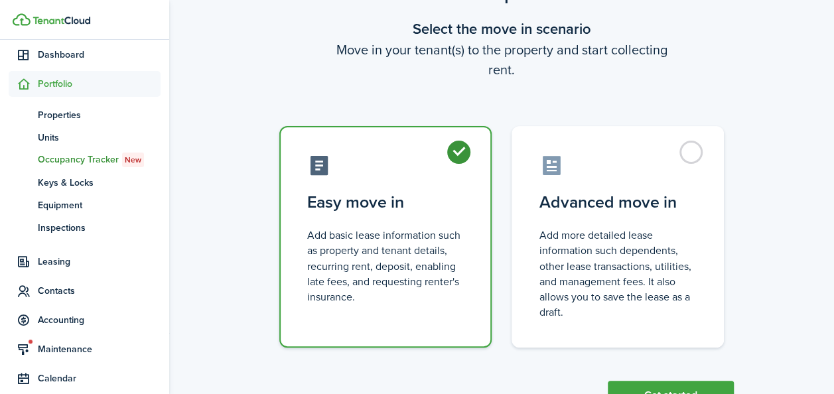
scroll to position [119, 0]
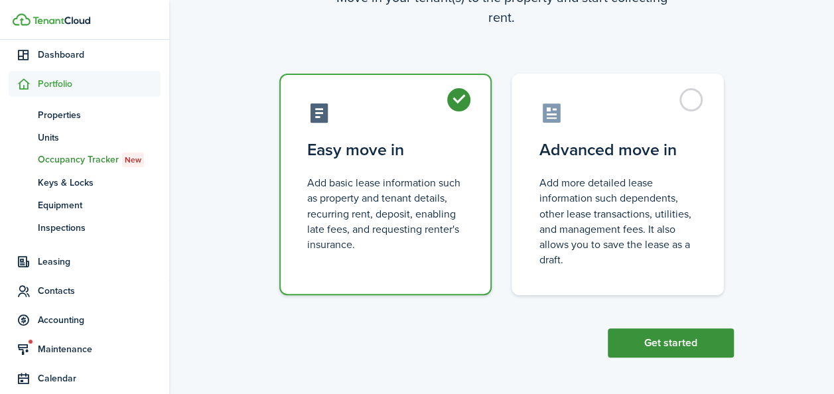
click at [671, 341] on button "Get started" at bounding box center [671, 342] width 126 height 29
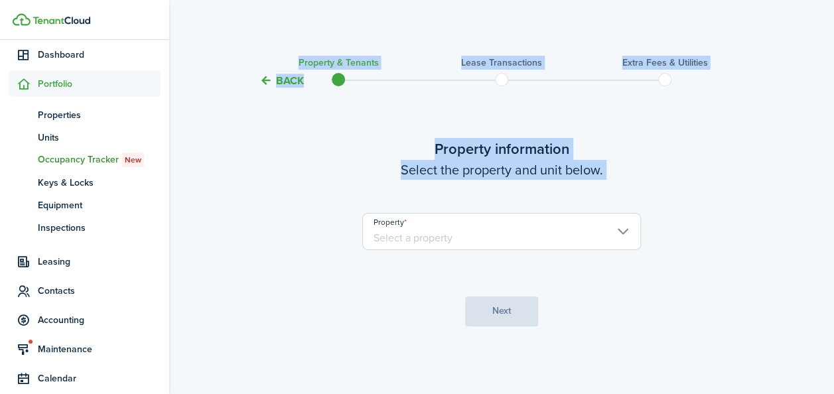
click at [484, 234] on input "Property" at bounding box center [501, 231] width 279 height 37
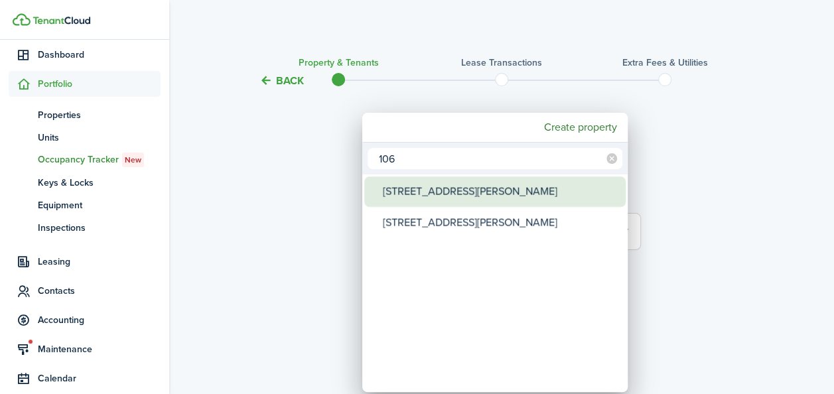
type input "106"
click at [454, 196] on div "[STREET_ADDRESS][PERSON_NAME]" at bounding box center [500, 191] width 235 height 31
type input "[STREET_ADDRESS][PERSON_NAME]"
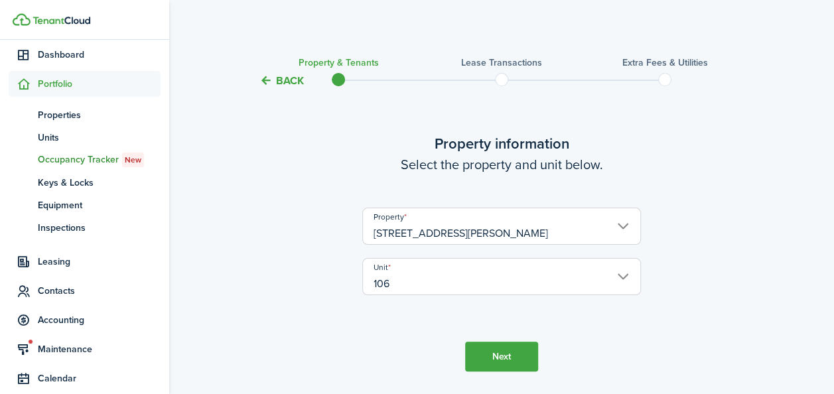
click at [490, 356] on button "Next" at bounding box center [501, 357] width 73 height 30
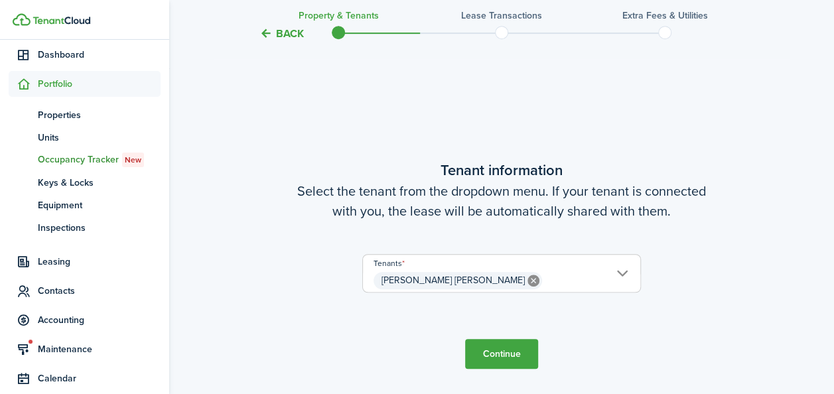
scroll to position [346, 0]
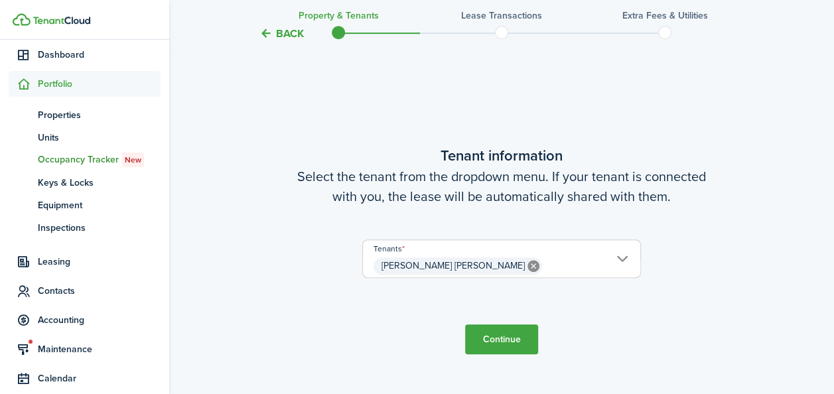
click at [497, 340] on button "Continue" at bounding box center [501, 339] width 73 height 30
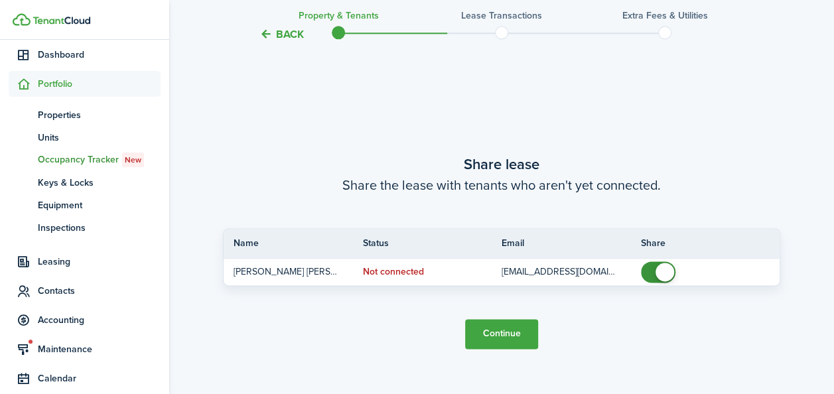
scroll to position [740, 0]
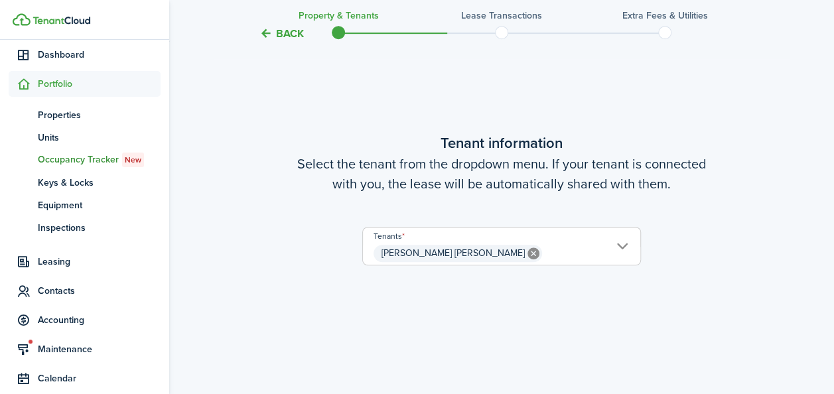
click at [276, 34] on button "Back" at bounding box center [281, 34] width 44 height 14
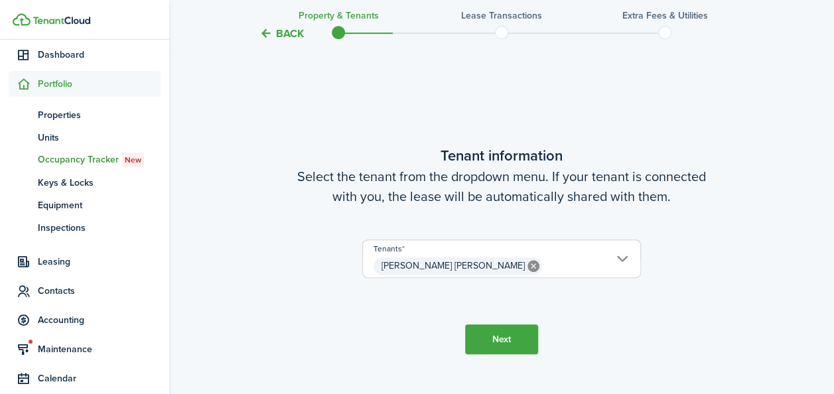
click at [276, 34] on button "Back" at bounding box center [281, 34] width 44 height 14
click at [275, 34] on button "Back" at bounding box center [281, 34] width 44 height 14
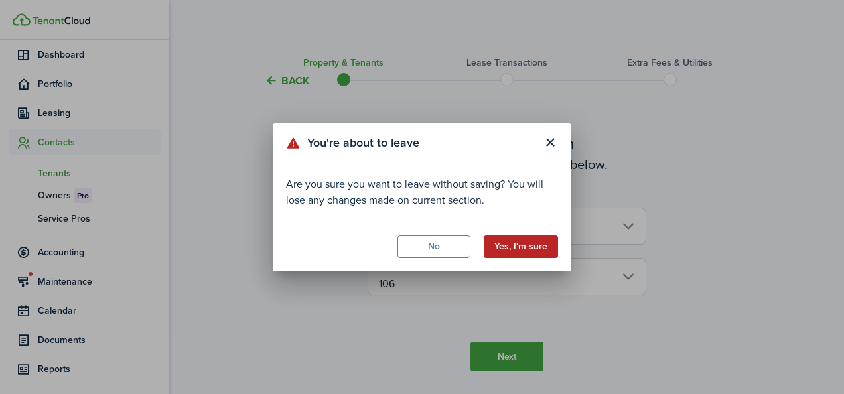
click at [509, 251] on button "Yes, I'm sure" at bounding box center [521, 246] width 74 height 23
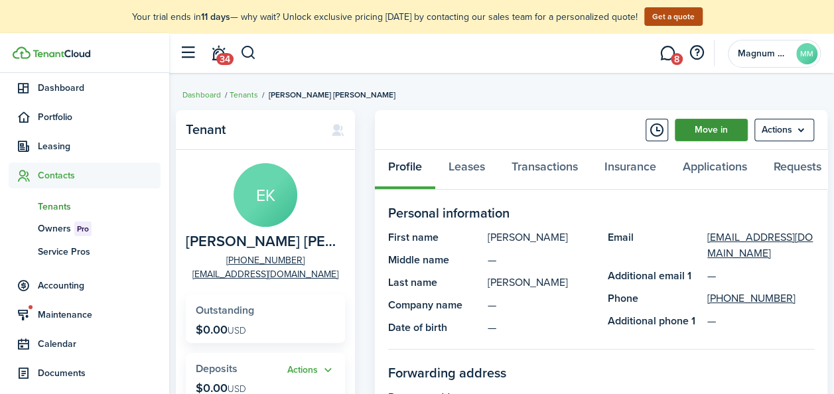
click at [704, 127] on link "Move in" at bounding box center [711, 130] width 73 height 23
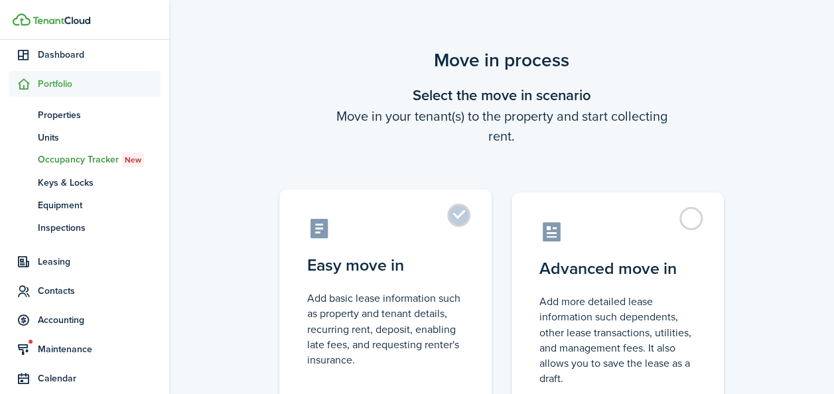
click at [460, 214] on label "Easy move in Add basic lease information such as property and tenant details, r…" at bounding box center [385, 300] width 212 height 222
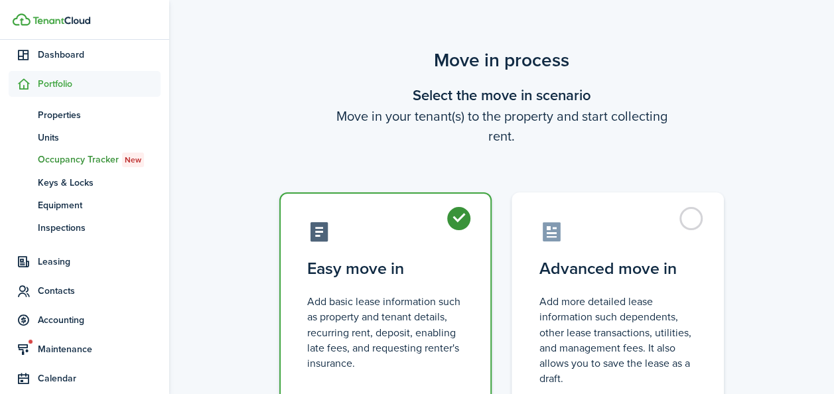
radio input "true"
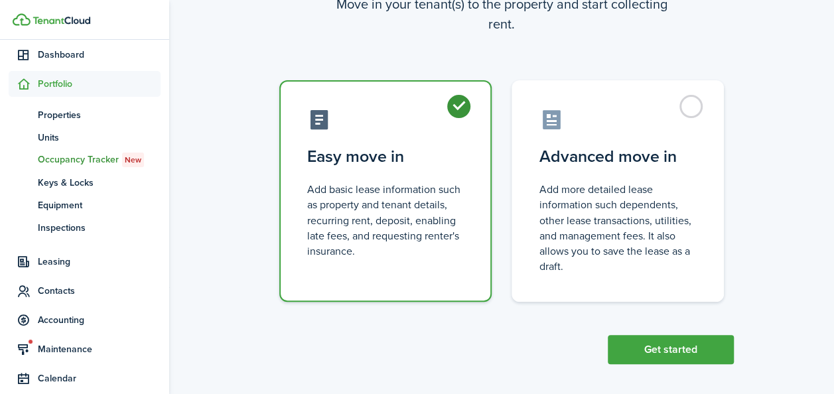
scroll to position [119, 0]
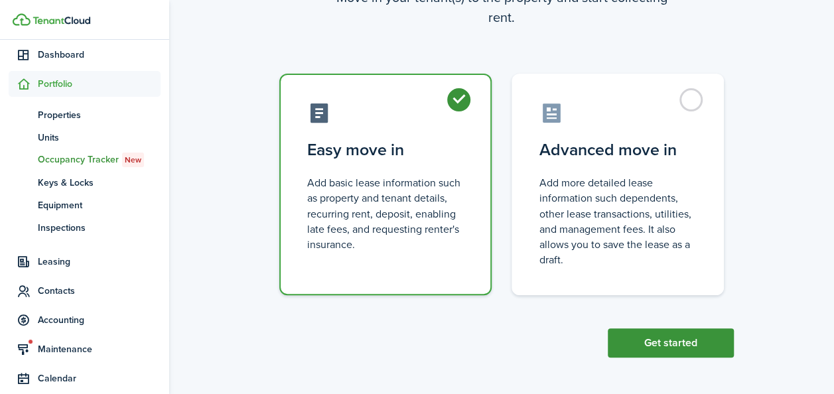
click at [679, 347] on button "Get started" at bounding box center [671, 342] width 126 height 29
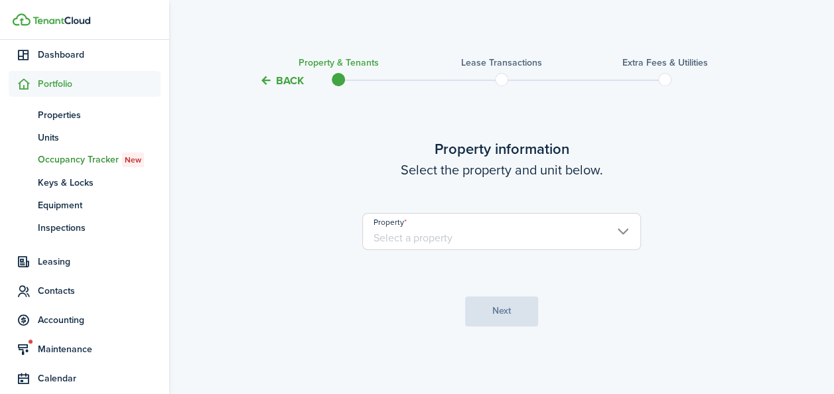
click at [430, 233] on input "Property" at bounding box center [501, 231] width 279 height 37
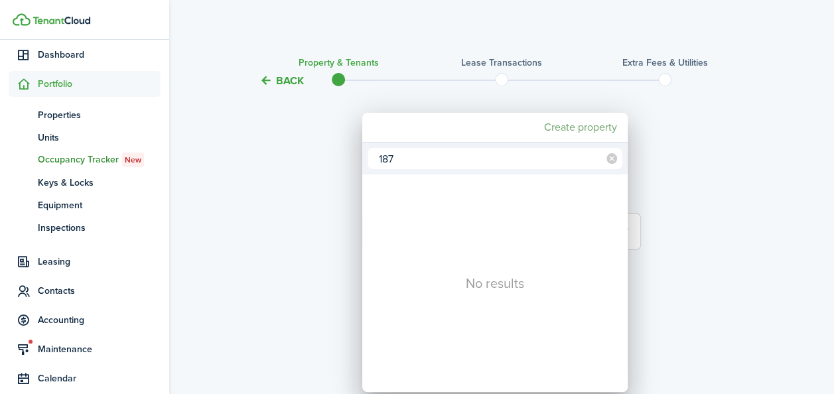
type input "187"
click at [666, 132] on div at bounding box center [417, 197] width 1046 height 606
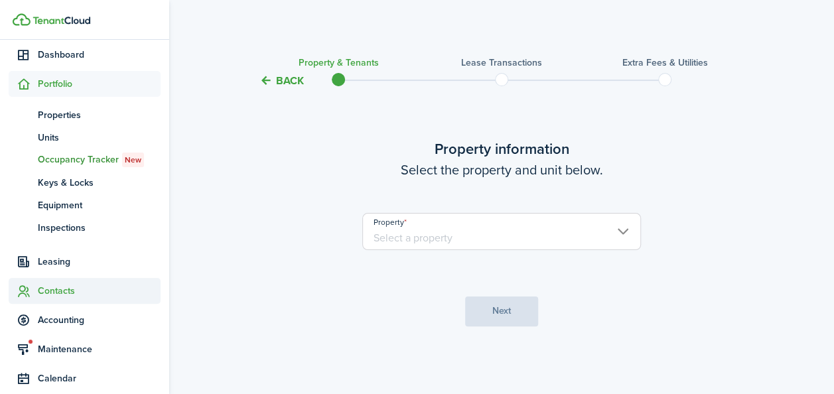
click at [52, 288] on span "Contacts" at bounding box center [99, 291] width 123 height 14
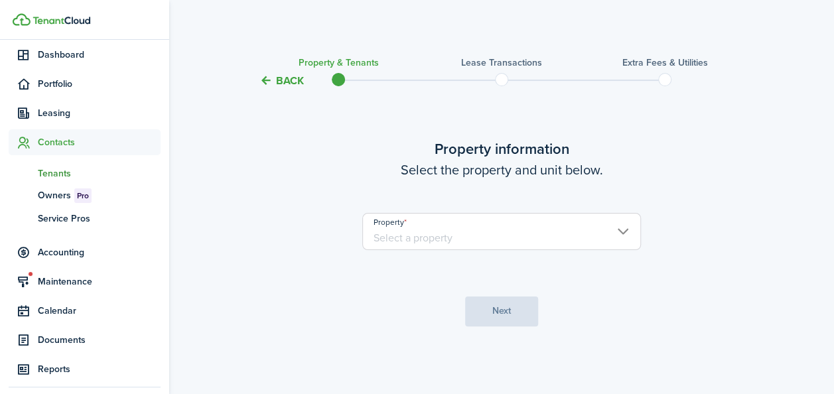
click at [68, 171] on span "Tenants" at bounding box center [99, 173] width 123 height 14
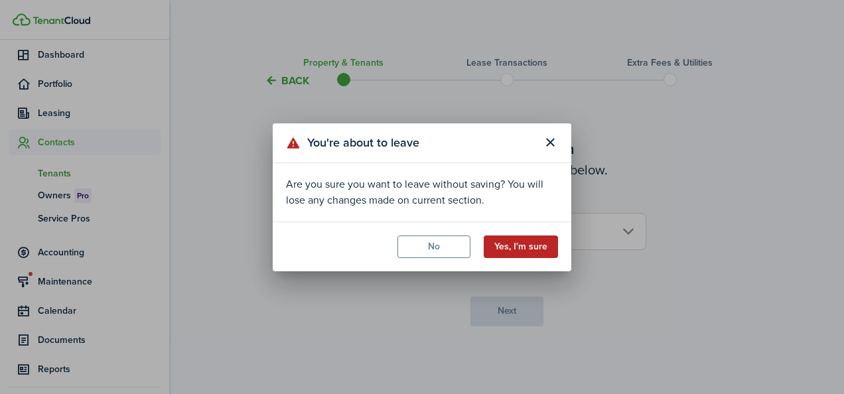
click at [523, 243] on button "Yes, I'm sure" at bounding box center [521, 246] width 74 height 23
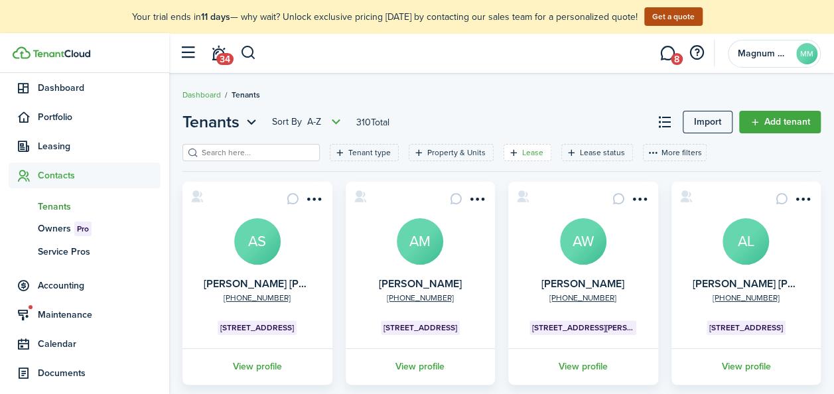
click at [522, 153] on filter-tag-label "Lease" at bounding box center [532, 153] width 21 height 12
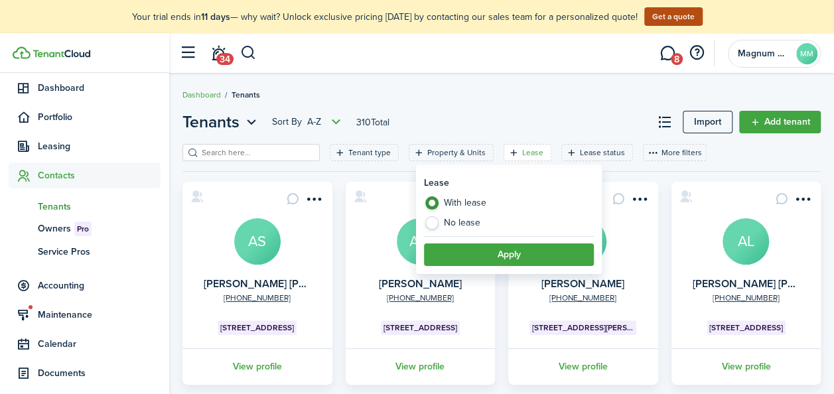
click at [474, 223] on label "No lease" at bounding box center [509, 222] width 170 height 13
radio input "false"
radio input "true"
click at [493, 249] on button "Apply" at bounding box center [509, 254] width 170 height 23
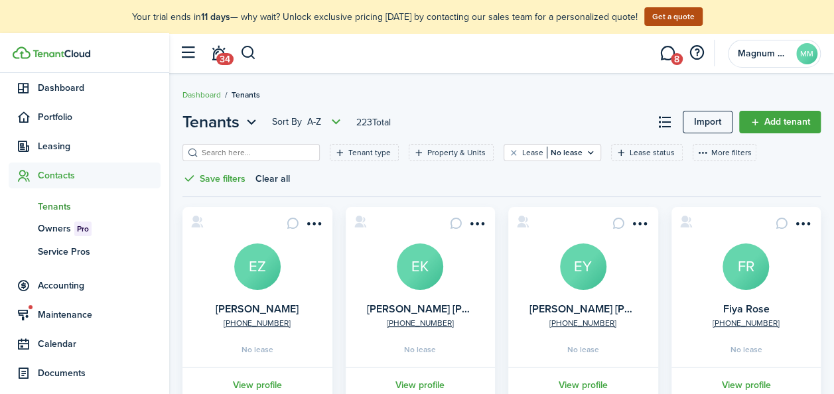
click at [584, 269] on avatar-text "EY" at bounding box center [583, 266] width 46 height 46
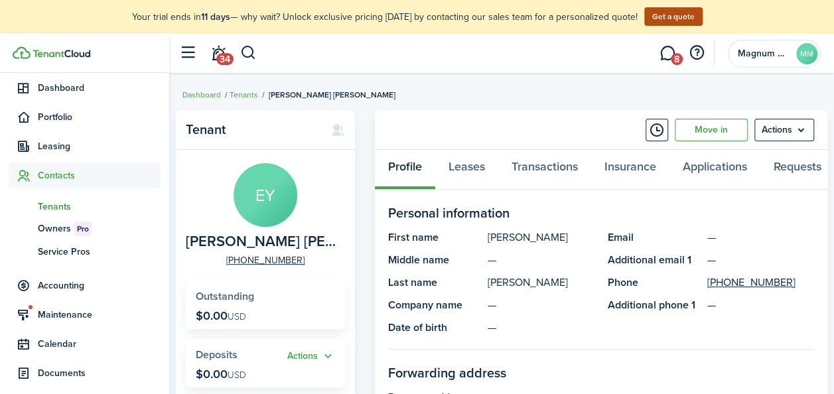
click at [296, 241] on span "[PERSON_NAME] [PERSON_NAME]" at bounding box center [262, 241] width 153 height 17
copy span "[PERSON_NAME] [PERSON_NAME]"
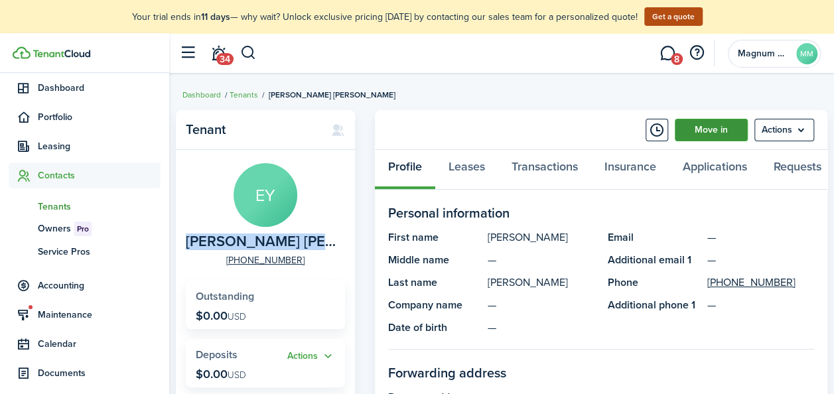
click at [705, 134] on link "Move in" at bounding box center [711, 130] width 73 height 23
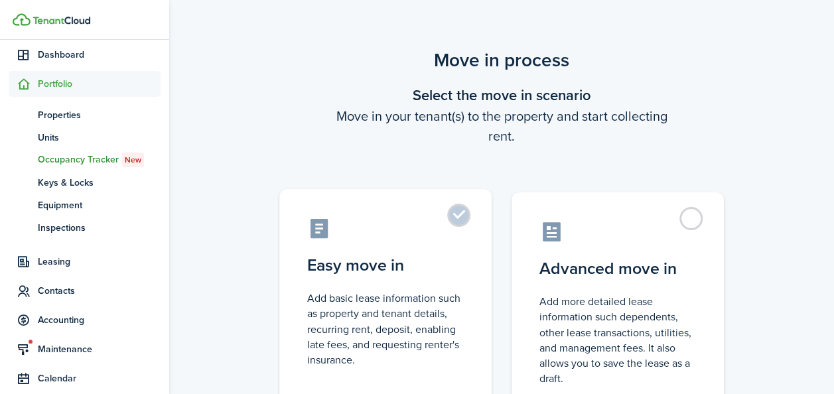
click at [459, 211] on label "Easy move in Add basic lease information such as property and tenant details, r…" at bounding box center [385, 300] width 212 height 222
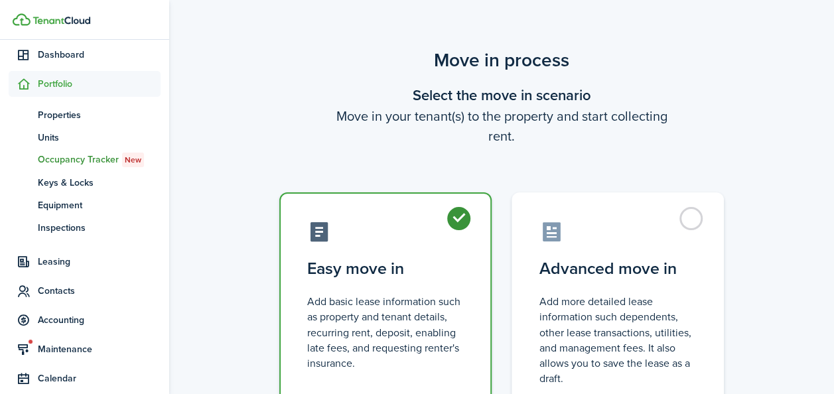
radio input "true"
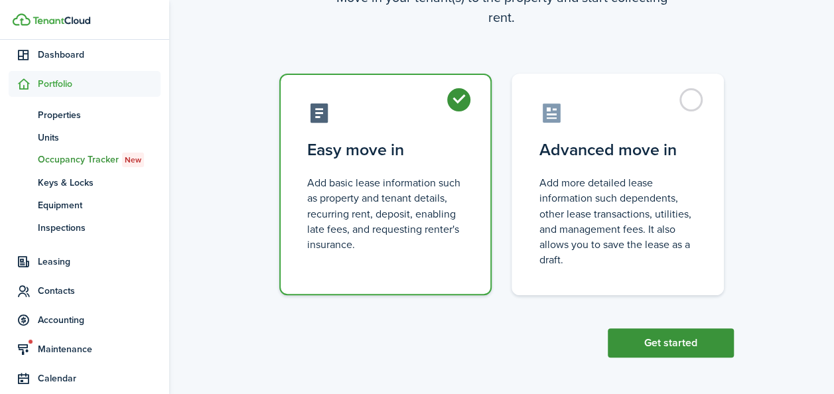
click at [690, 348] on button "Get started" at bounding box center [671, 342] width 126 height 29
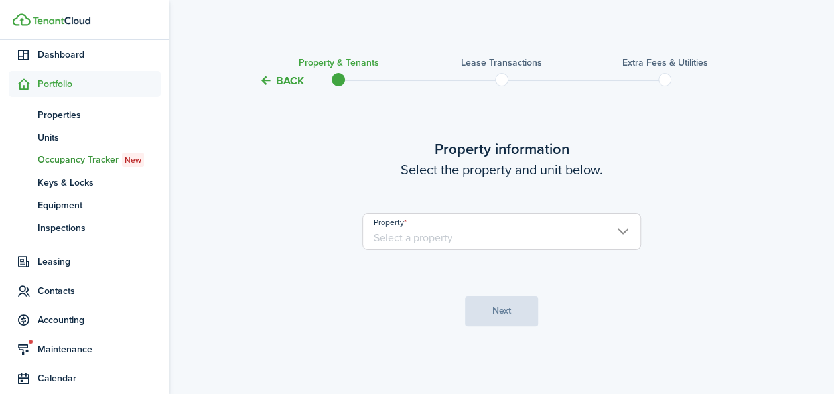
click at [439, 231] on input "Property" at bounding box center [501, 231] width 279 height 37
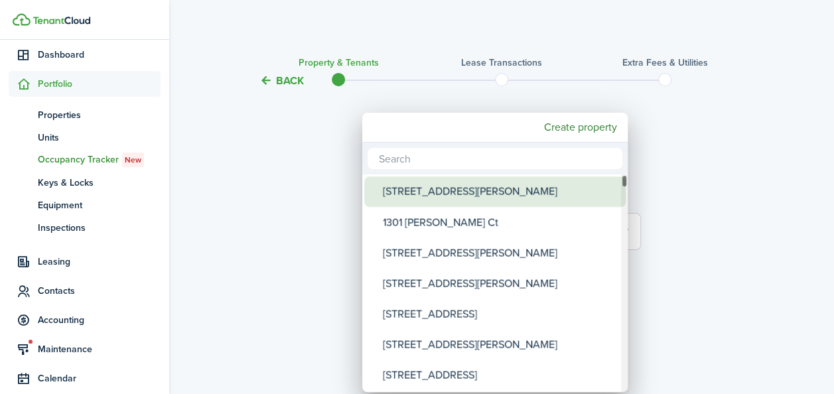
click at [430, 194] on div "[STREET_ADDRESS][PERSON_NAME]" at bounding box center [500, 191] width 235 height 31
type input "[STREET_ADDRESS][PERSON_NAME]"
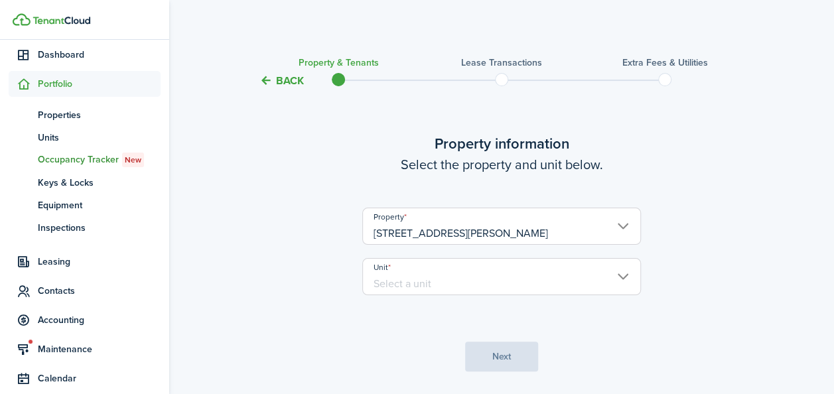
click at [637, 281] on input "Unit" at bounding box center [501, 276] width 279 height 37
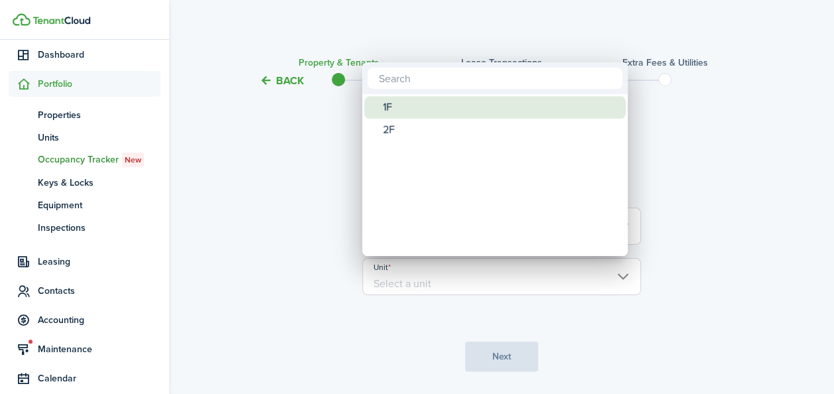
click at [432, 111] on div "1F" at bounding box center [500, 107] width 235 height 23
type input "1F"
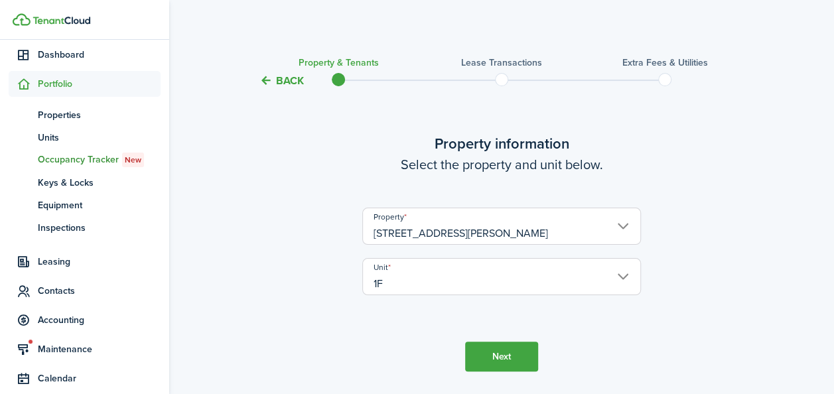
click at [493, 361] on button "Next" at bounding box center [501, 357] width 73 height 30
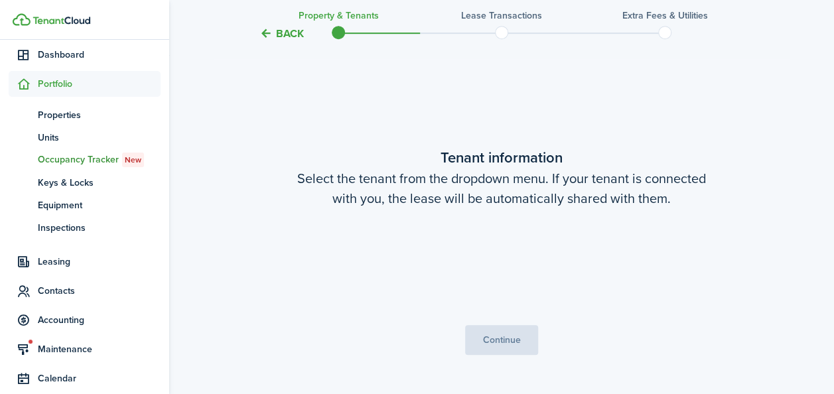
scroll to position [346, 0]
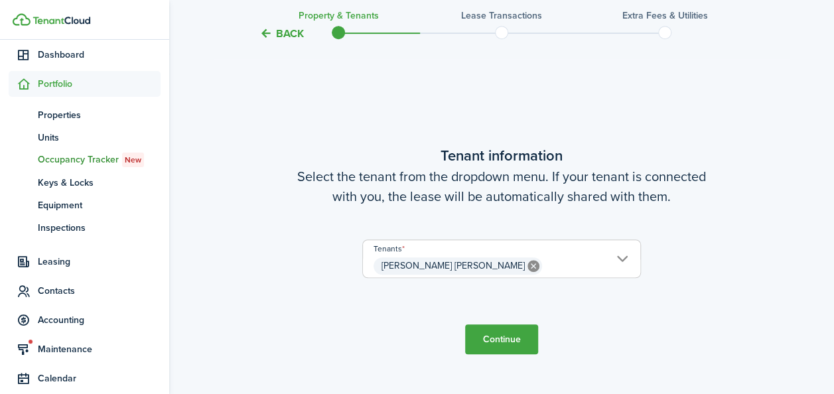
click at [501, 328] on button "Continue" at bounding box center [501, 339] width 73 height 30
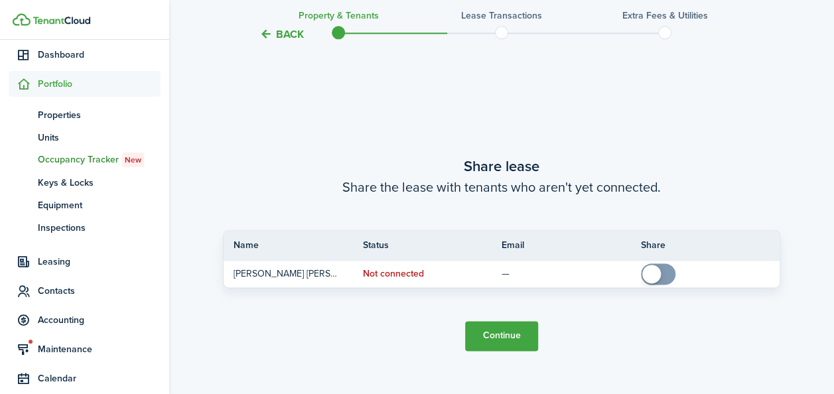
scroll to position [740, 0]
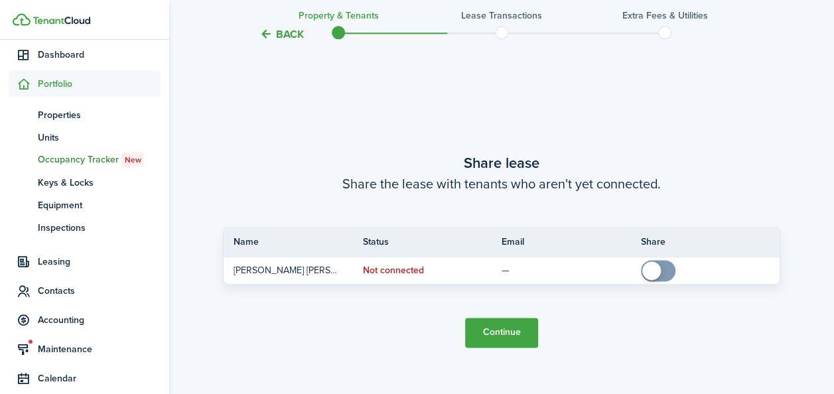
click at [479, 336] on button "Continue" at bounding box center [501, 333] width 73 height 30
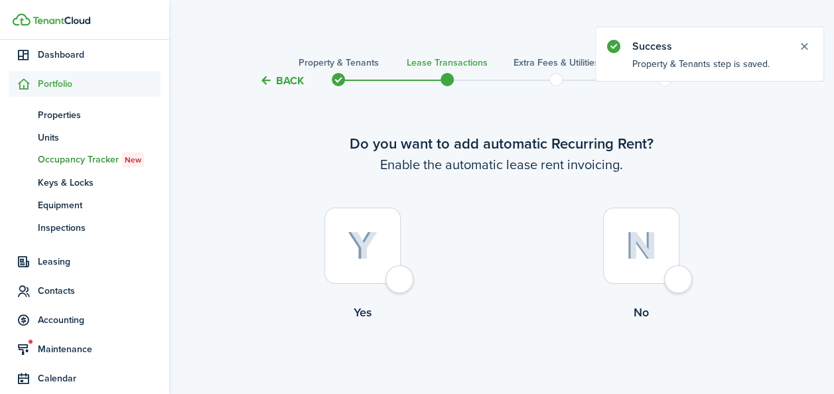
click at [375, 247] on img at bounding box center [363, 245] width 30 height 29
radio input "true"
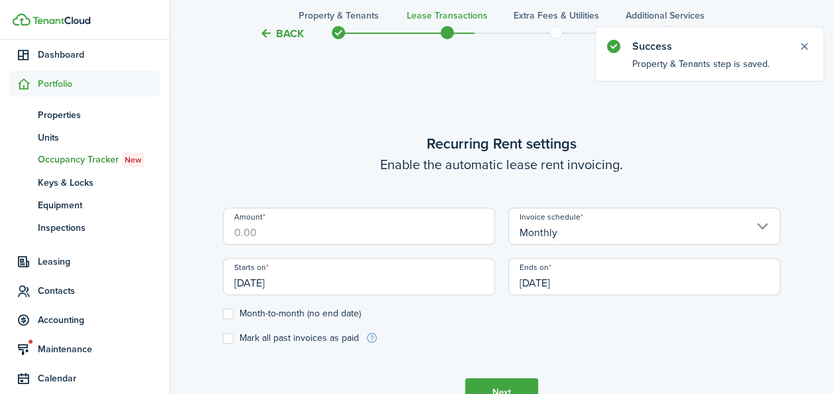
scroll to position [365, 0]
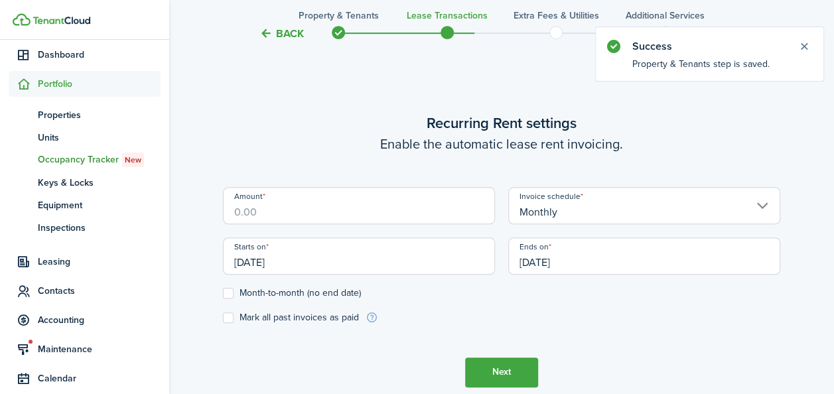
click at [337, 219] on input "Amount" at bounding box center [359, 205] width 272 height 37
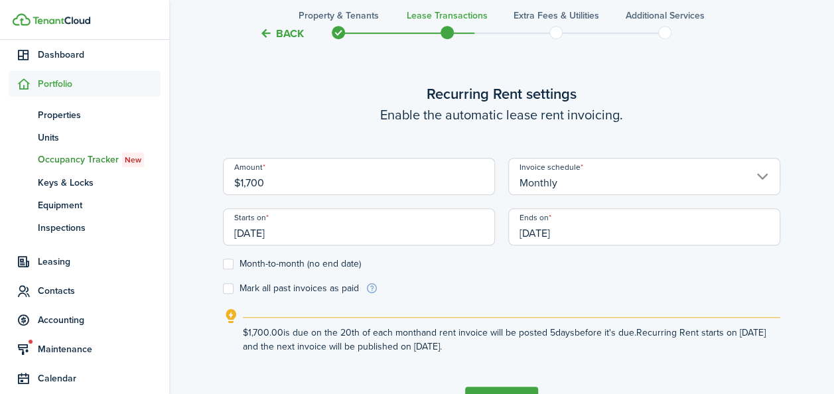
click at [325, 239] on input "[DATE]" at bounding box center [359, 226] width 272 height 37
type input "$1,700.00"
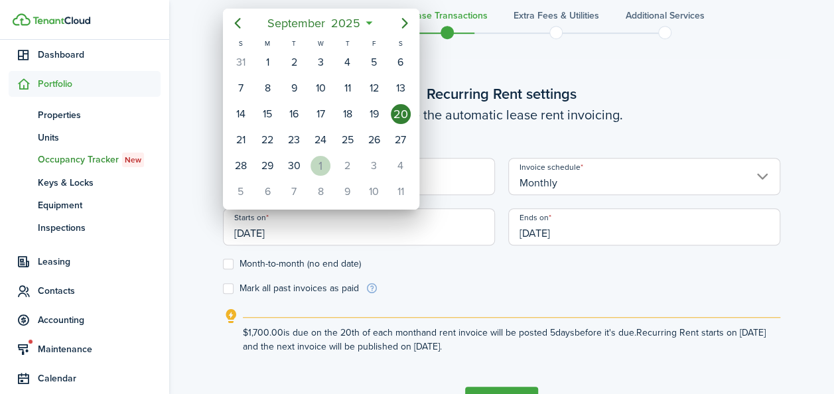
click at [314, 165] on div "1" at bounding box center [320, 166] width 20 height 20
type input "[DATE]"
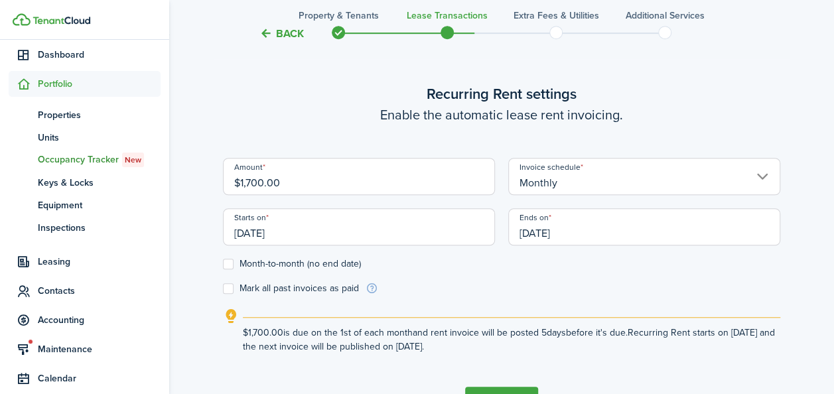
scroll to position [0, 0]
click at [240, 265] on label "Month-to-month (no end date)" at bounding box center [292, 264] width 138 height 11
click at [223, 264] on input "Month-to-month (no end date)" at bounding box center [222, 263] width 1 height 1
checkbox input "true"
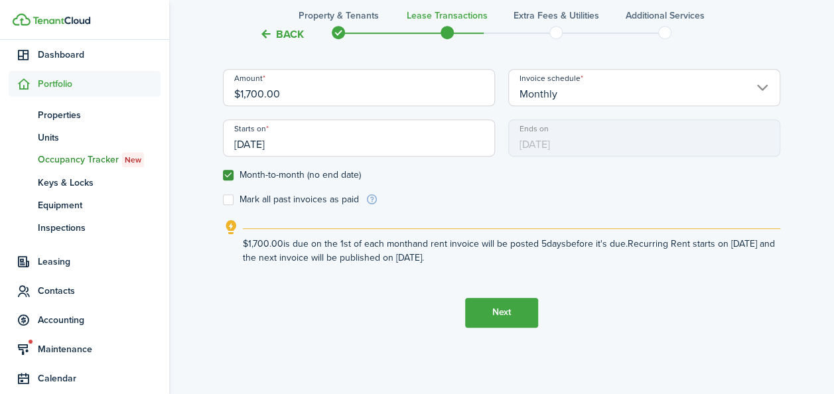
click at [484, 306] on button "Next" at bounding box center [501, 313] width 73 height 30
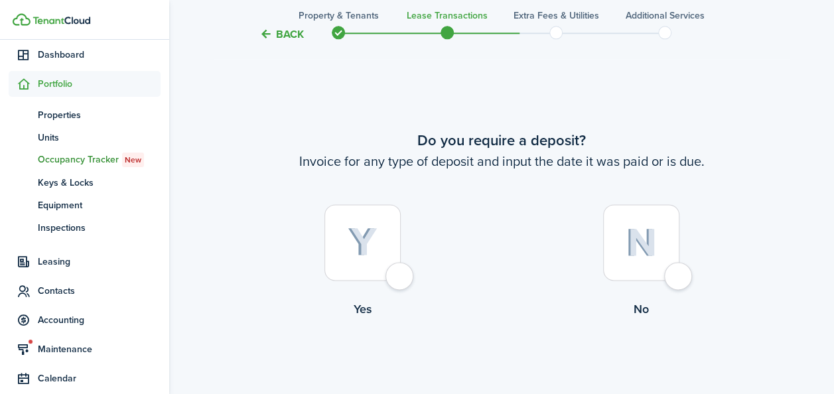
scroll to position [759, 0]
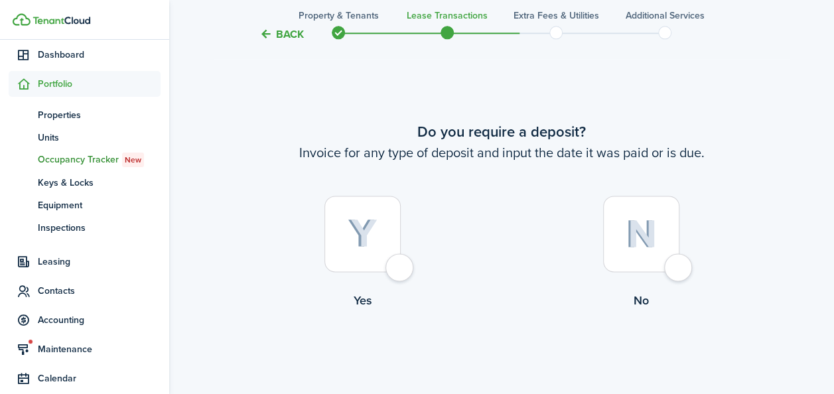
click at [620, 236] on div at bounding box center [641, 234] width 76 height 76
radio input "true"
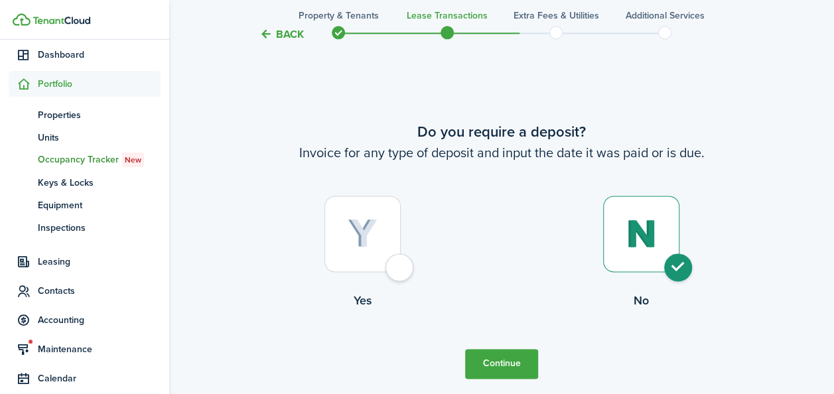
click at [512, 358] on button "Continue" at bounding box center [501, 364] width 73 height 30
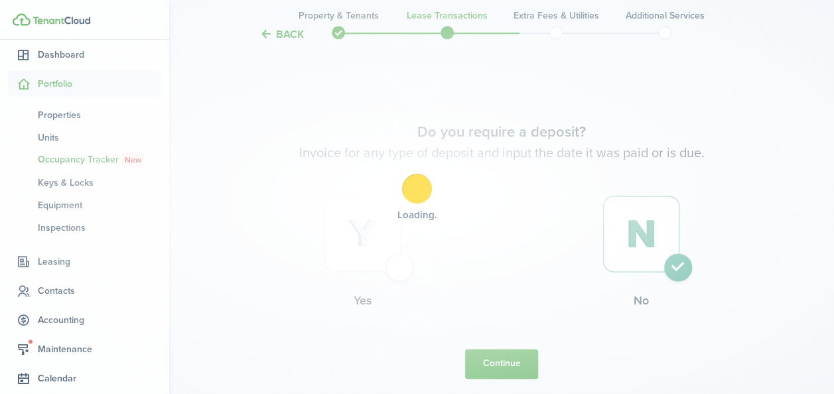
scroll to position [0, 0]
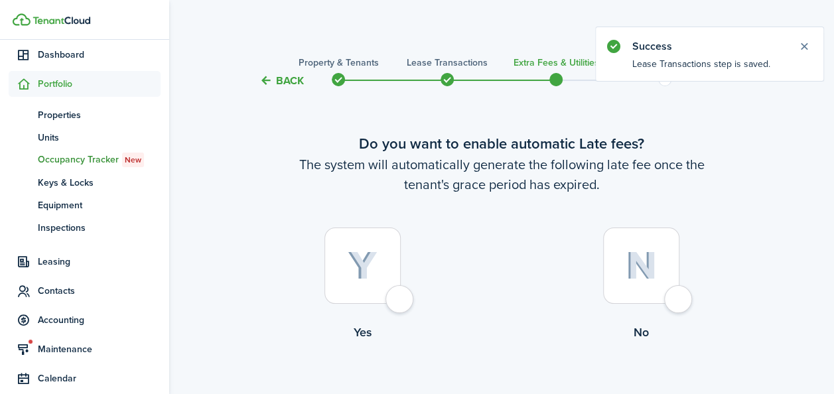
click at [371, 257] on img at bounding box center [363, 265] width 30 height 29
radio input "true"
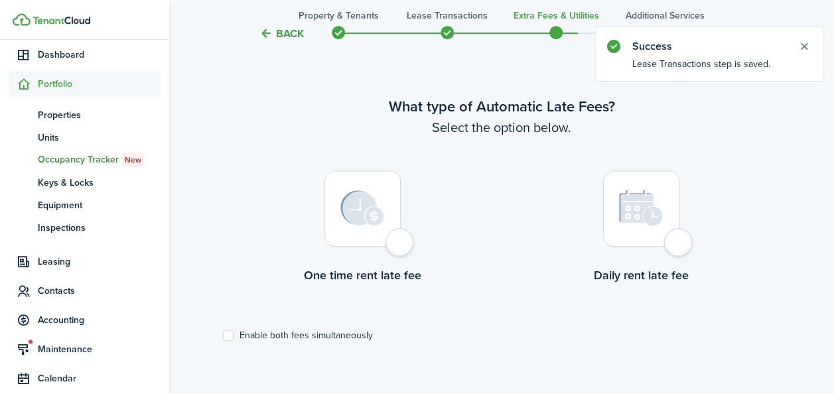
click at [366, 224] on img at bounding box center [362, 208] width 44 height 36
radio input "true"
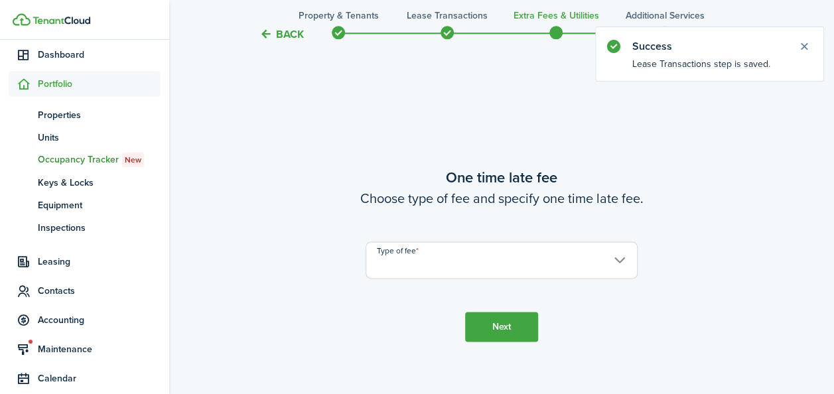
scroll to position [779, 0]
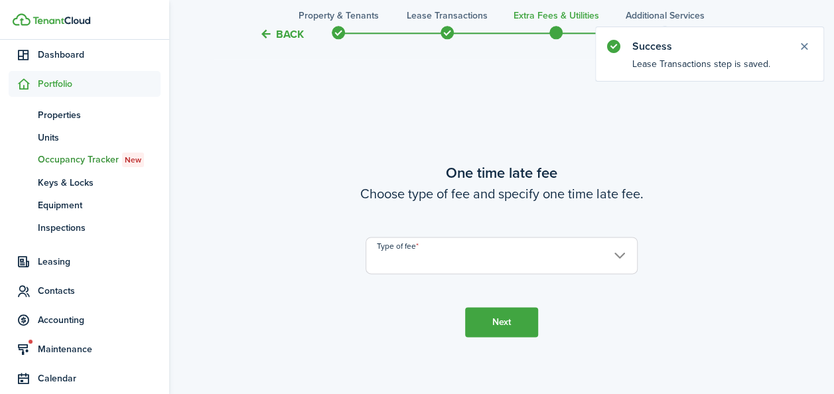
click at [426, 269] on input "Type of fee" at bounding box center [501, 255] width 272 height 37
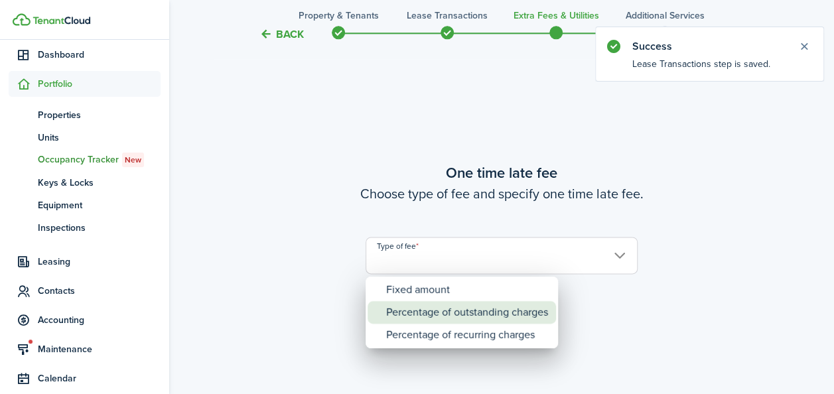
click at [428, 305] on div "Percentage of outstanding charges" at bounding box center [467, 312] width 162 height 23
type input "Percentage of outstanding charges"
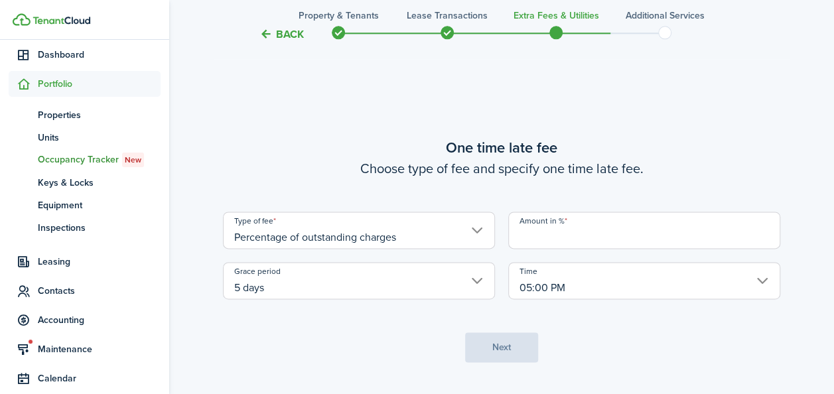
click at [550, 236] on input "Amount in %" at bounding box center [644, 230] width 272 height 37
type input "7"
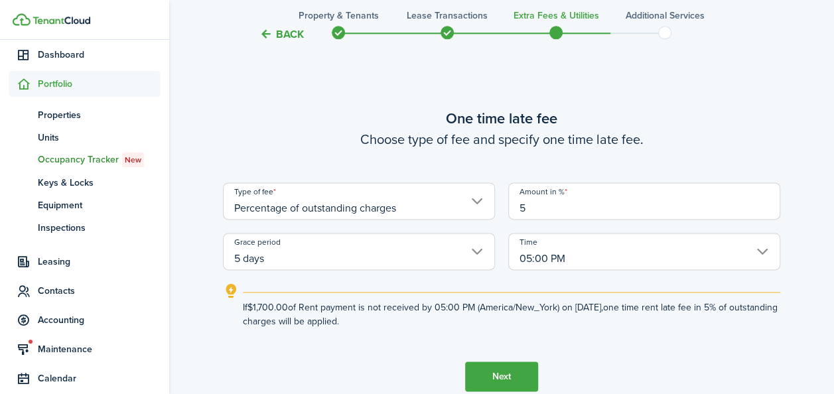
click at [460, 245] on input "5 days" at bounding box center [359, 251] width 272 height 37
type input "5"
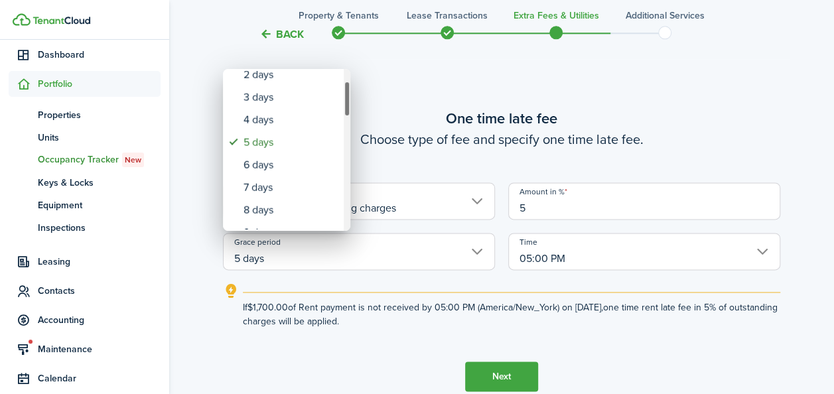
click at [348, 105] on div "Grace period" at bounding box center [347, 99] width 7 height 36
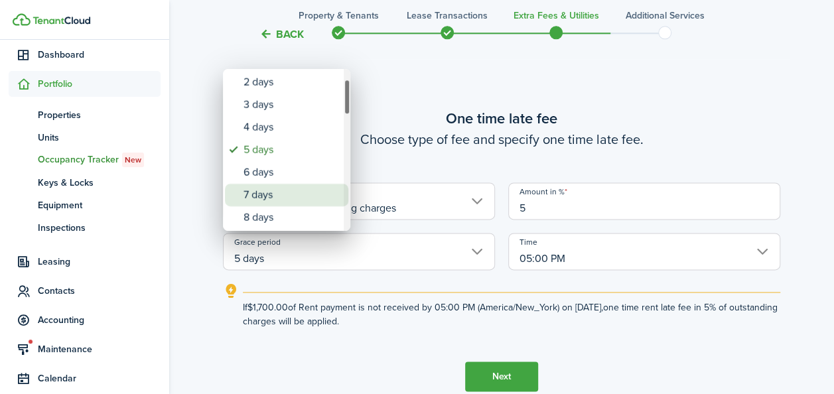
click at [285, 188] on div "7 days" at bounding box center [291, 195] width 97 height 23
type input "7 days"
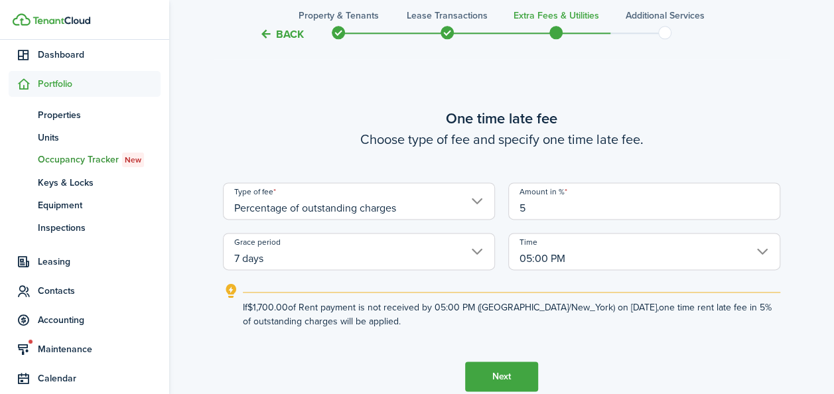
click at [505, 375] on button "Next" at bounding box center [501, 377] width 73 height 30
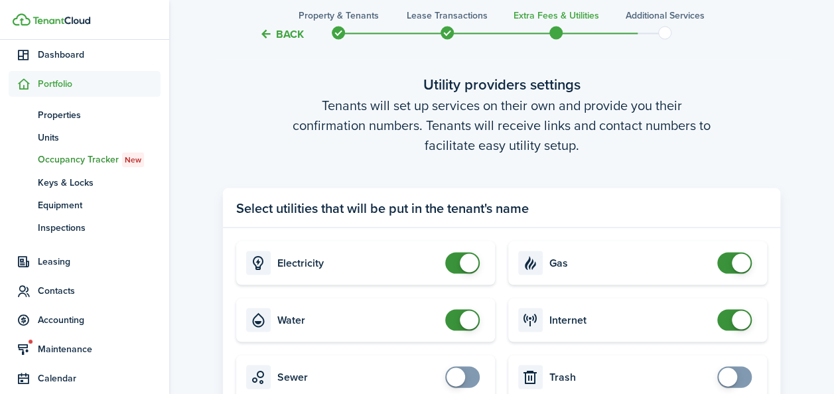
scroll to position [1323, 0]
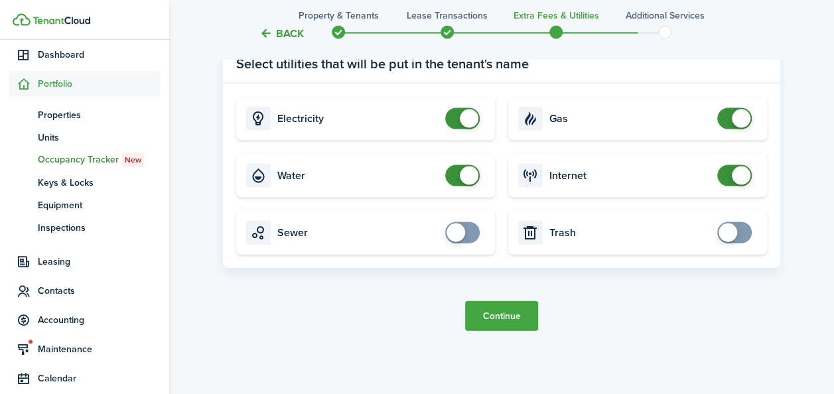
click at [510, 308] on button "Continue" at bounding box center [501, 316] width 73 height 30
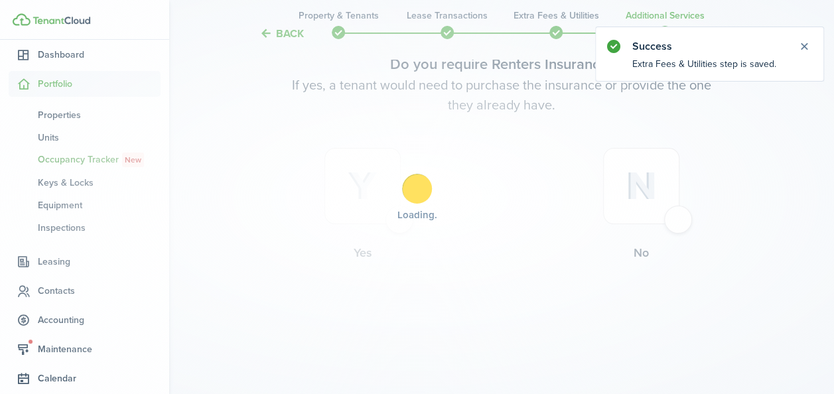
scroll to position [0, 0]
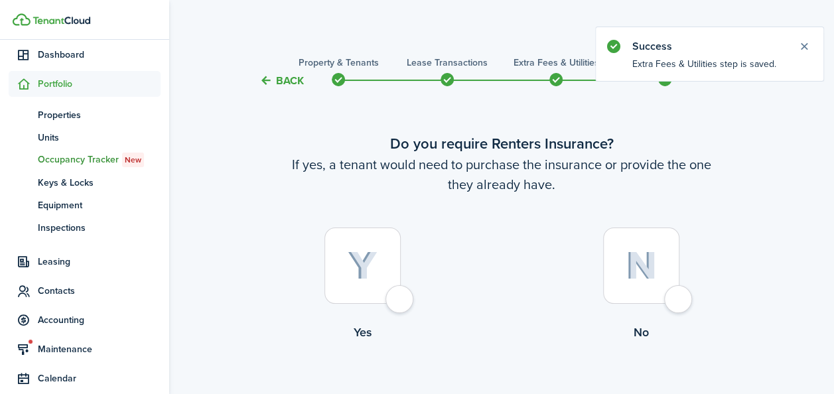
click at [388, 268] on div at bounding box center [362, 266] width 76 height 76
radio input "true"
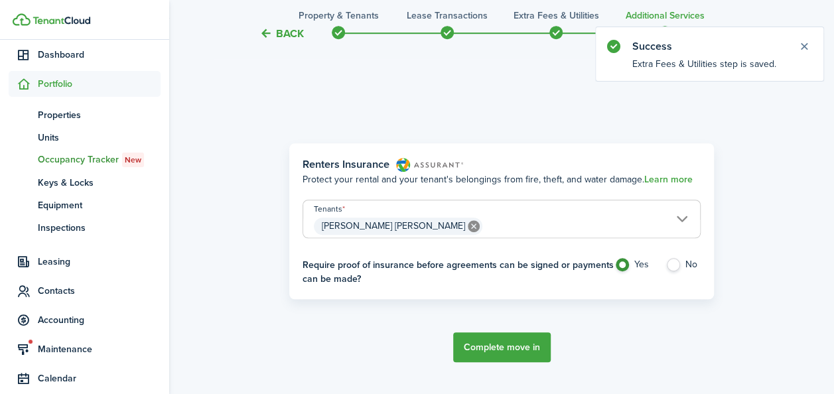
scroll to position [385, 0]
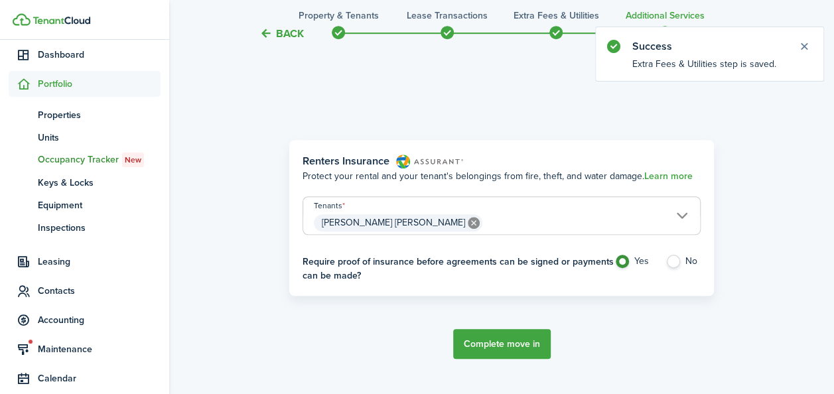
click at [491, 334] on button "Complete move in" at bounding box center [502, 344] width 98 height 30
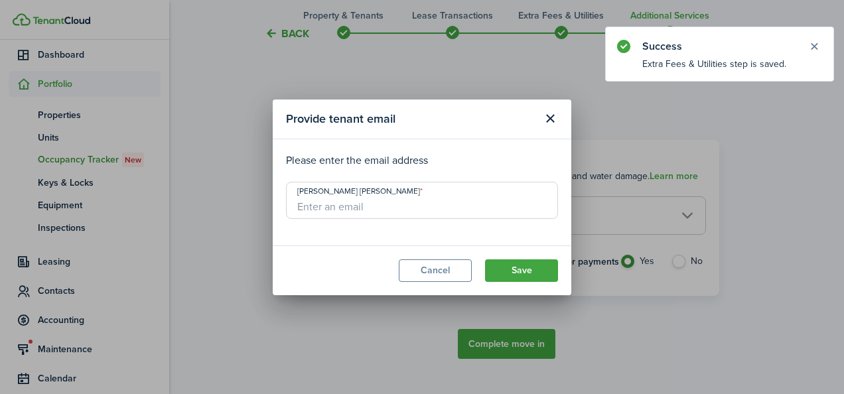
click at [367, 204] on input "[PERSON_NAME] [PERSON_NAME]" at bounding box center [422, 200] width 272 height 37
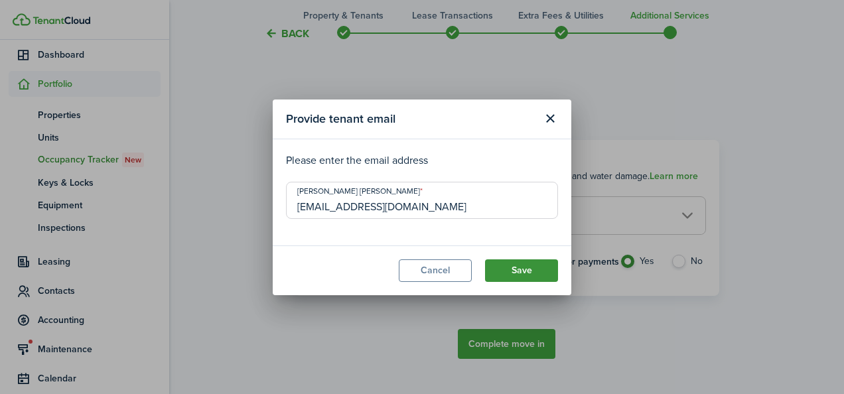
type input "H5131@live.com"
click at [516, 268] on button "Save" at bounding box center [521, 270] width 73 height 23
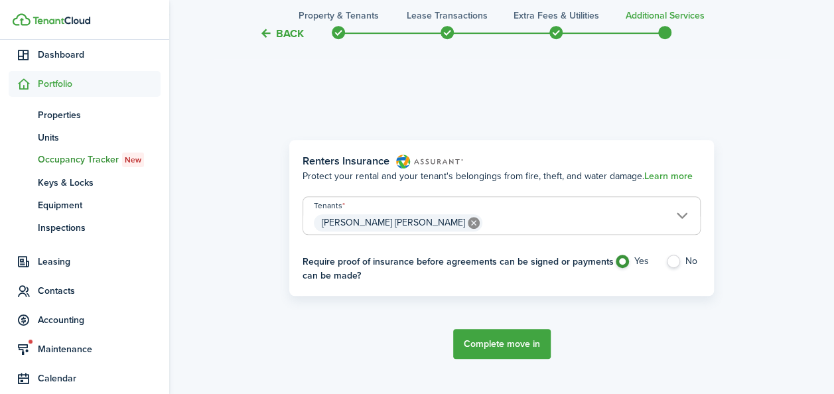
click at [510, 342] on button "Complete move in" at bounding box center [502, 344] width 98 height 30
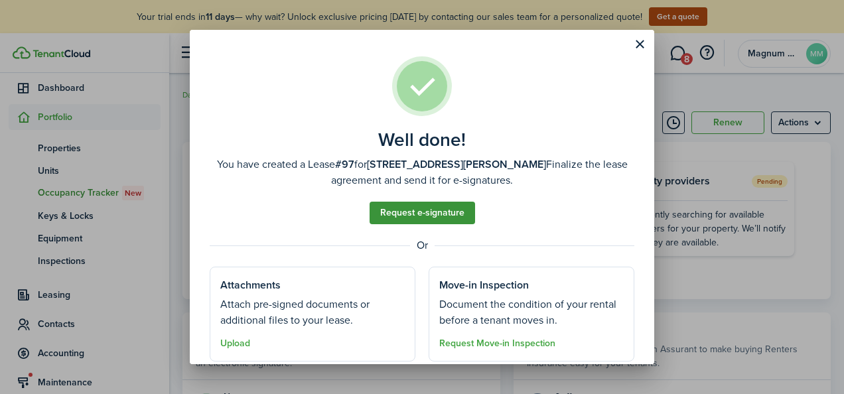
click at [430, 211] on link "Request e-signature" at bounding box center [421, 213] width 105 height 23
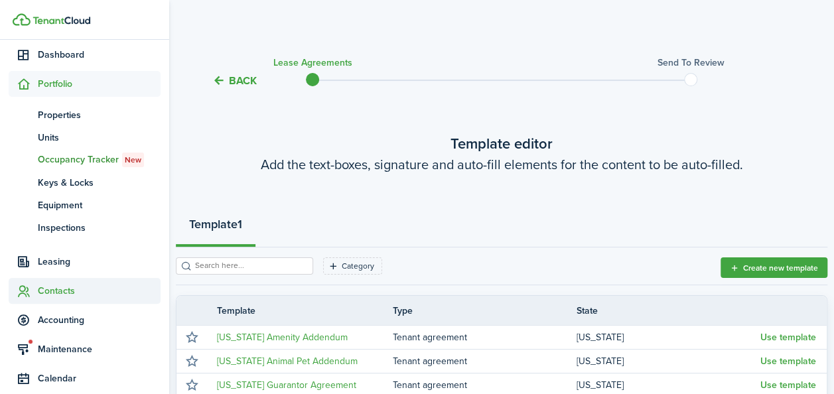
click at [53, 293] on span "Contacts" at bounding box center [99, 291] width 123 height 14
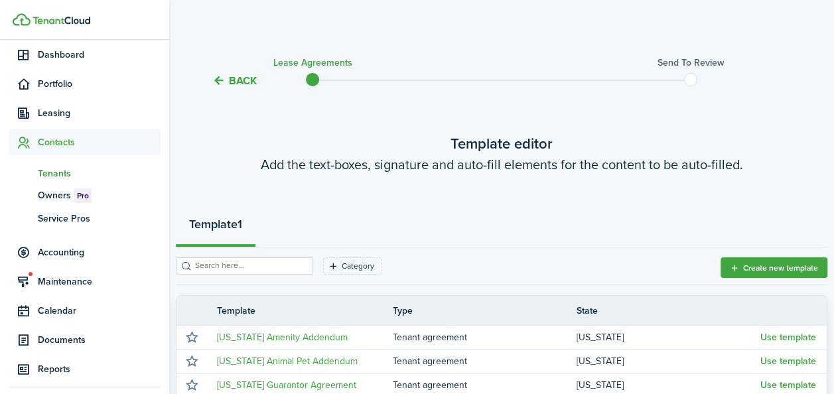
click at [54, 170] on span "Tenants" at bounding box center [99, 173] width 123 height 14
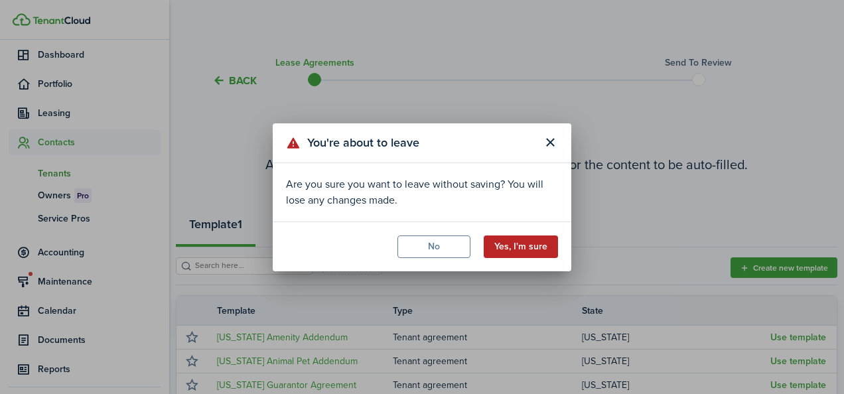
click at [519, 247] on button "Yes, I'm sure" at bounding box center [521, 246] width 74 height 23
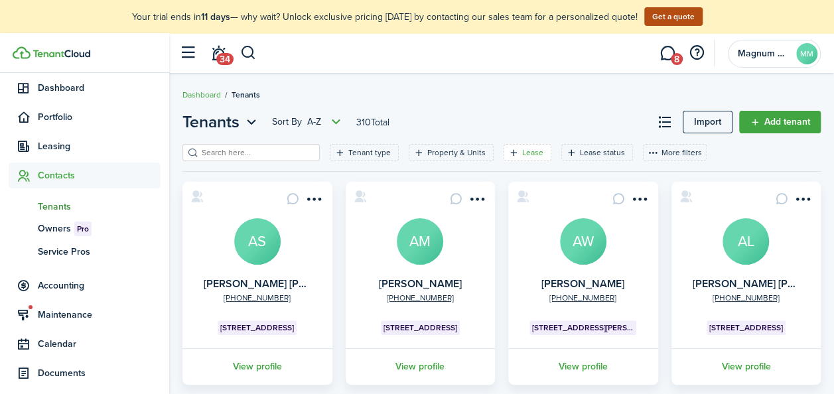
click at [522, 153] on filter-tag-label "Lease" at bounding box center [532, 153] width 21 height 12
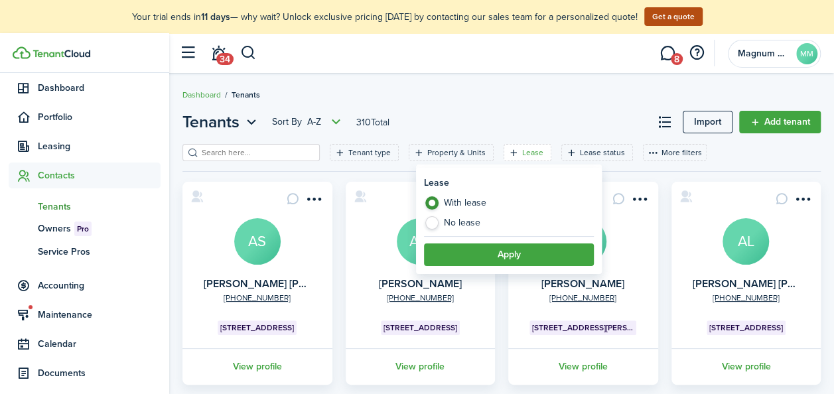
click at [470, 221] on label "No lease" at bounding box center [509, 222] width 170 height 13
radio input "false"
radio input "true"
click at [494, 247] on button "Apply" at bounding box center [509, 254] width 170 height 23
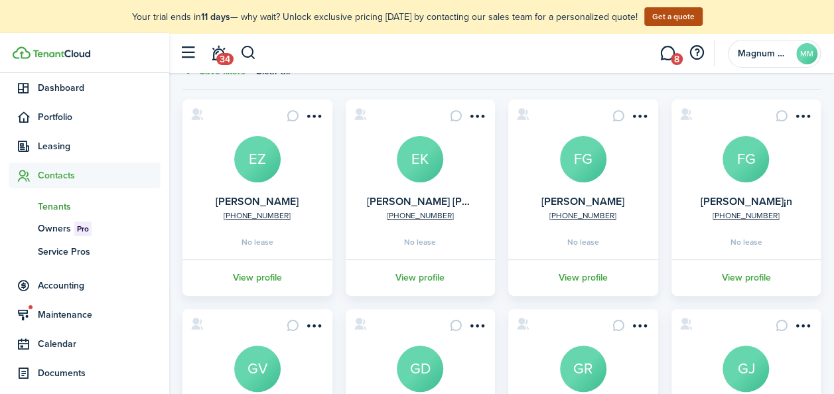
scroll to position [119, 0]
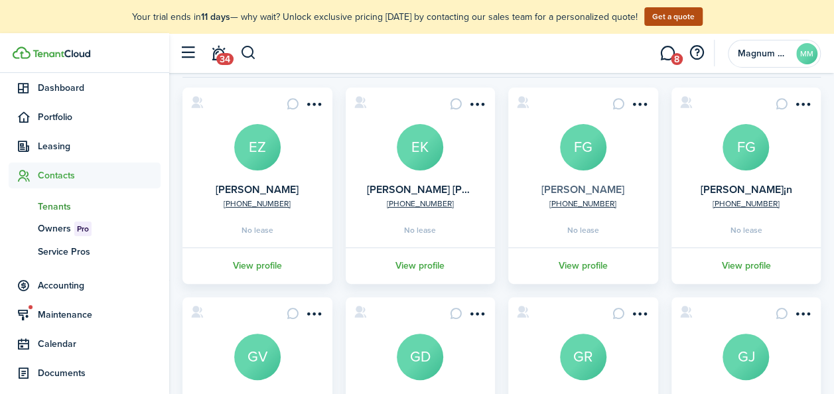
click at [601, 183] on link "[PERSON_NAME]" at bounding box center [582, 189] width 83 height 15
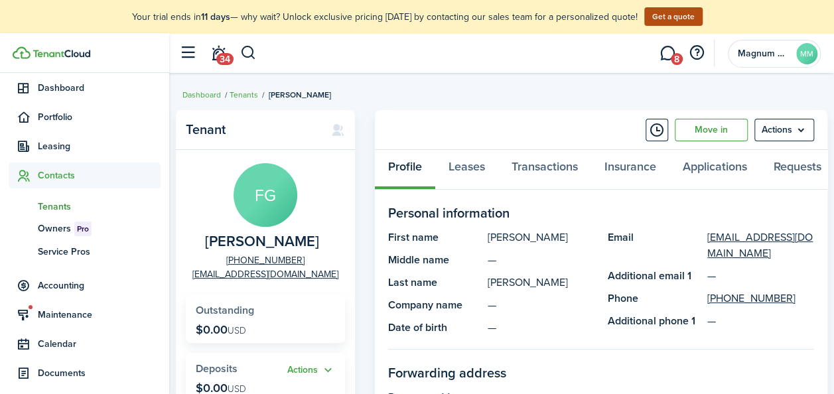
click at [232, 240] on span "[PERSON_NAME]" at bounding box center [262, 241] width 114 height 17
copy span "[PERSON_NAME]"
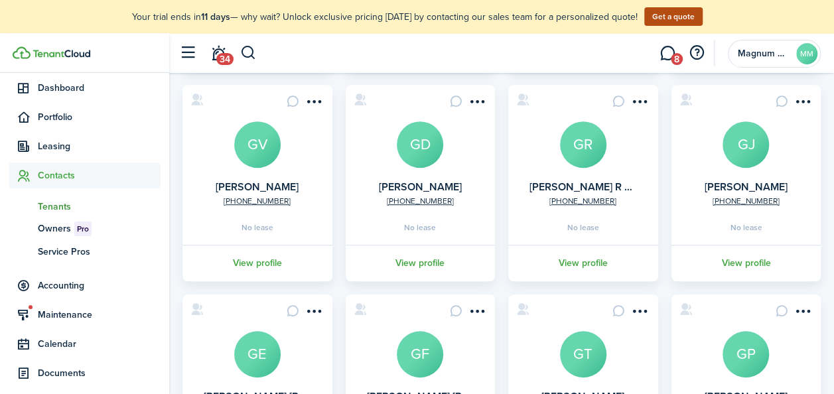
scroll to position [350, 0]
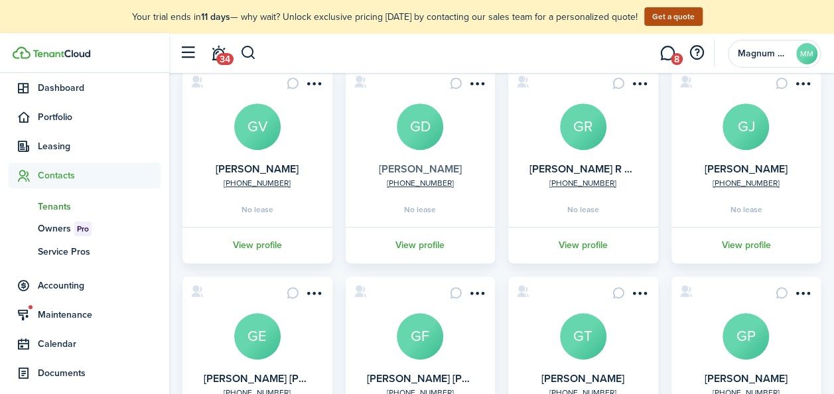
click at [429, 162] on link "[PERSON_NAME]" at bounding box center [420, 168] width 83 height 15
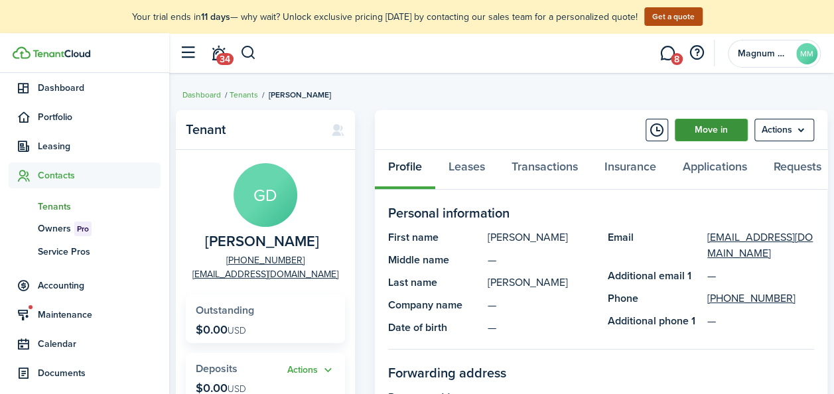
click at [710, 133] on link "Move in" at bounding box center [711, 130] width 73 height 23
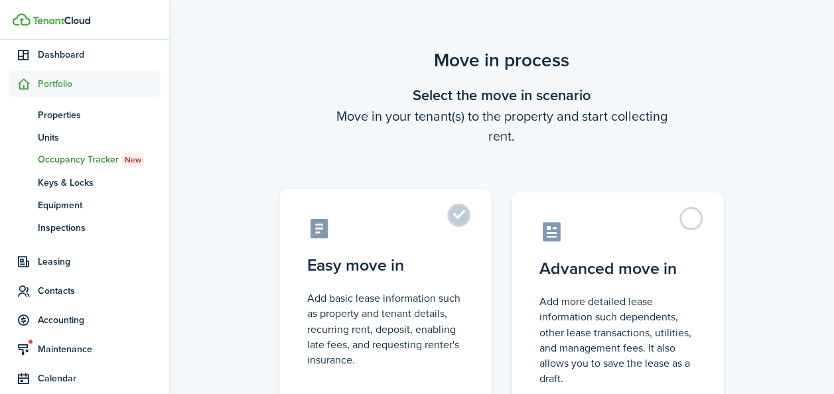
click at [460, 219] on label "Easy move in Add basic lease information such as property and tenant details, r…" at bounding box center [385, 300] width 212 height 222
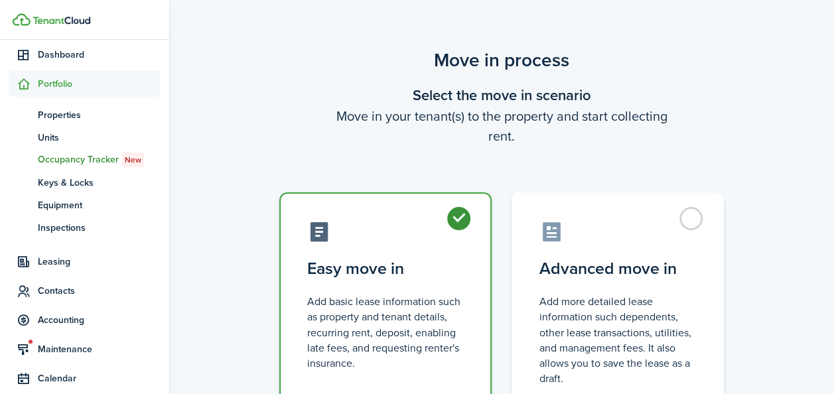
radio input "true"
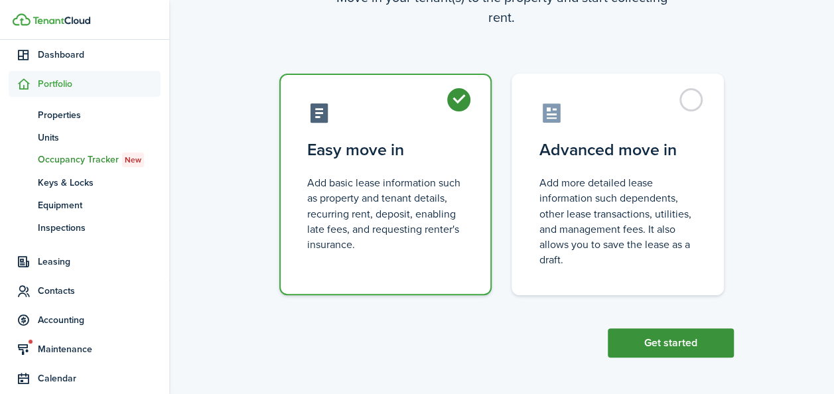
click at [629, 335] on button "Get started" at bounding box center [671, 342] width 126 height 29
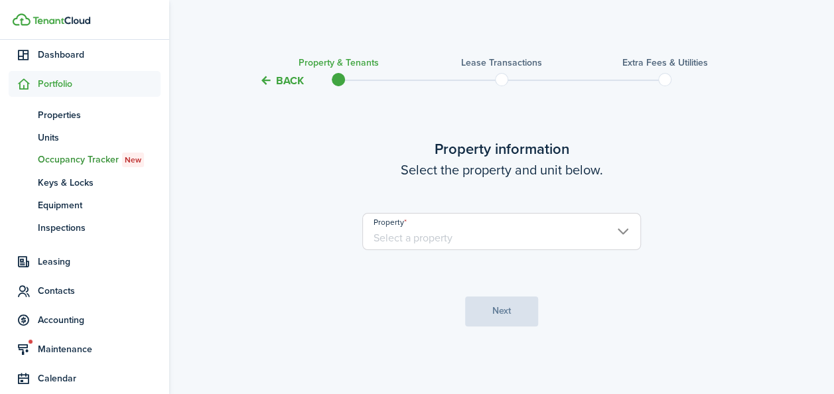
click at [429, 237] on input "Property" at bounding box center [501, 231] width 279 height 37
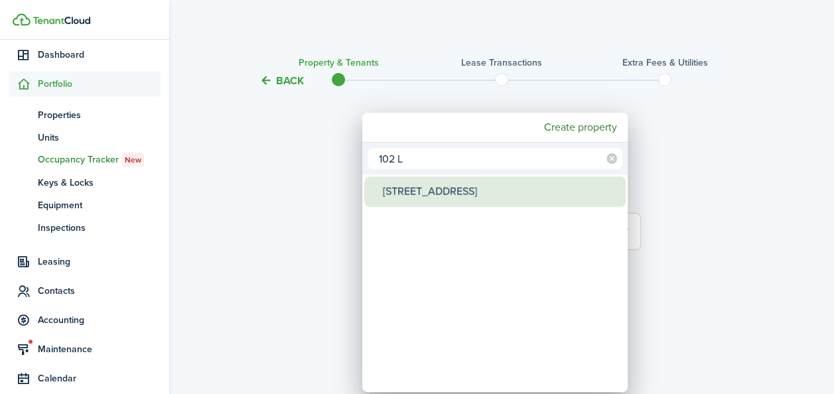
type input "102 L"
click at [437, 195] on div "[STREET_ADDRESS]" at bounding box center [500, 191] width 235 height 31
type input "[STREET_ADDRESS]"
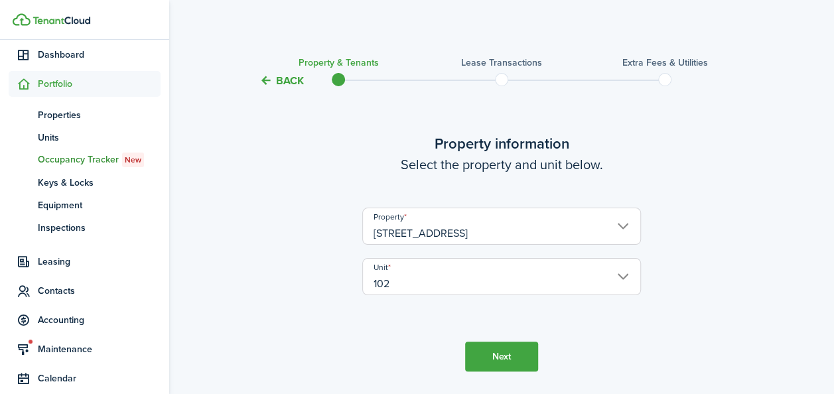
click at [479, 360] on button "Next" at bounding box center [501, 357] width 73 height 30
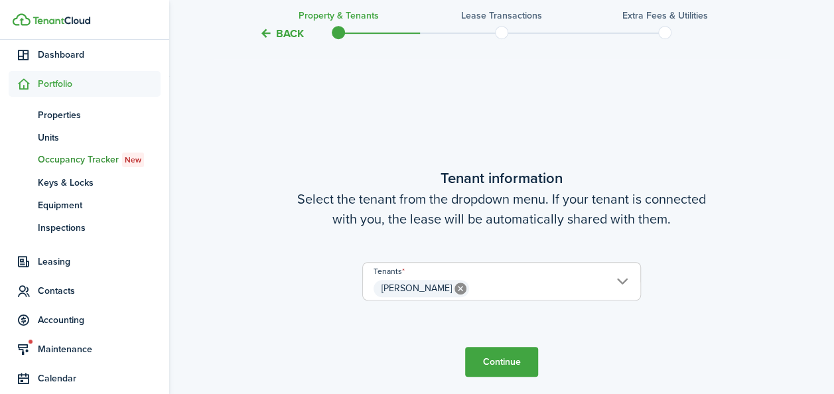
scroll to position [346, 0]
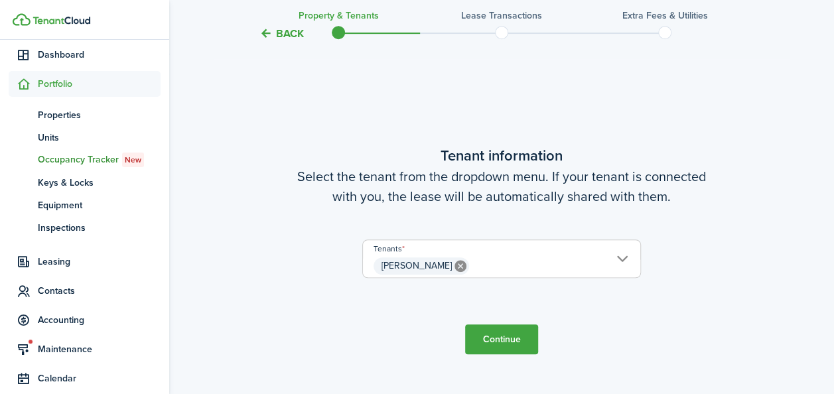
click at [490, 342] on button "Continue" at bounding box center [501, 339] width 73 height 30
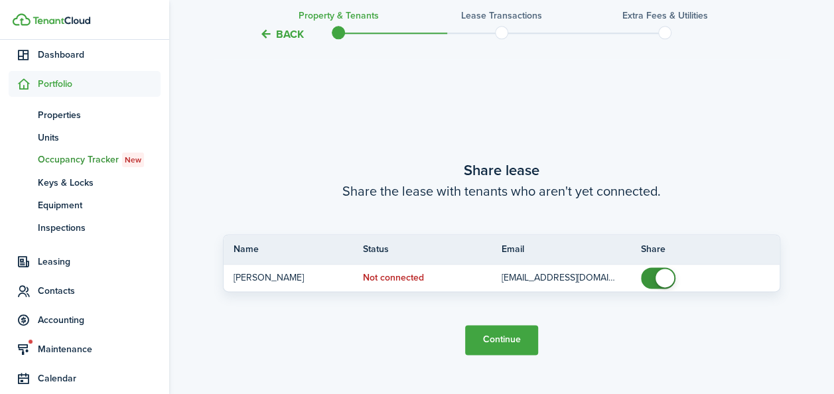
scroll to position [740, 0]
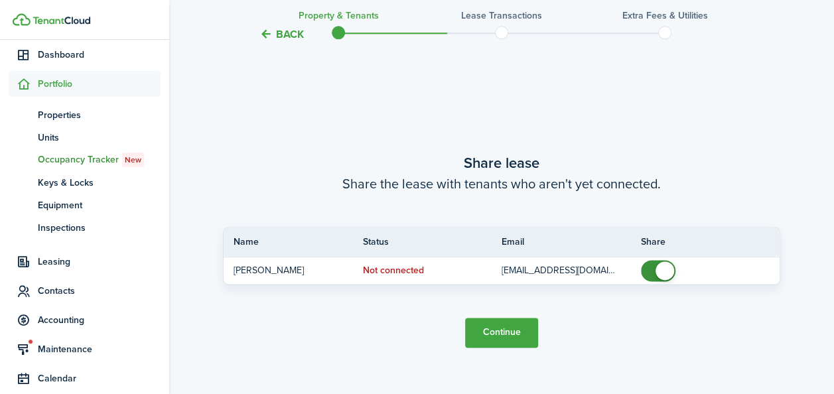
click at [485, 333] on button "Continue" at bounding box center [501, 333] width 73 height 30
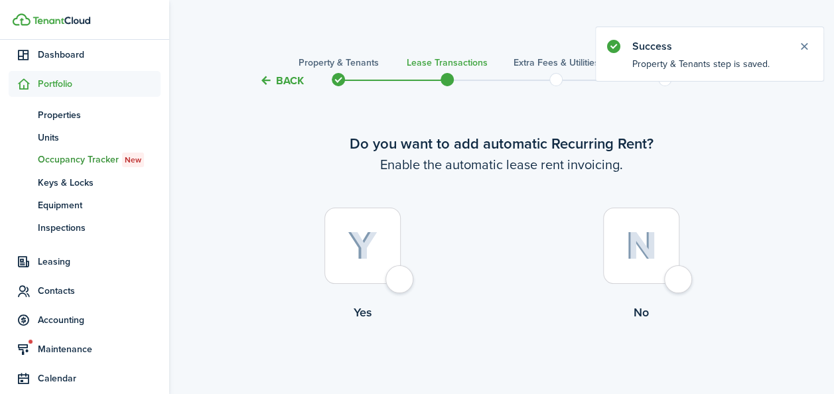
click at [352, 247] on img at bounding box center [363, 245] width 30 height 29
radio input "true"
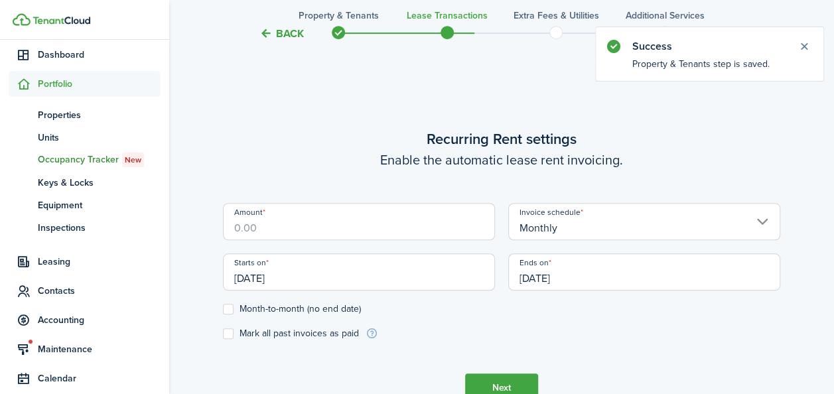
scroll to position [365, 0]
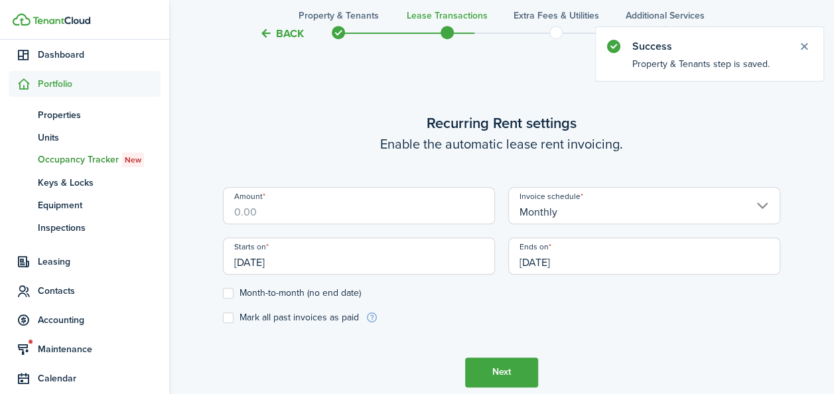
click at [318, 223] on input "Amount" at bounding box center [359, 205] width 272 height 37
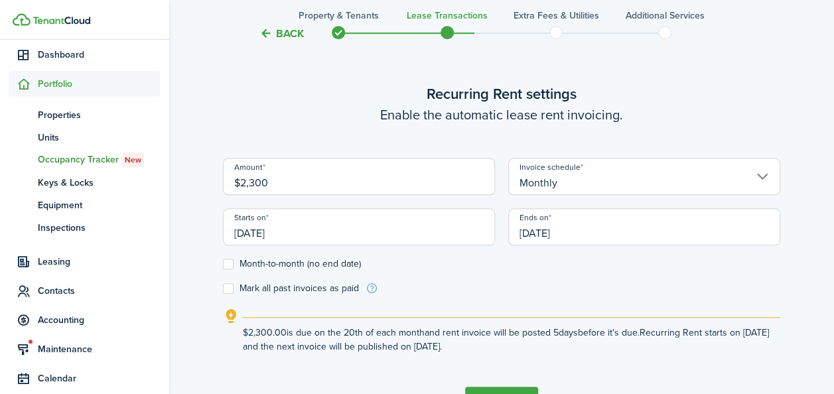
click at [310, 228] on input "[DATE]" at bounding box center [359, 226] width 272 height 37
type input "$2,300.00"
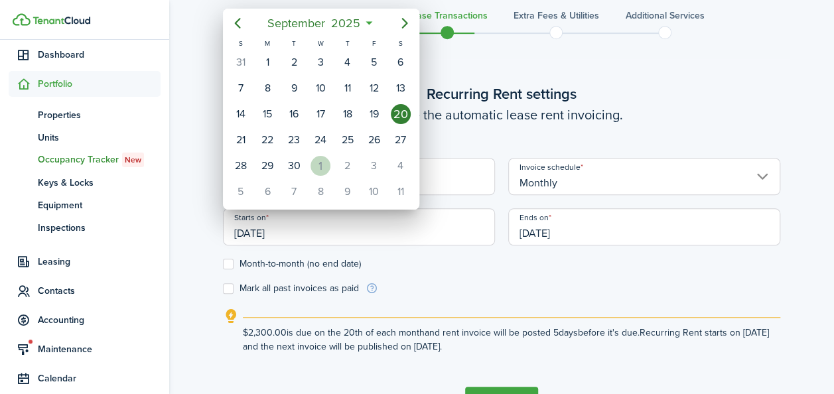
click at [316, 165] on div "1" at bounding box center [320, 166] width 20 height 20
type input "[DATE]"
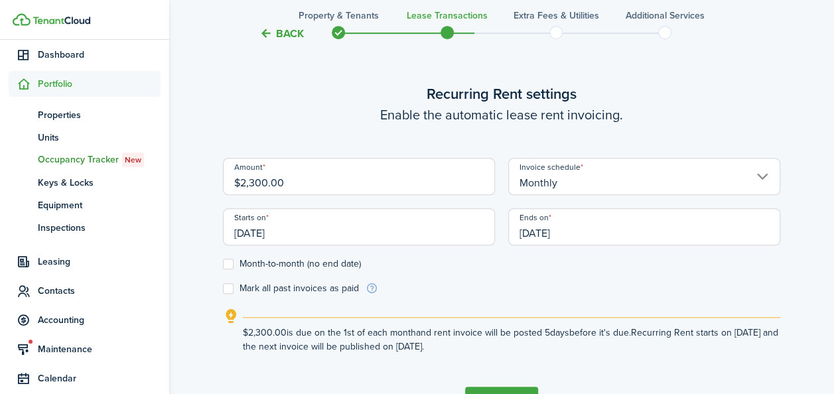
scroll to position [0, 0]
click at [231, 264] on label "Month-to-month (no end date)" at bounding box center [292, 264] width 138 height 11
click at [223, 264] on input "Month-to-month (no end date)" at bounding box center [222, 263] width 1 height 1
checkbox input "true"
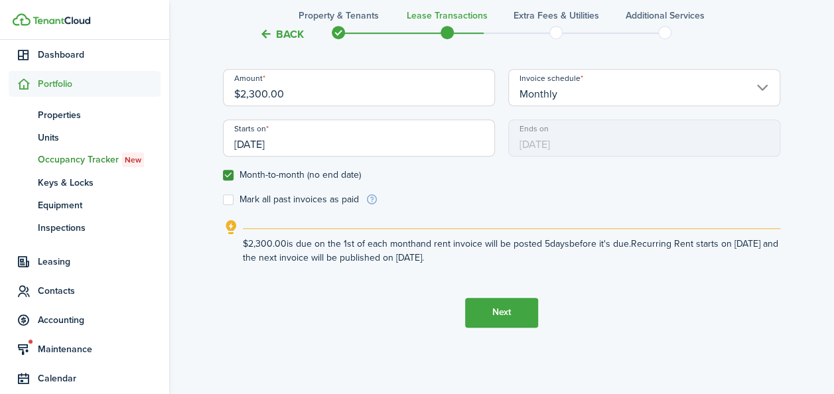
click at [494, 310] on button "Next" at bounding box center [501, 313] width 73 height 30
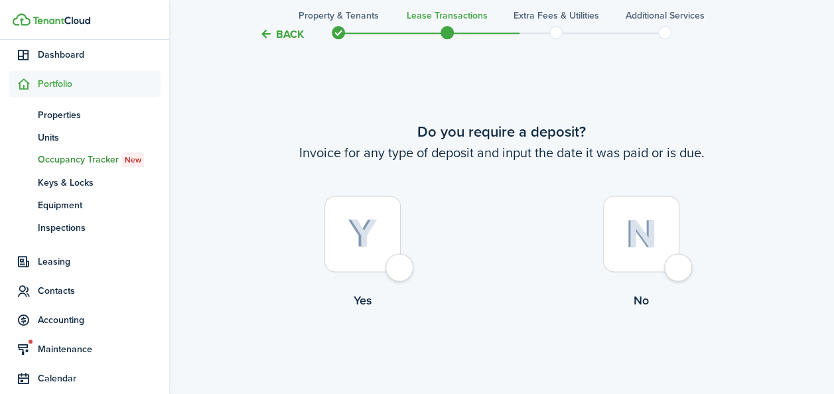
click at [362, 236] on img at bounding box center [363, 233] width 30 height 29
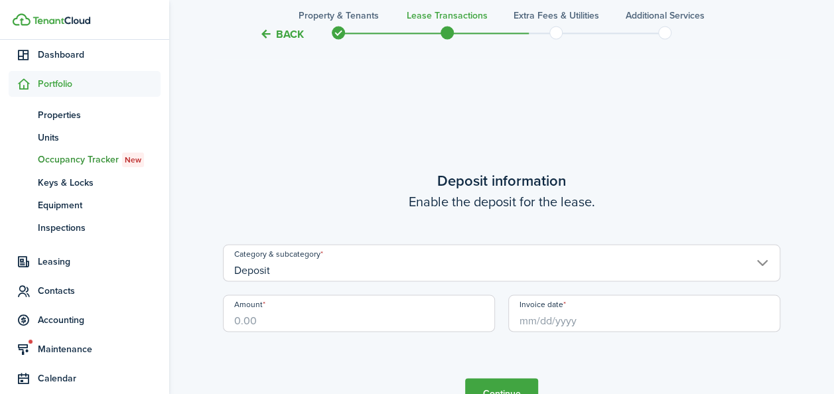
scroll to position [1153, 0]
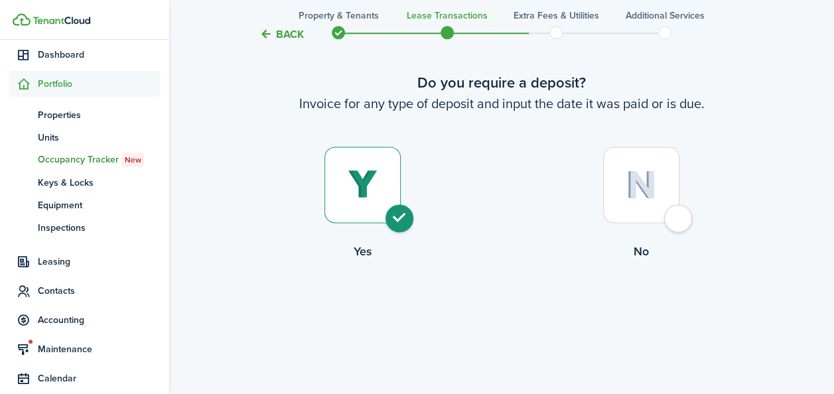
click at [663, 198] on div at bounding box center [641, 185] width 76 height 76
radio input "false"
radio input "true"
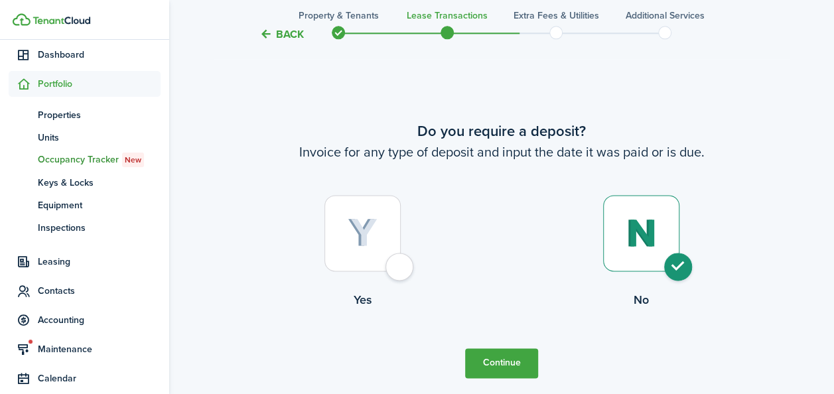
scroll to position [759, 0]
click at [495, 356] on button "Continue" at bounding box center [501, 364] width 73 height 30
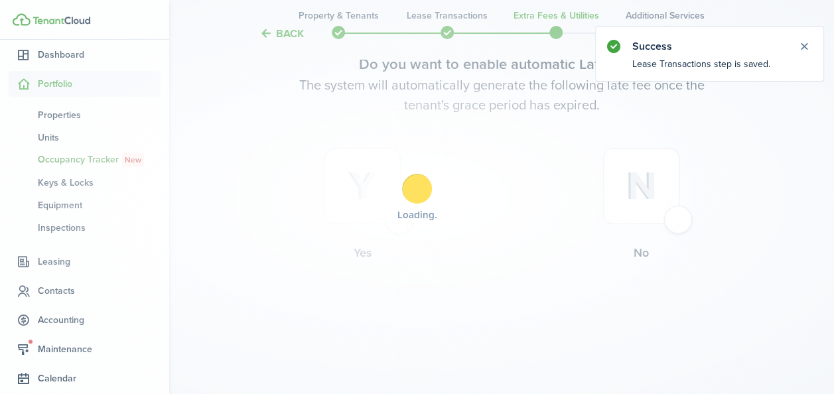
scroll to position [0, 0]
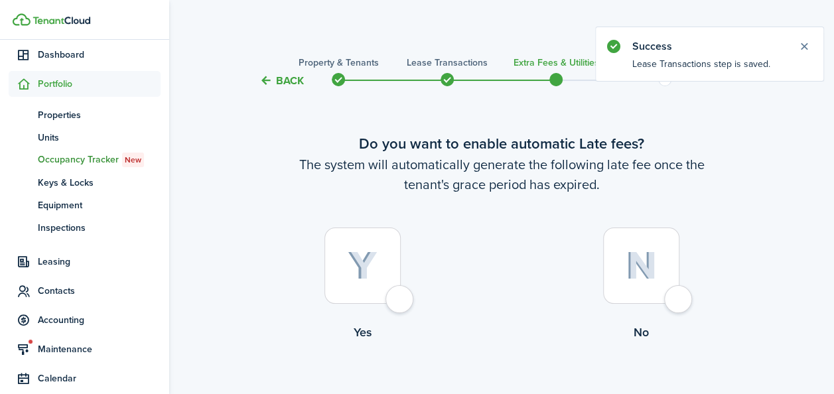
click at [373, 259] on img at bounding box center [363, 265] width 30 height 29
radio input "true"
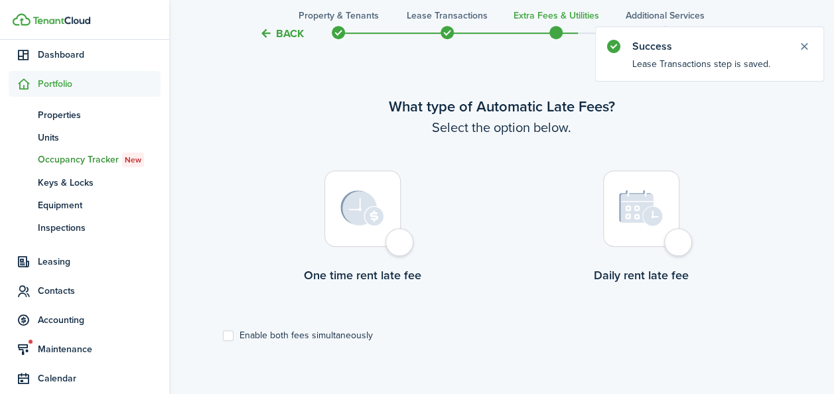
click at [389, 215] on div at bounding box center [362, 208] width 76 height 76
radio input "true"
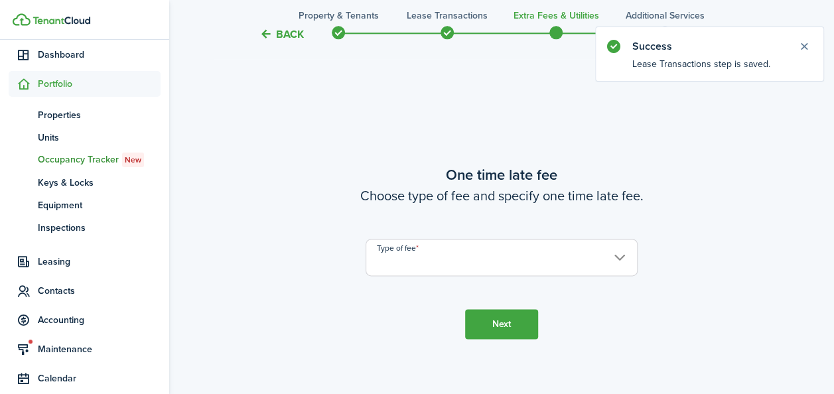
scroll to position [779, 0]
click at [429, 264] on input "Type of fee" at bounding box center [501, 255] width 272 height 37
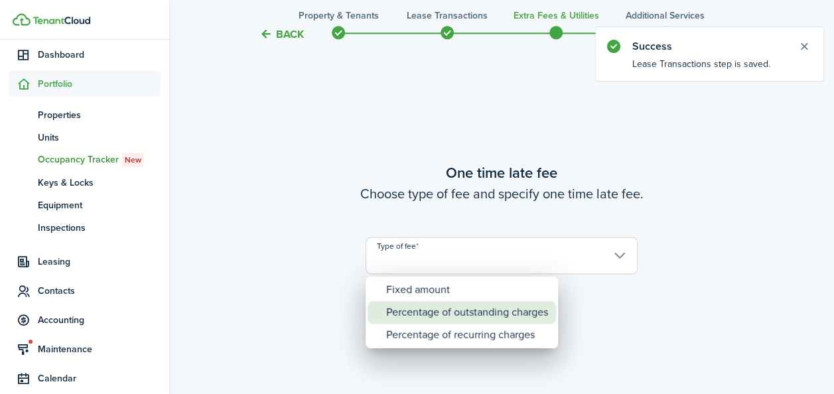
click at [421, 312] on div "Percentage of outstanding charges" at bounding box center [467, 312] width 162 height 23
type input "Percentage of outstanding charges"
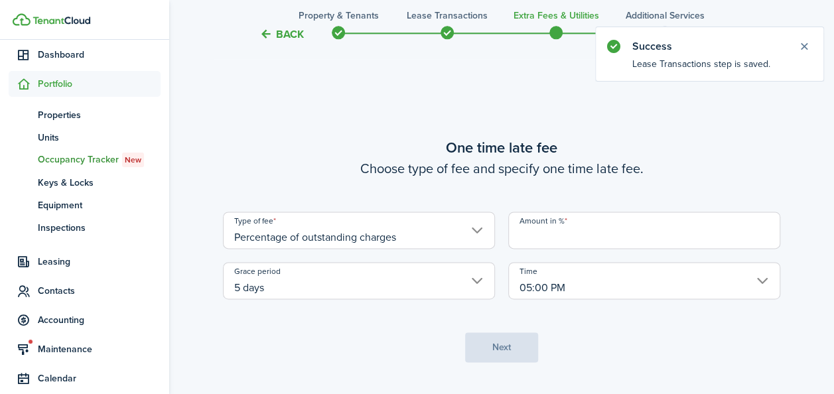
click at [561, 245] on input "Amount in %" at bounding box center [644, 230] width 272 height 37
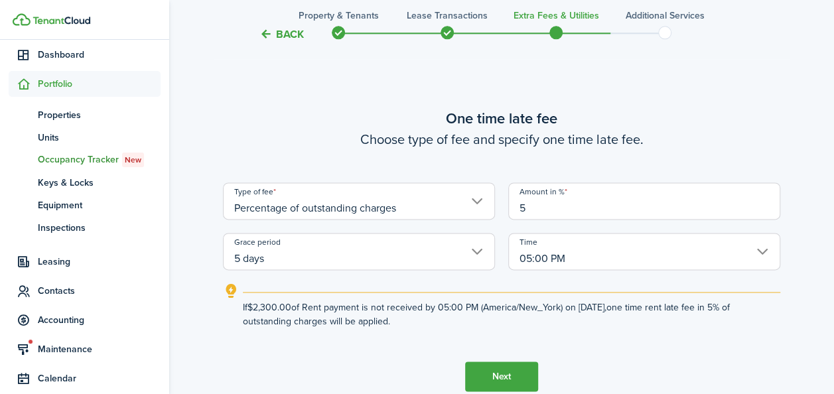
click at [482, 254] on input "5 days" at bounding box center [359, 251] width 272 height 37
type input "5"
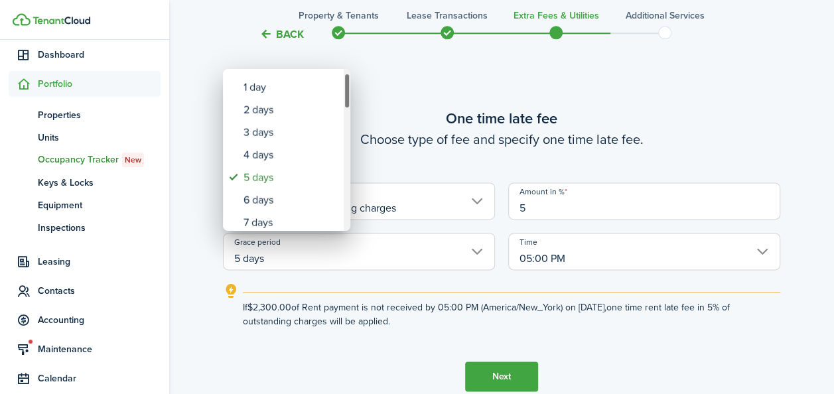
drag, startPoint x: 346, startPoint y: 99, endPoint x: 349, endPoint y: 107, distance: 8.6
click at [349, 107] on div "Grace period" at bounding box center [347, 91] width 7 height 36
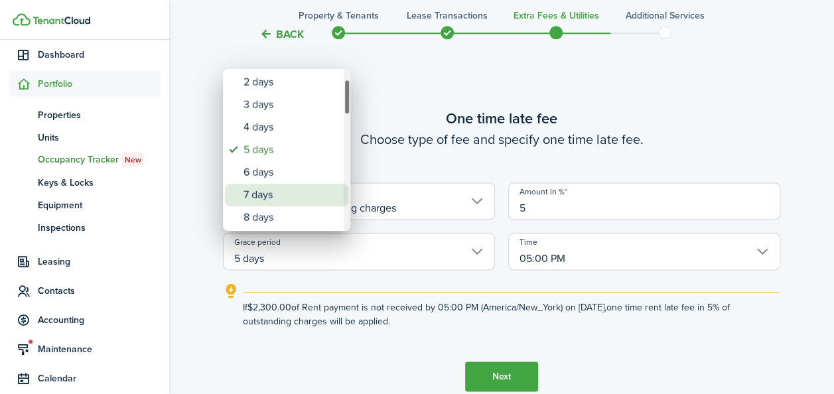
click at [298, 196] on div "7 days" at bounding box center [291, 195] width 97 height 23
type input "7 days"
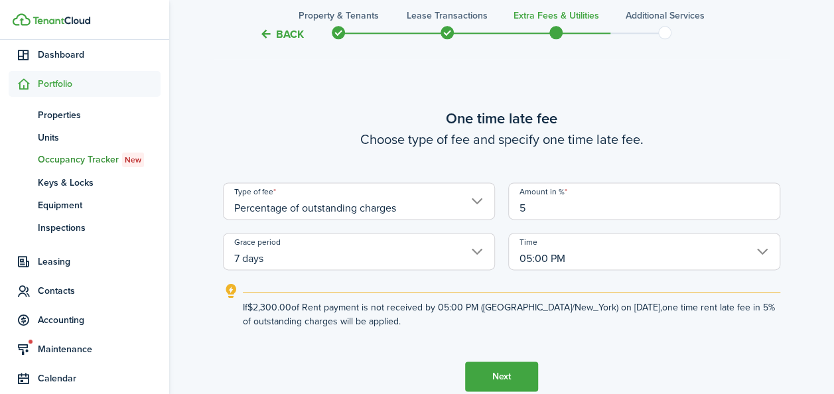
click at [500, 371] on button "Next" at bounding box center [501, 377] width 73 height 30
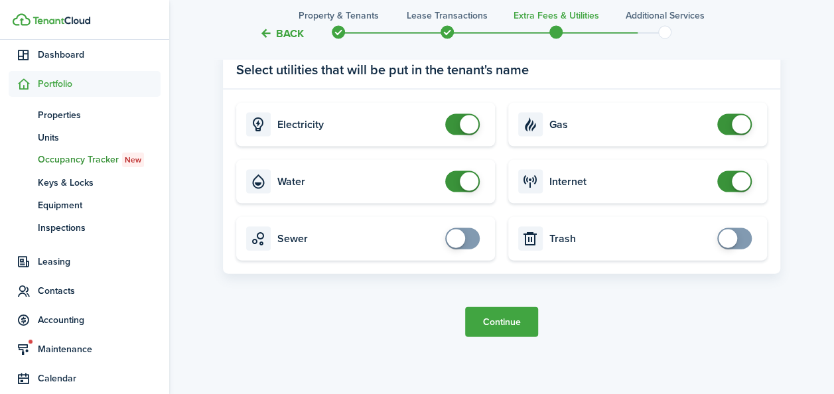
scroll to position [1323, 0]
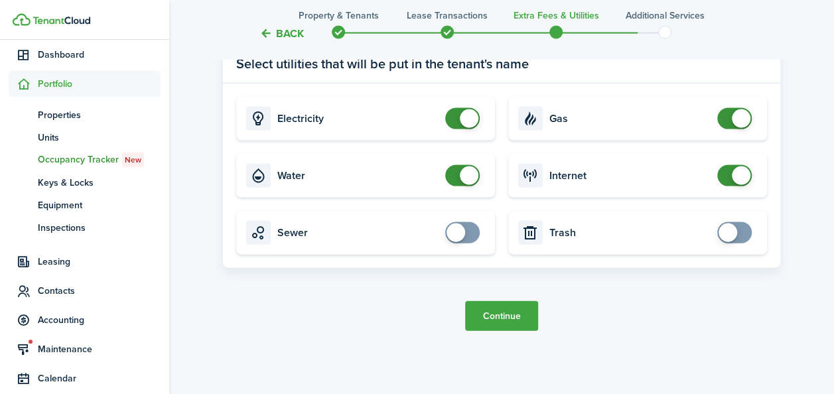
click at [486, 318] on button "Continue" at bounding box center [501, 316] width 73 height 30
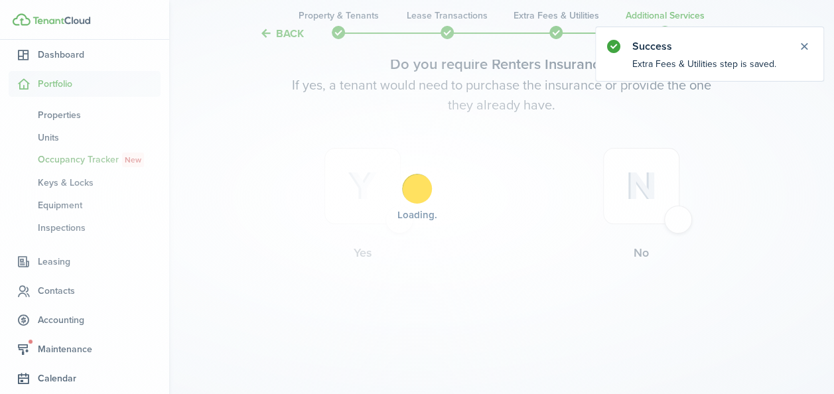
scroll to position [0, 0]
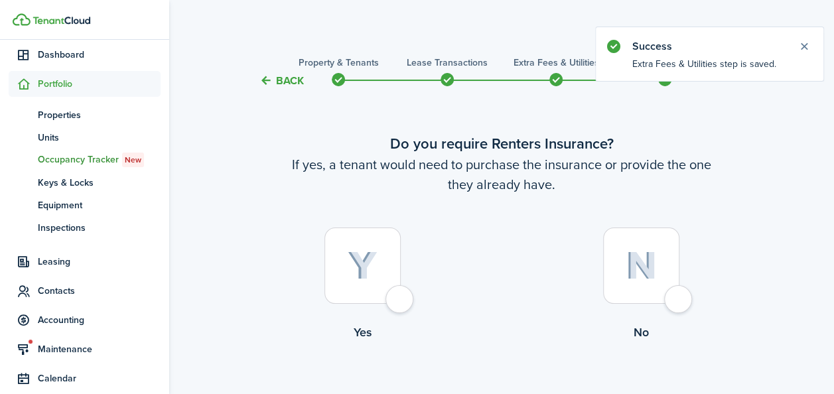
click at [377, 269] on img at bounding box center [363, 265] width 30 height 29
radio input "true"
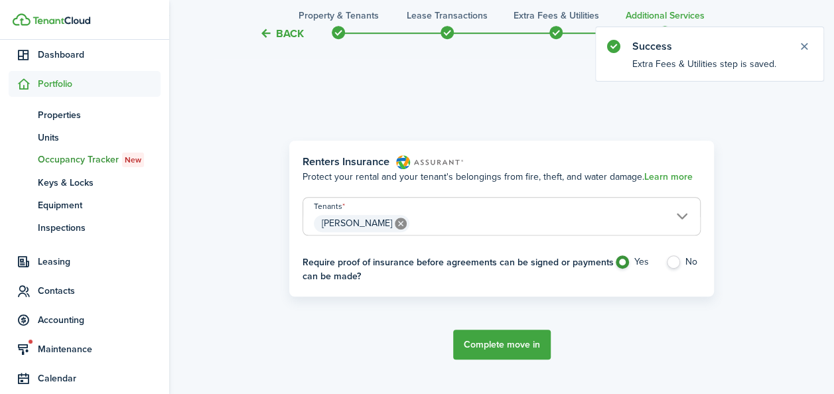
scroll to position [385, 0]
click at [490, 348] on button "Complete move in" at bounding box center [502, 344] width 98 height 30
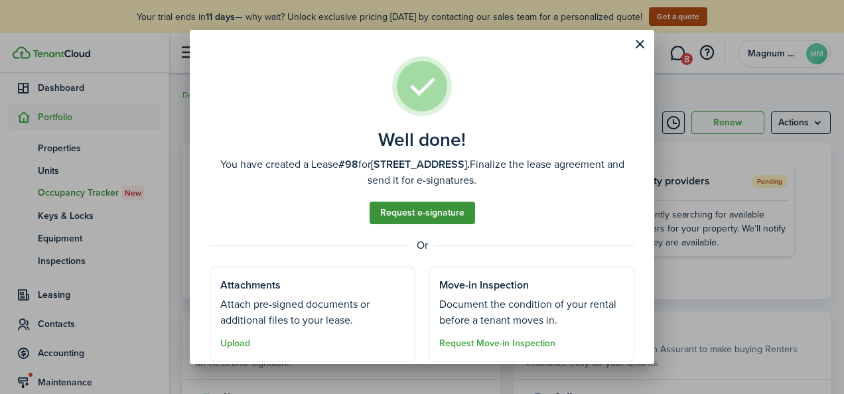
click at [444, 214] on link "Request e-signature" at bounding box center [421, 213] width 105 height 23
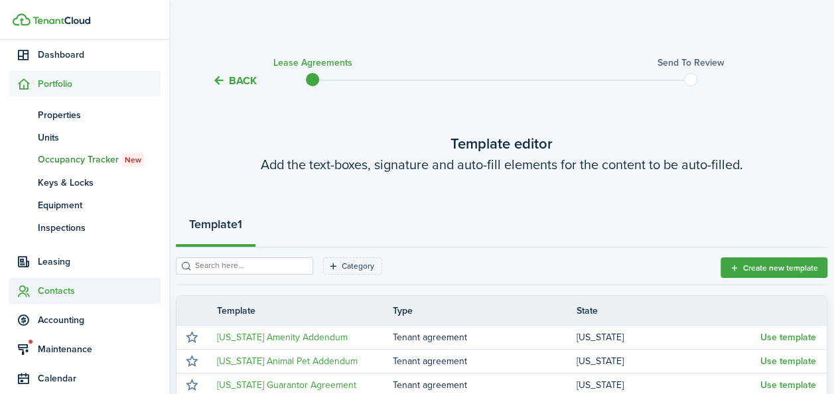
click at [53, 294] on span "Contacts" at bounding box center [99, 291] width 123 height 14
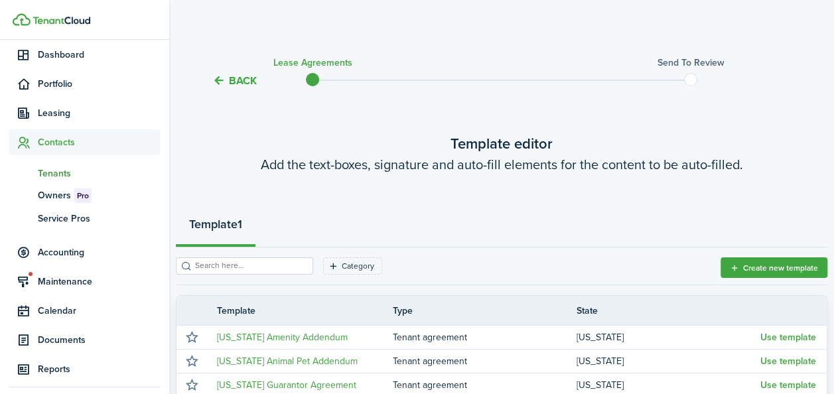
click at [48, 174] on span "Tenants" at bounding box center [99, 173] width 123 height 14
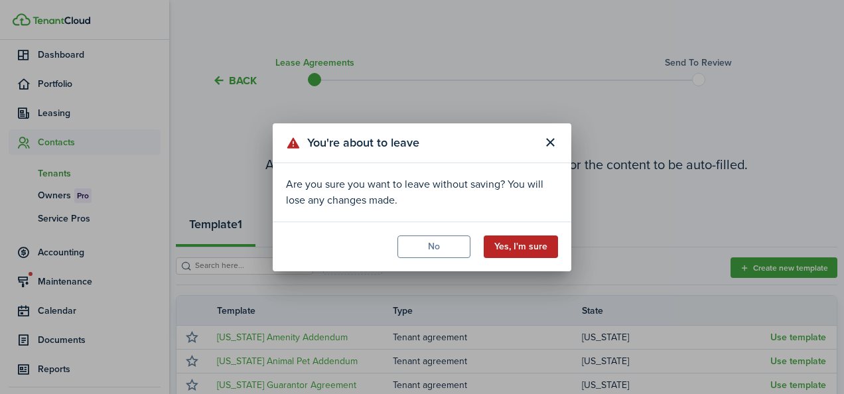
click at [515, 243] on button "Yes, I'm sure" at bounding box center [521, 246] width 74 height 23
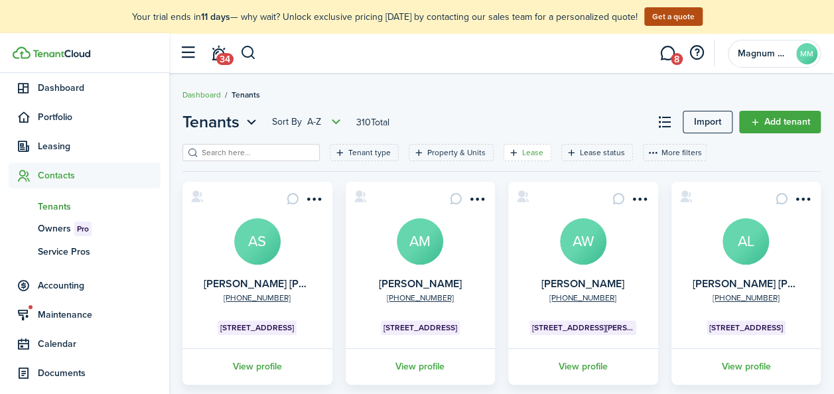
click at [522, 155] on filter-tag-label "Lease" at bounding box center [532, 153] width 21 height 12
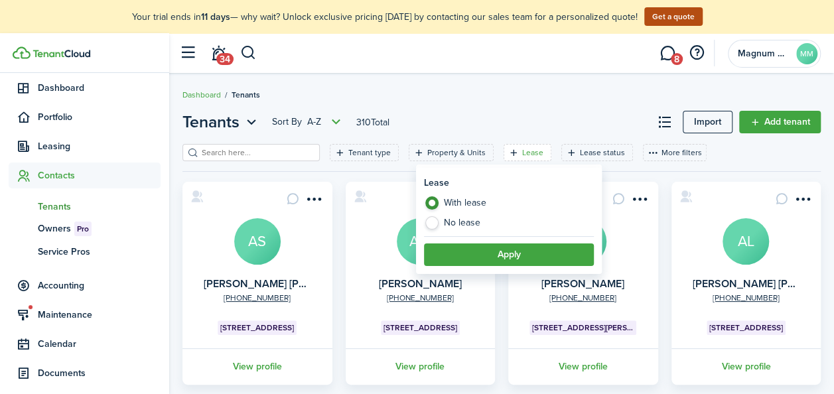
click at [477, 222] on label "No lease" at bounding box center [509, 222] width 170 height 13
radio input "false"
radio input "true"
click at [497, 254] on button "Apply" at bounding box center [509, 254] width 170 height 23
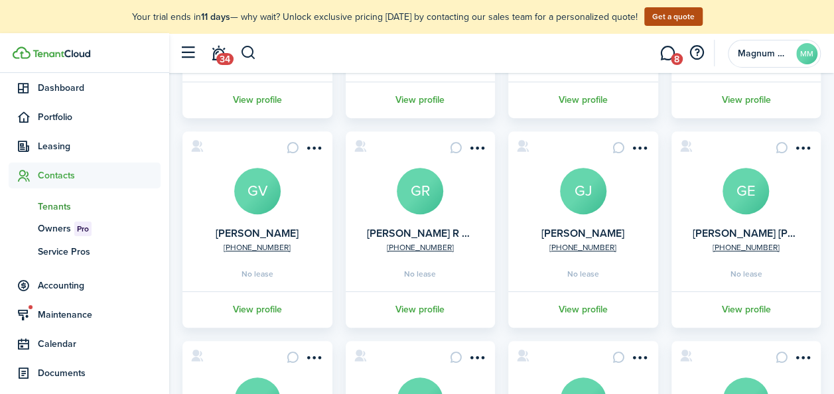
scroll to position [291, 0]
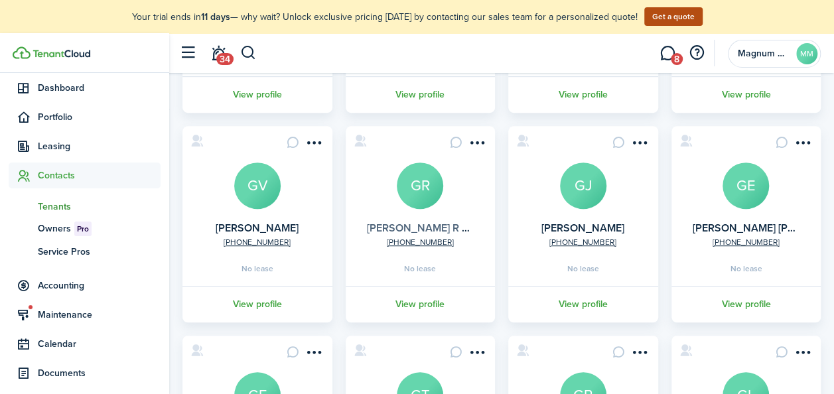
click at [430, 225] on link "[PERSON_NAME] R Jr [PERSON_NAME]" at bounding box center [462, 227] width 190 height 15
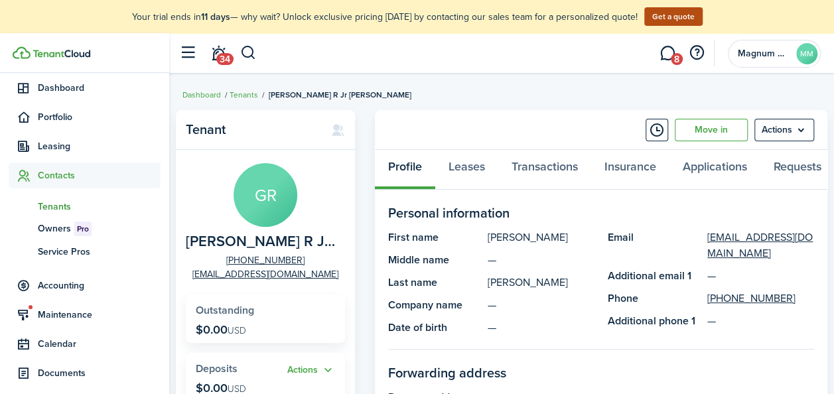
click at [266, 237] on span "[PERSON_NAME] R Jr [PERSON_NAME]" at bounding box center [262, 241] width 153 height 17
click at [266, 236] on span "[PERSON_NAME] R Jr [PERSON_NAME]" at bounding box center [262, 241] width 153 height 17
copy span "[PERSON_NAME] R Jr [PERSON_NAME]"
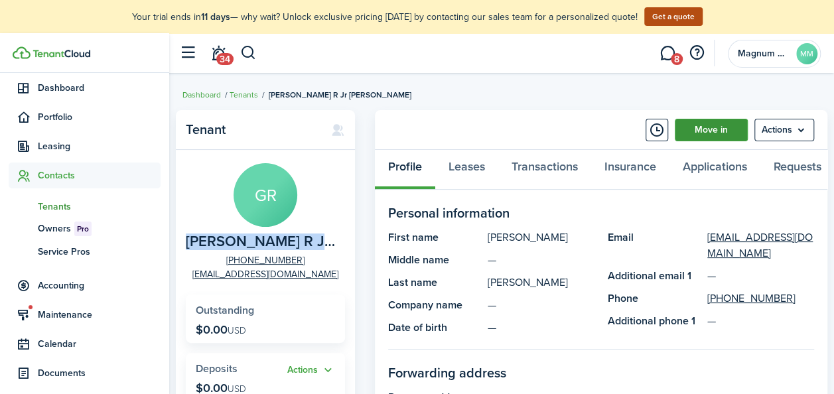
click at [716, 127] on link "Move in" at bounding box center [711, 130] width 73 height 23
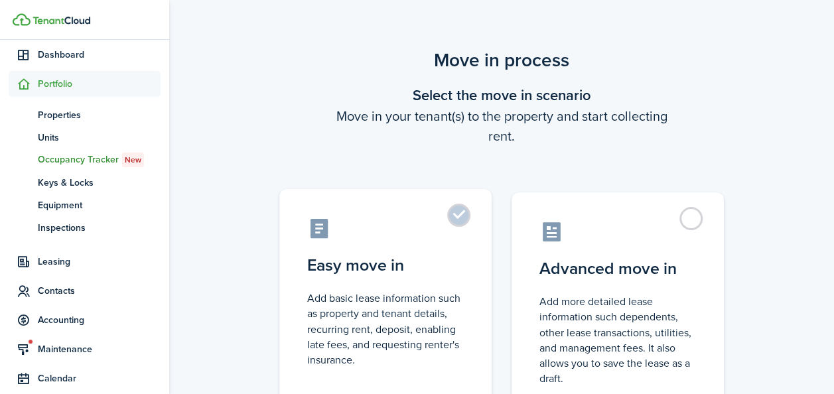
click at [448, 214] on label "Easy move in Add basic lease information such as property and tenant details, r…" at bounding box center [385, 300] width 212 height 222
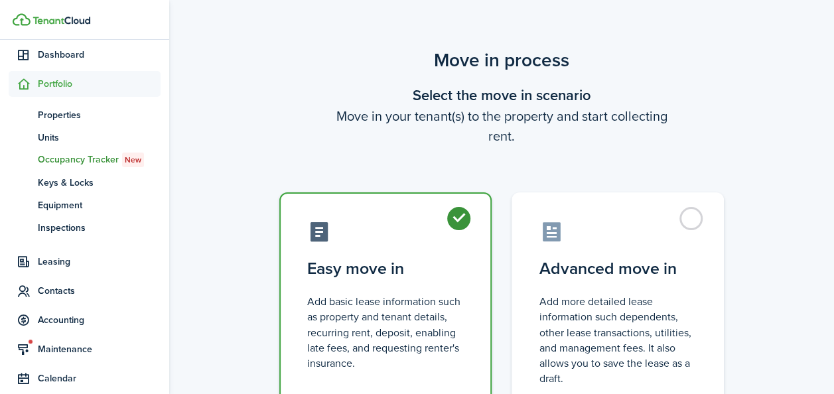
radio input "true"
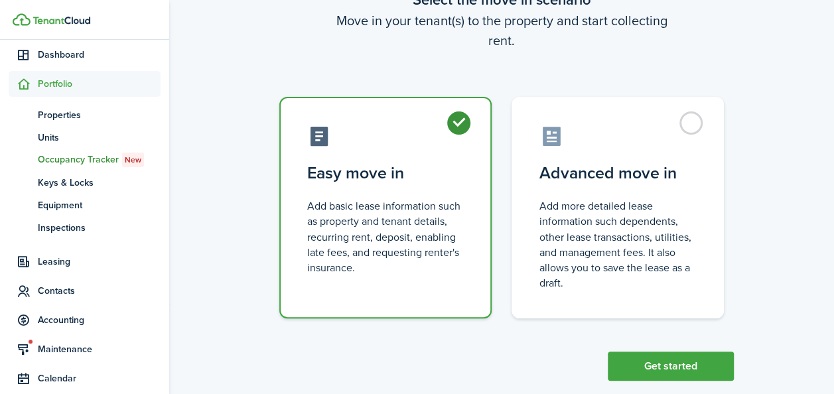
scroll to position [119, 0]
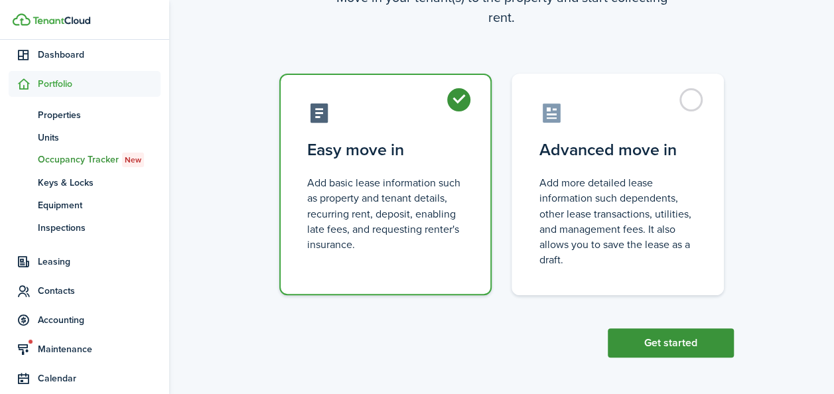
click at [655, 343] on button "Get started" at bounding box center [671, 342] width 126 height 29
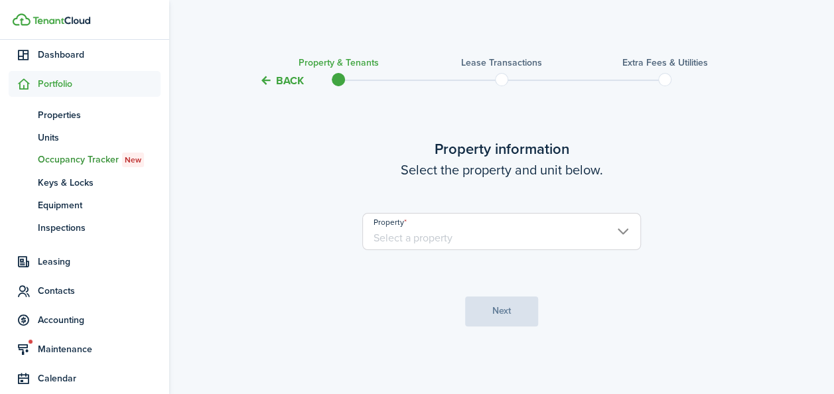
click at [479, 239] on input "Property" at bounding box center [501, 231] width 279 height 37
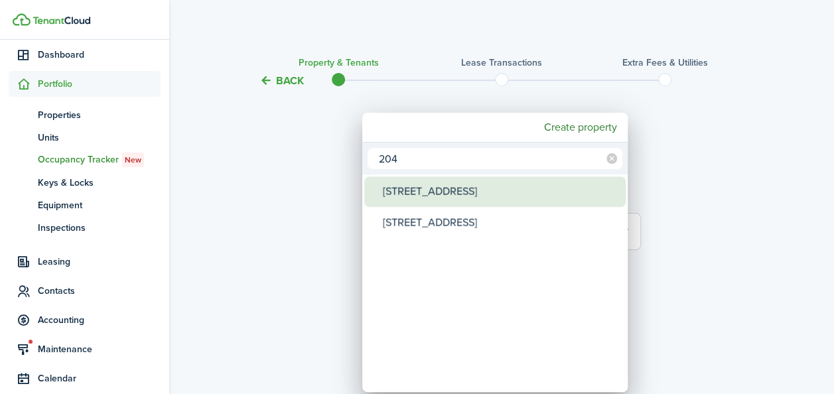
type input "204"
click at [456, 198] on div "[STREET_ADDRESS]" at bounding box center [500, 191] width 235 height 31
type input "[STREET_ADDRESS]"
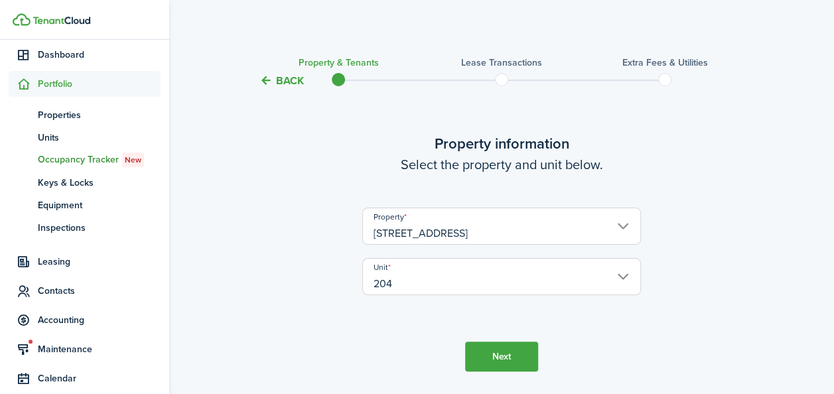
click at [507, 354] on button "Next" at bounding box center [501, 357] width 73 height 30
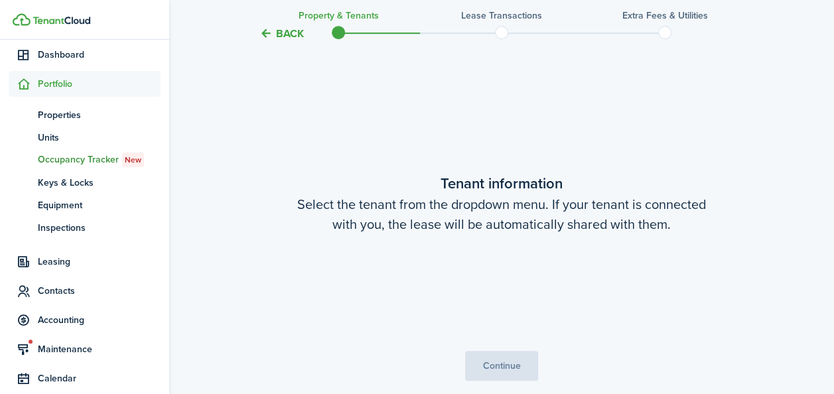
scroll to position [346, 0]
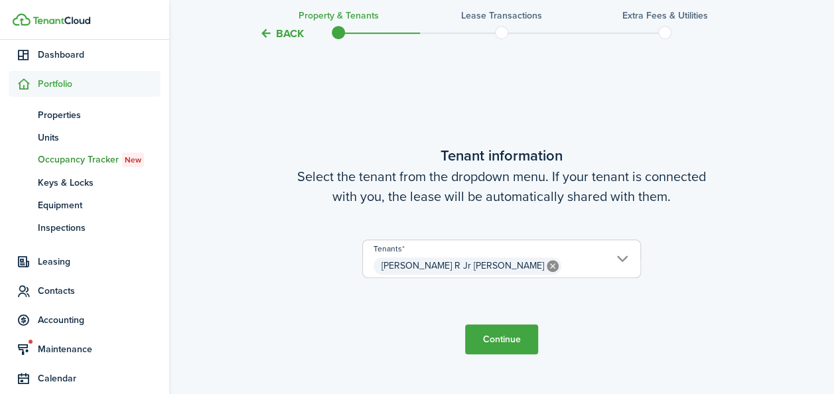
click at [496, 336] on button "Continue" at bounding box center [501, 339] width 73 height 30
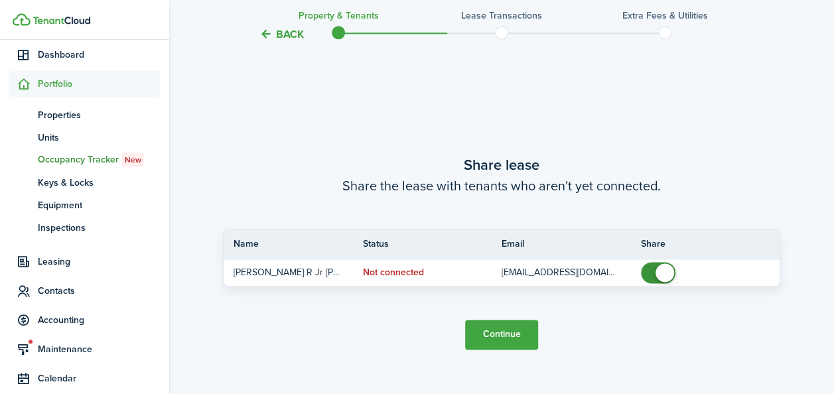
scroll to position [740, 0]
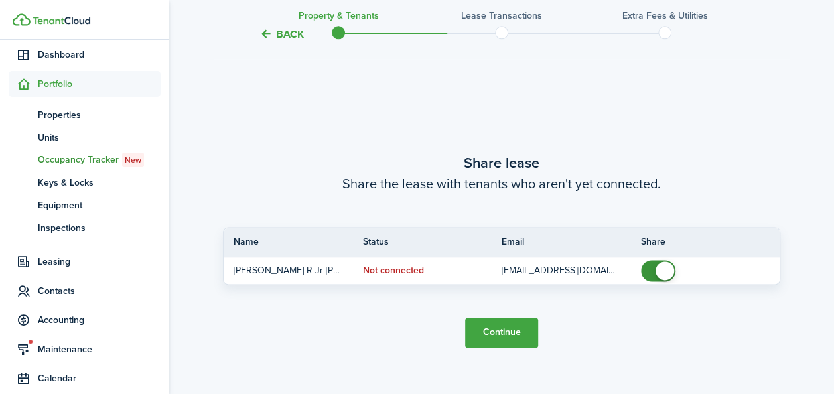
click at [507, 330] on button "Continue" at bounding box center [501, 333] width 73 height 30
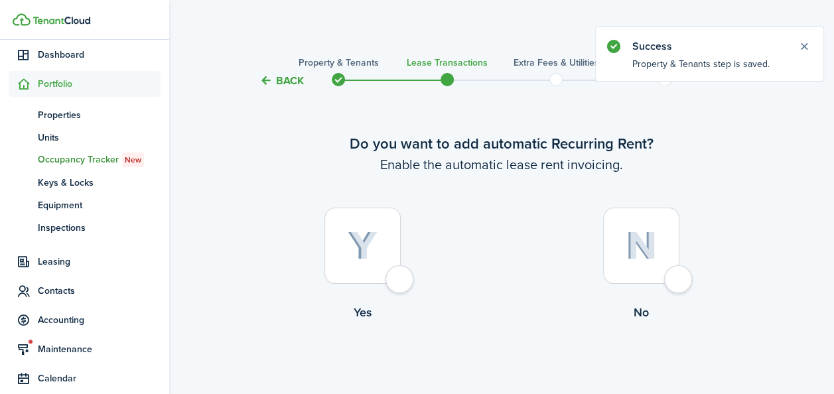
click at [378, 255] on div at bounding box center [362, 246] width 76 height 76
radio input "true"
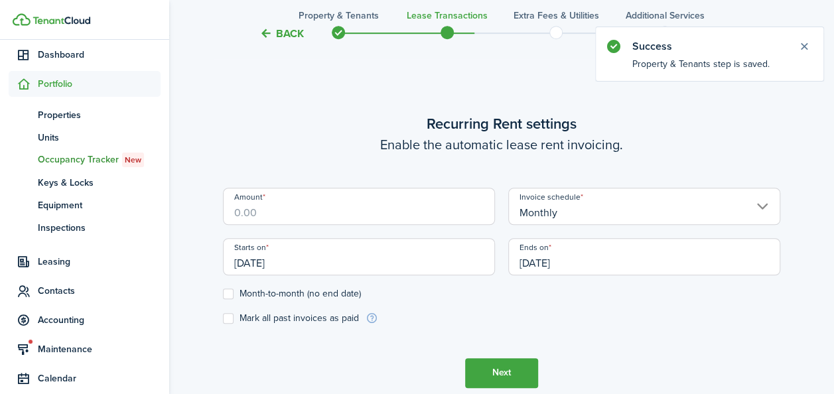
scroll to position [365, 0]
click at [302, 214] on input "Amount" at bounding box center [359, 205] width 272 height 37
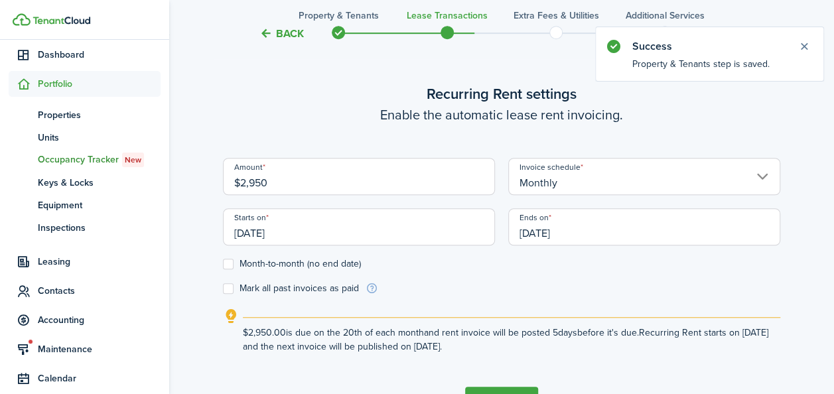
click at [297, 239] on input "[DATE]" at bounding box center [359, 226] width 272 height 37
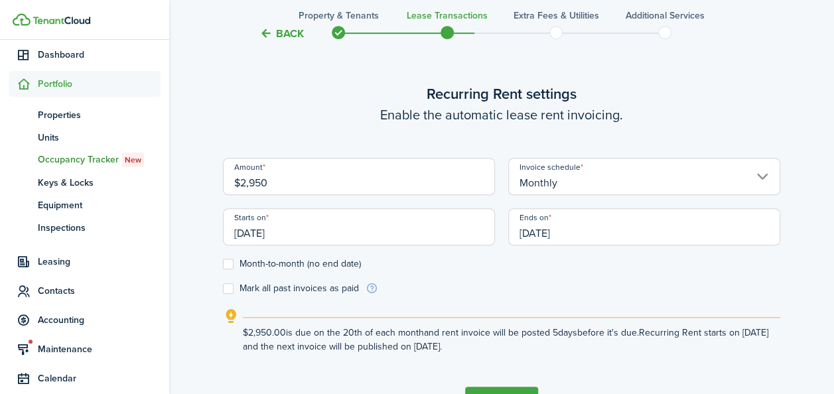
type input "$2,950.00"
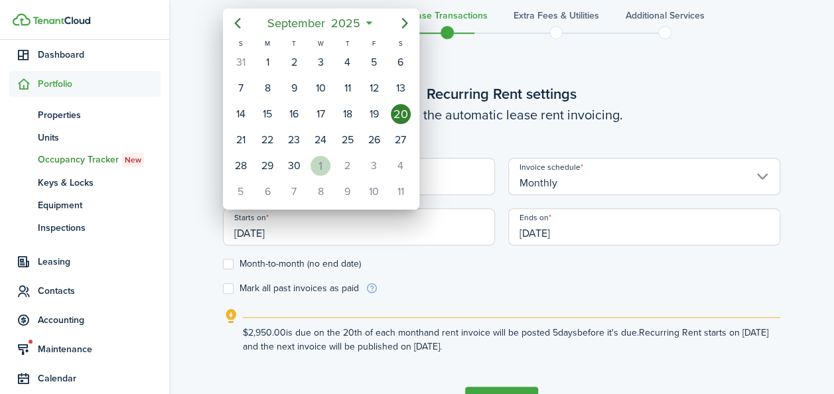
click at [310, 162] on div "1" at bounding box center [320, 166] width 20 height 20
type input "[DATE]"
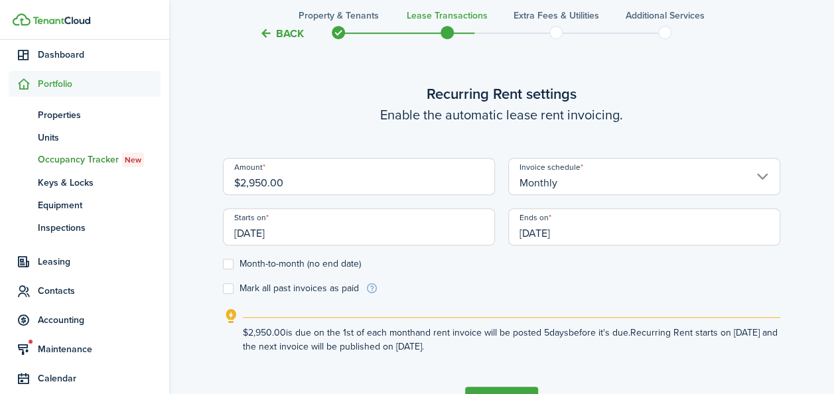
scroll to position [0, 0]
click at [277, 265] on label "Month-to-month (no end date)" at bounding box center [292, 264] width 138 height 11
click at [223, 264] on input "Month-to-month (no end date)" at bounding box center [222, 263] width 1 height 1
checkbox input "true"
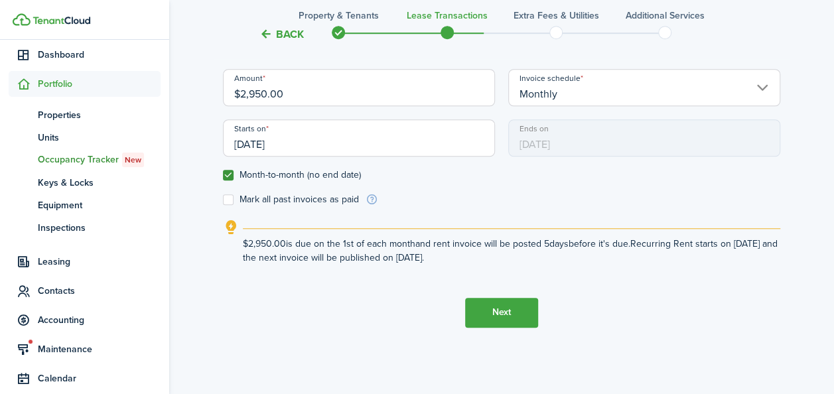
click at [530, 312] on button "Next" at bounding box center [501, 313] width 73 height 30
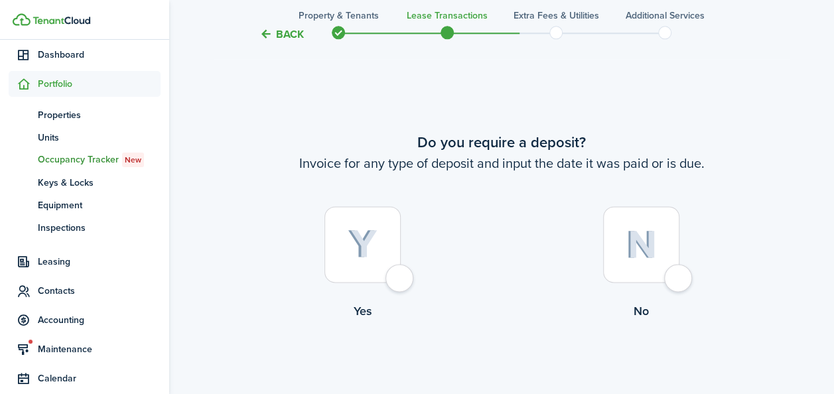
scroll to position [759, 0]
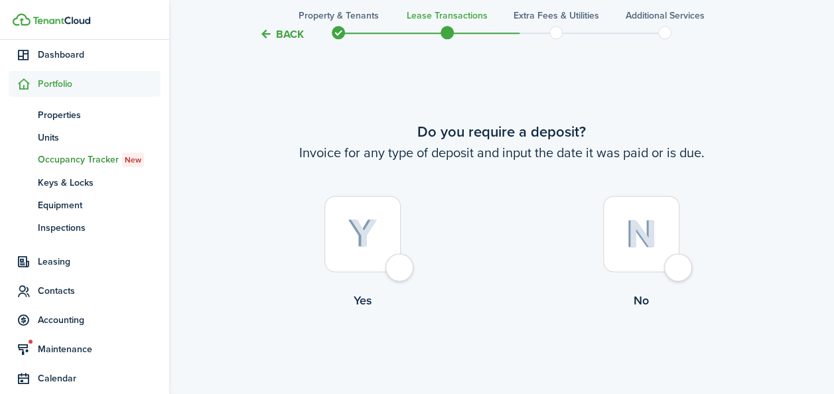
click at [378, 235] on div at bounding box center [362, 234] width 76 height 76
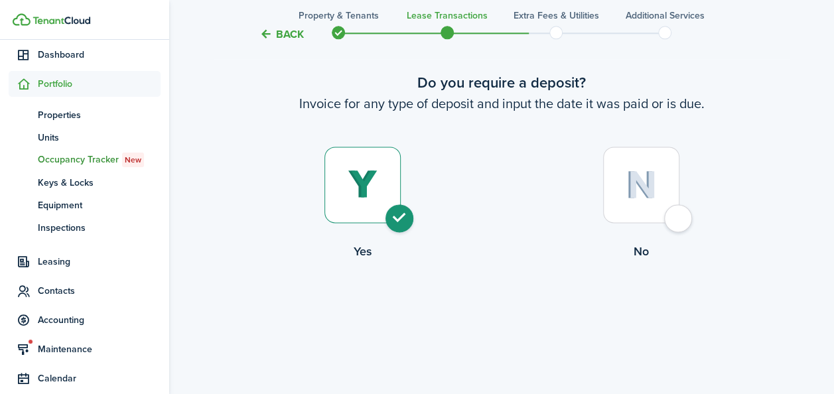
click at [610, 180] on div at bounding box center [641, 185] width 76 height 76
radio input "false"
radio input "true"
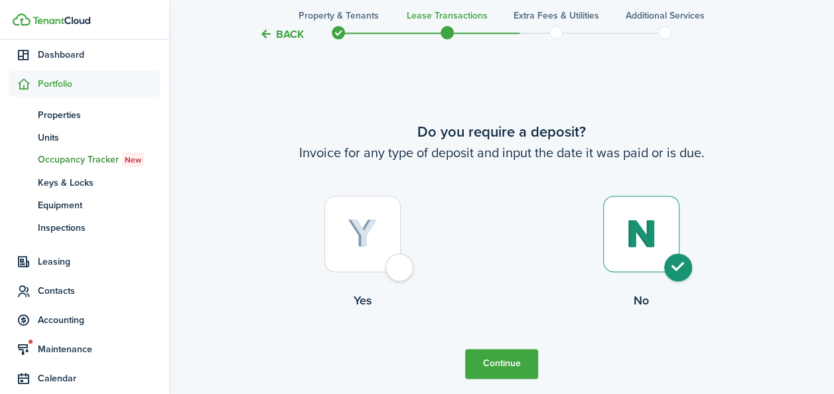
click at [639, 233] on img at bounding box center [641, 234] width 31 height 29
click at [477, 362] on button "Continue" at bounding box center [501, 364] width 73 height 30
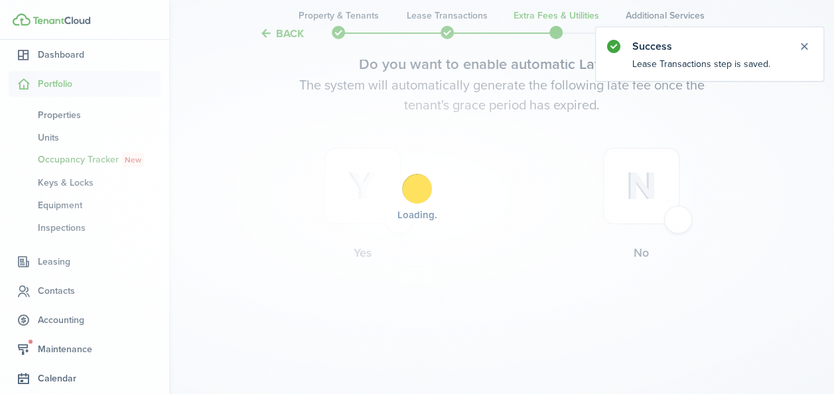
scroll to position [0, 0]
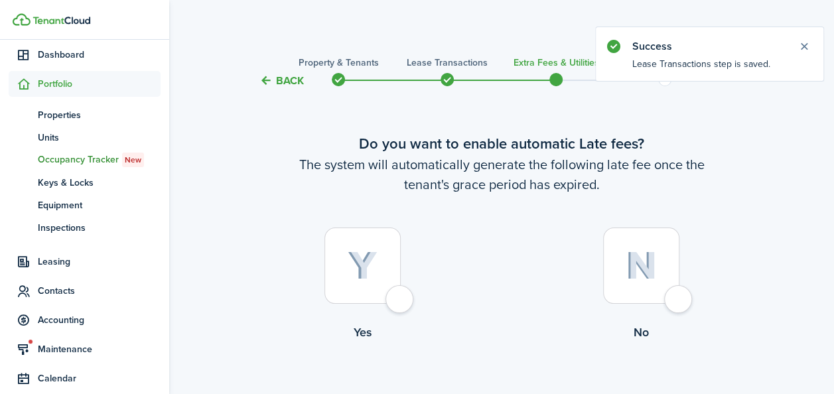
click at [393, 265] on div at bounding box center [362, 266] width 76 height 76
radio input "true"
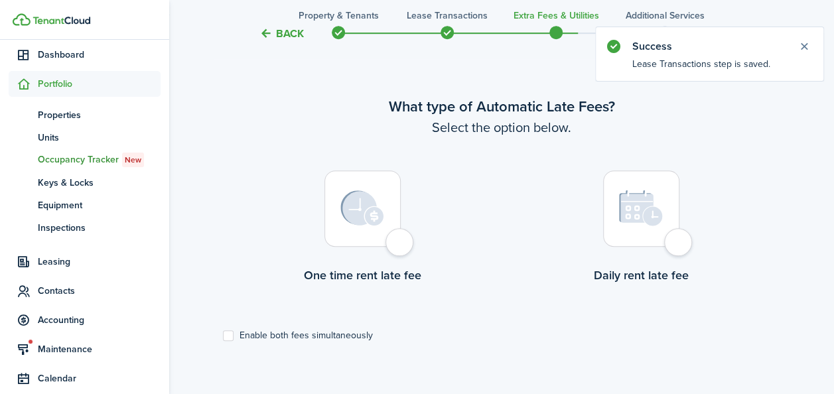
click at [384, 222] on div at bounding box center [362, 208] width 76 height 76
radio input "true"
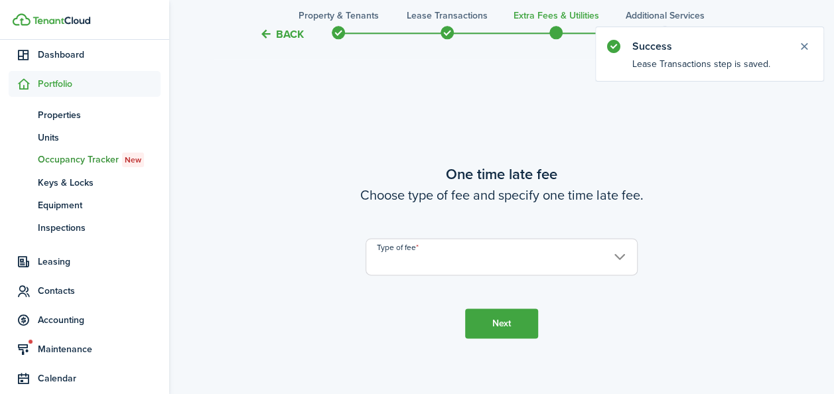
scroll to position [779, 0]
click at [612, 259] on input "Type of fee" at bounding box center [501, 255] width 272 height 37
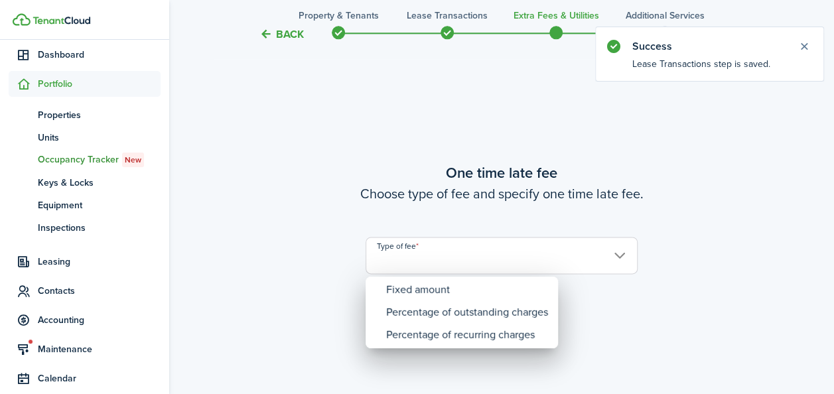
click at [480, 265] on div at bounding box center [417, 197] width 1046 height 606
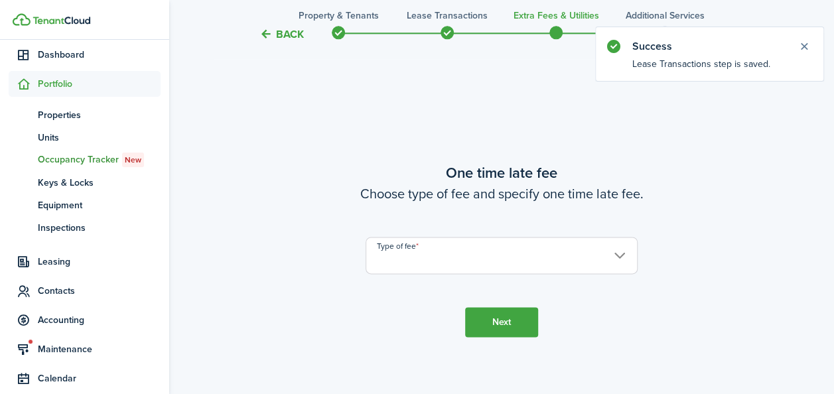
click at [482, 269] on input "Type of fee" at bounding box center [501, 255] width 272 height 37
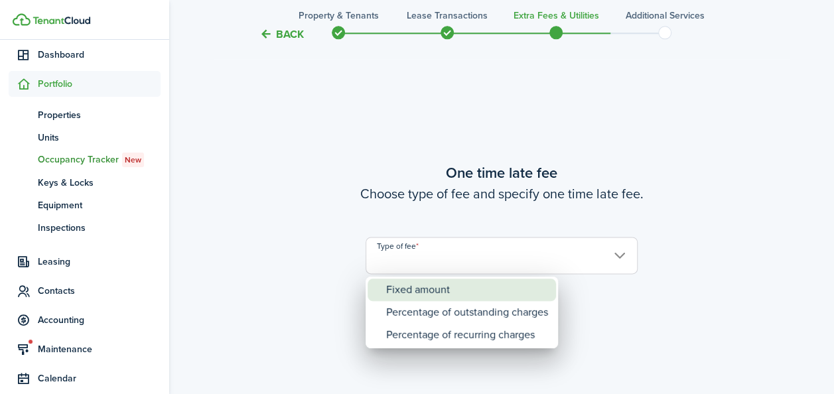
click at [445, 293] on div "Fixed amount" at bounding box center [467, 290] width 162 height 23
type input "Fixed amount"
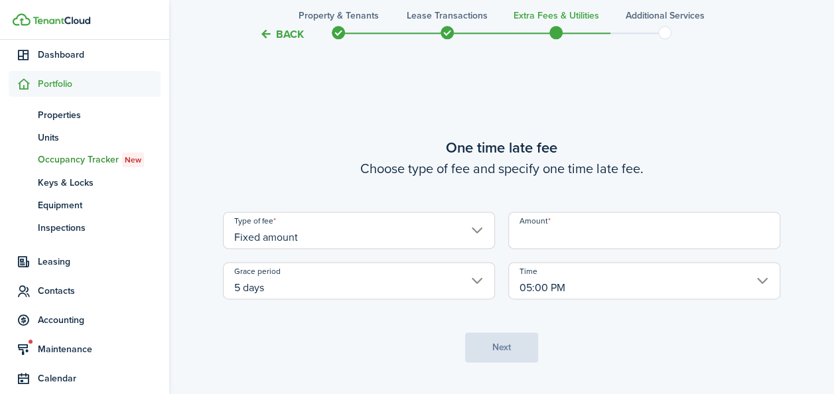
click at [557, 235] on input "Amount" at bounding box center [644, 230] width 272 height 37
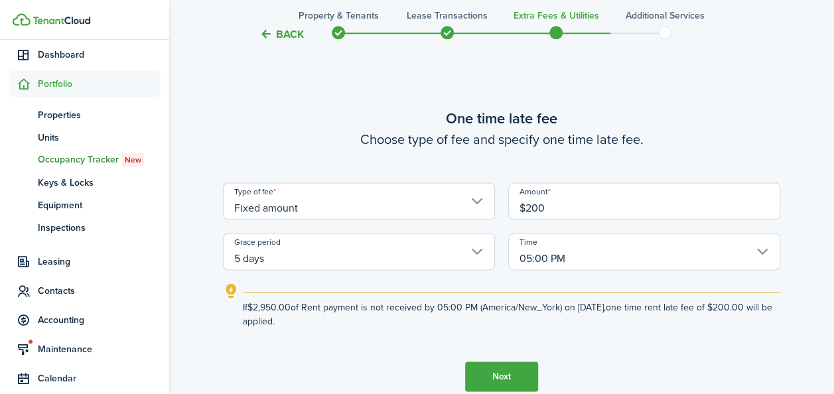
click at [476, 252] on input "5 days" at bounding box center [359, 251] width 272 height 37
type input "$200.00"
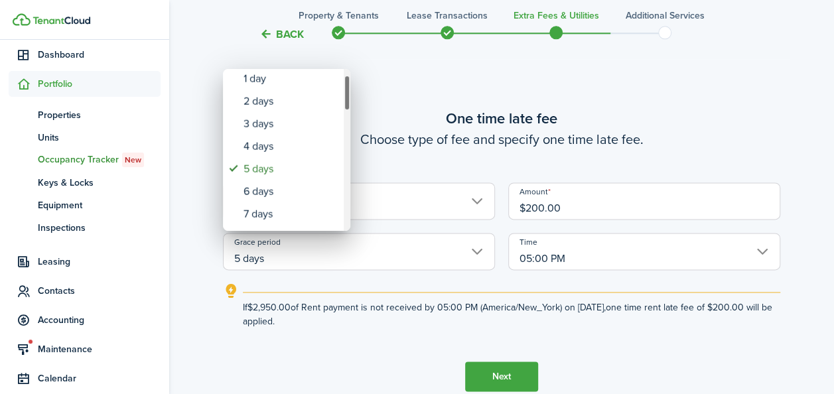
click at [346, 105] on div "Grace period" at bounding box center [347, 93] width 7 height 36
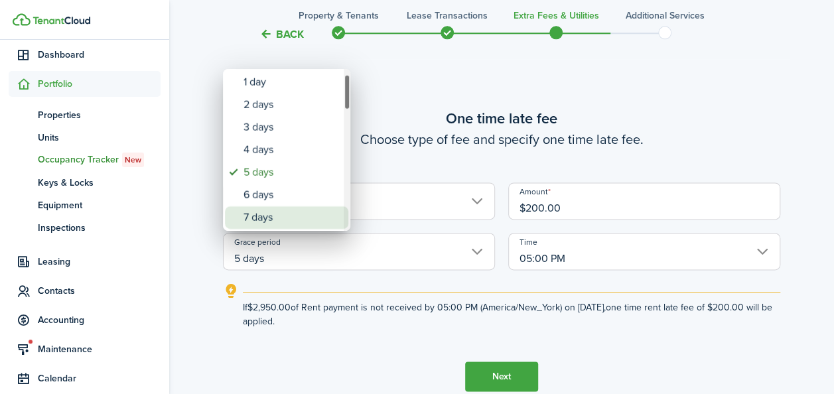
click at [289, 212] on div "7 days" at bounding box center [291, 217] width 97 height 23
type input "7 days"
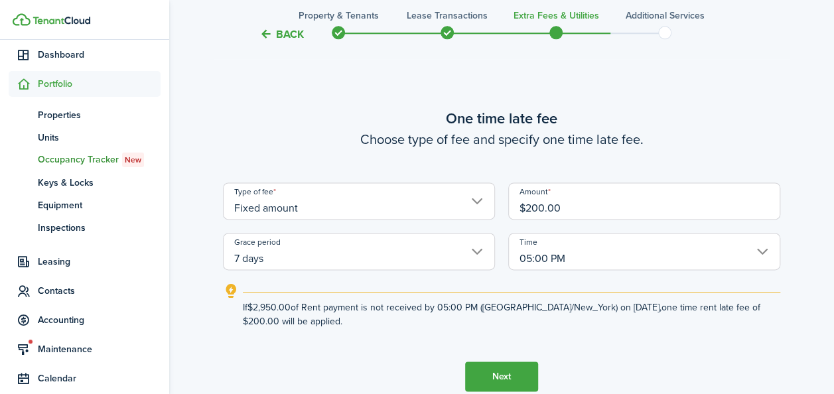
click at [505, 377] on button "Next" at bounding box center [501, 377] width 73 height 30
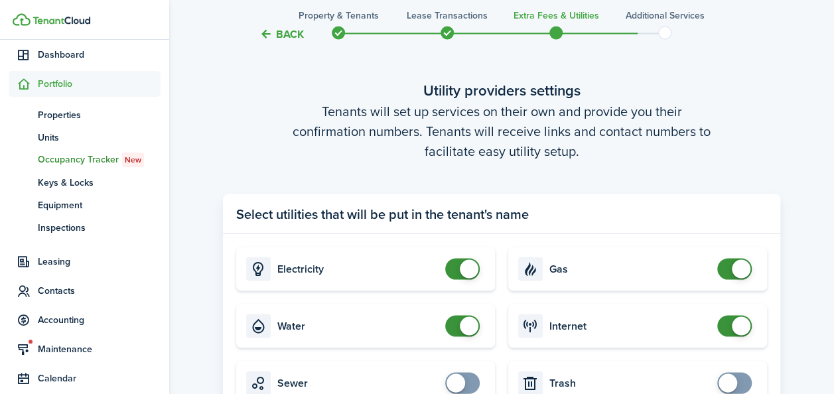
scroll to position [1323, 0]
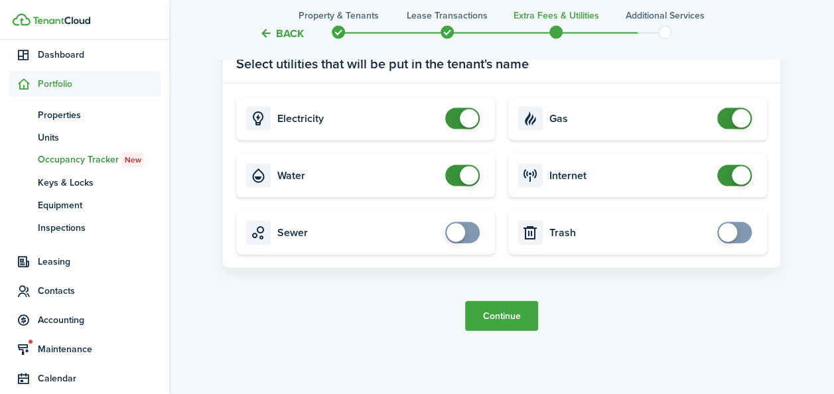
click at [509, 318] on button "Continue" at bounding box center [501, 316] width 73 height 30
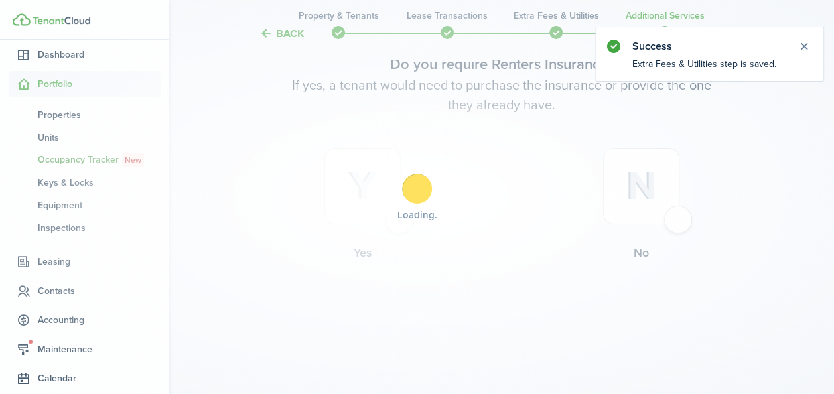
scroll to position [0, 0]
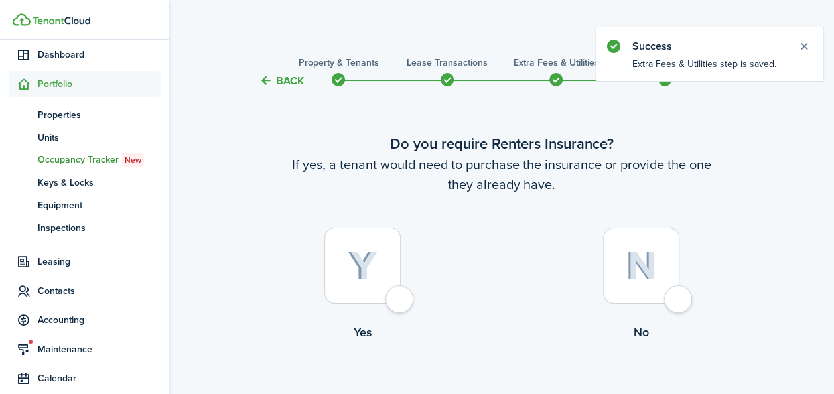
click at [390, 264] on div at bounding box center [362, 266] width 76 height 76
radio input "true"
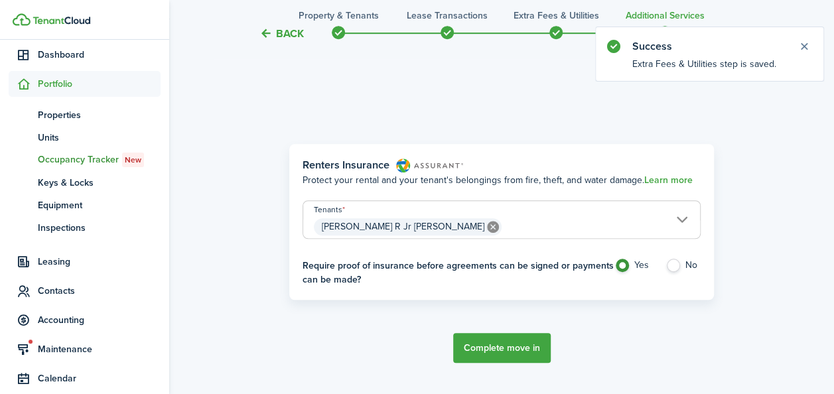
scroll to position [385, 0]
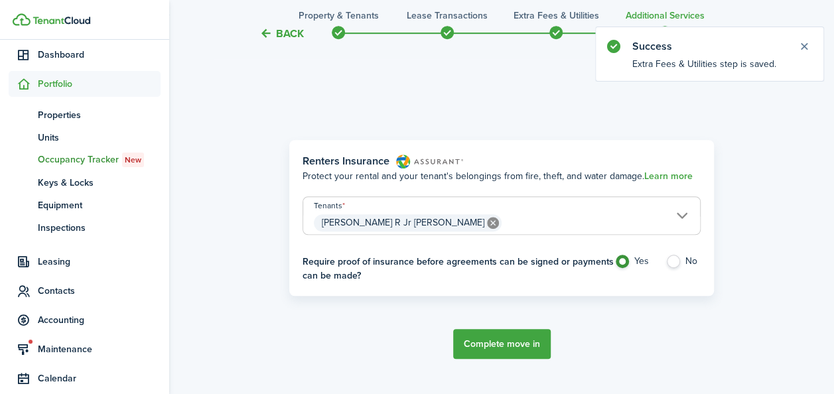
click at [501, 341] on button "Complete move in" at bounding box center [502, 344] width 98 height 30
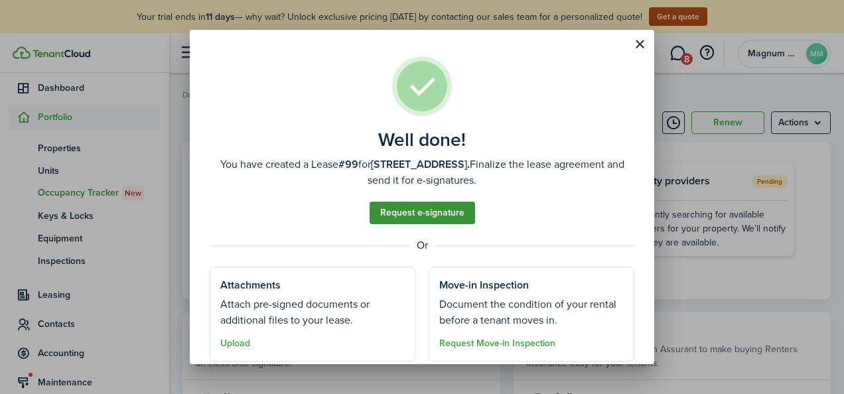
click at [430, 216] on link "Request e-signature" at bounding box center [421, 213] width 105 height 23
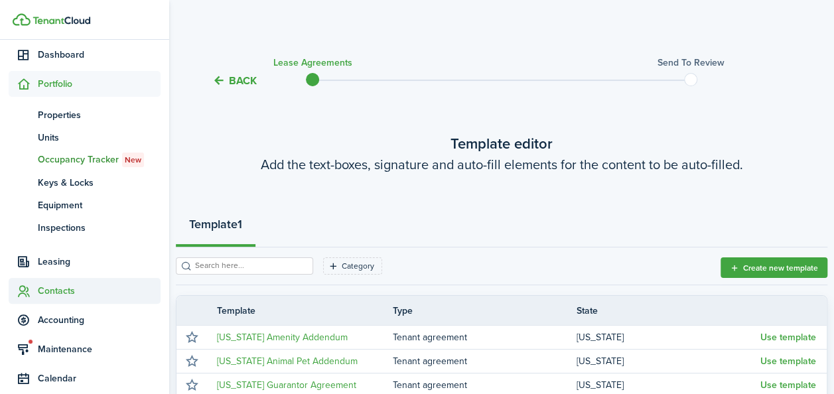
click at [44, 287] on span "Contacts" at bounding box center [99, 291] width 123 height 14
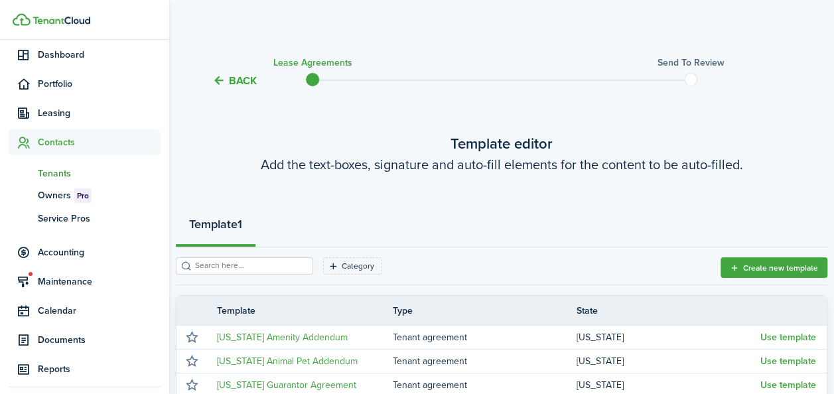
click at [60, 166] on span "Tenants" at bounding box center [99, 173] width 123 height 14
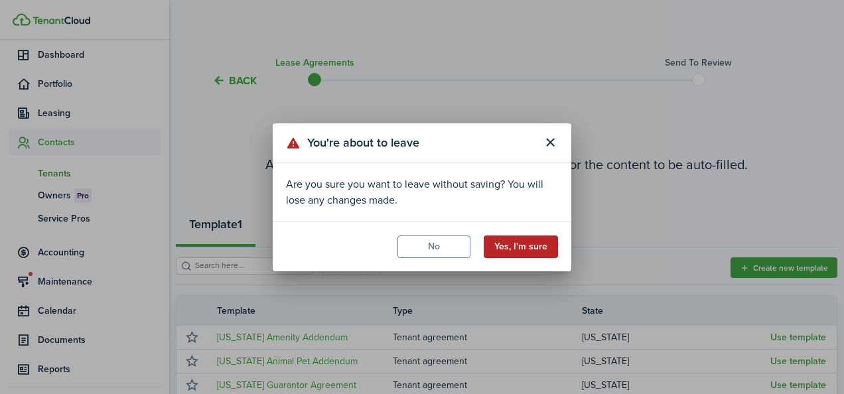
click at [509, 243] on button "Yes, I'm sure" at bounding box center [521, 246] width 74 height 23
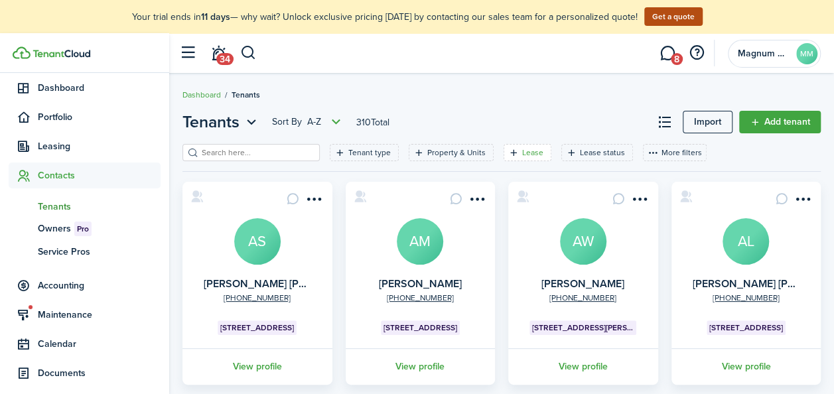
click at [522, 157] on filter-tag-label "Lease" at bounding box center [532, 153] width 21 height 12
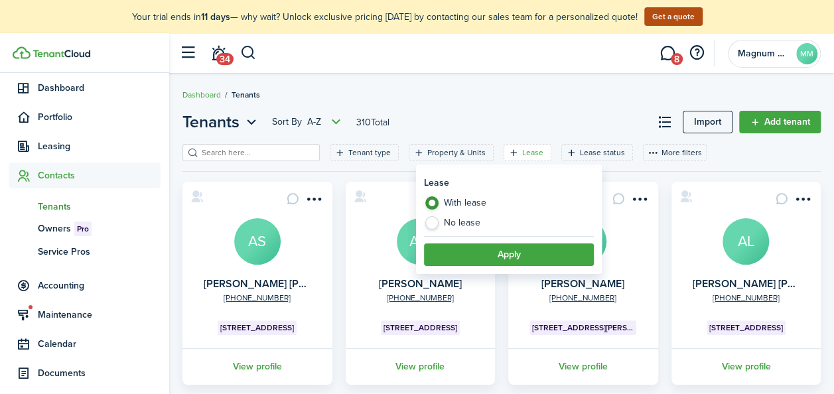
click at [474, 226] on label "No lease" at bounding box center [509, 222] width 170 height 13
radio input "false"
radio input "true"
click at [501, 253] on button "Apply" at bounding box center [509, 254] width 170 height 23
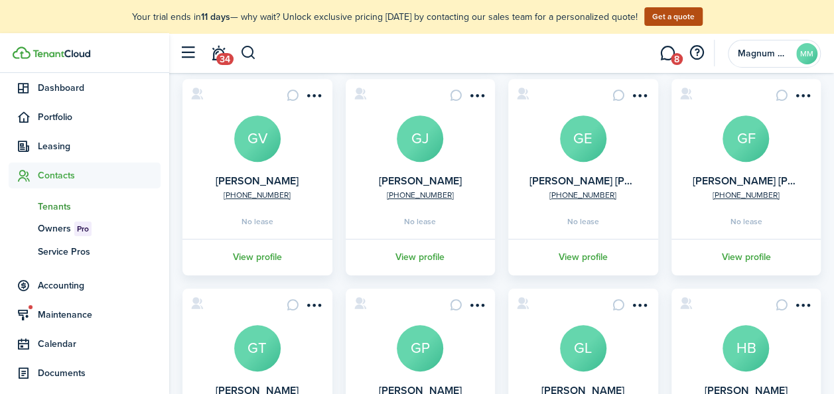
scroll to position [343, 0]
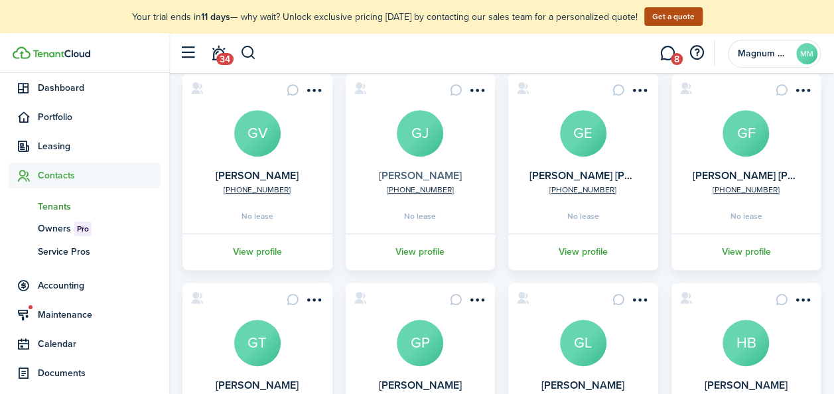
click at [421, 174] on link "[PERSON_NAME]" at bounding box center [420, 175] width 83 height 15
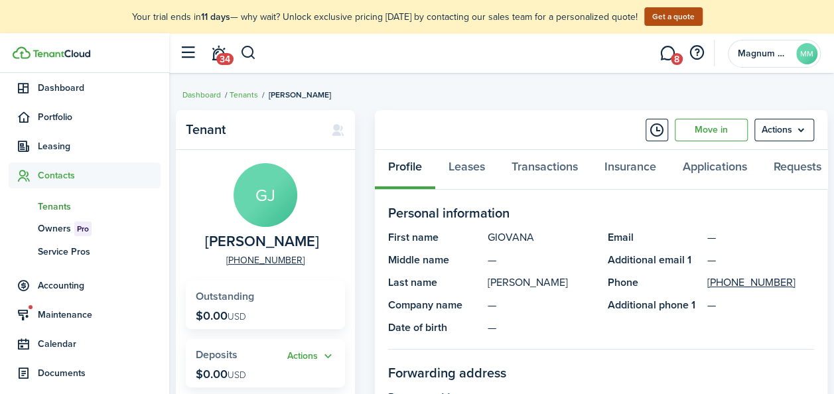
click at [251, 239] on span "[PERSON_NAME]" at bounding box center [262, 241] width 114 height 17
copy span "[PERSON_NAME]"
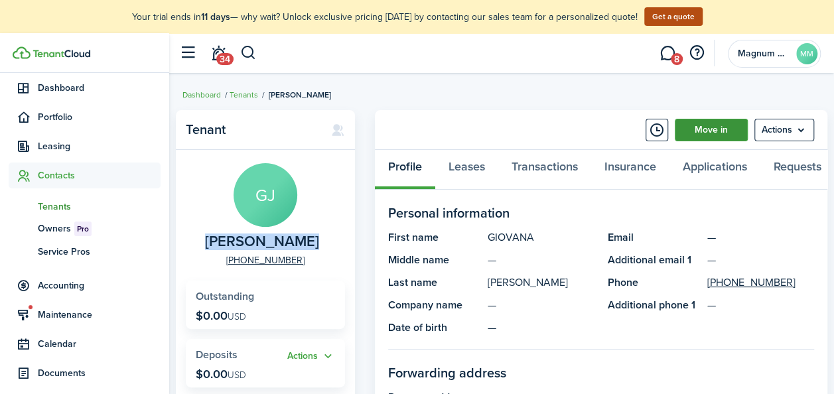
click at [685, 132] on link "Move in" at bounding box center [711, 130] width 73 height 23
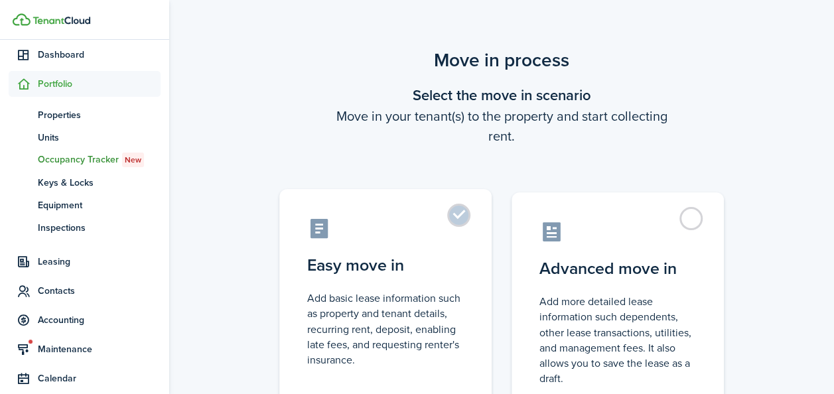
click at [469, 212] on label "Easy move in Add basic lease information such as property and tenant details, r…" at bounding box center [385, 300] width 212 height 222
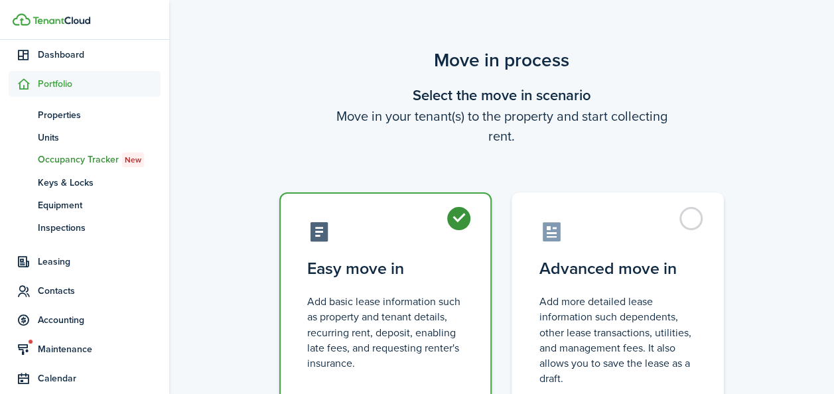
radio input "true"
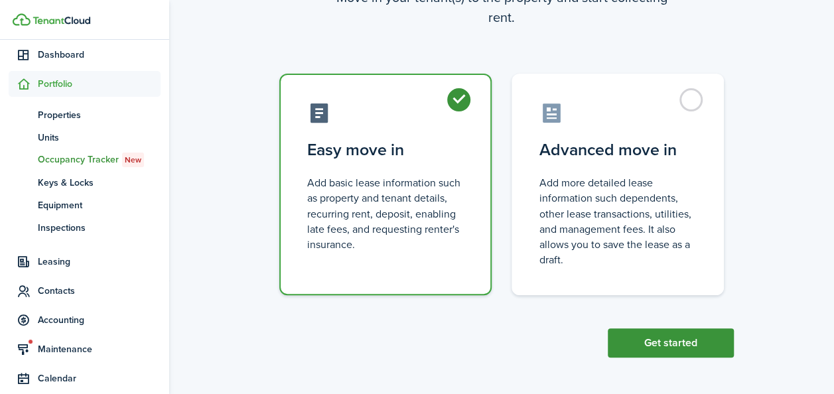
click at [643, 335] on button "Get started" at bounding box center [671, 342] width 126 height 29
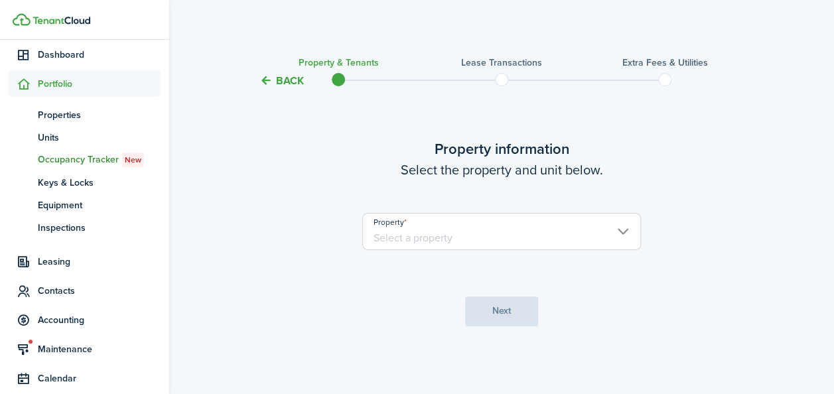
click at [486, 233] on input "Property" at bounding box center [501, 231] width 279 height 37
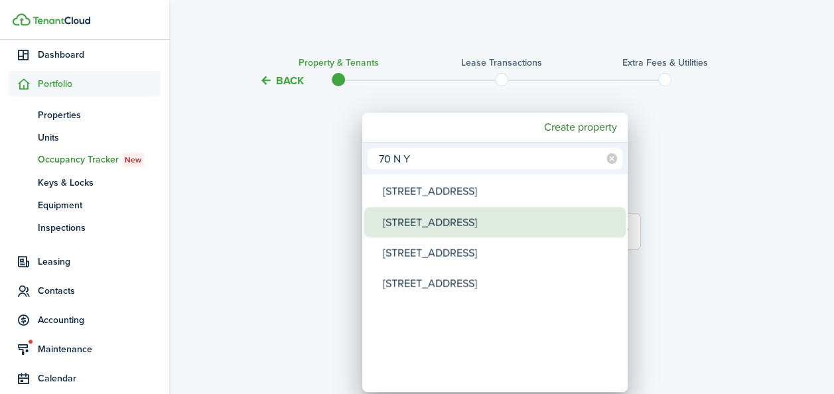
type input "70 N Y"
click at [450, 226] on div "[STREET_ADDRESS]" at bounding box center [500, 222] width 235 height 31
type input "[STREET_ADDRESS]"
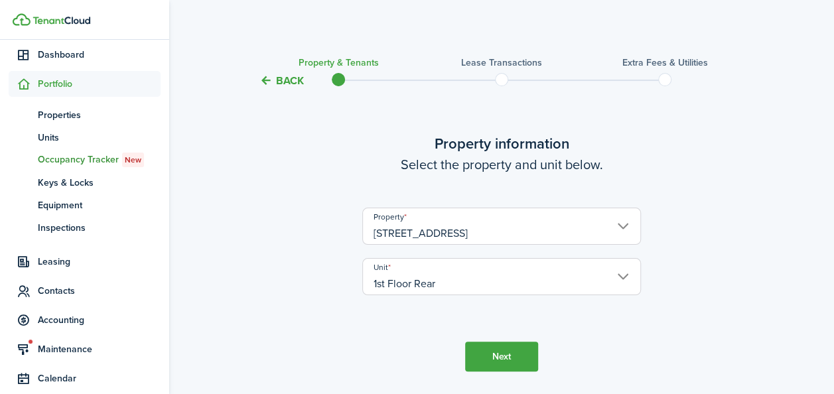
click at [490, 353] on button "Next" at bounding box center [501, 357] width 73 height 30
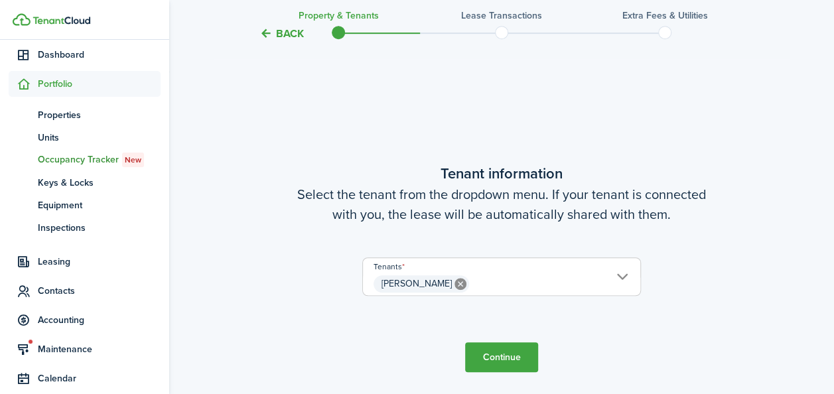
scroll to position [346, 0]
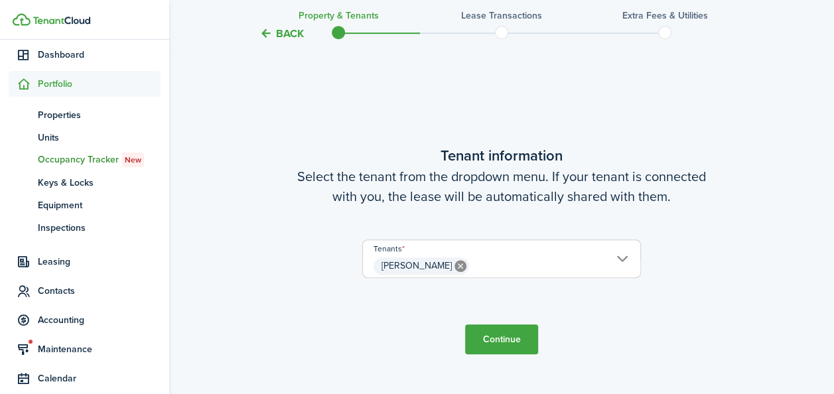
click at [492, 332] on button "Continue" at bounding box center [501, 339] width 73 height 30
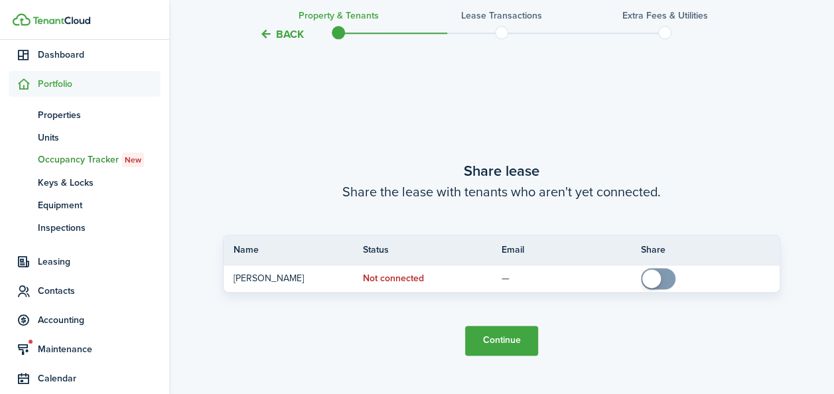
scroll to position [740, 0]
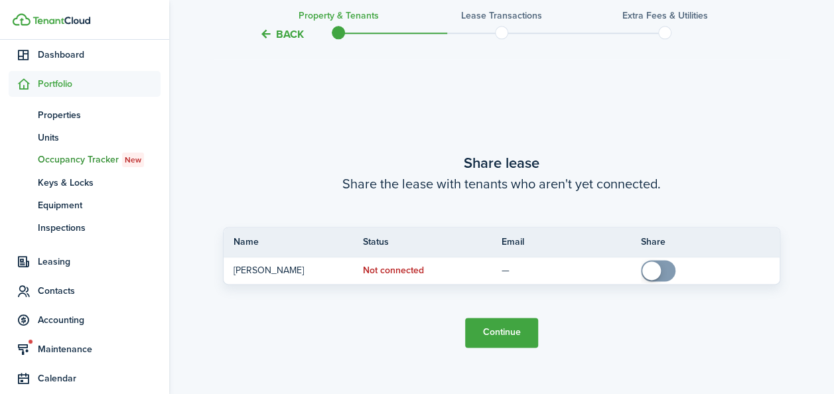
click at [491, 322] on button "Continue" at bounding box center [501, 333] width 73 height 30
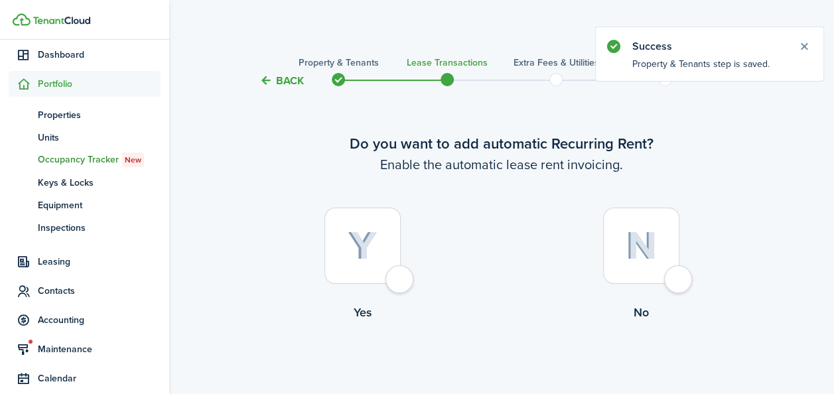
click at [380, 249] on div at bounding box center [362, 246] width 76 height 76
radio input "true"
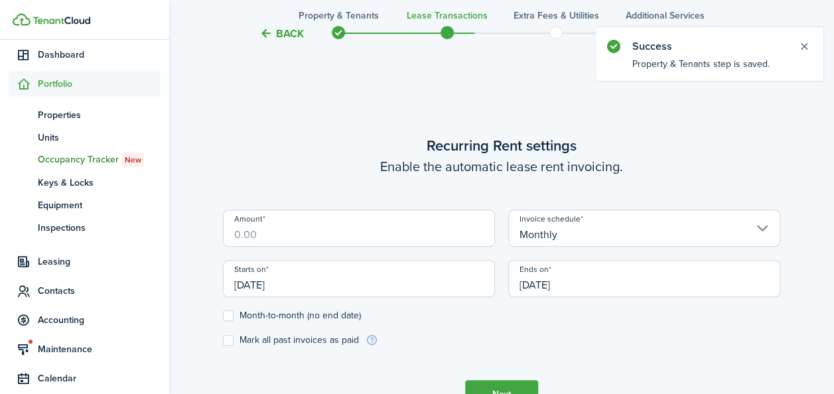
scroll to position [365, 0]
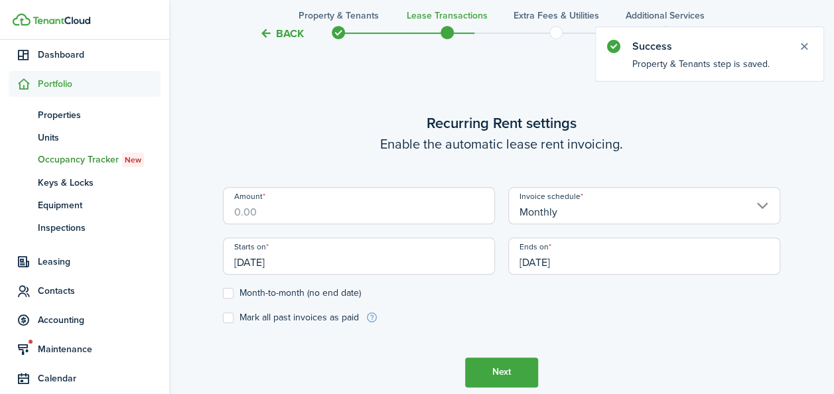
click at [340, 221] on input "Amount" at bounding box center [359, 205] width 272 height 37
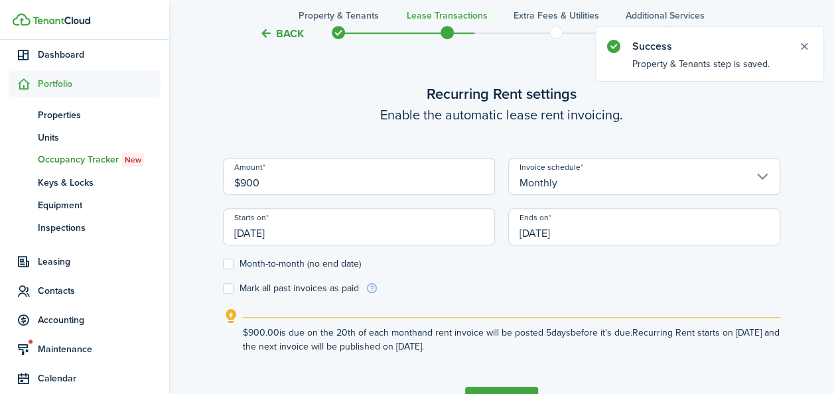
click at [339, 220] on input "[DATE]" at bounding box center [359, 226] width 272 height 37
type input "$900.00"
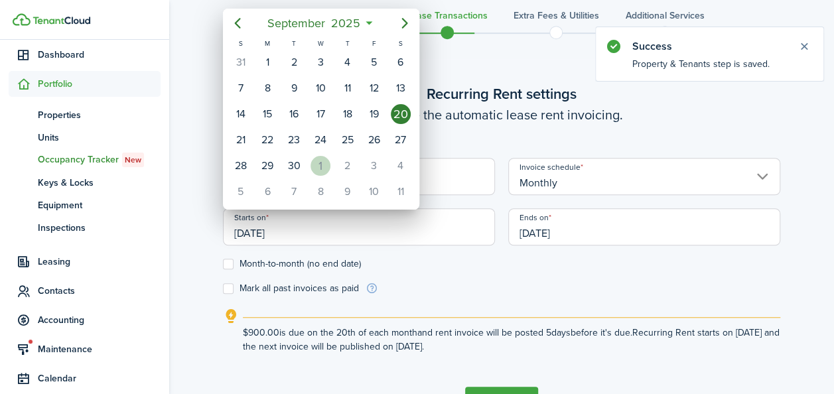
click at [329, 163] on div "1" at bounding box center [320, 166] width 20 height 20
type input "[DATE]"
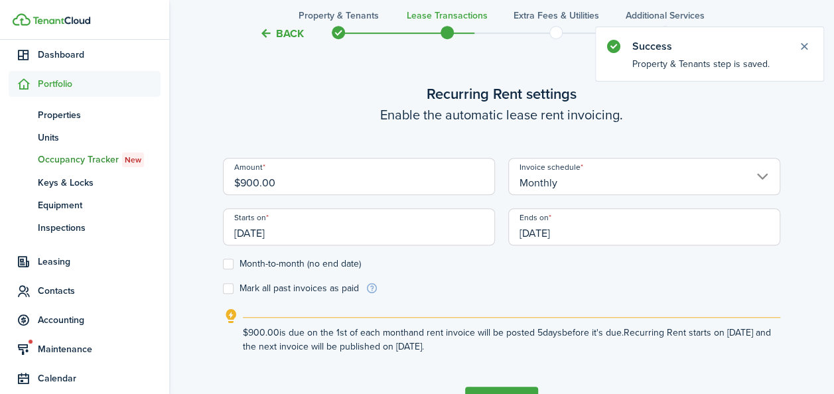
scroll to position [0, 0]
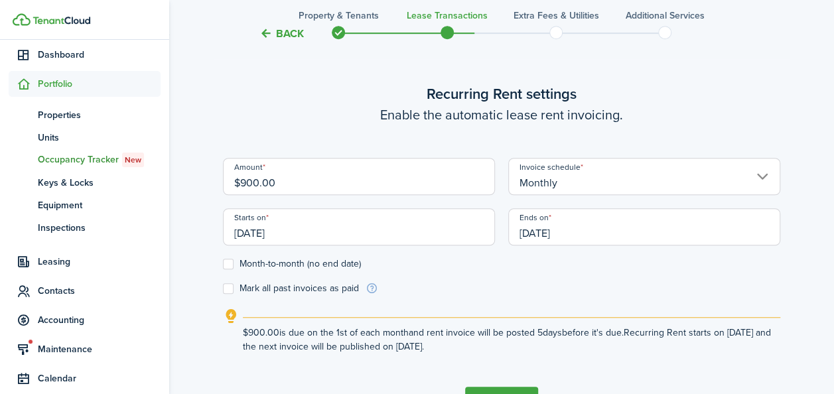
click at [239, 262] on label "Month-to-month (no end date)" at bounding box center [292, 264] width 138 height 11
click at [223, 263] on input "Month-to-month (no end date)" at bounding box center [222, 263] width 1 height 1
checkbox input "true"
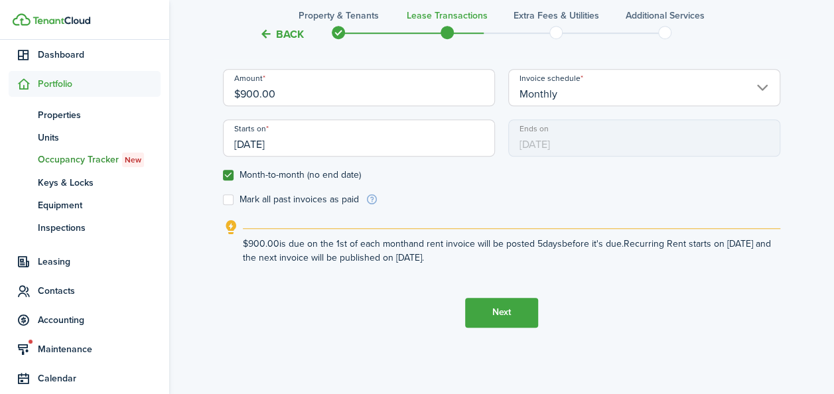
click at [494, 314] on button "Next" at bounding box center [501, 313] width 73 height 30
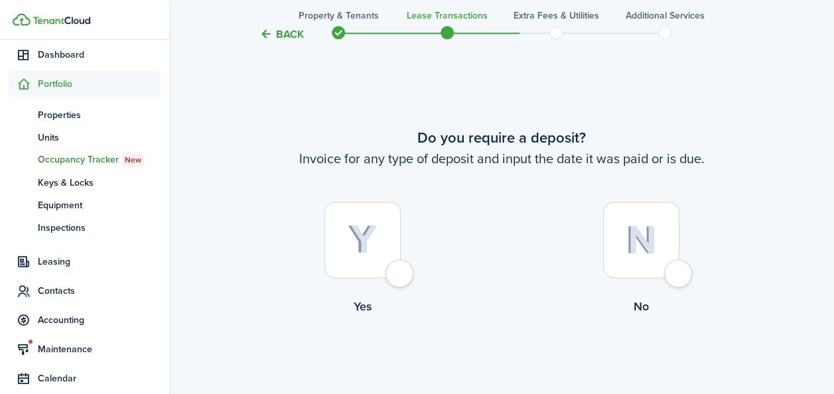
scroll to position [759, 0]
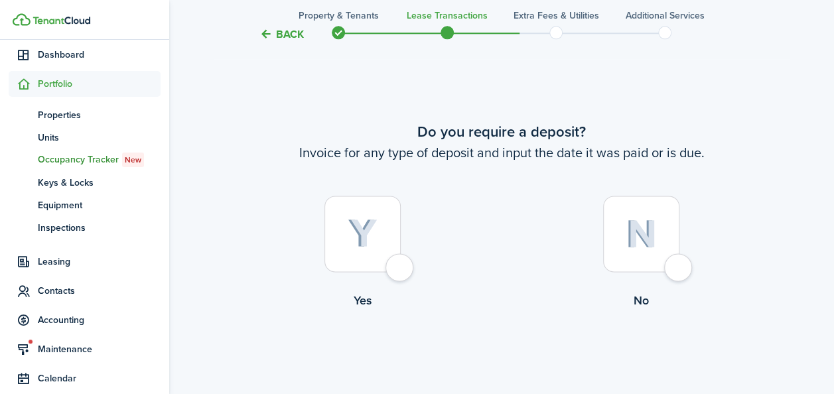
click at [634, 237] on img at bounding box center [641, 234] width 31 height 29
radio input "true"
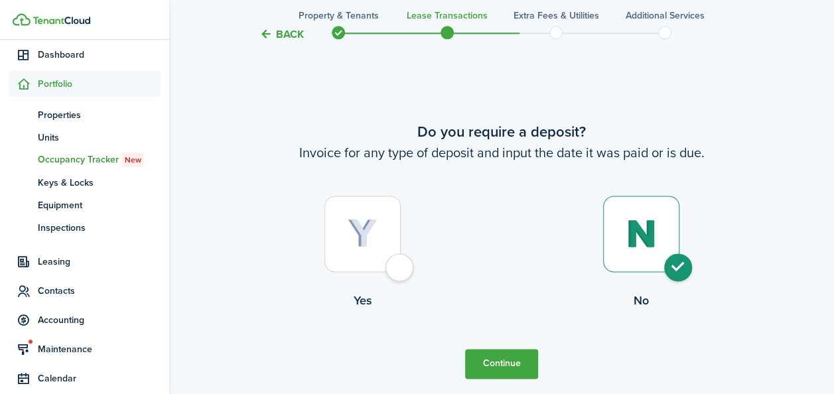
click at [503, 354] on button "Continue" at bounding box center [501, 364] width 73 height 30
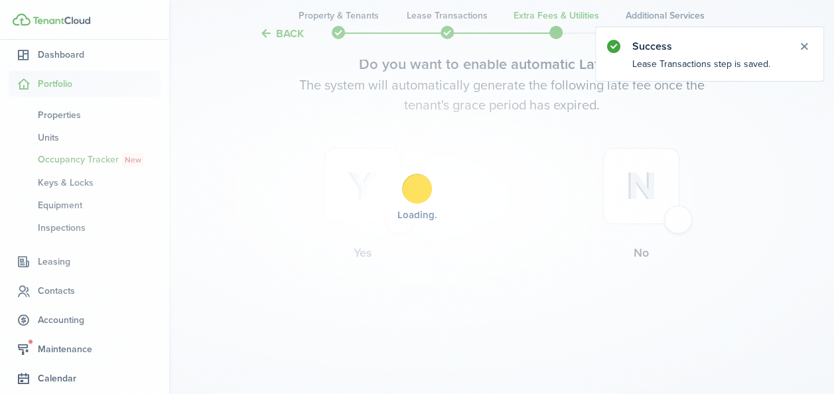
scroll to position [0, 0]
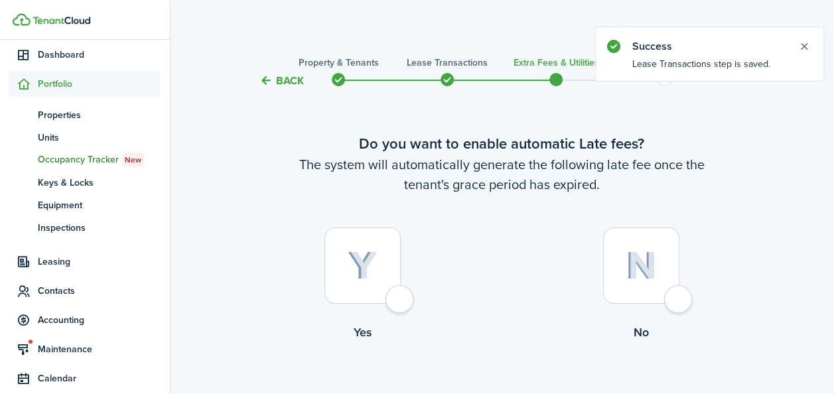
click at [395, 267] on div at bounding box center [362, 266] width 76 height 76
radio input "true"
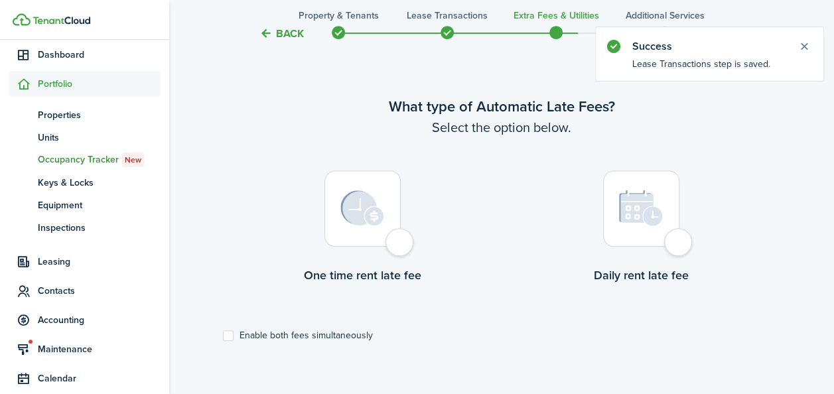
click at [362, 213] on img at bounding box center [362, 208] width 44 height 36
radio input "true"
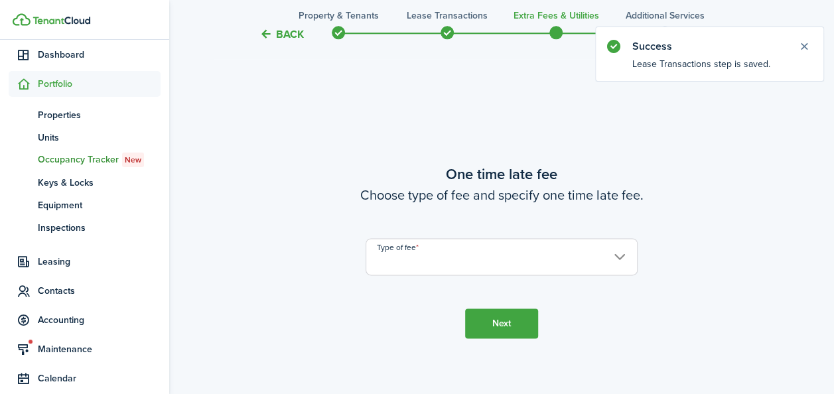
scroll to position [779, 0]
click at [602, 260] on input "Type of fee" at bounding box center [501, 255] width 272 height 37
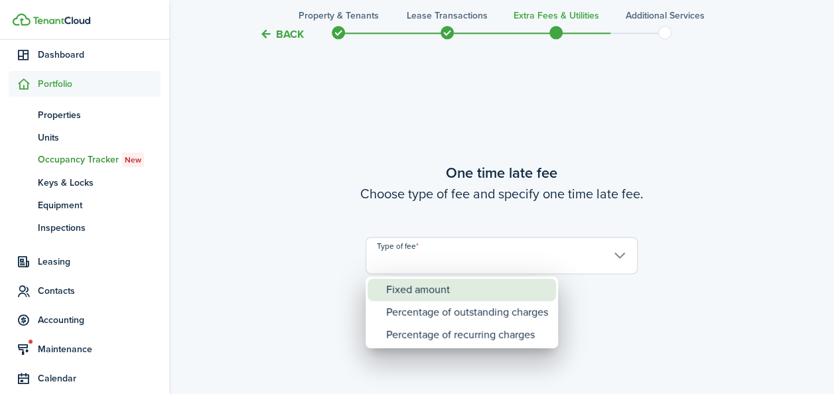
click at [442, 294] on div "Fixed amount" at bounding box center [467, 290] width 162 height 23
type input "Fixed amount"
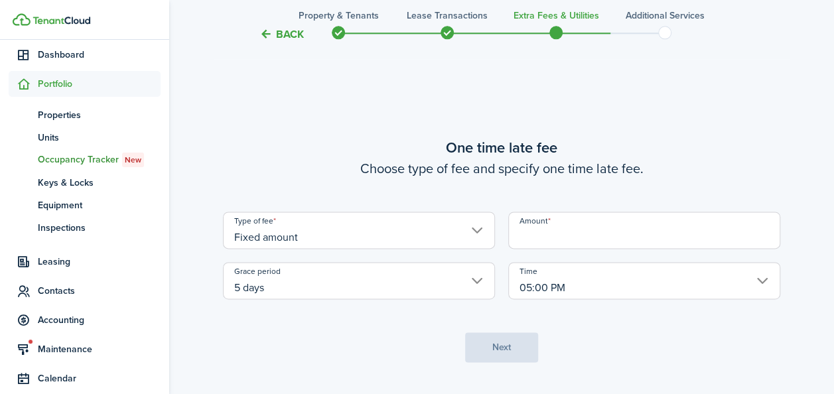
click at [554, 232] on input "Amount" at bounding box center [644, 230] width 272 height 37
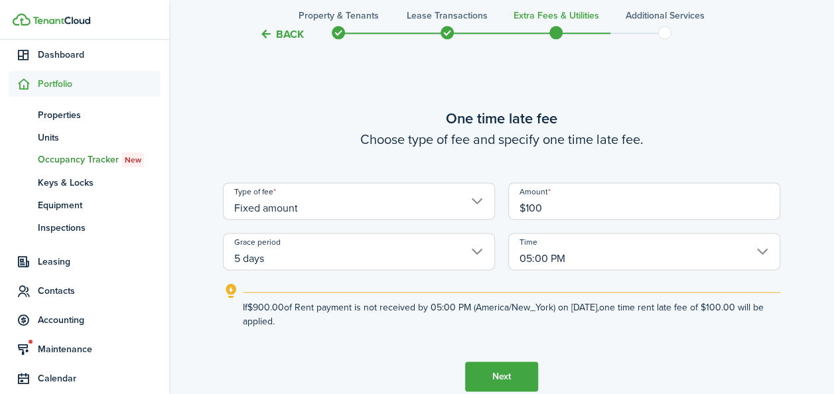
click at [483, 253] on input "5 days" at bounding box center [359, 251] width 272 height 37
type input "$100.00"
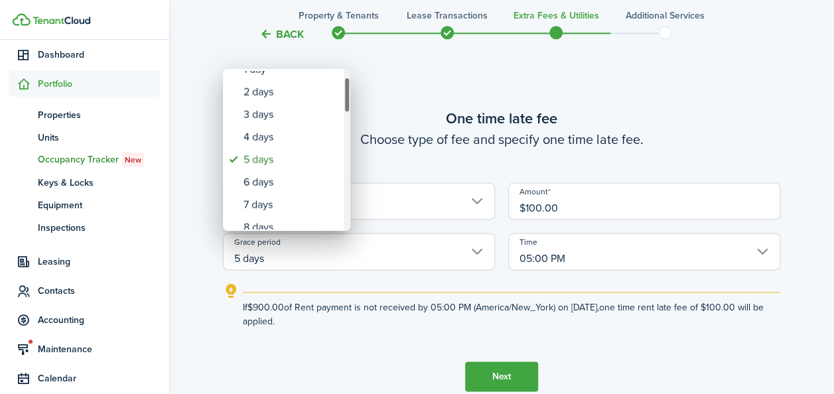
drag, startPoint x: 346, startPoint y: 99, endPoint x: 346, endPoint y: 111, distance: 11.9
click at [346, 111] on div "Grace period" at bounding box center [347, 95] width 7 height 36
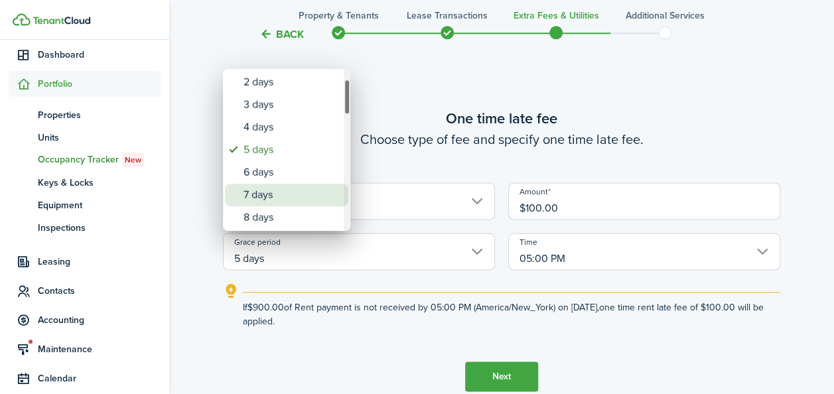
click at [289, 190] on div "7 days" at bounding box center [291, 195] width 97 height 23
type input "7 days"
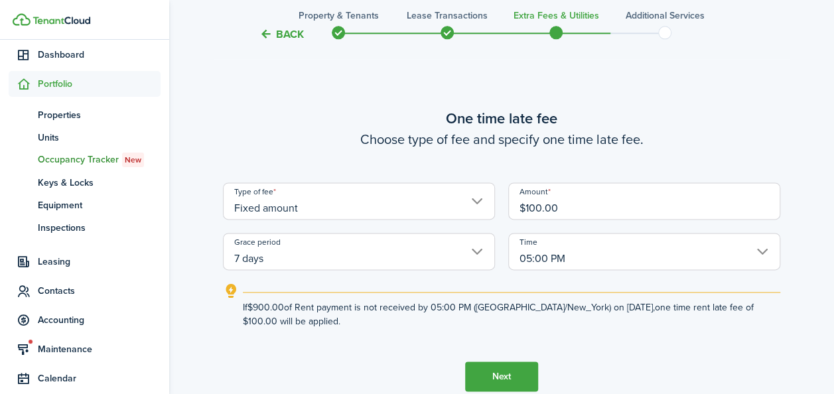
click at [499, 389] on button "Next" at bounding box center [501, 377] width 73 height 30
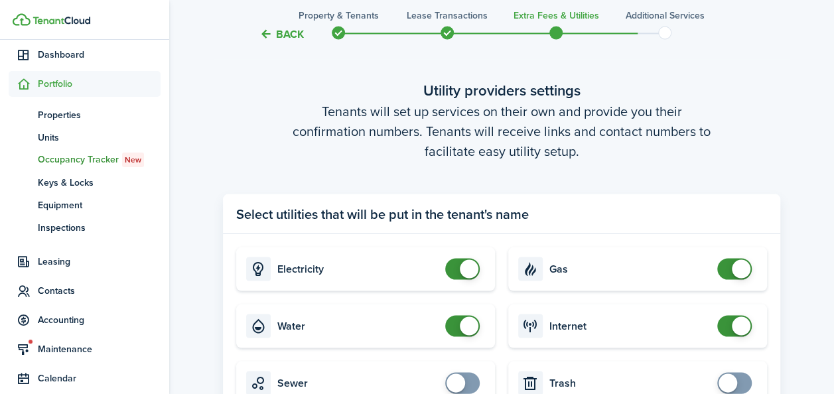
scroll to position [1323, 0]
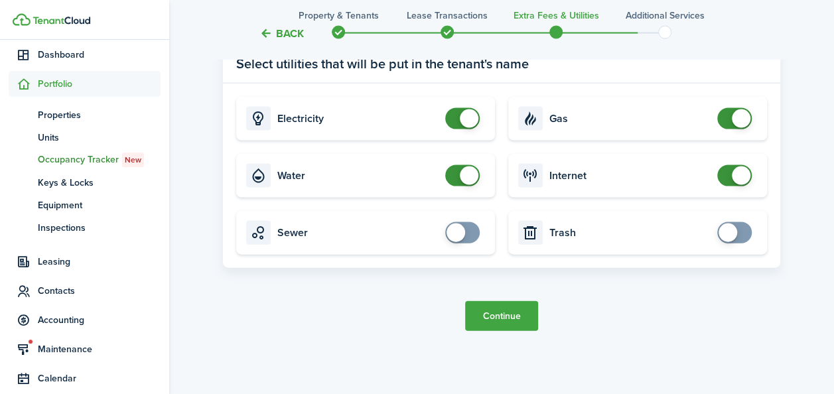
click at [497, 324] on button "Continue" at bounding box center [501, 316] width 73 height 30
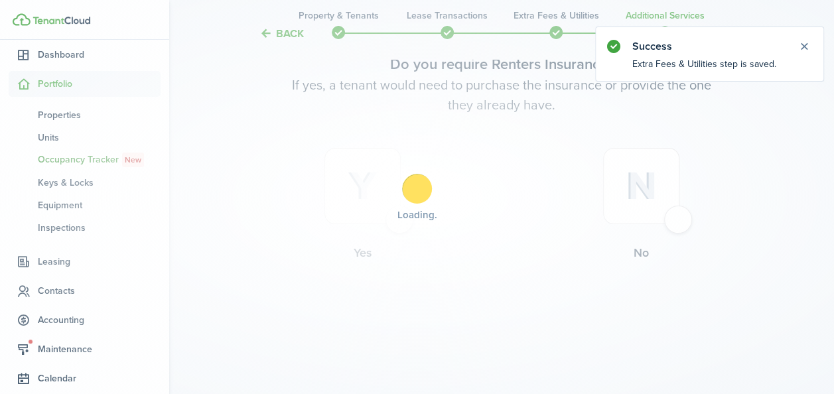
scroll to position [0, 0]
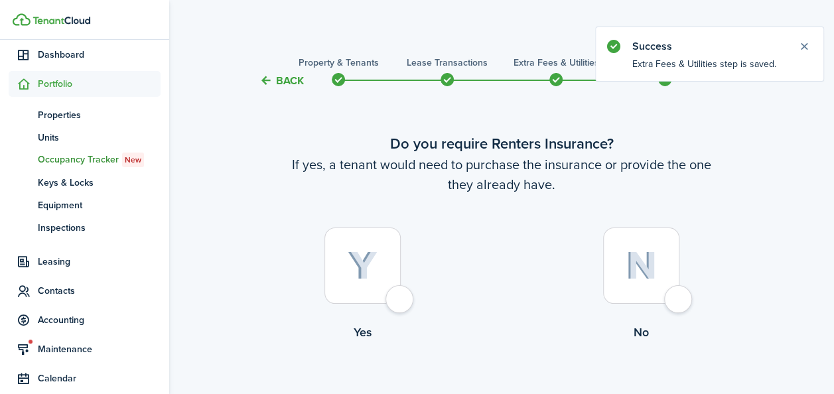
click at [357, 275] on img at bounding box center [363, 265] width 30 height 29
radio input "true"
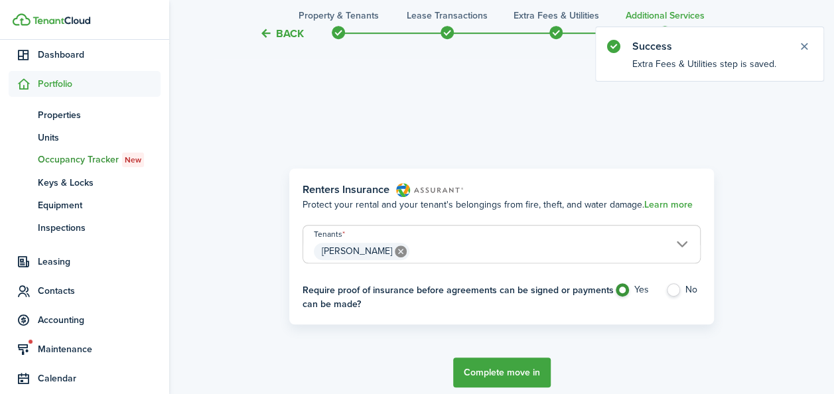
scroll to position [385, 0]
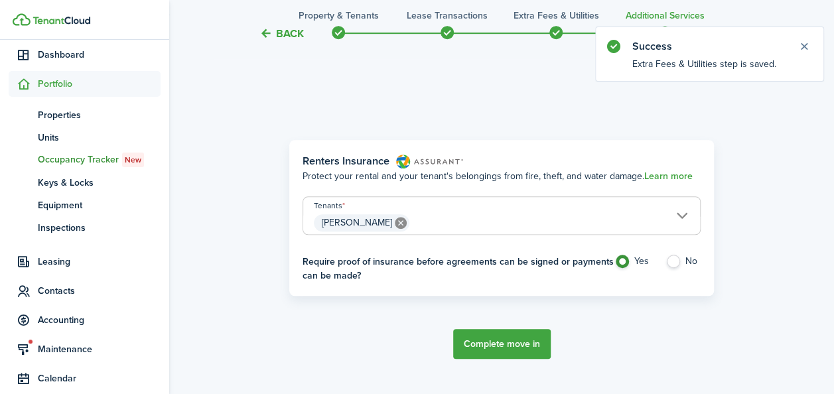
click at [505, 346] on button "Complete move in" at bounding box center [502, 344] width 98 height 30
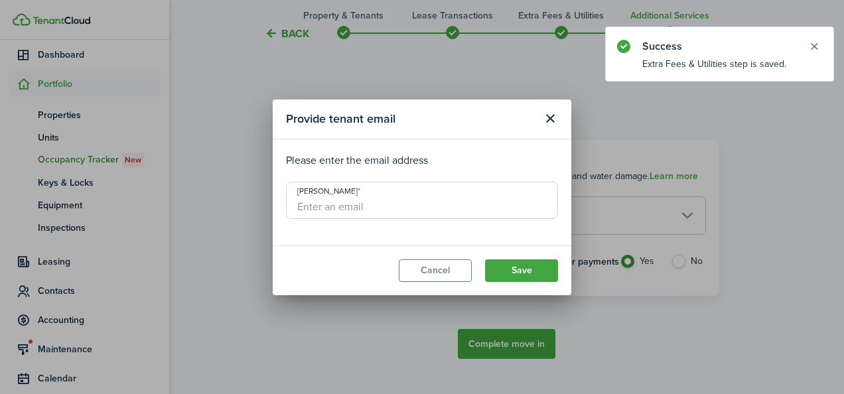
click at [379, 210] on input "[PERSON_NAME]" at bounding box center [422, 200] width 272 height 37
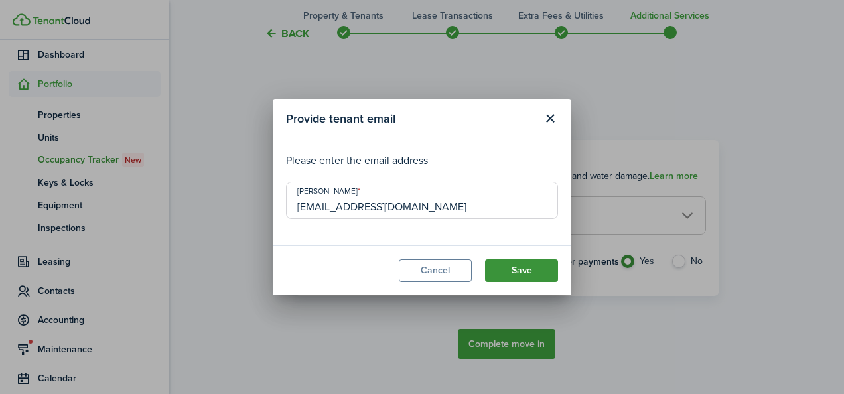
type input "H701R@live.com"
click at [525, 272] on button "Save" at bounding box center [521, 270] width 73 height 23
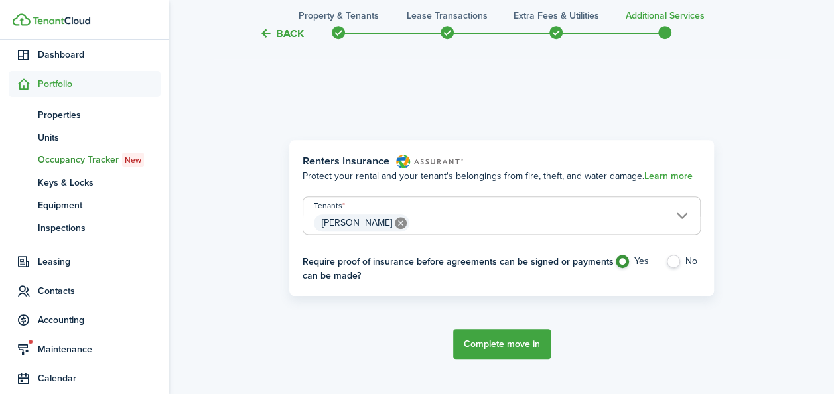
click at [507, 352] on button "Complete move in" at bounding box center [502, 344] width 98 height 30
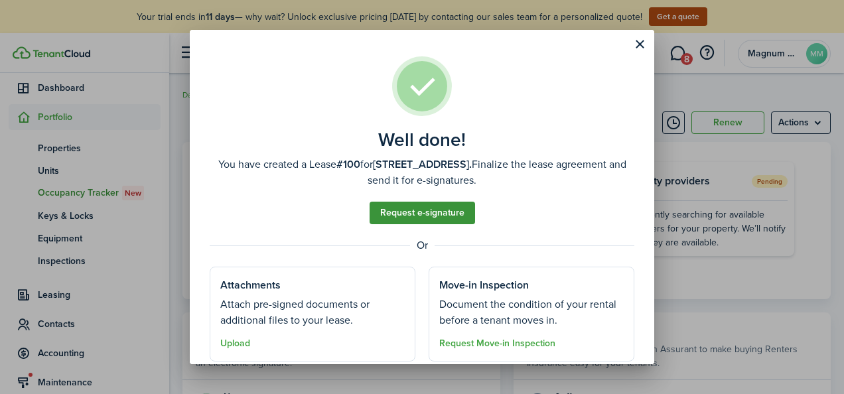
click at [438, 206] on link "Request e-signature" at bounding box center [421, 213] width 105 height 23
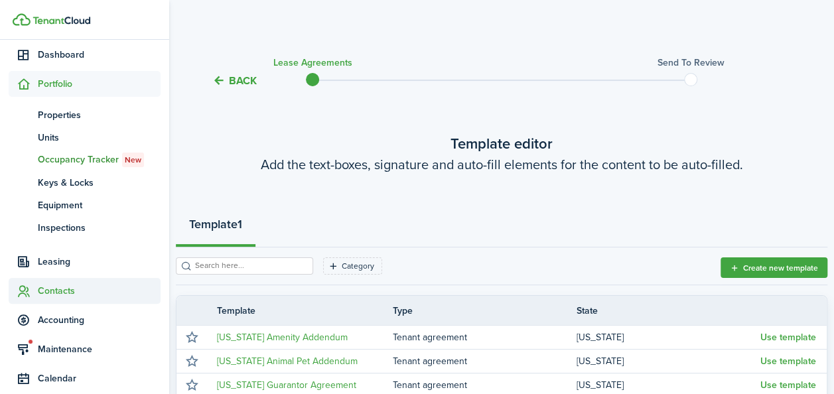
click at [41, 285] on span "Contacts" at bounding box center [99, 291] width 123 height 14
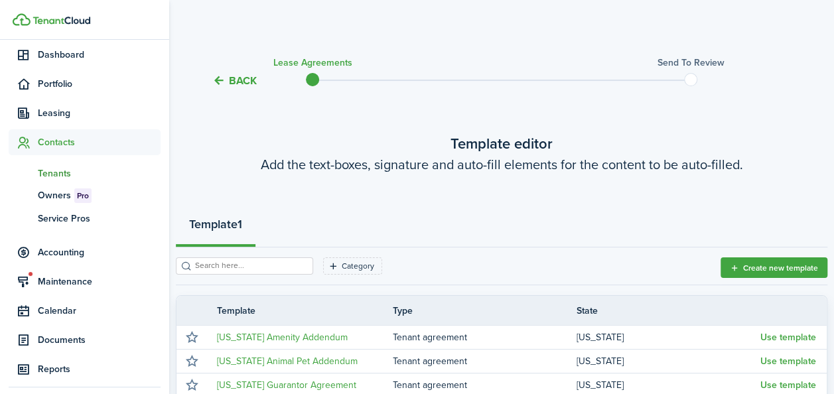
click at [52, 175] on span "Tenants" at bounding box center [99, 173] width 123 height 14
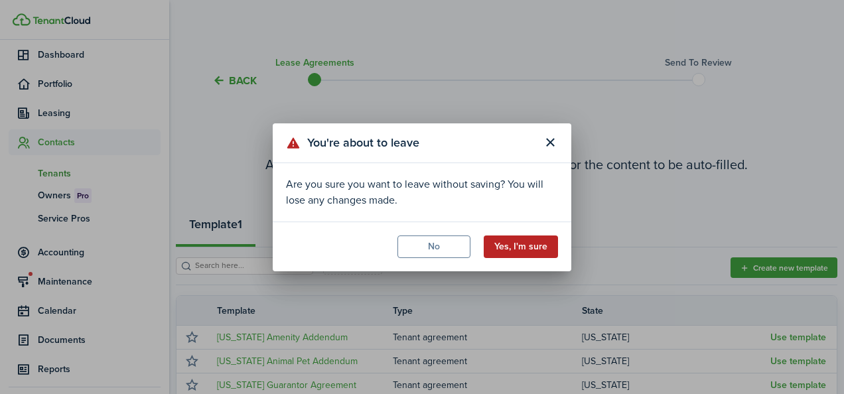
click at [514, 246] on button "Yes, I'm sure" at bounding box center [521, 246] width 74 height 23
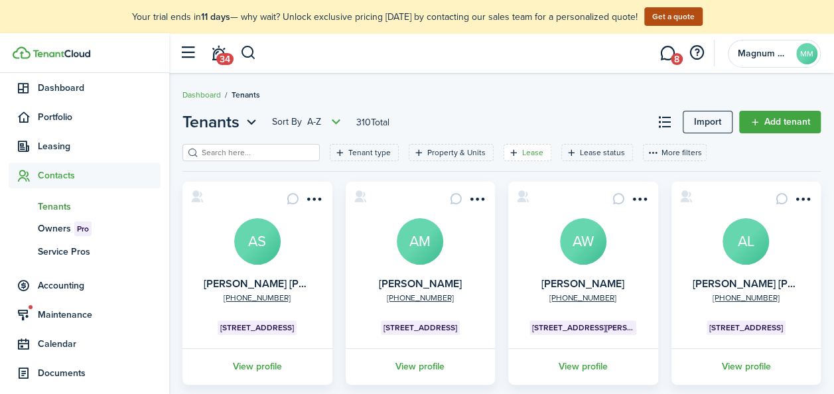
click at [522, 154] on filter-tag-label "Lease" at bounding box center [532, 153] width 21 height 12
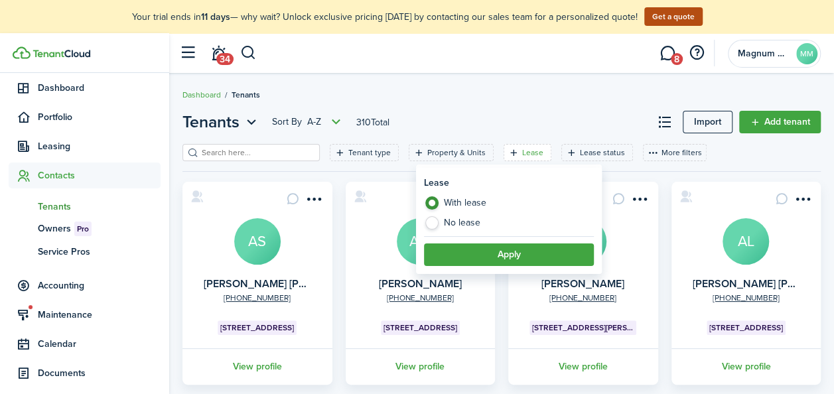
click at [478, 226] on label "No lease" at bounding box center [509, 222] width 170 height 13
radio input "false"
radio input "true"
click at [507, 252] on button "Apply" at bounding box center [509, 254] width 170 height 23
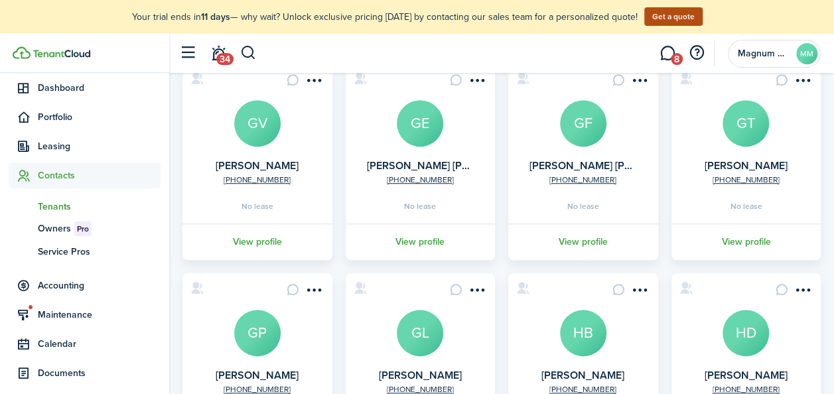
scroll to position [344, 0]
